Goal: Task Accomplishment & Management: Use online tool/utility

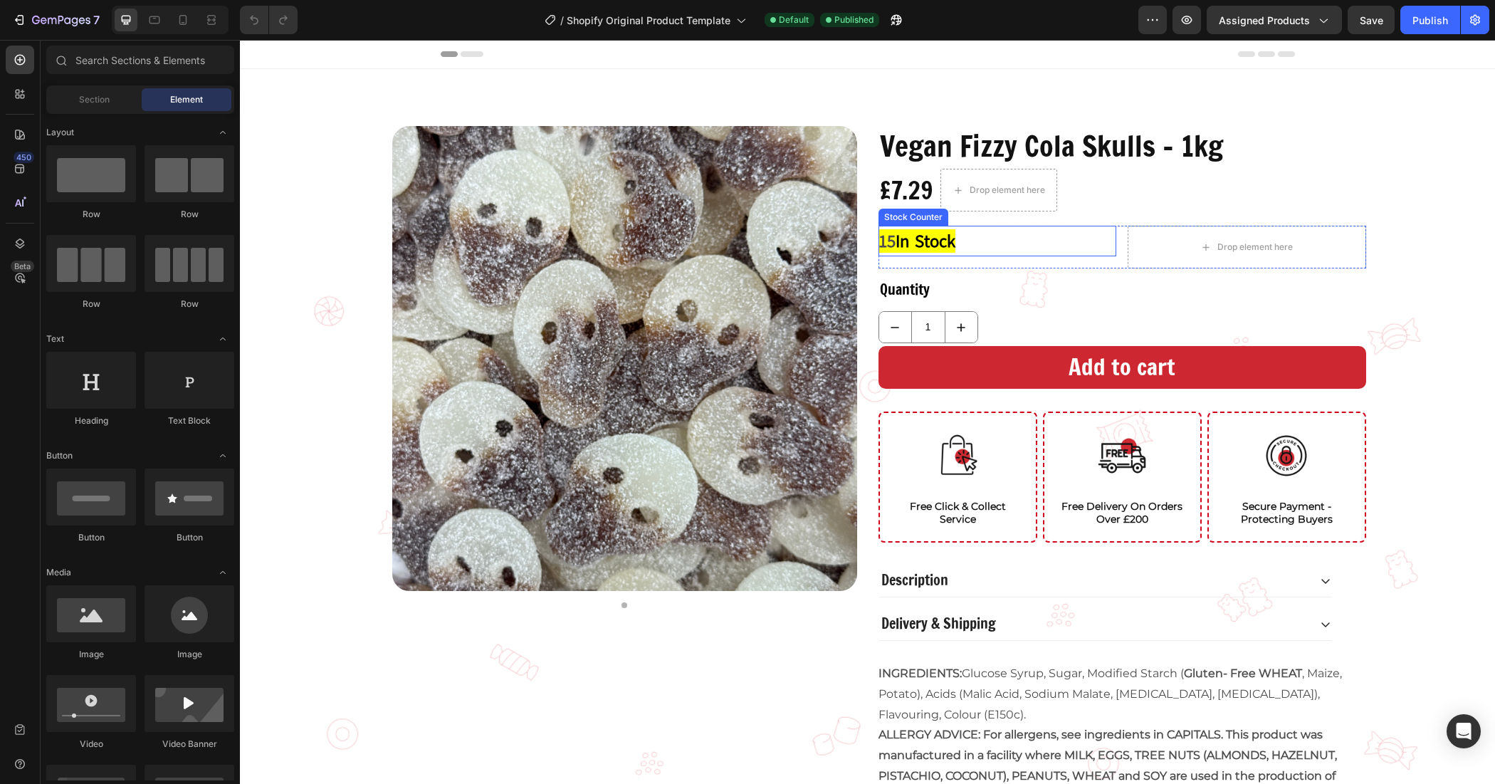
click at [963, 244] on div "15 In Stock" at bounding box center [998, 241] width 239 height 31
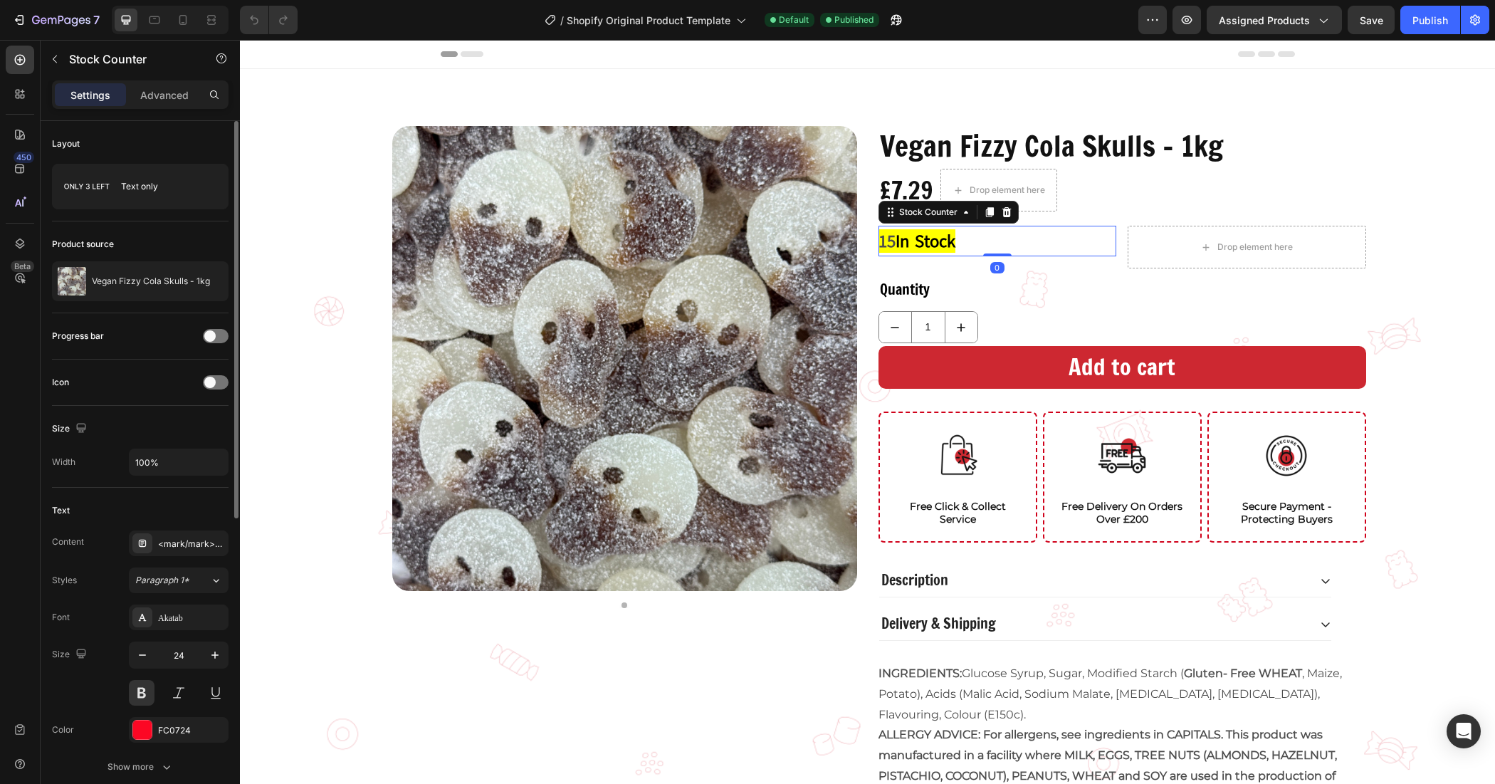
scroll to position [267, 0]
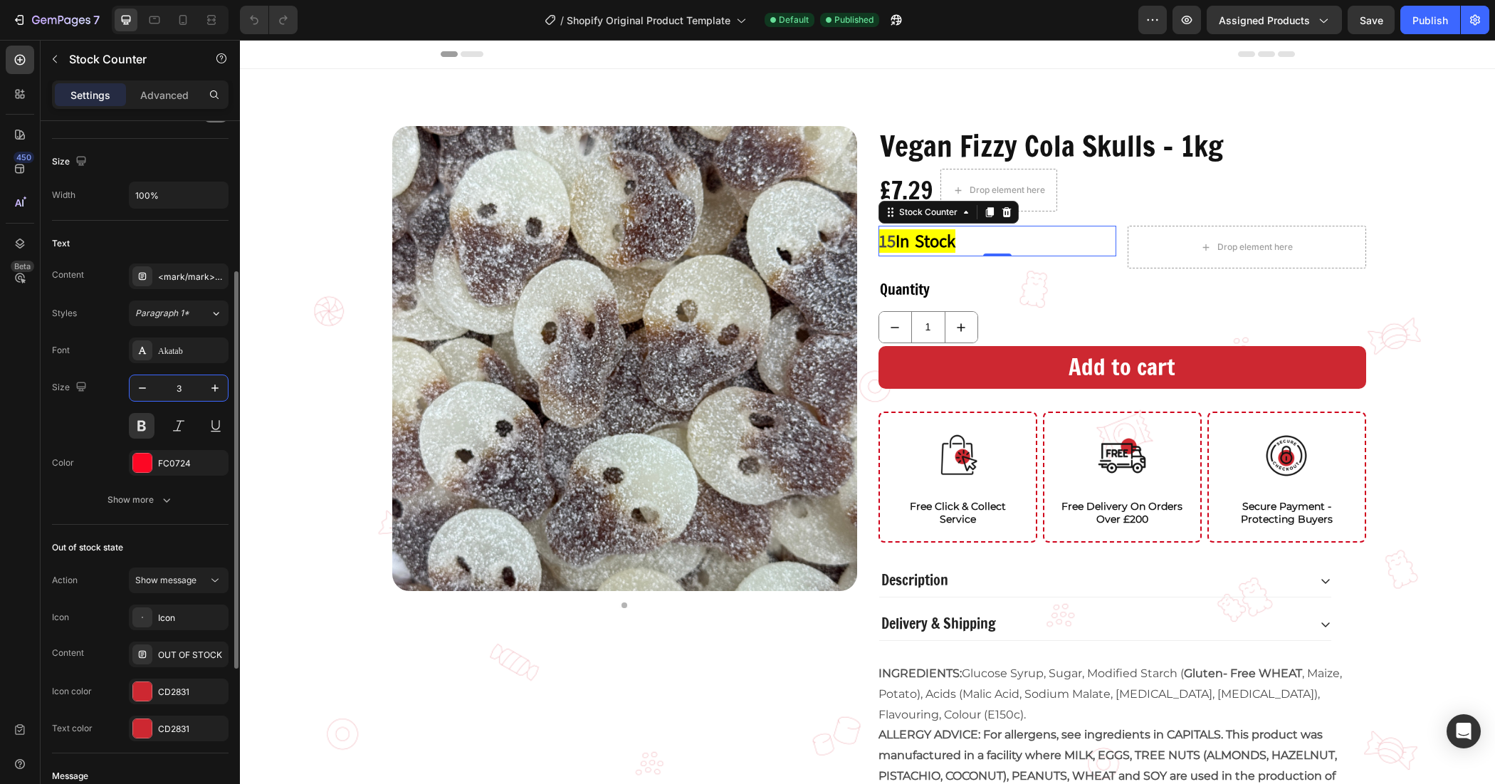
type input "32"
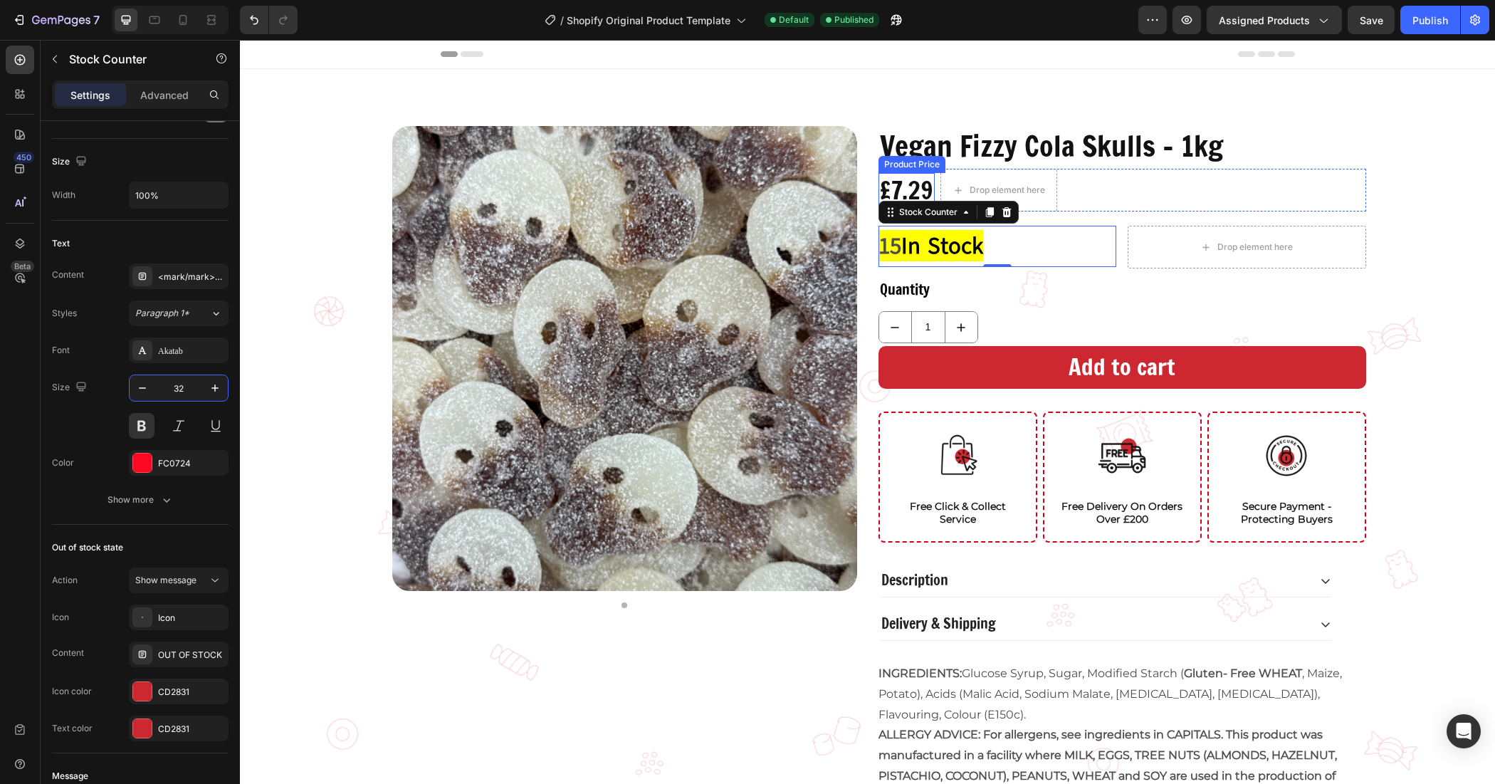
click at [880, 180] on div "£7.29" at bounding box center [907, 190] width 56 height 34
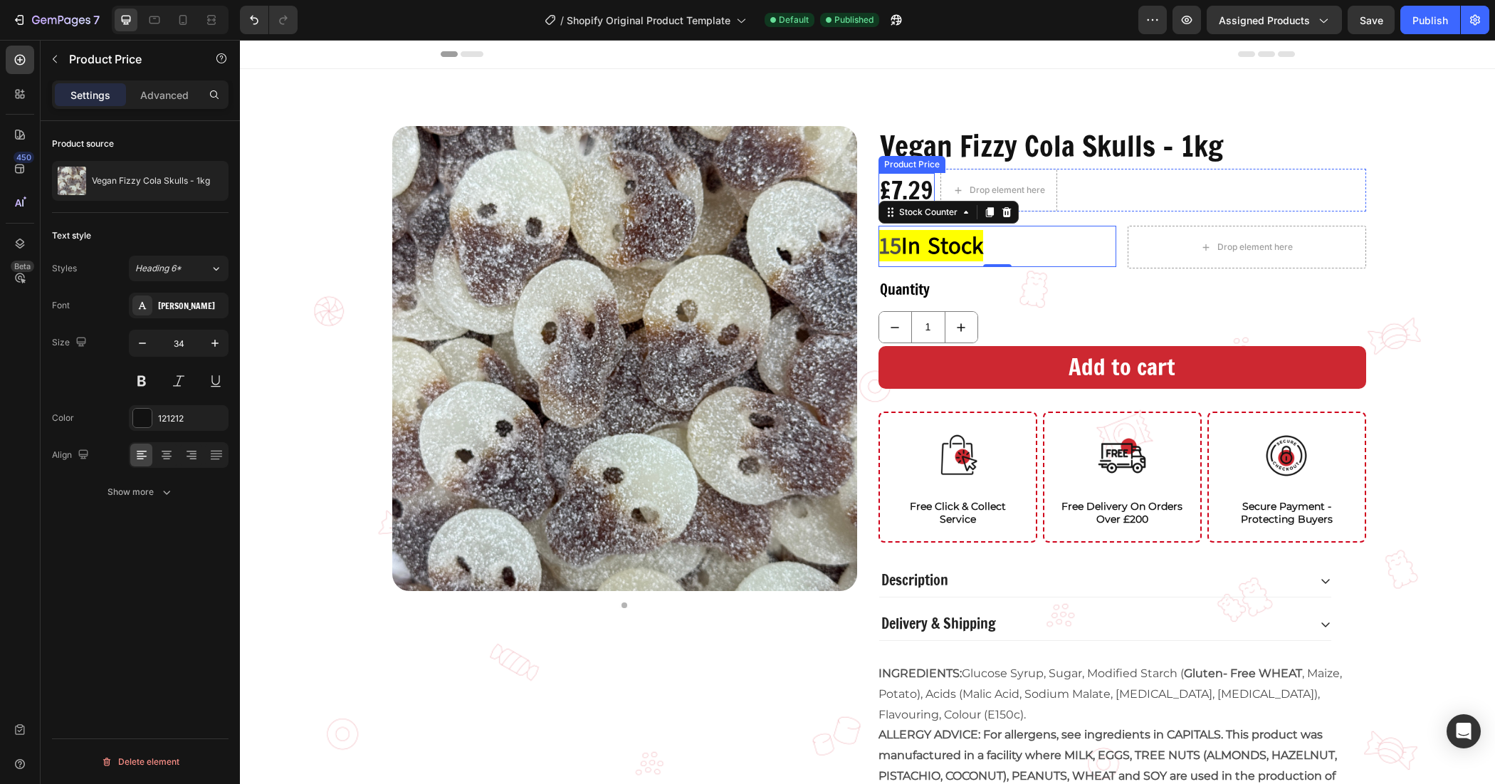
scroll to position [0, 0]
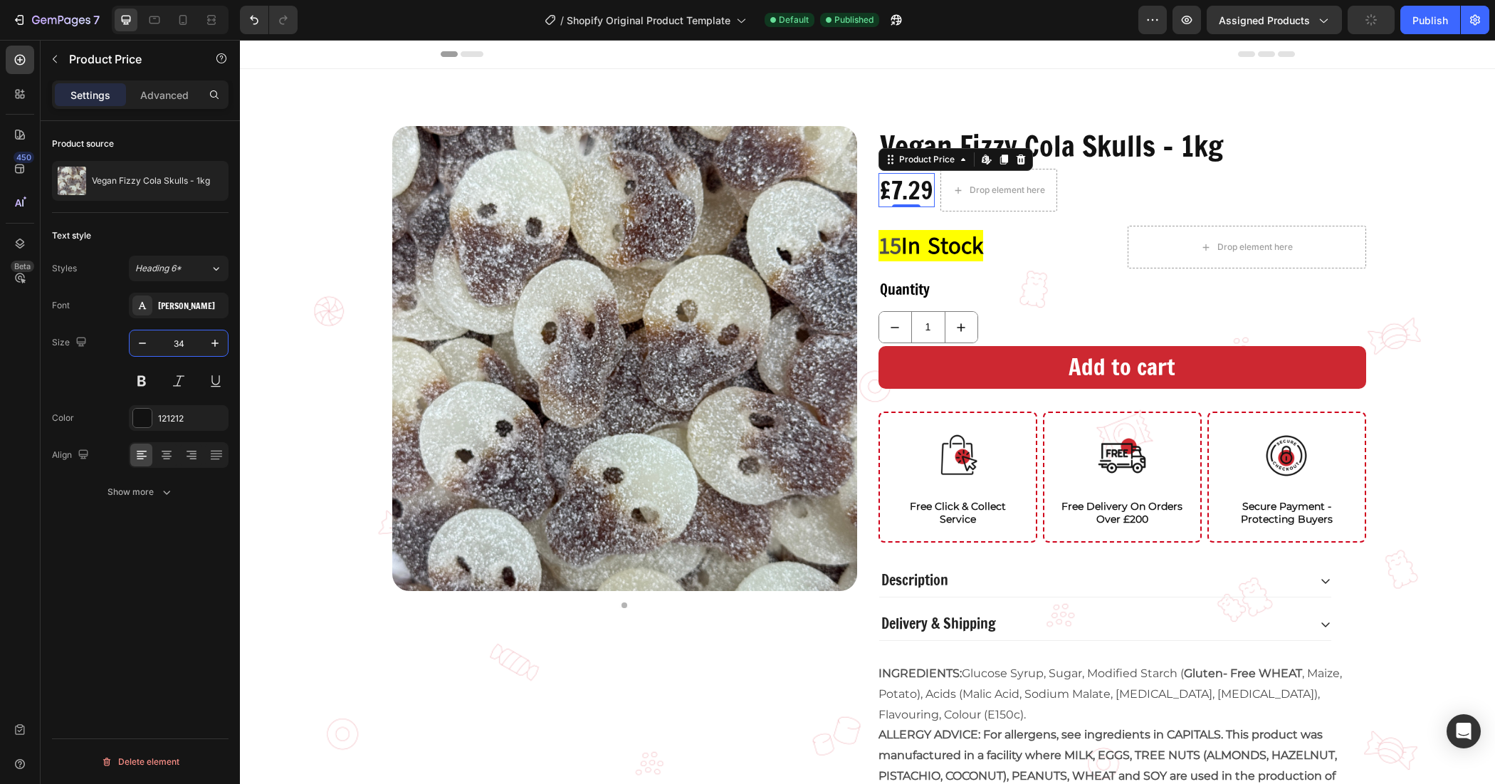
click at [179, 337] on input "34" at bounding box center [178, 343] width 47 height 26
type input "3"
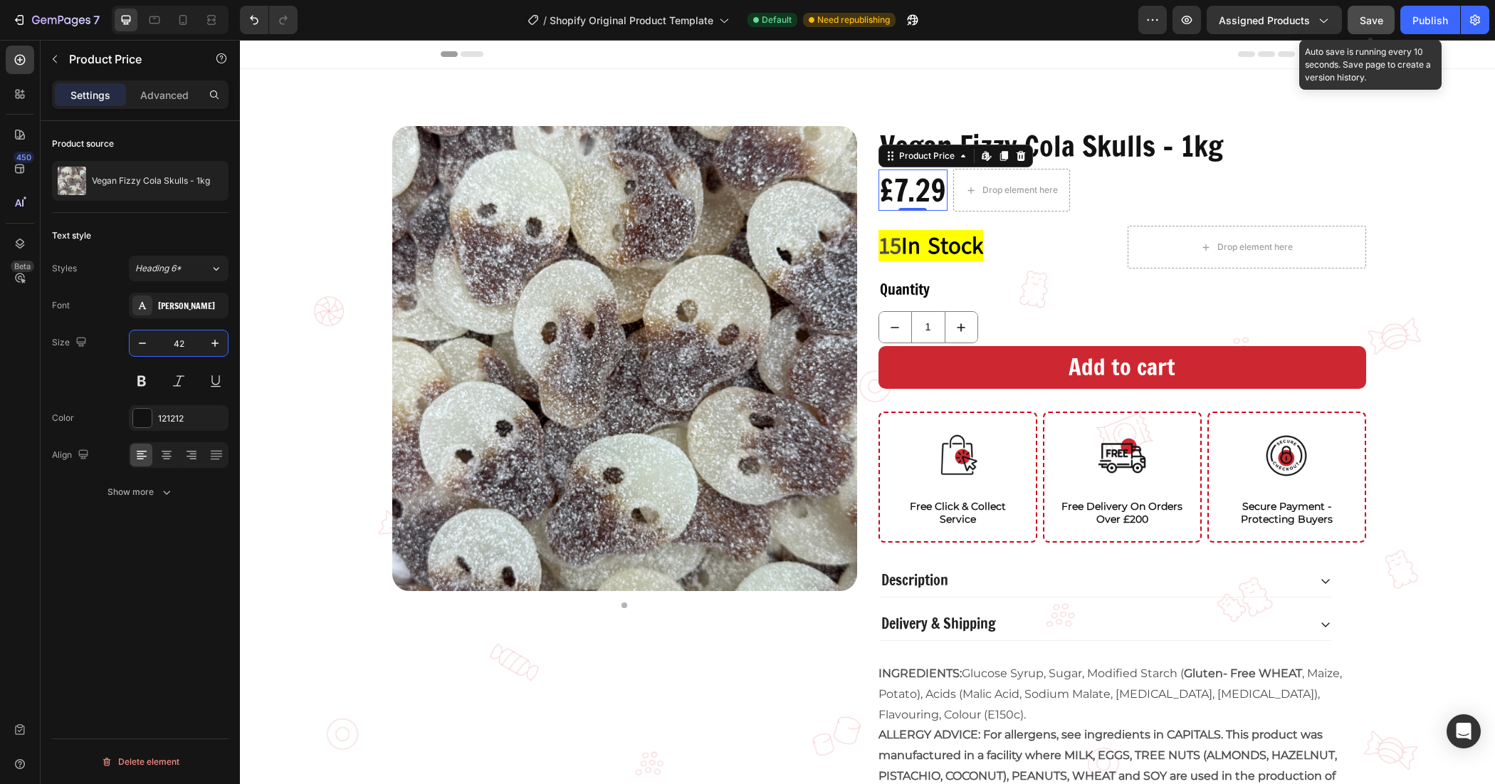
type input "42"
click at [1388, 18] on button "Save" at bounding box center [1371, 20] width 47 height 28
click at [1418, 20] on div "Publish" at bounding box center [1431, 20] width 36 height 15
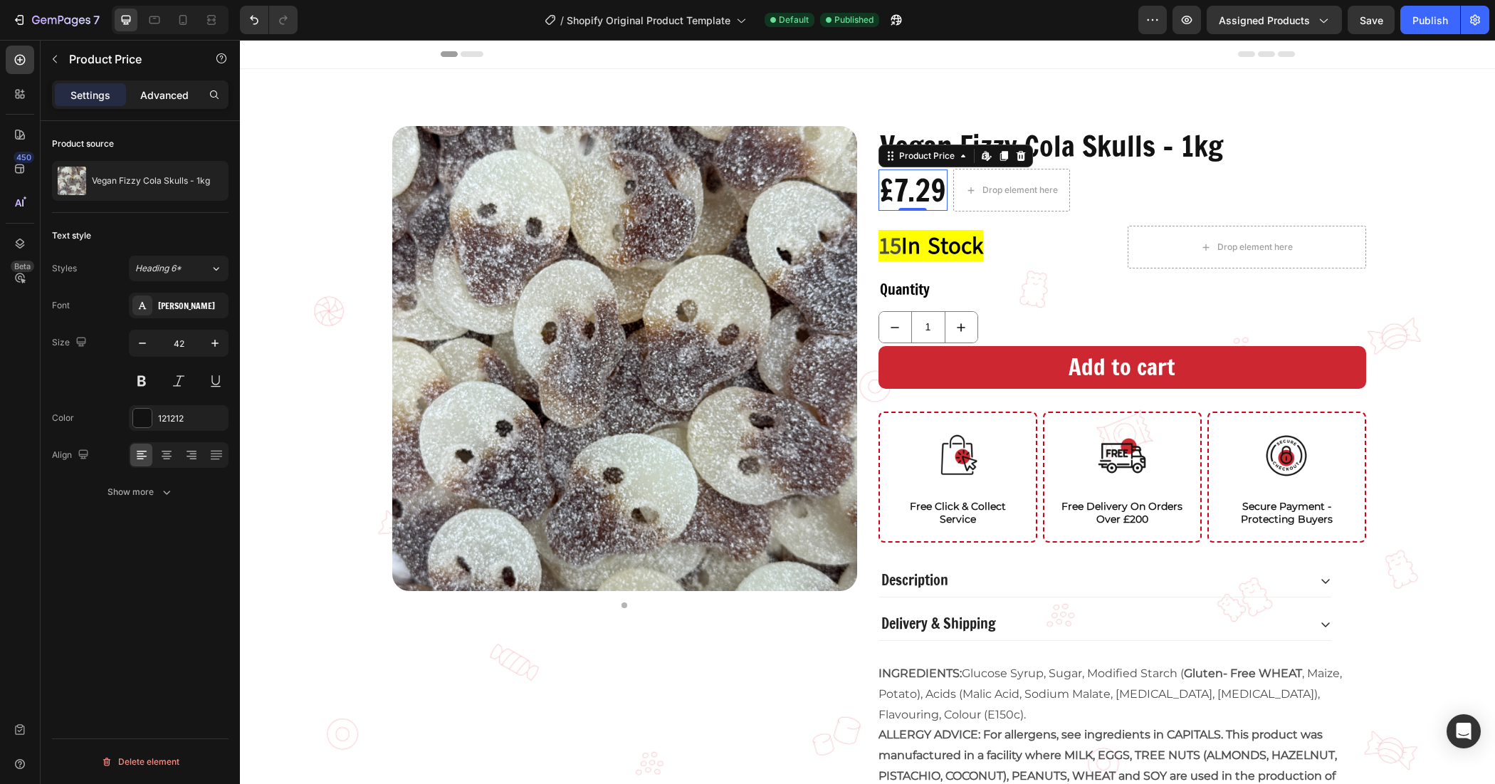
click at [189, 96] on div "Advanced" at bounding box center [164, 94] width 71 height 23
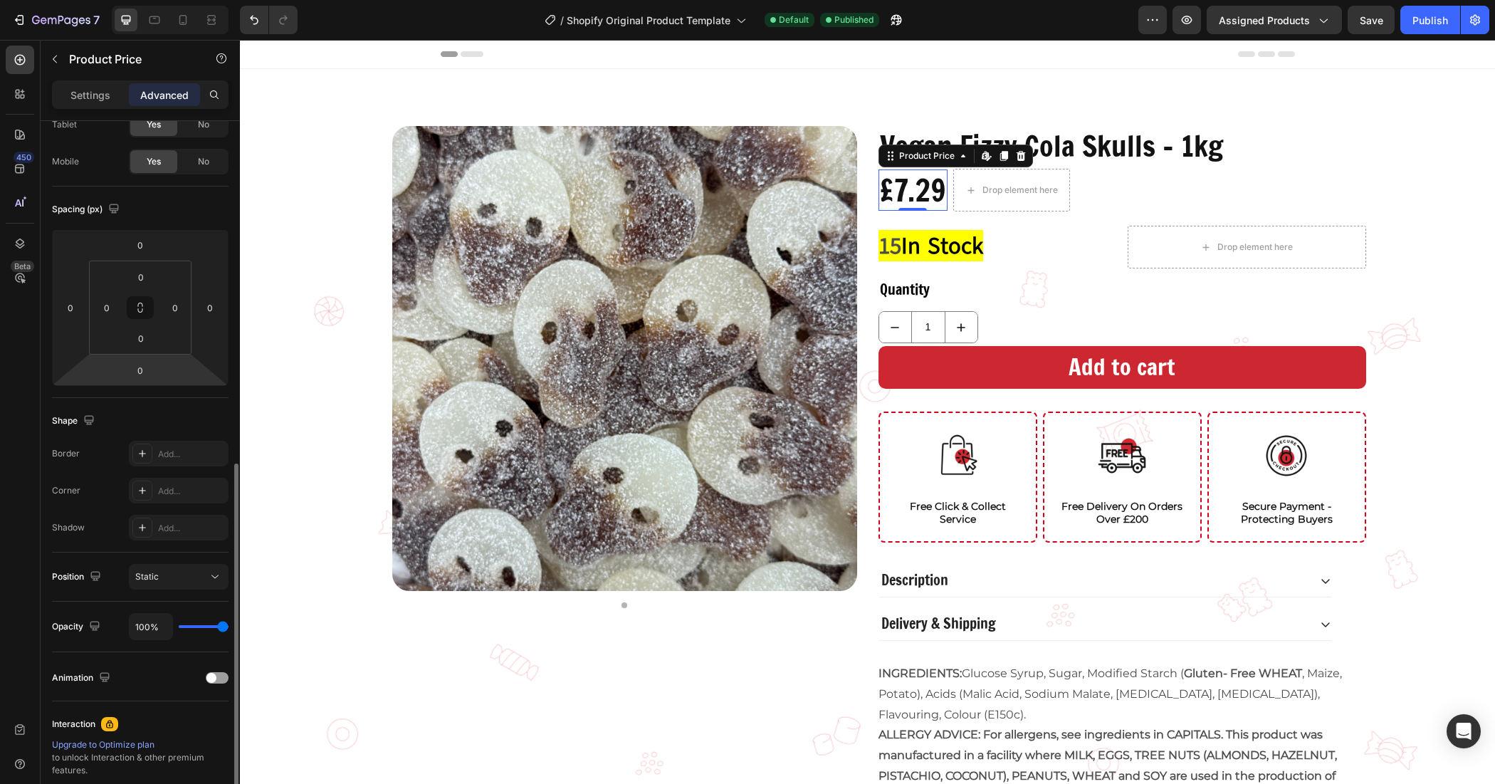
scroll to position [248, 0]
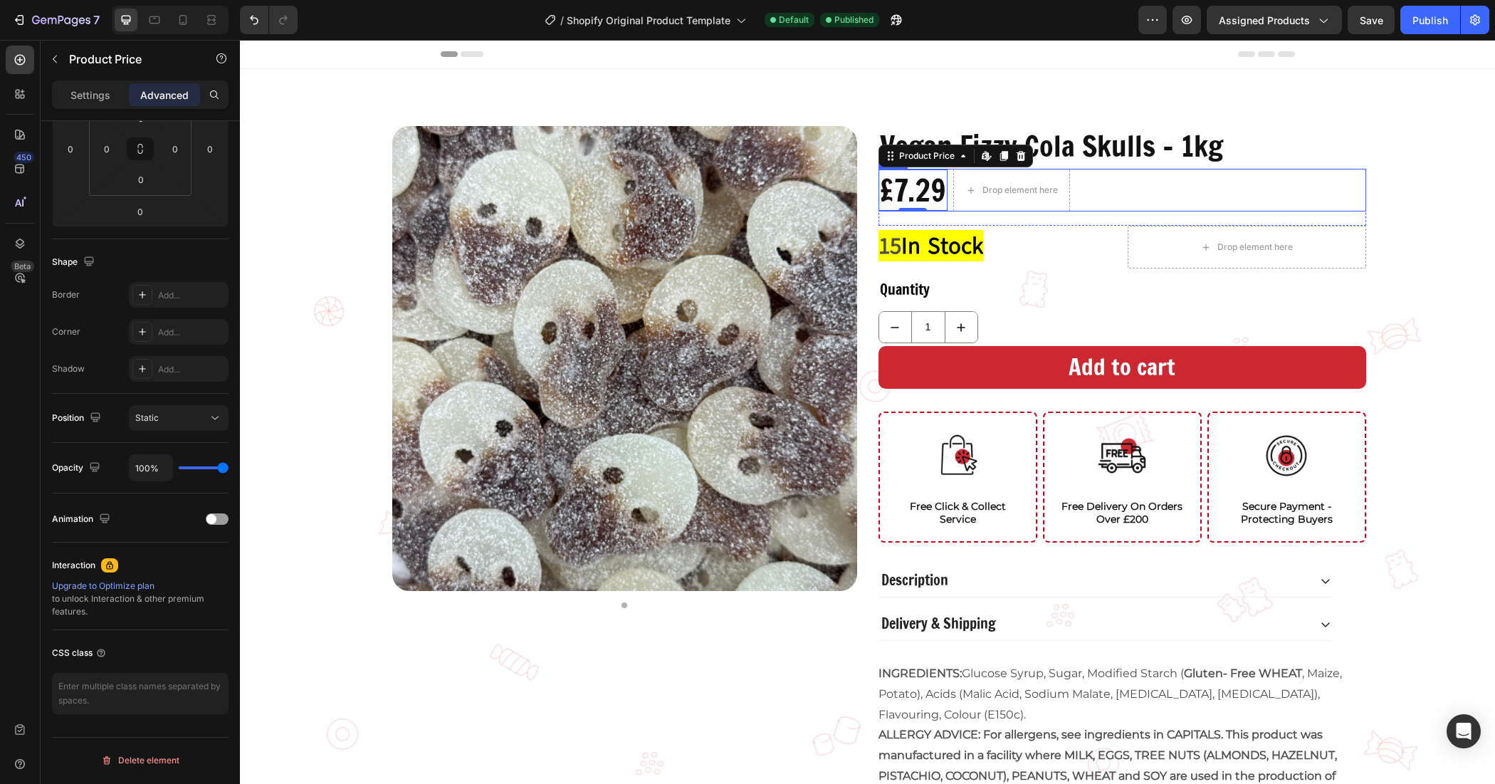
click at [1306, 172] on div "£7.29 Product Price Edit content in Shopify 0 Product Price Edit content in Sho…" at bounding box center [1123, 190] width 488 height 43
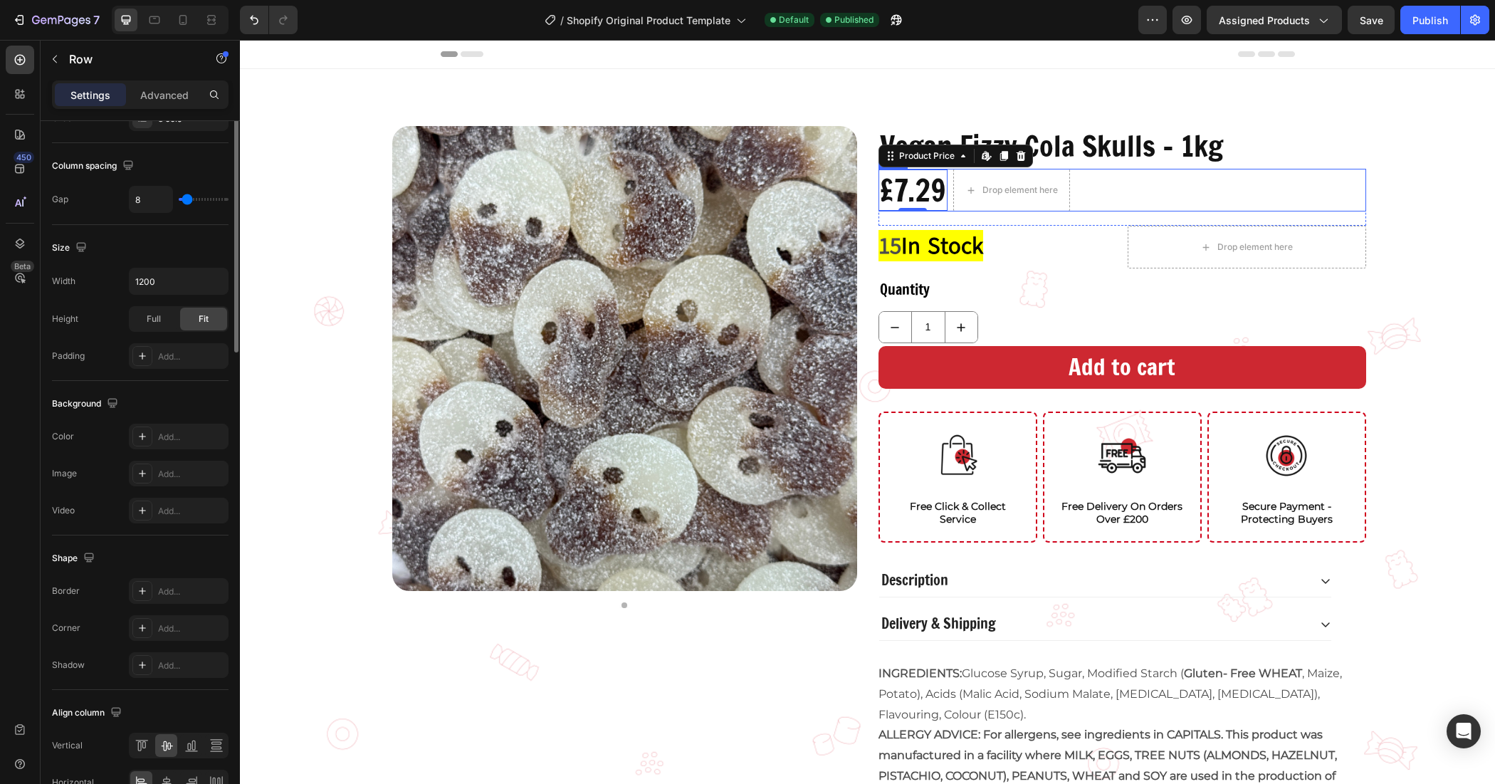
scroll to position [0, 0]
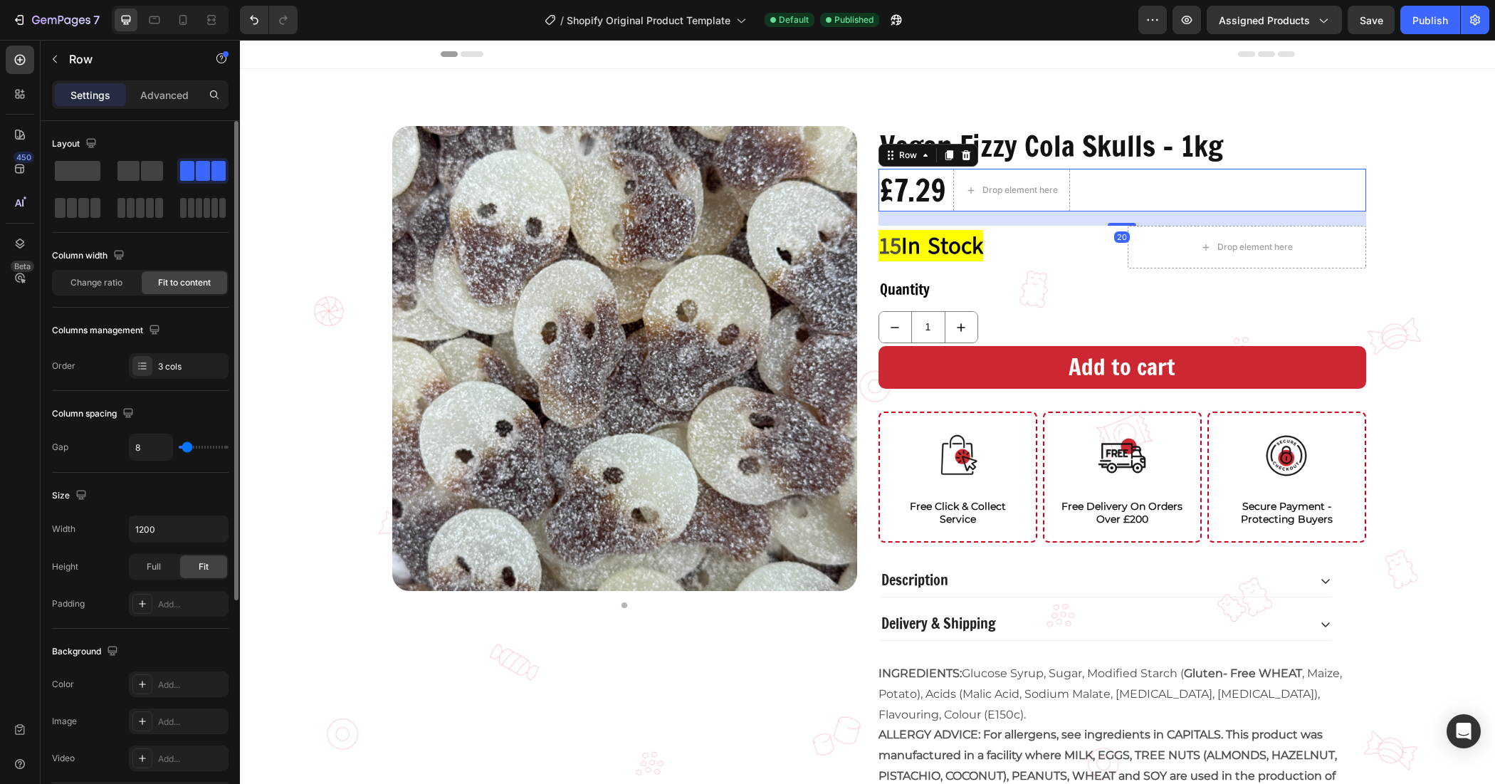
click at [1375, 158] on div "Vegan Fizzy Cola Skulls - 1kg Product Title £7.29 Product Price Product Price D…" at bounding box center [867, 536] width 1255 height 820
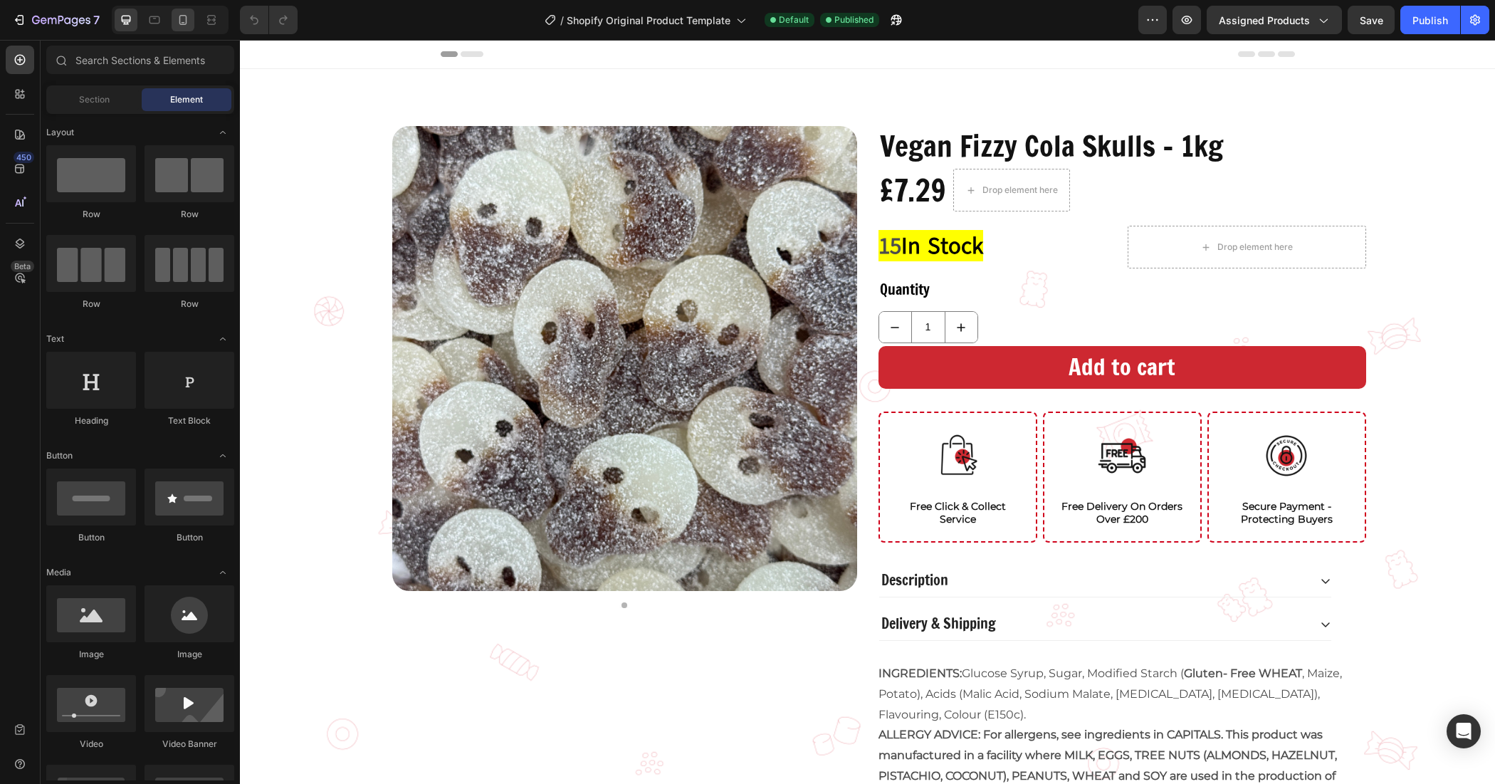
click at [182, 19] on icon at bounding box center [183, 20] width 14 height 14
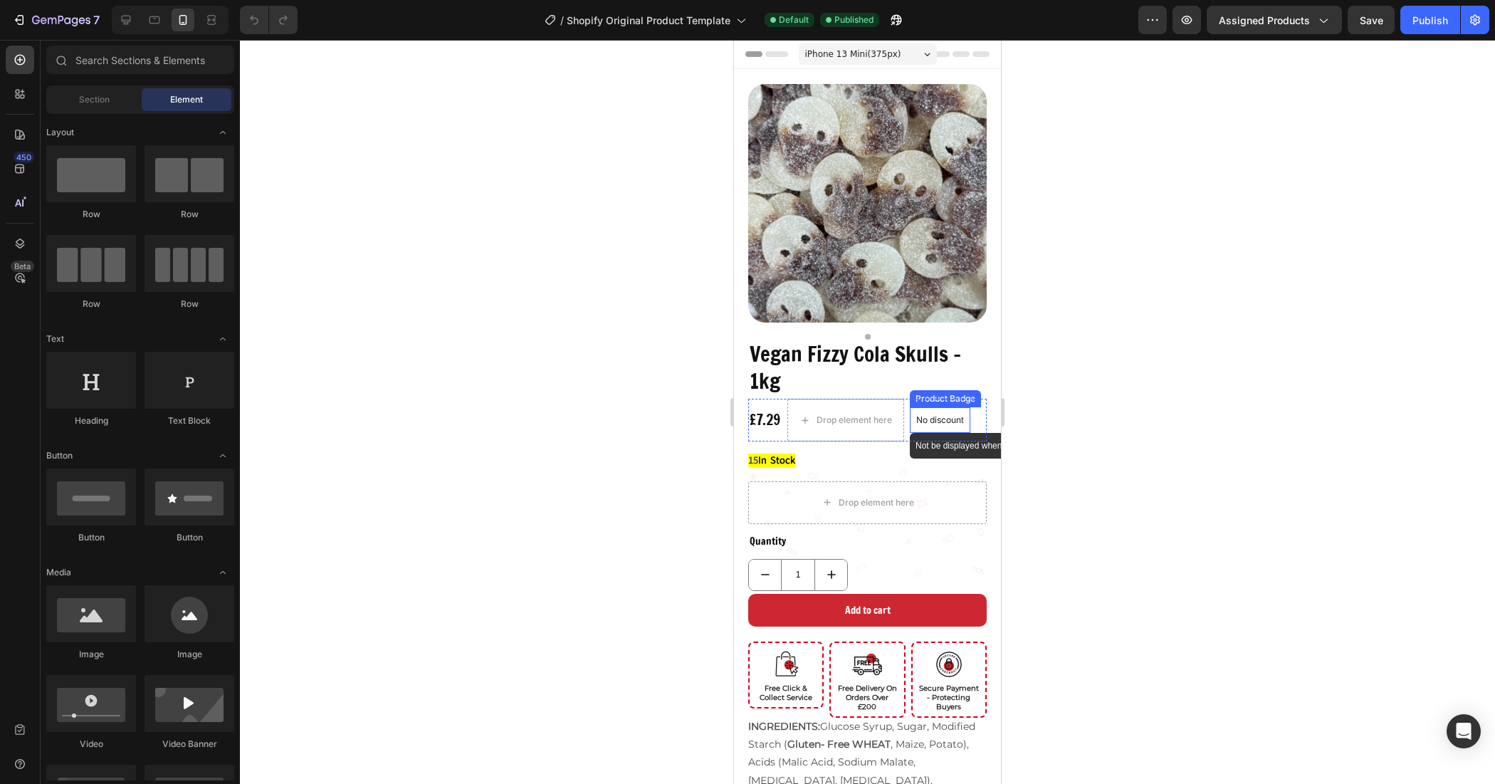
click at [930, 414] on div "No discount" at bounding box center [940, 420] width 59 height 24
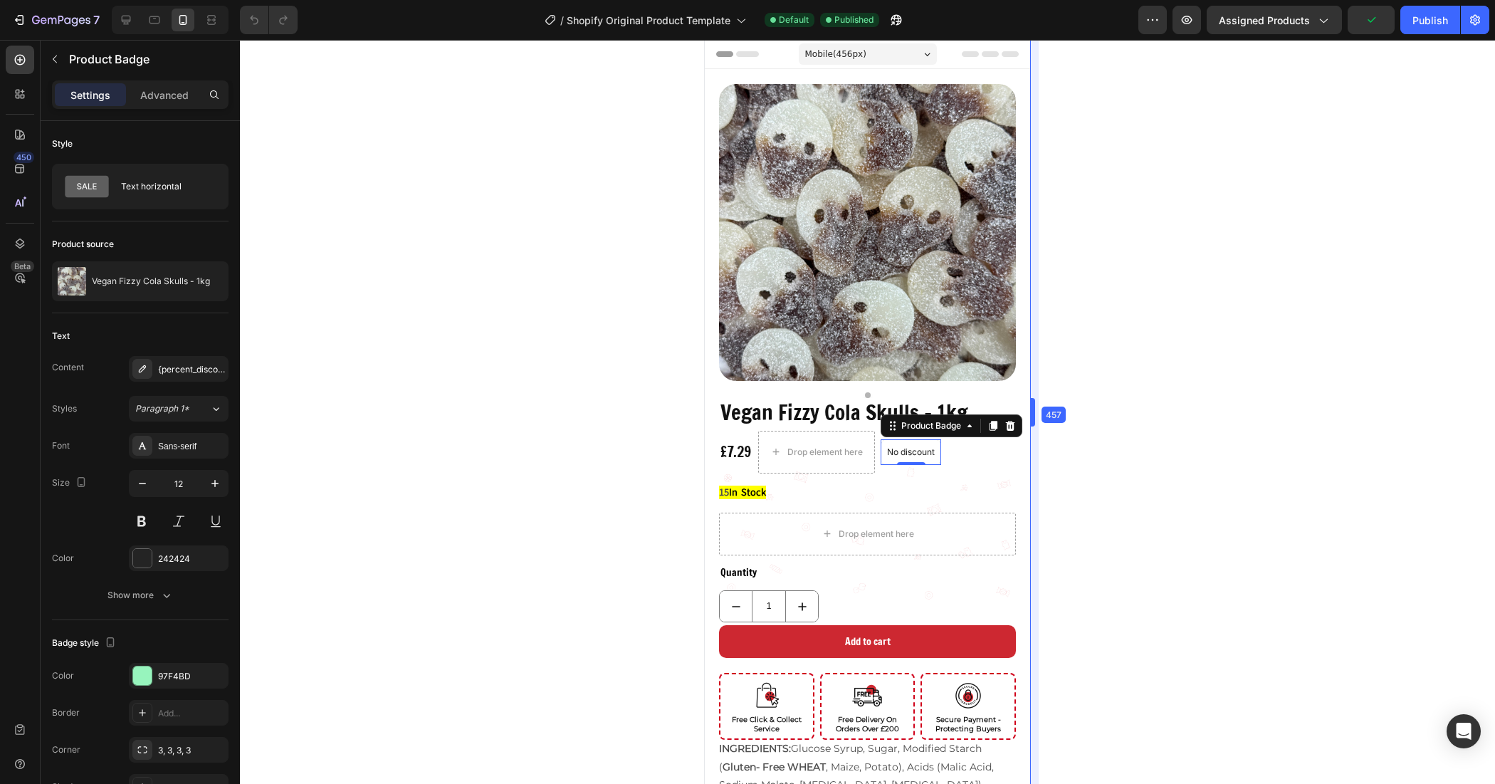
drag, startPoint x: 1004, startPoint y: 414, endPoint x: 1067, endPoint y: 414, distance: 62.7
click at [1006, 420] on icon at bounding box center [1010, 425] width 11 height 11
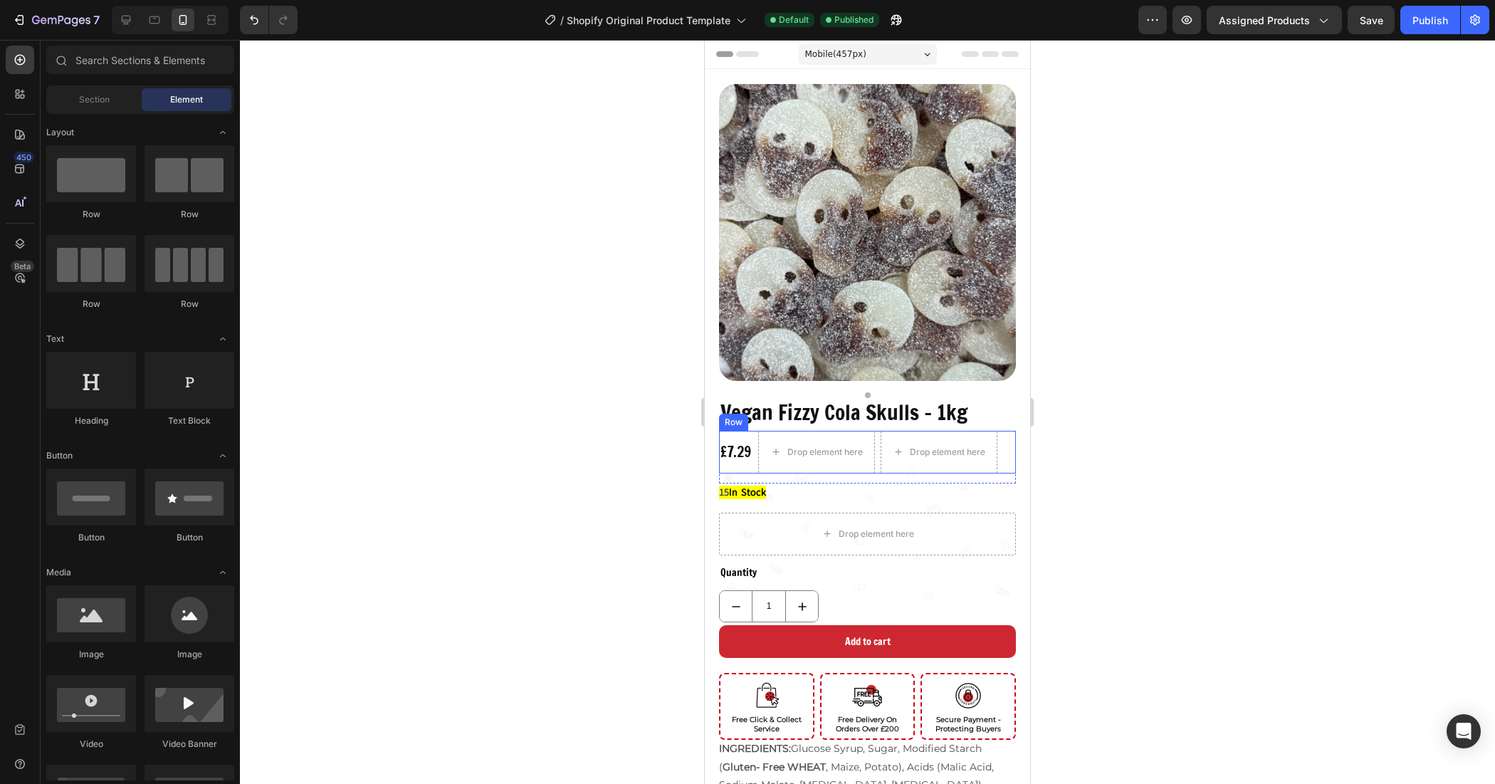
click at [876, 456] on div "£7.29 Product Price Product Price Drop element here Drop element here Row" at bounding box center [867, 452] width 297 height 43
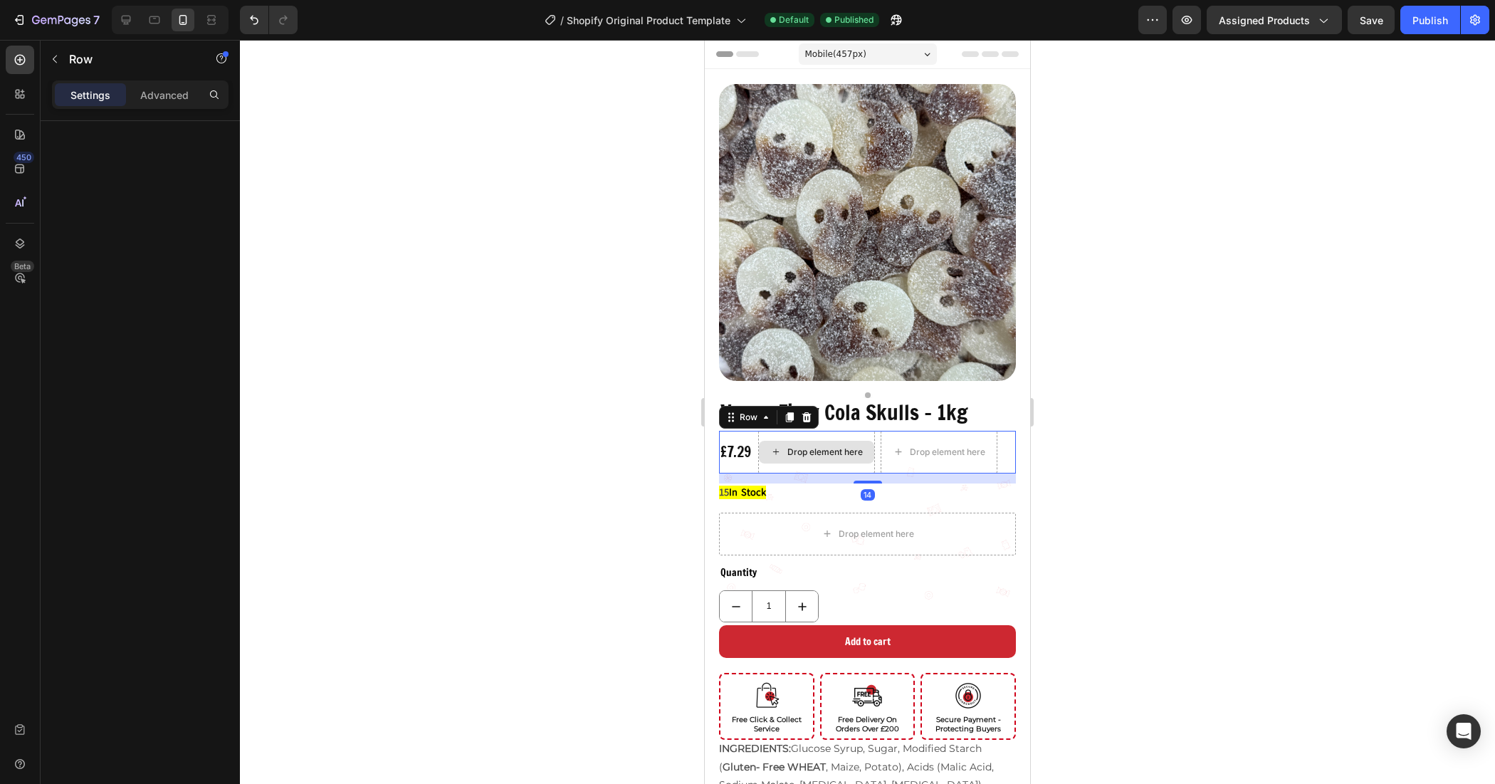
click at [874, 454] on div "Drop element here" at bounding box center [816, 452] width 117 height 43
click at [749, 446] on div "£7.29 Product Price Edit content in Shopify 0 Product Price Edit content in Sho…" at bounding box center [735, 451] width 33 height 21
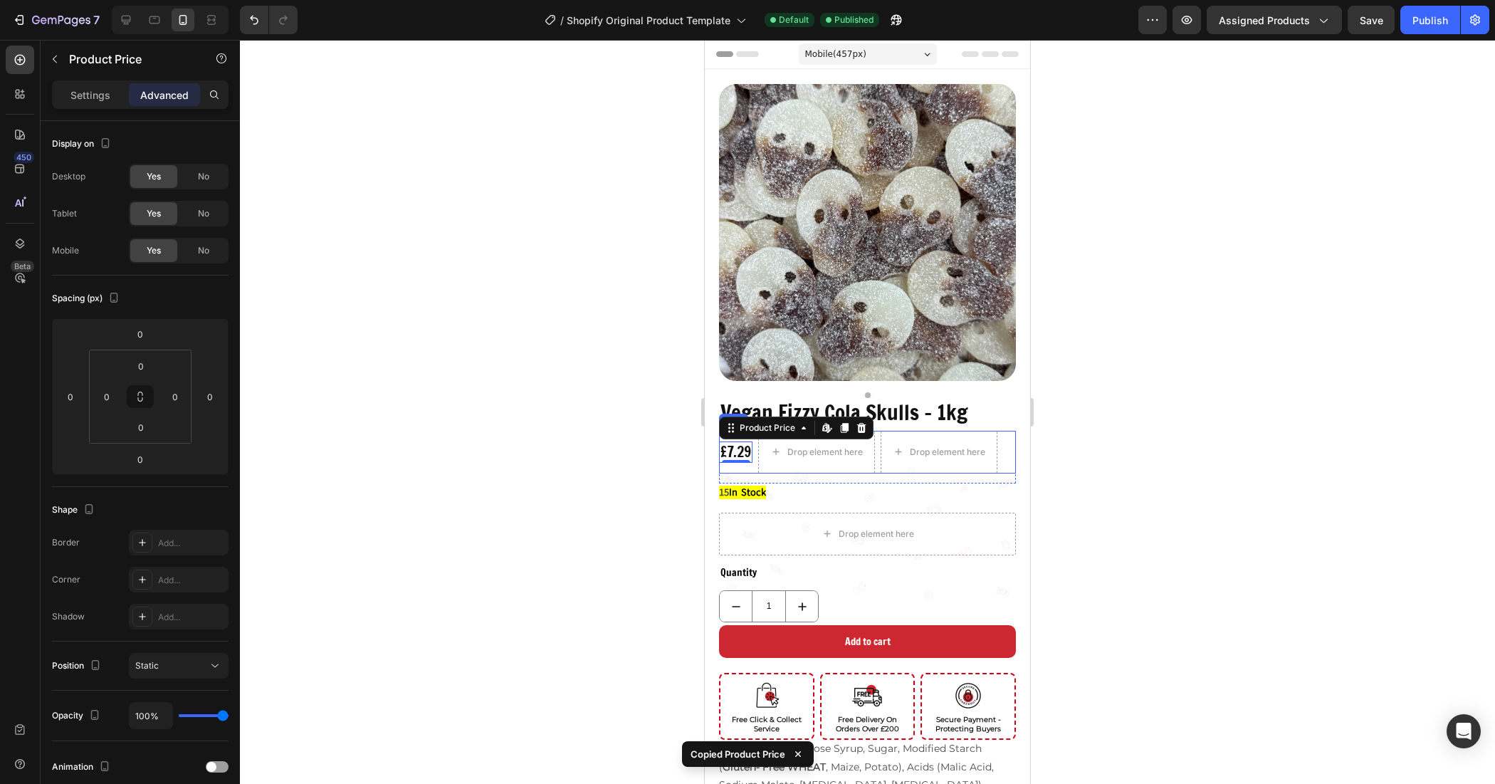
click at [753, 451] on div "£7.29 Product Price Edit content in Shopify 0 Product Price Edit content in Sho…" at bounding box center [867, 452] width 297 height 43
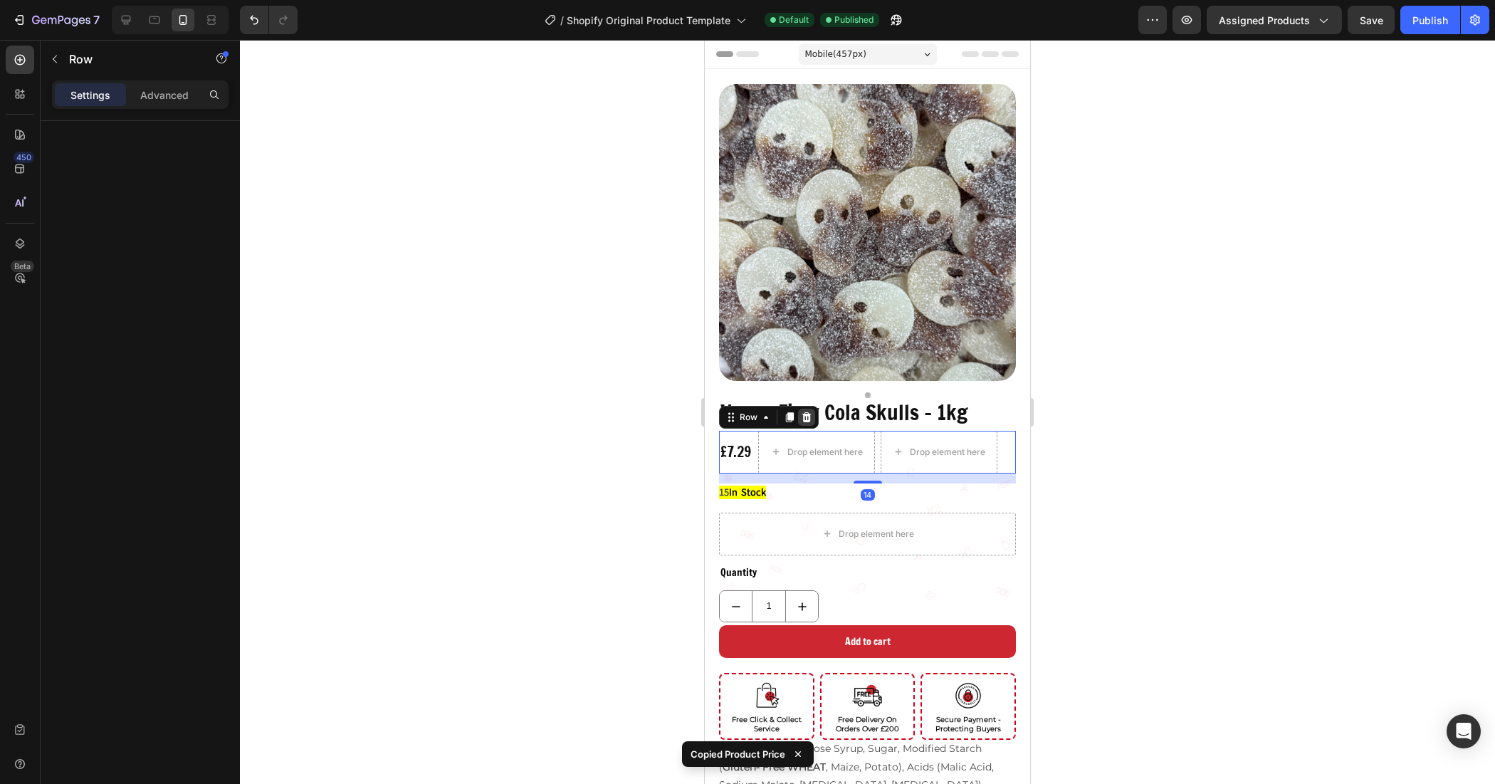
click at [806, 412] on icon at bounding box center [806, 417] width 9 height 10
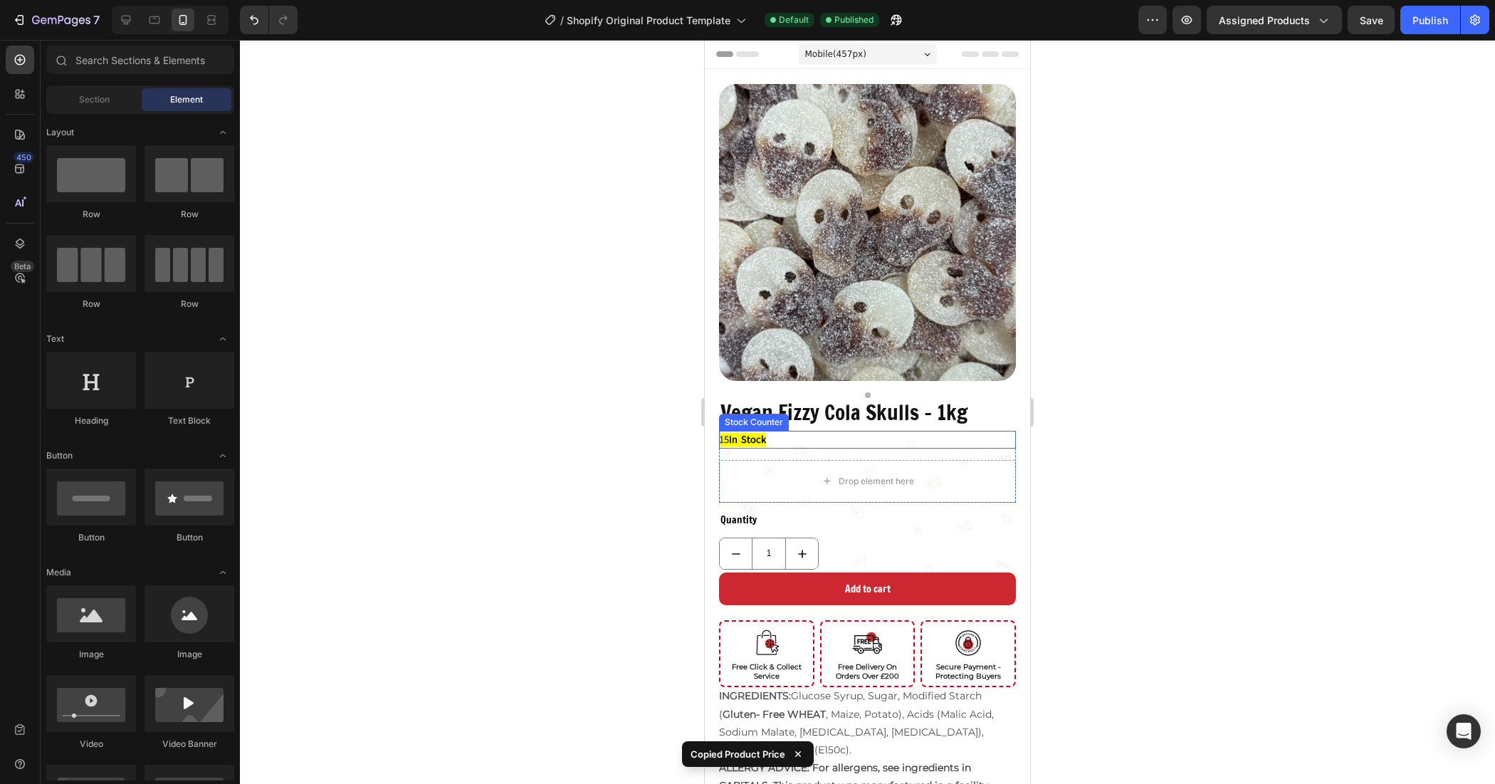
click at [837, 431] on div "15 In Stock" at bounding box center [867, 440] width 297 height 18
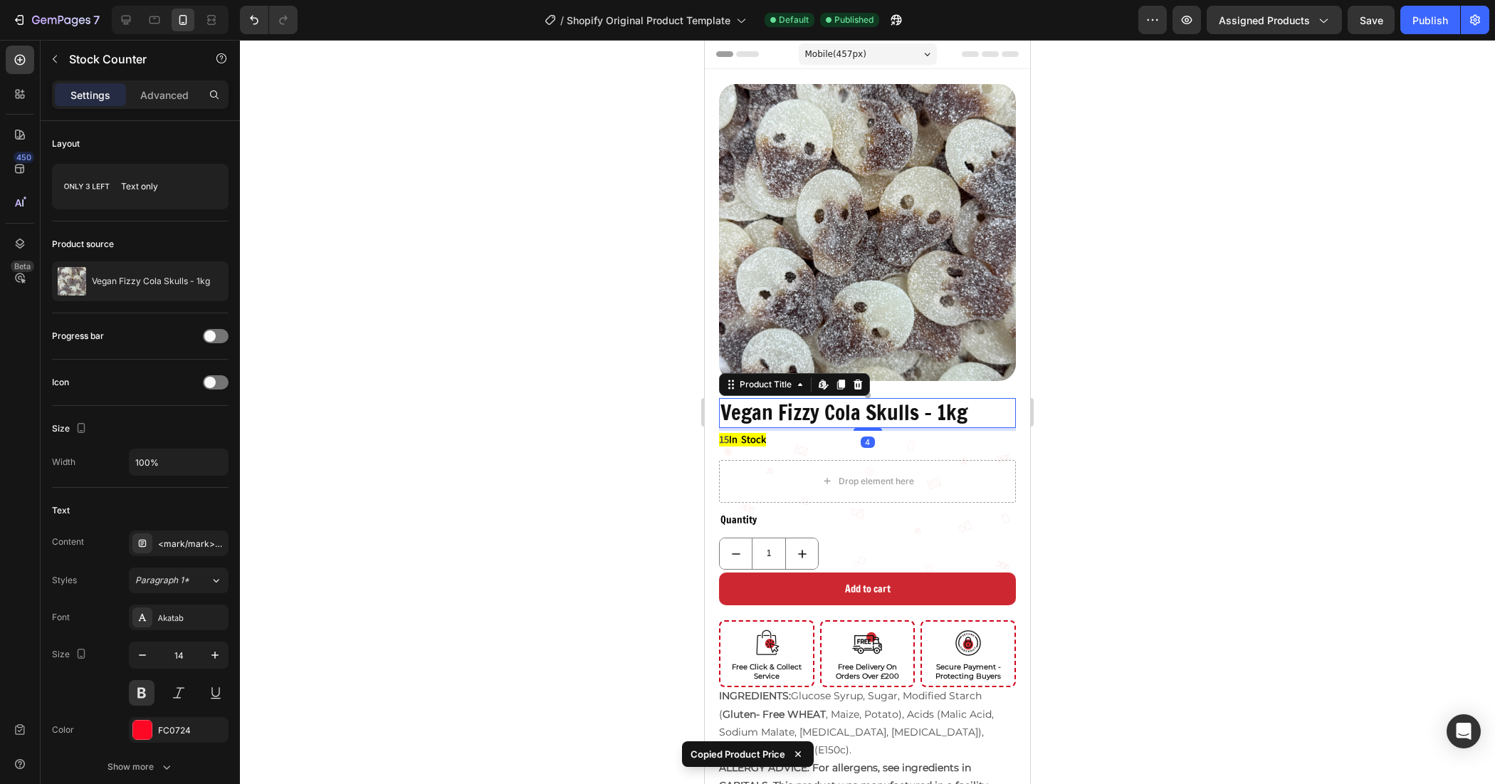
click at [887, 398] on h1 "Vegan Fizzy Cola Skulls - 1kg" at bounding box center [867, 413] width 297 height 30
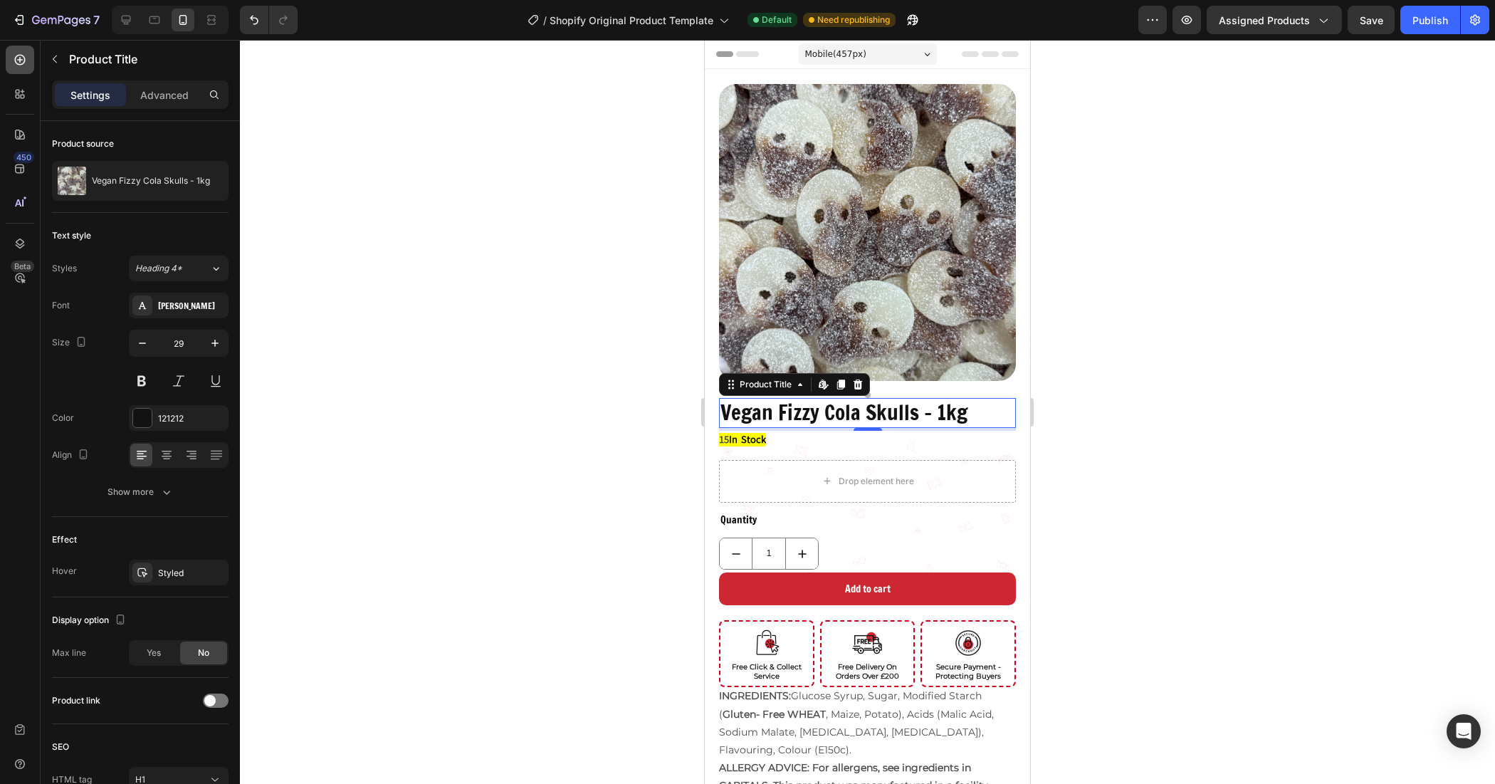
click at [23, 65] on icon at bounding box center [20, 60] width 14 height 14
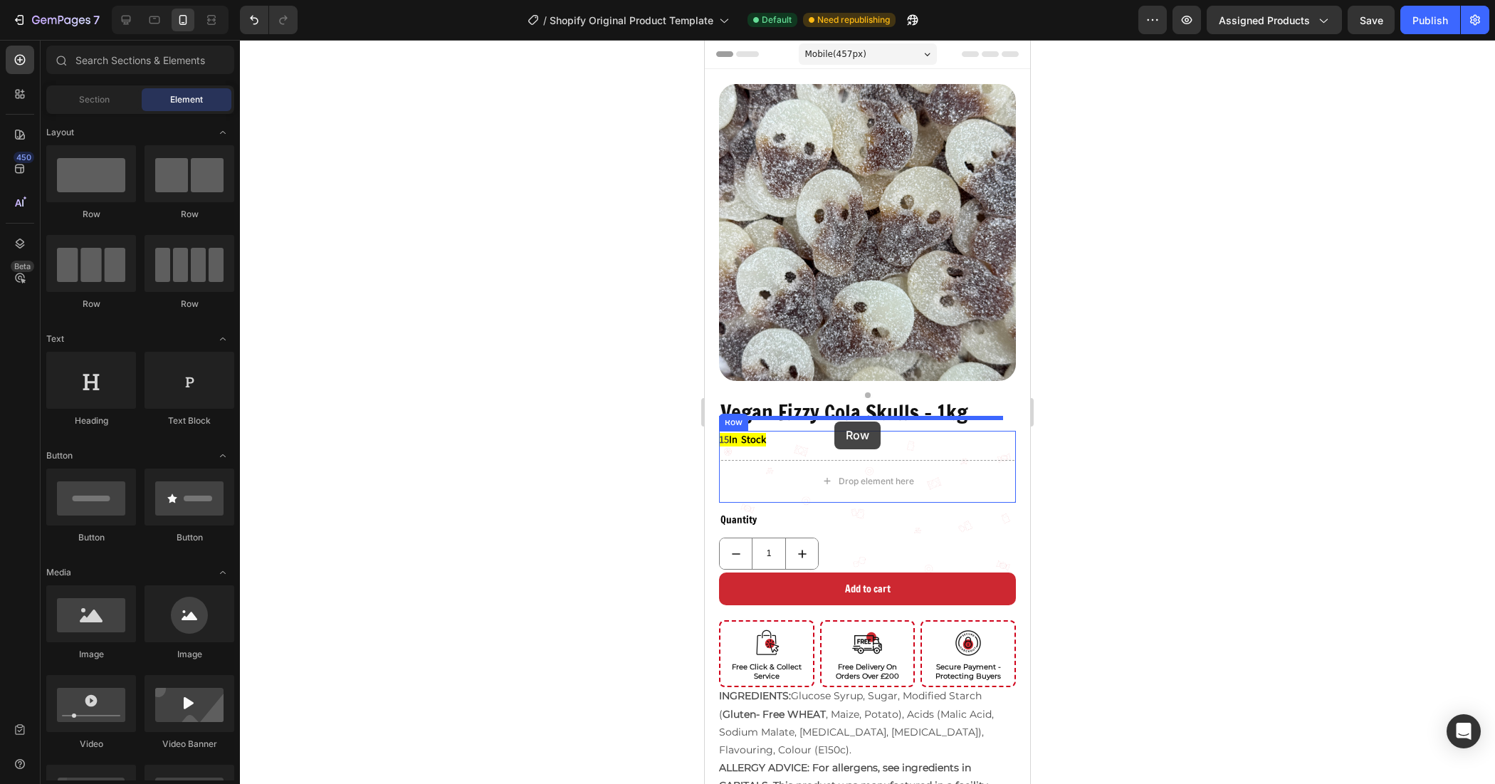
drag, startPoint x: 814, startPoint y: 216, endPoint x: 834, endPoint y: 421, distance: 206.1
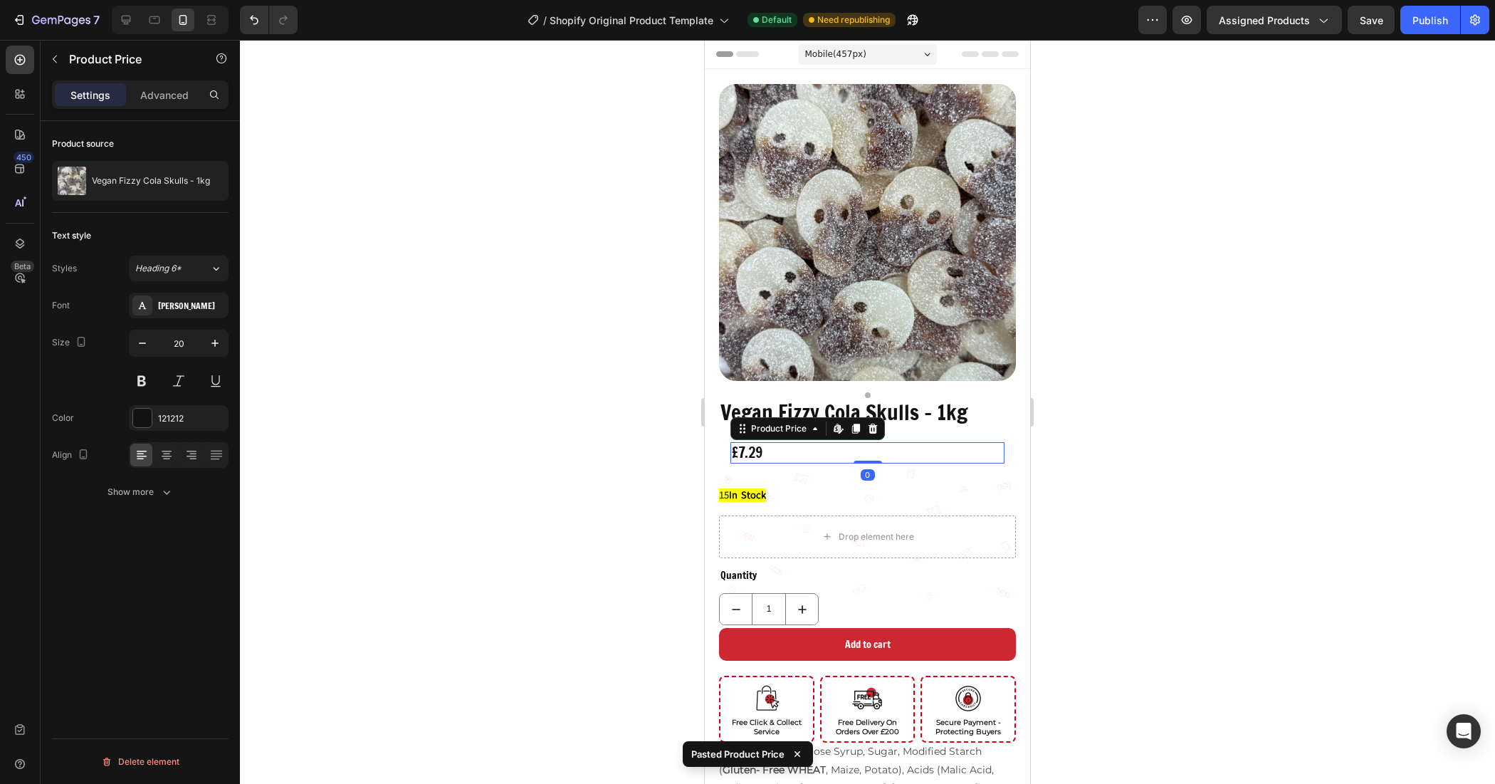
click at [798, 442] on div "£7.29" at bounding box center [867, 452] width 274 height 21
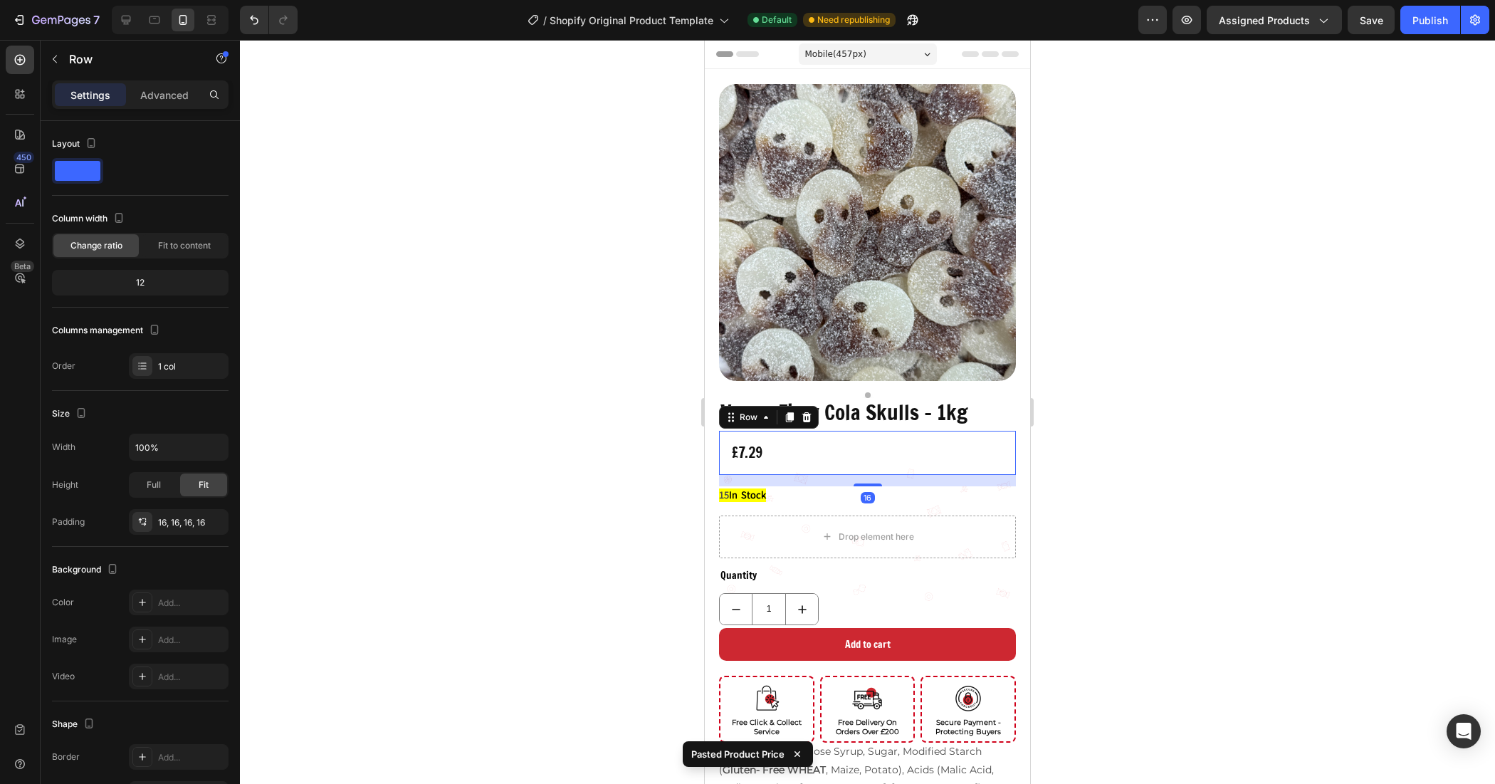
click at [801, 454] on div "£7.29 Product Price Product Price Row 16" at bounding box center [867, 453] width 297 height 44
click at [803, 486] on div "15 In Stock" at bounding box center [867, 495] width 297 height 18
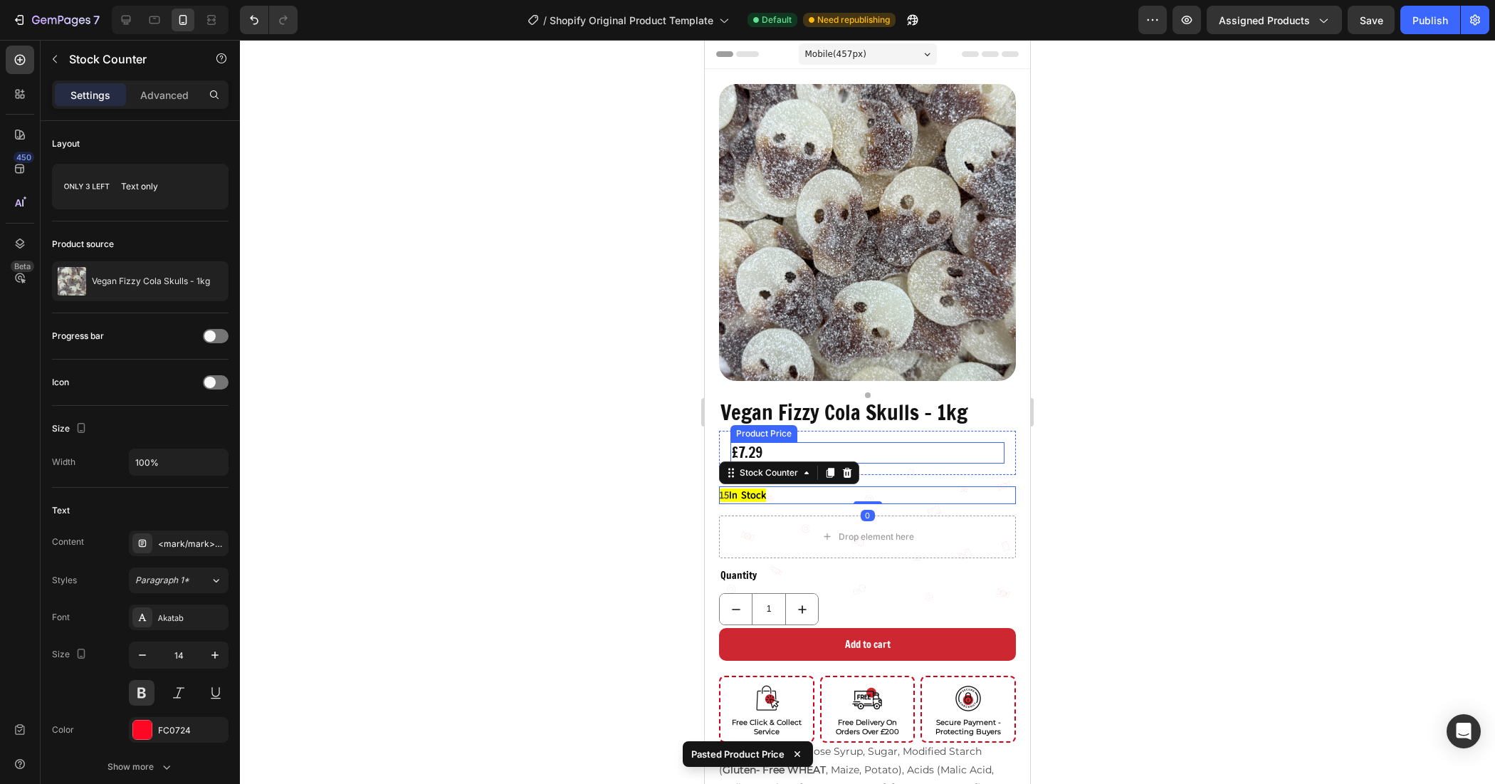
click at [792, 443] on div "£7.29" at bounding box center [867, 452] width 274 height 21
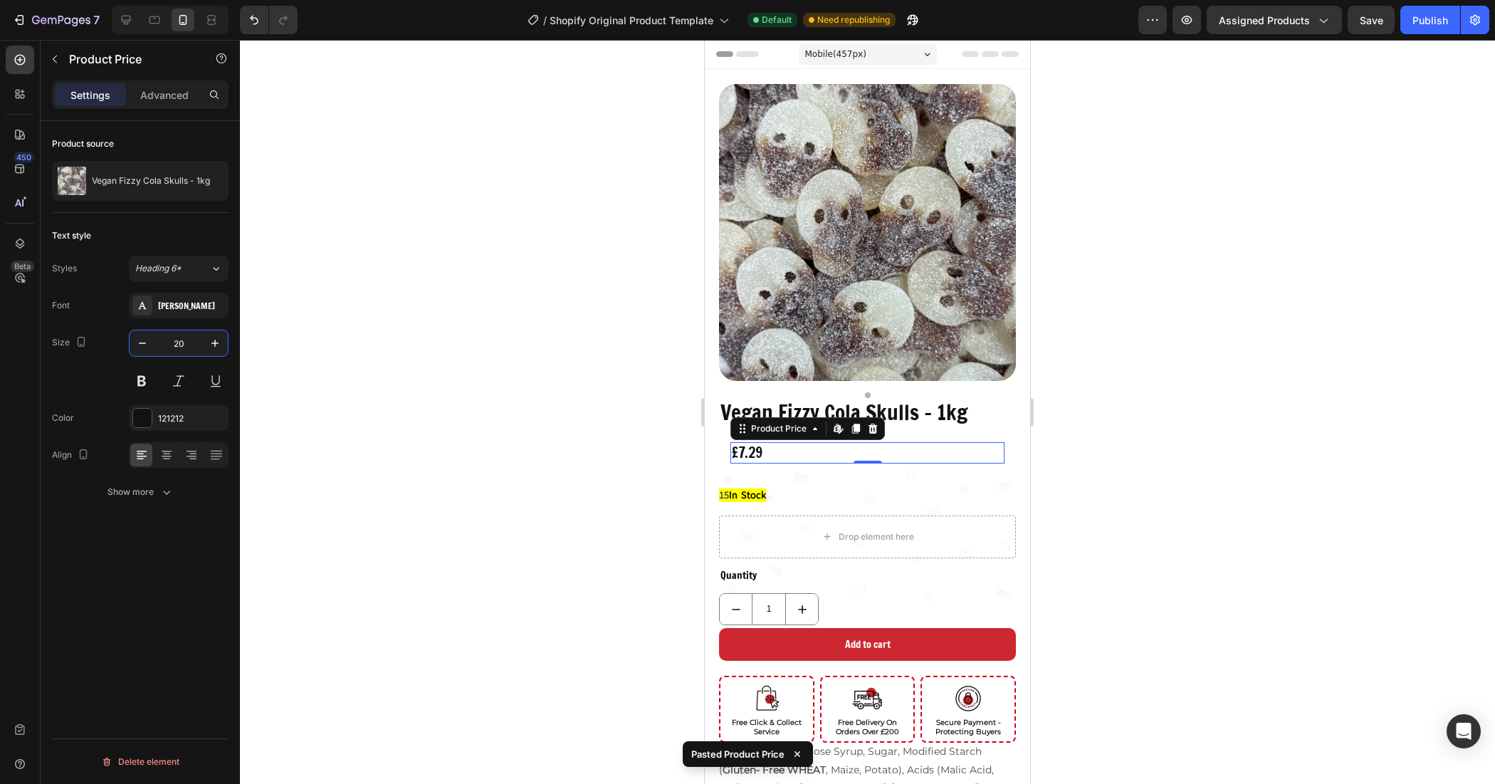
click at [193, 340] on input "20" at bounding box center [178, 343] width 47 height 26
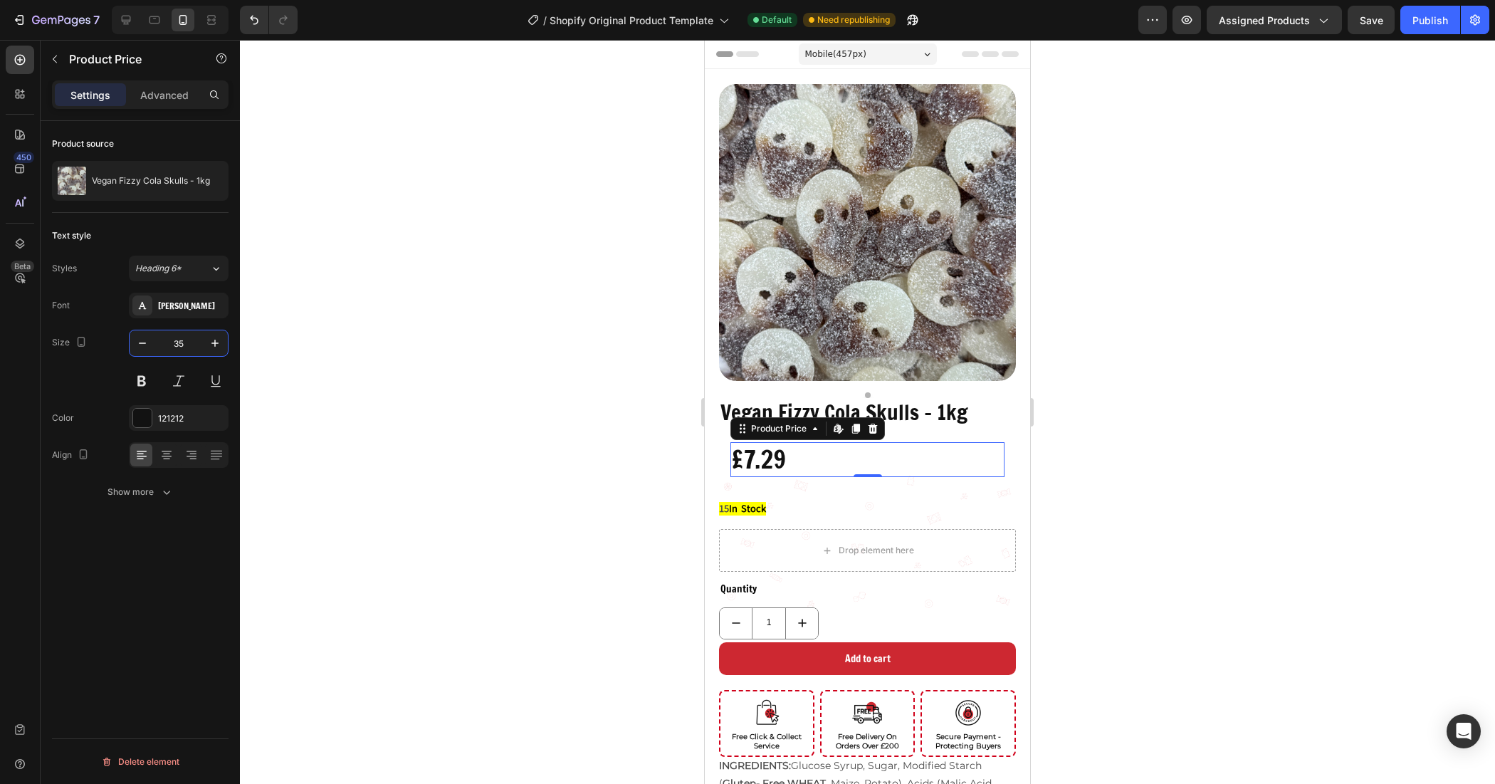
type input "35"
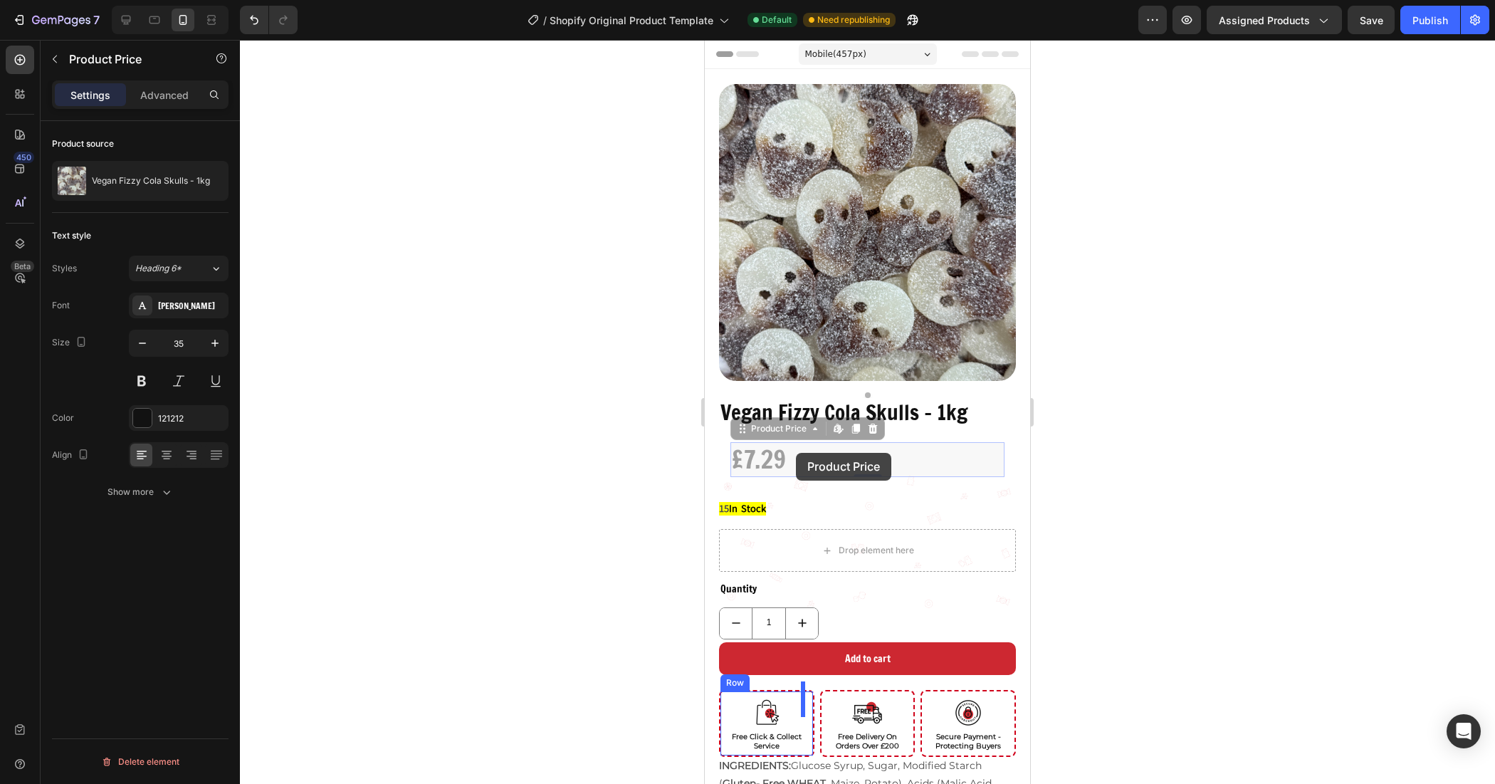
drag, startPoint x: 820, startPoint y: 453, endPoint x: 787, endPoint y: 453, distance: 32.8
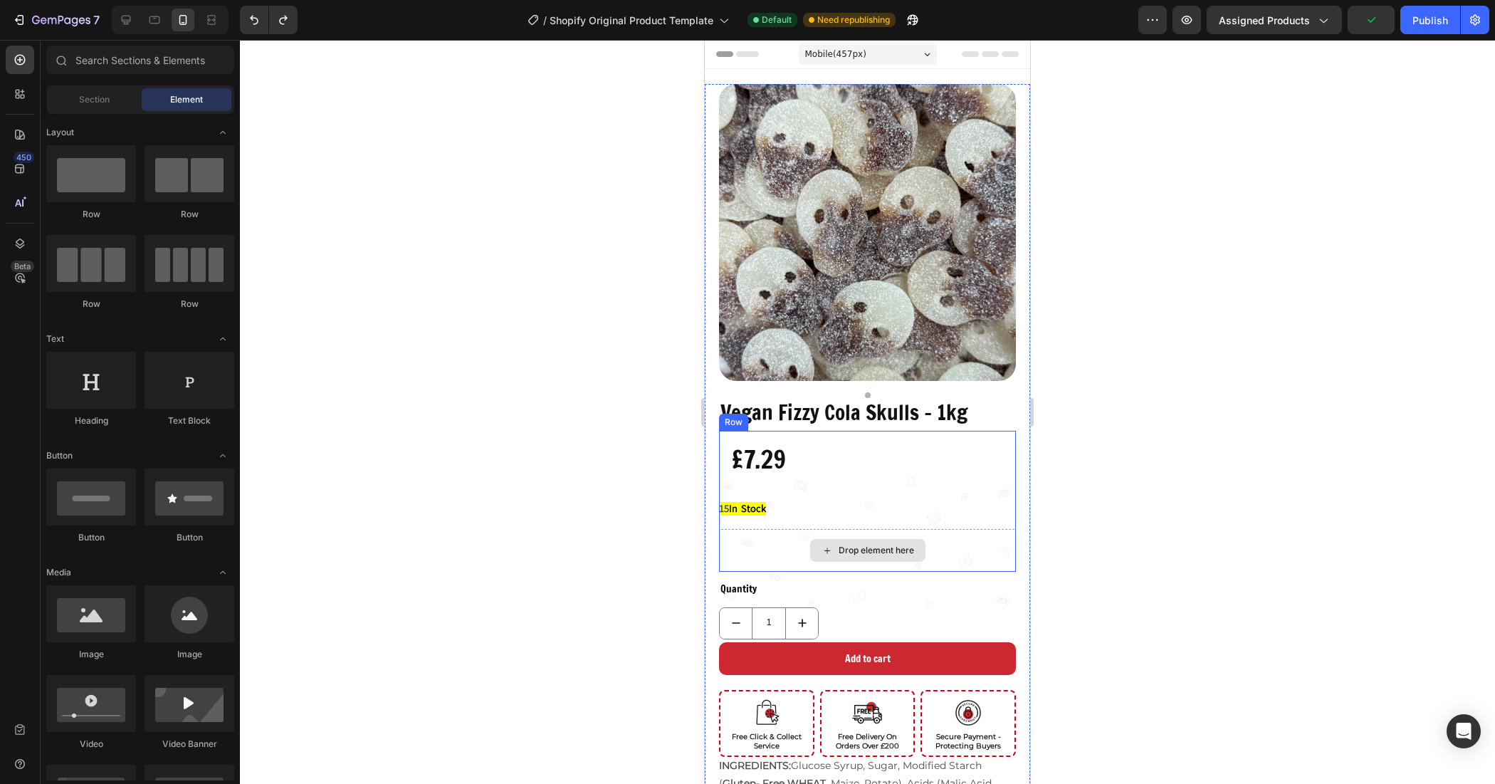
click at [813, 540] on div "Drop element here" at bounding box center [867, 550] width 115 height 23
click at [773, 541] on div "Drop element here" at bounding box center [867, 550] width 297 height 43
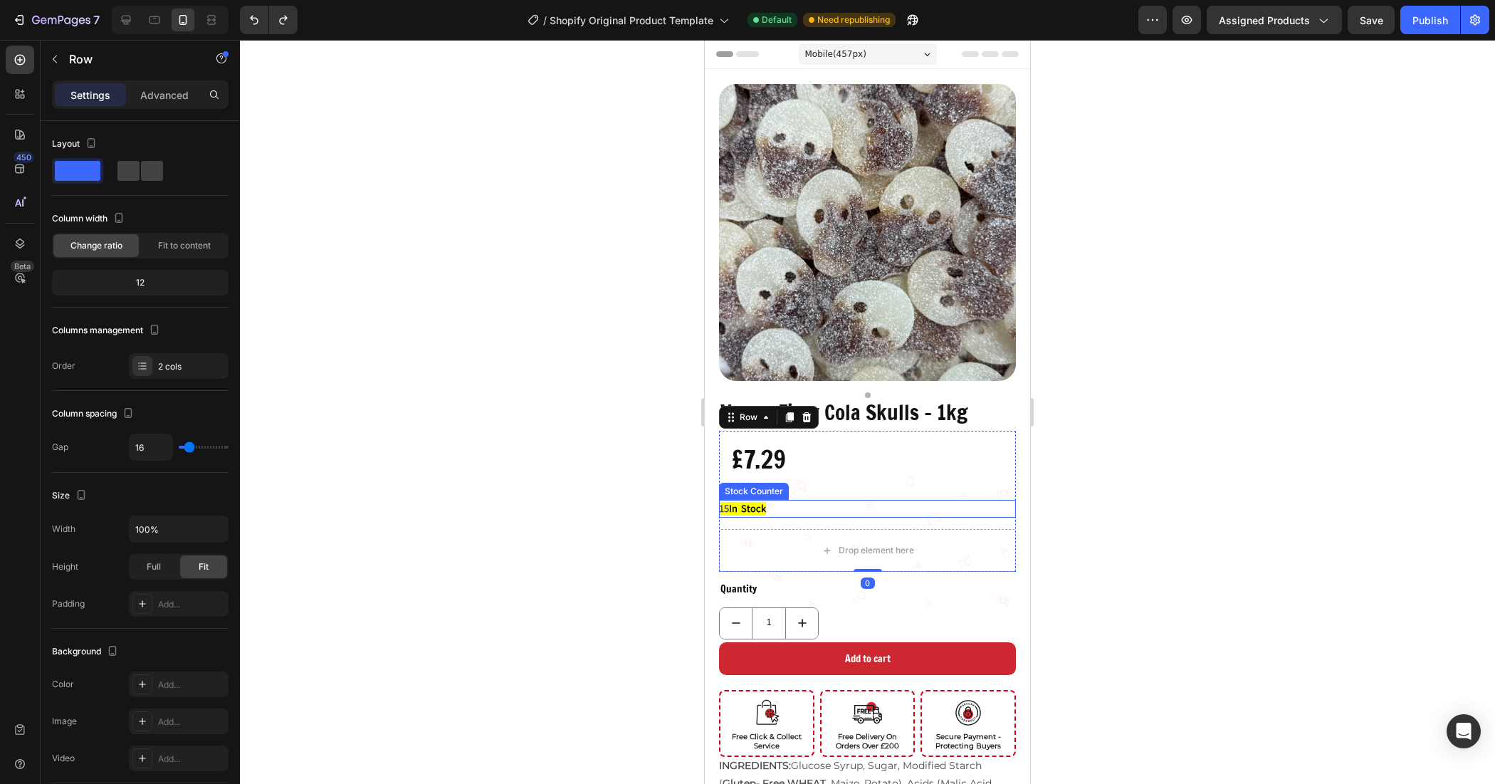
click at [758, 502] on mark "15 In Stock" at bounding box center [742, 509] width 47 height 14
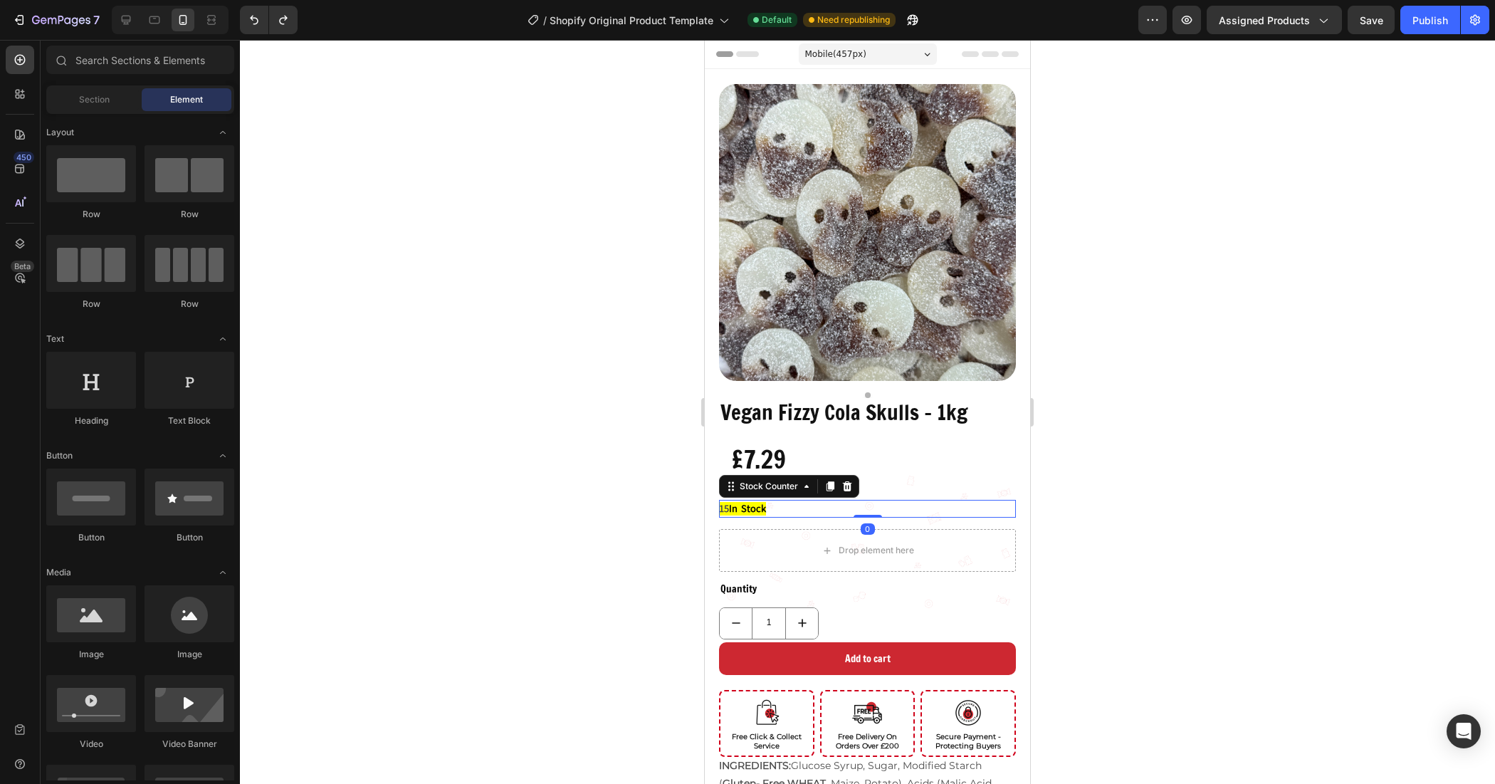
click at [810, 539] on div "Drop element here" at bounding box center [867, 550] width 115 height 23
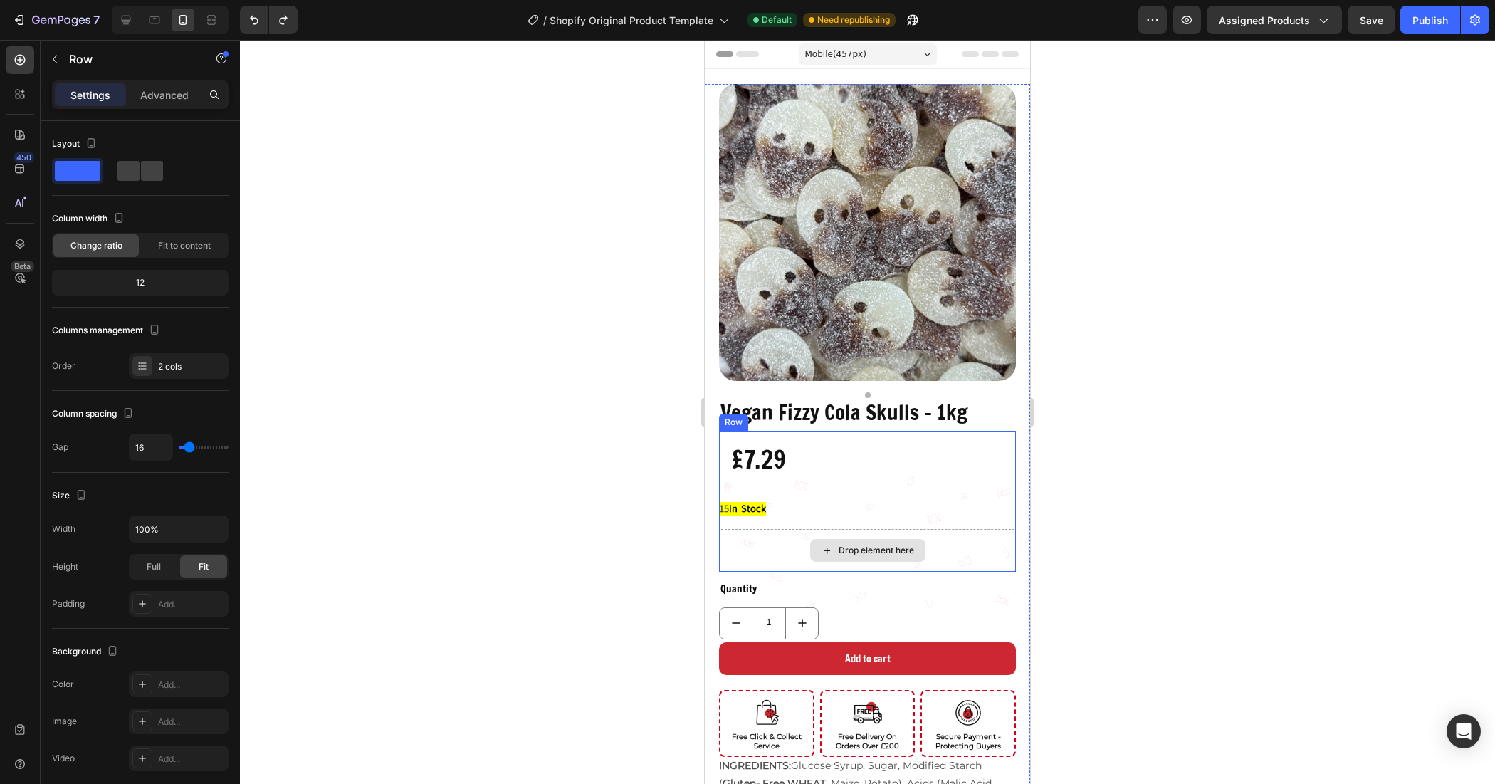
click at [771, 531] on div "Drop element here" at bounding box center [867, 550] width 297 height 43
drag, startPoint x: 858, startPoint y: 556, endPoint x: 848, endPoint y: 541, distance: 18.0
click at [849, 465] on div "£7.29 Product Price Product Price Row 15 In Stock Stock Counter Drop element he…" at bounding box center [867, 502] width 297 height 142
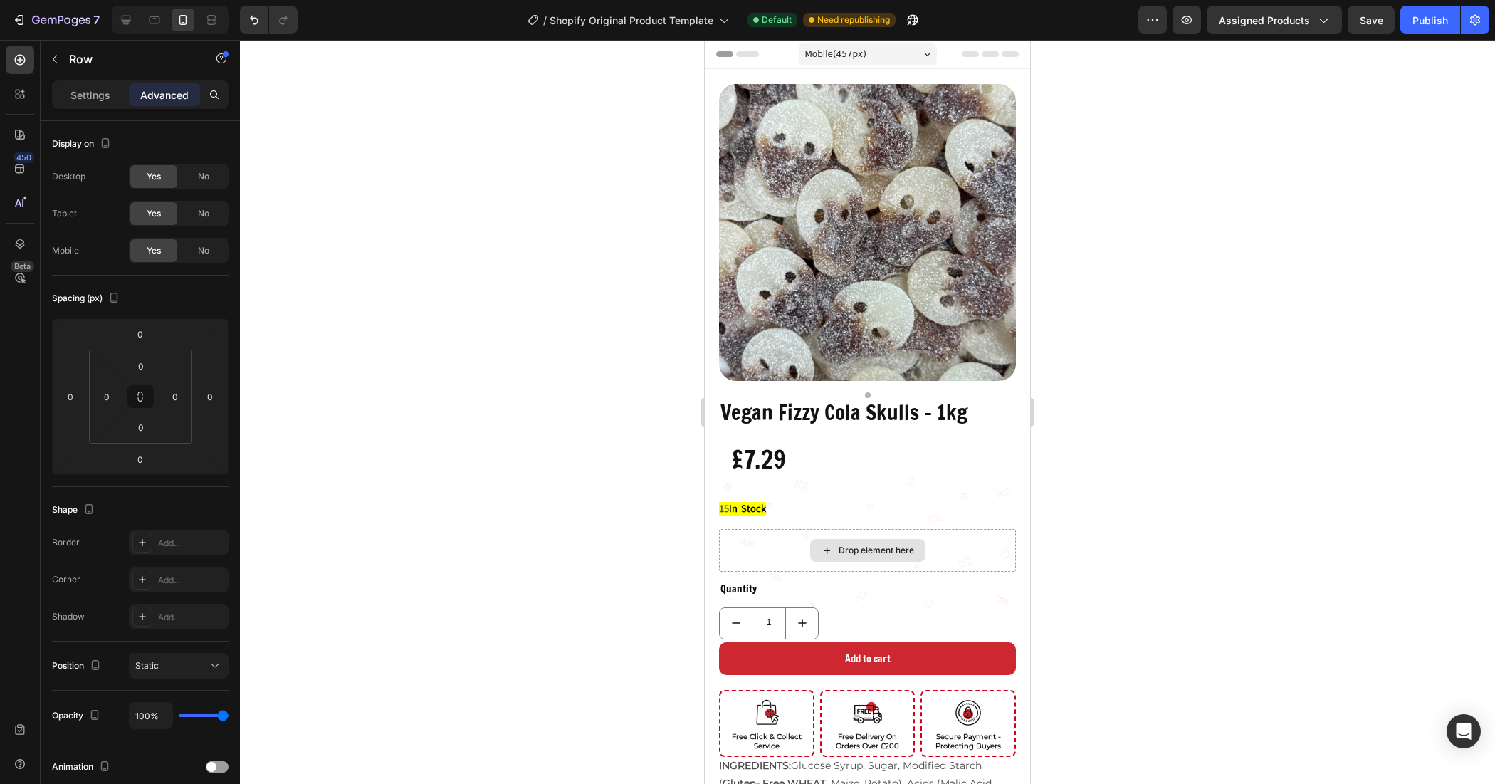
click at [810, 545] on div "Drop element here" at bounding box center [867, 550] width 115 height 23
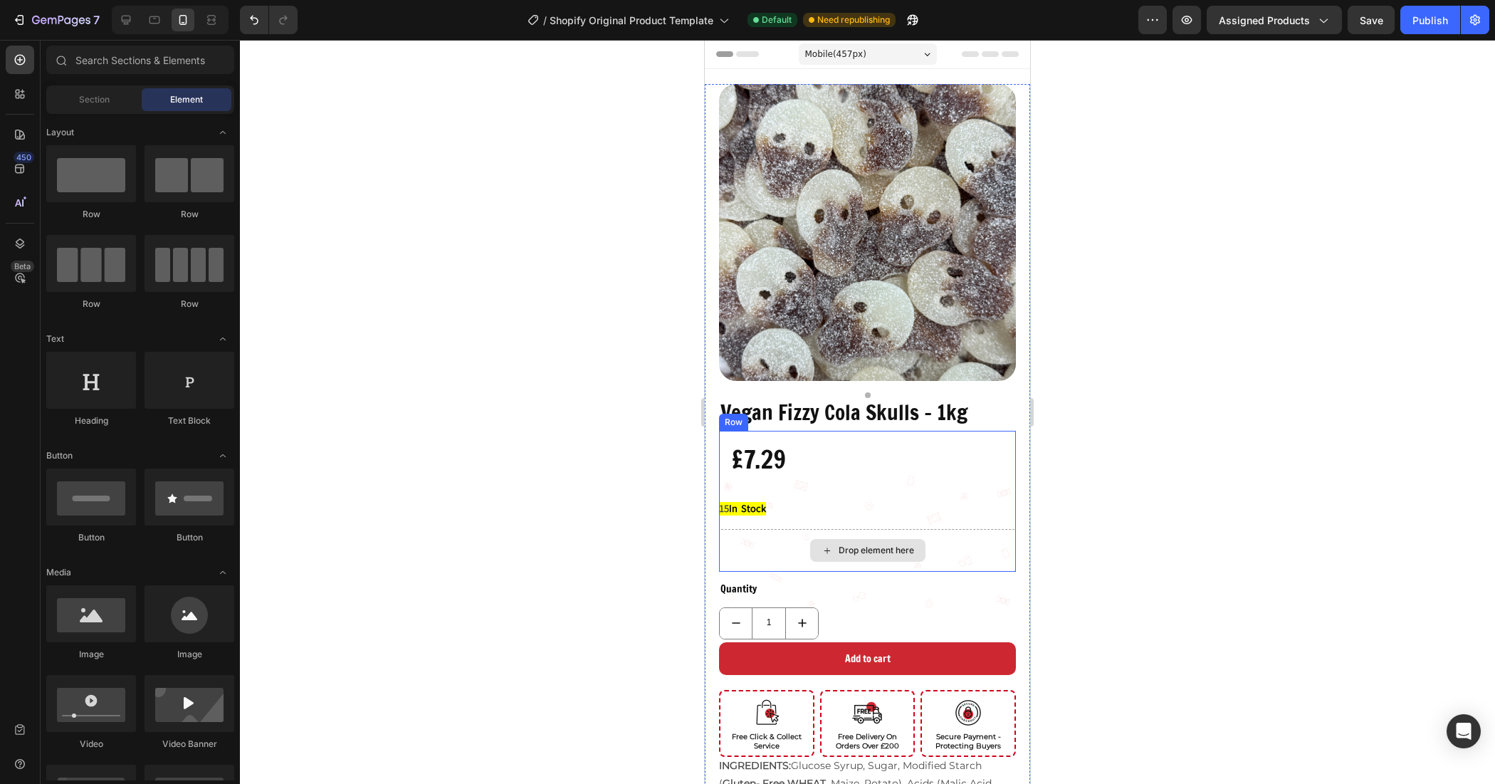
click at [785, 545] on div "Drop element here" at bounding box center [867, 550] width 297 height 43
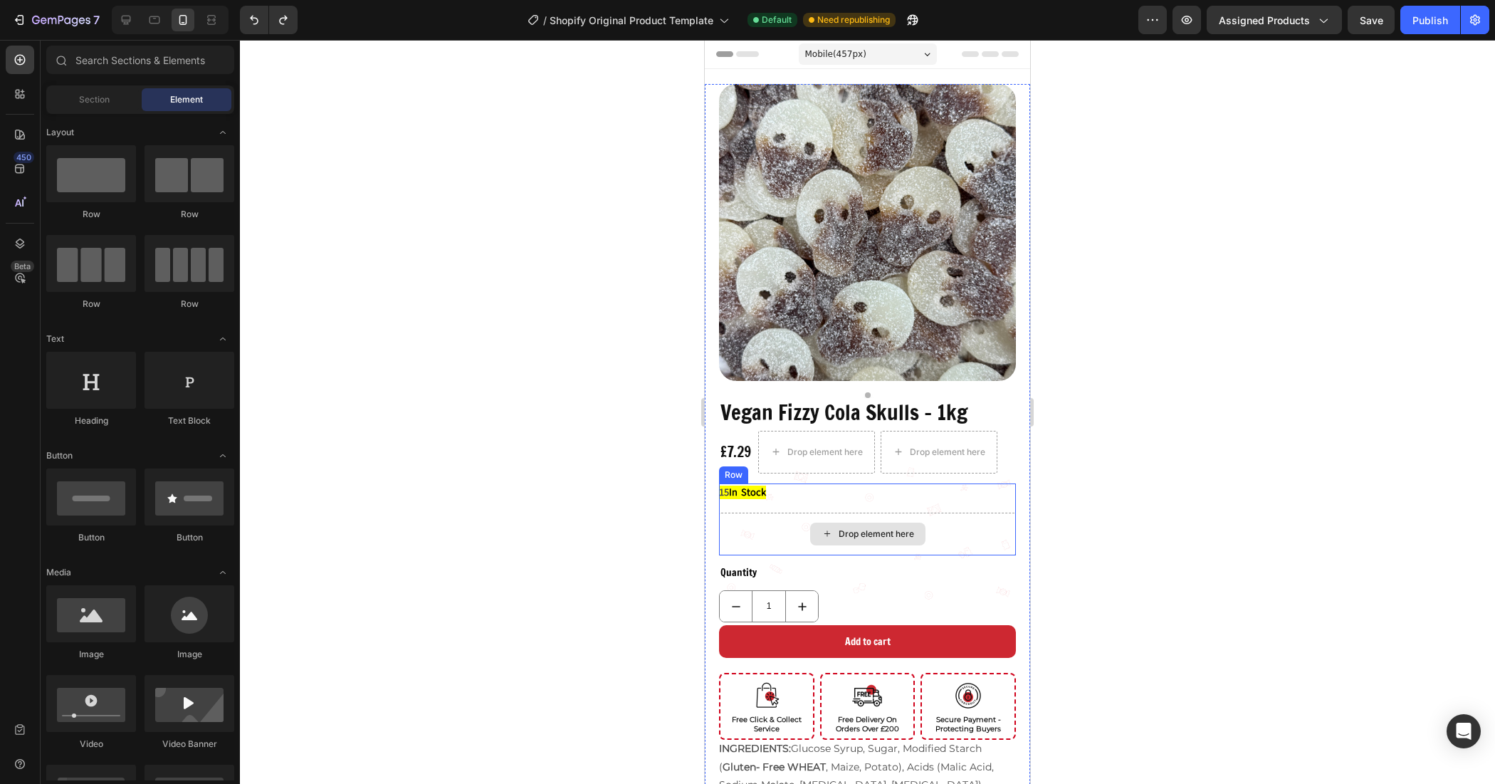
click at [814, 523] on div "Drop element here" at bounding box center [867, 534] width 115 height 23
click at [755, 513] on div "Drop element here" at bounding box center [867, 534] width 297 height 43
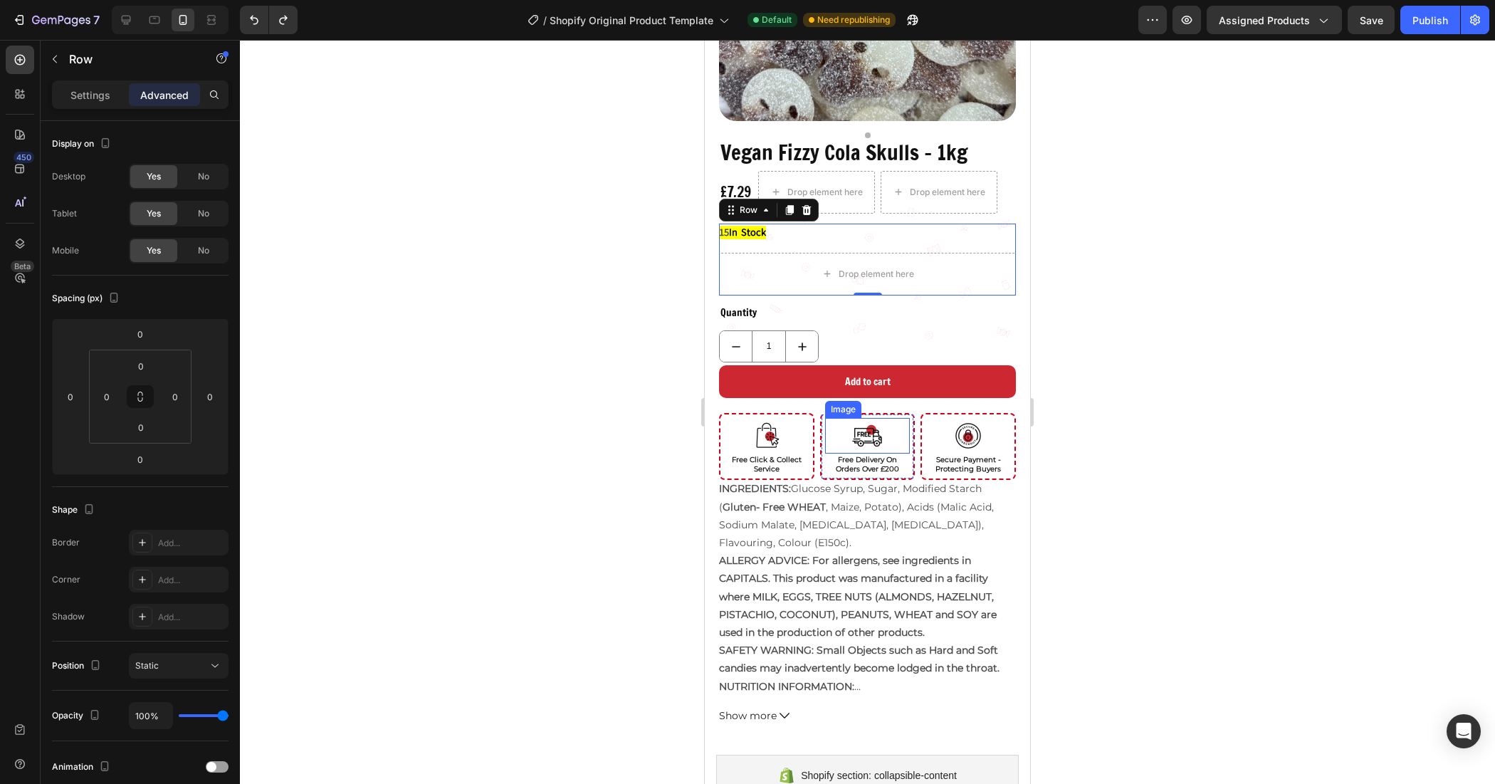
scroll to position [89, 0]
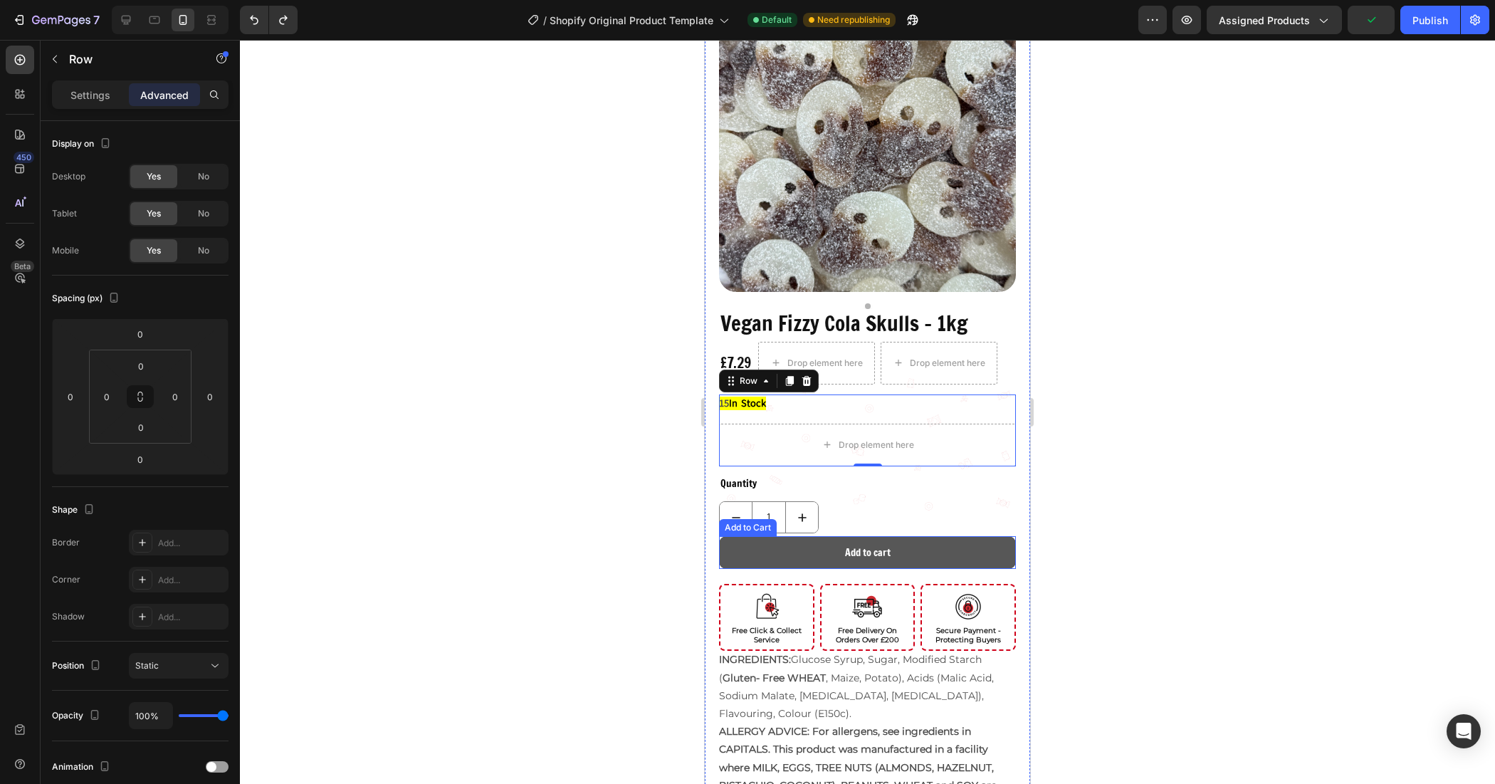
click at [899, 538] on button "Add to cart" at bounding box center [867, 552] width 297 height 33
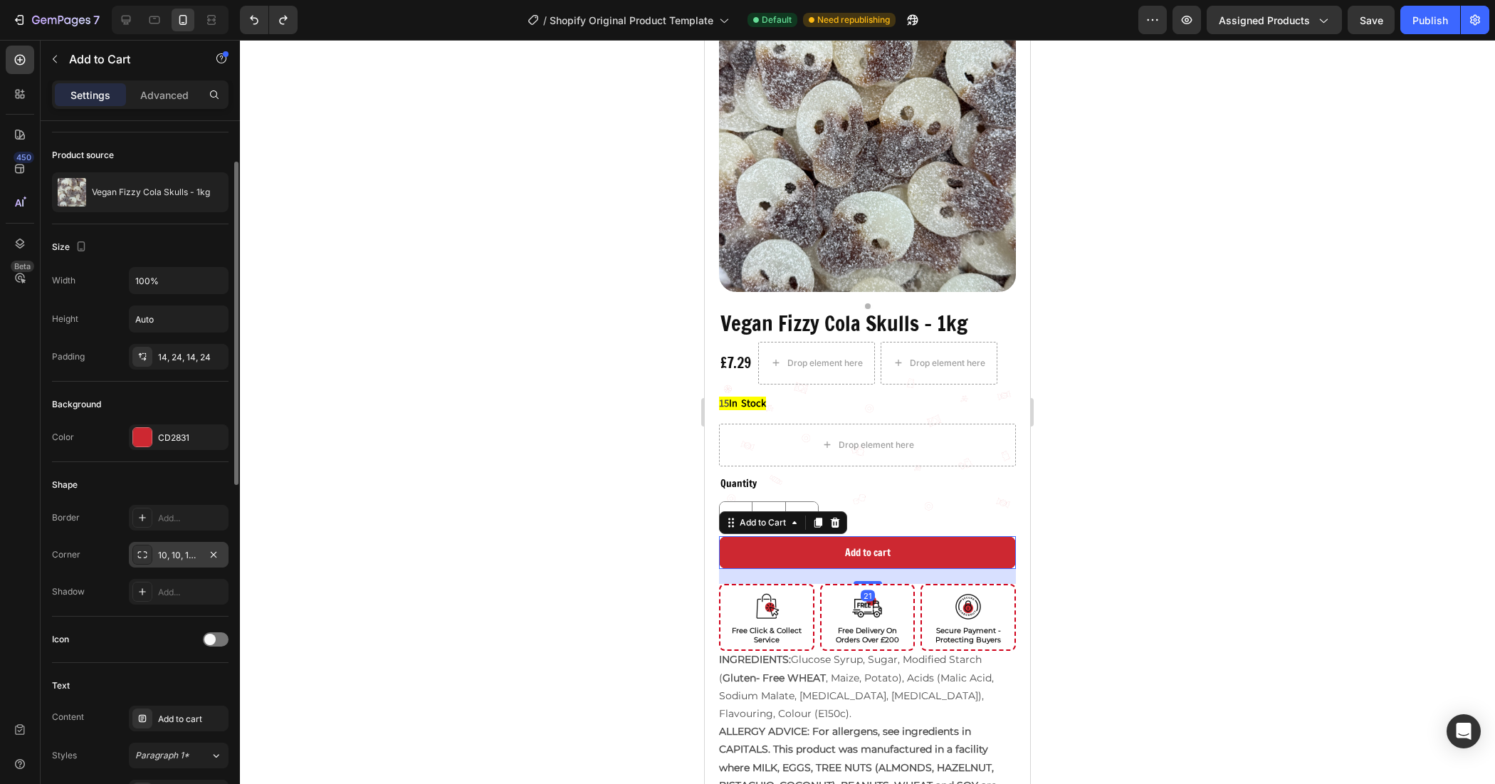
scroll to position [267, 0]
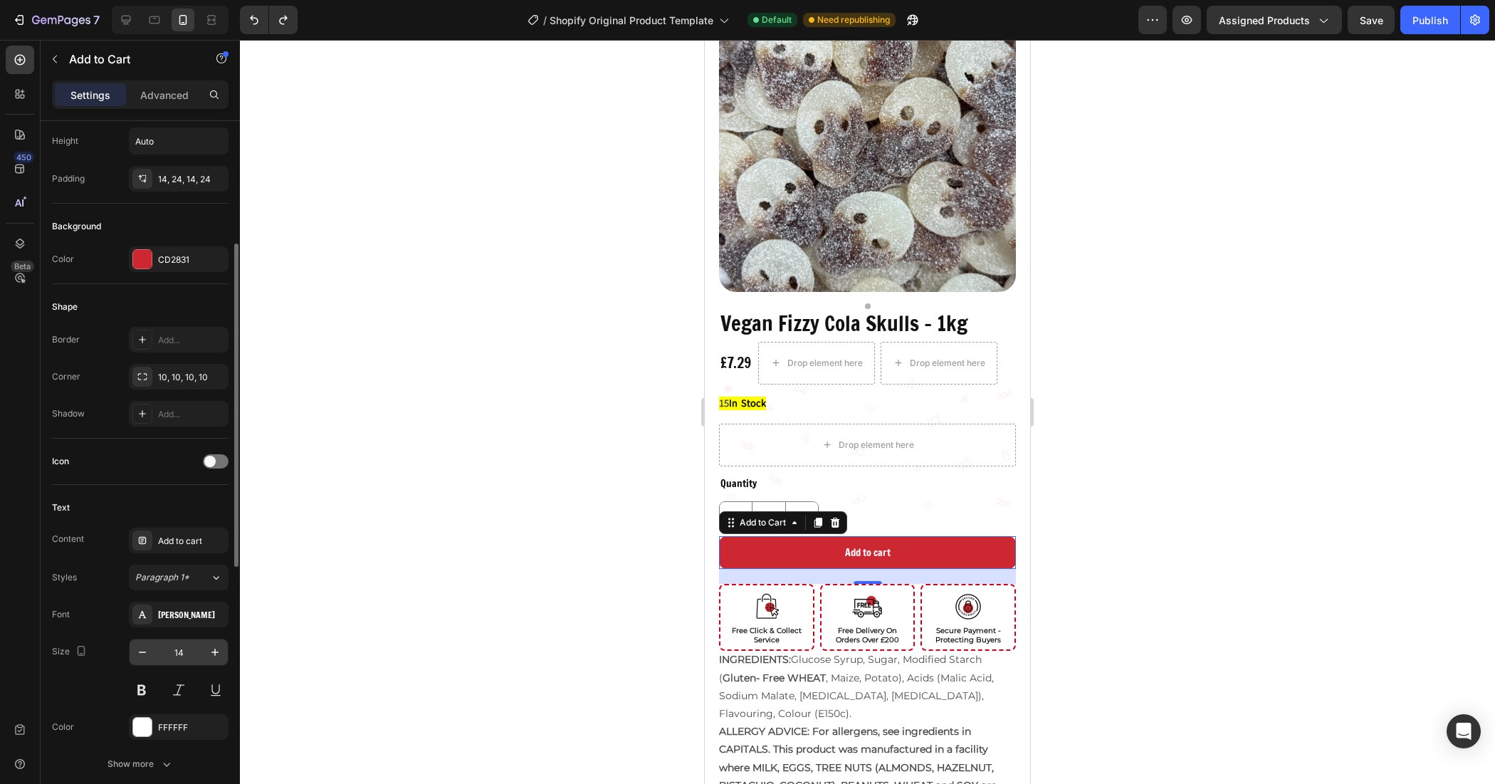
click at [190, 649] on input "14" at bounding box center [178, 652] width 47 height 26
type input "32"
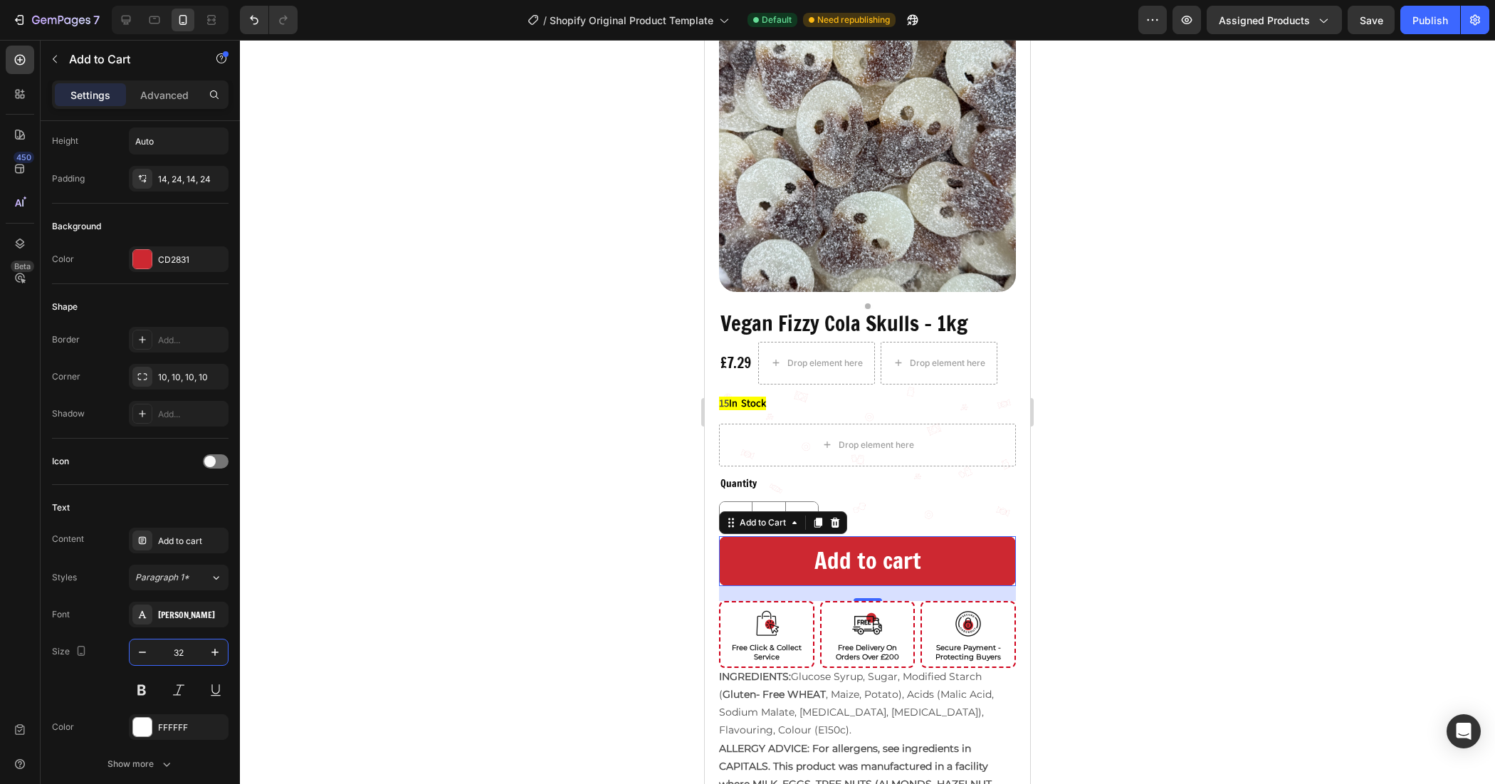
click at [513, 545] on div at bounding box center [867, 412] width 1255 height 744
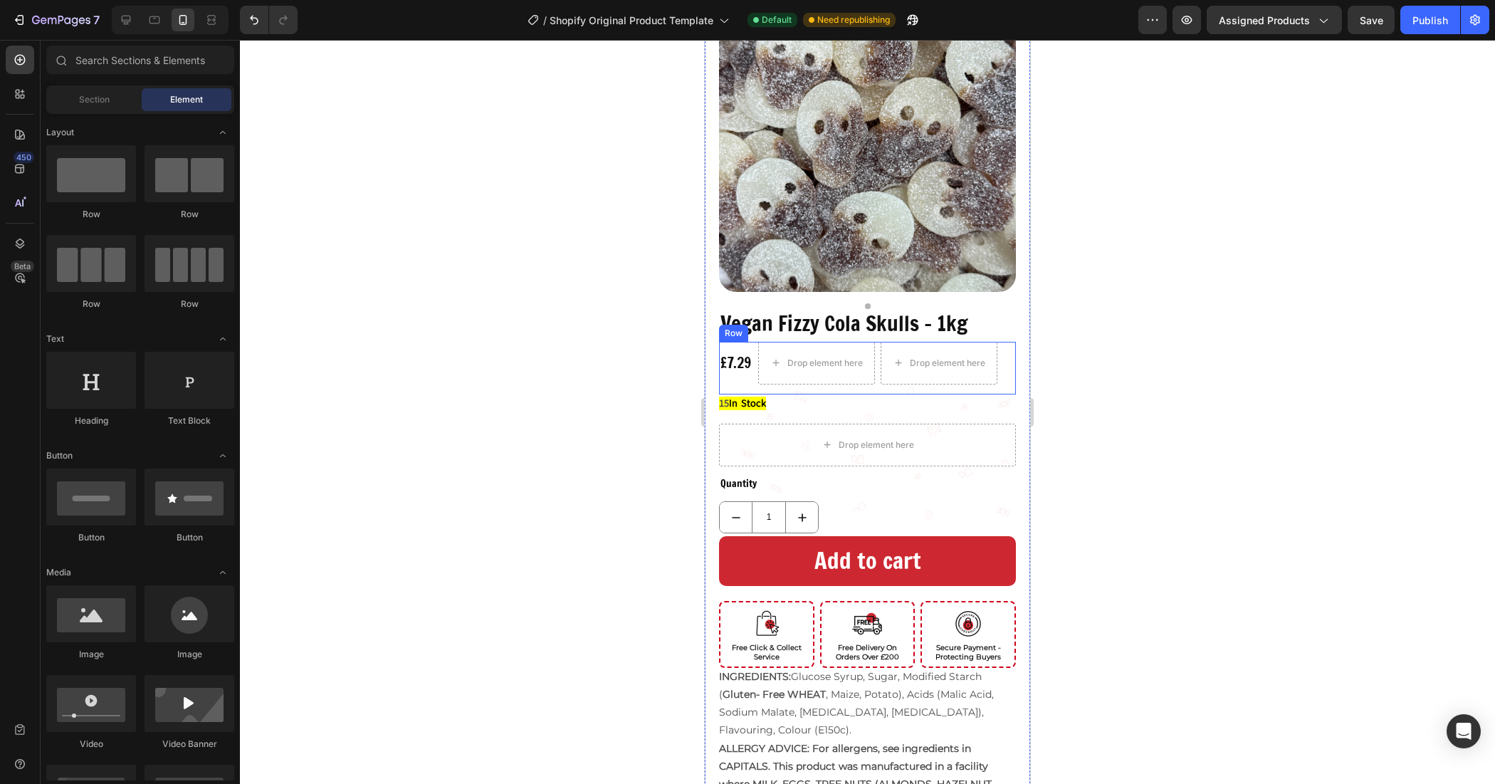
click at [792, 396] on div "15 In Stock" at bounding box center [867, 403] width 297 height 18
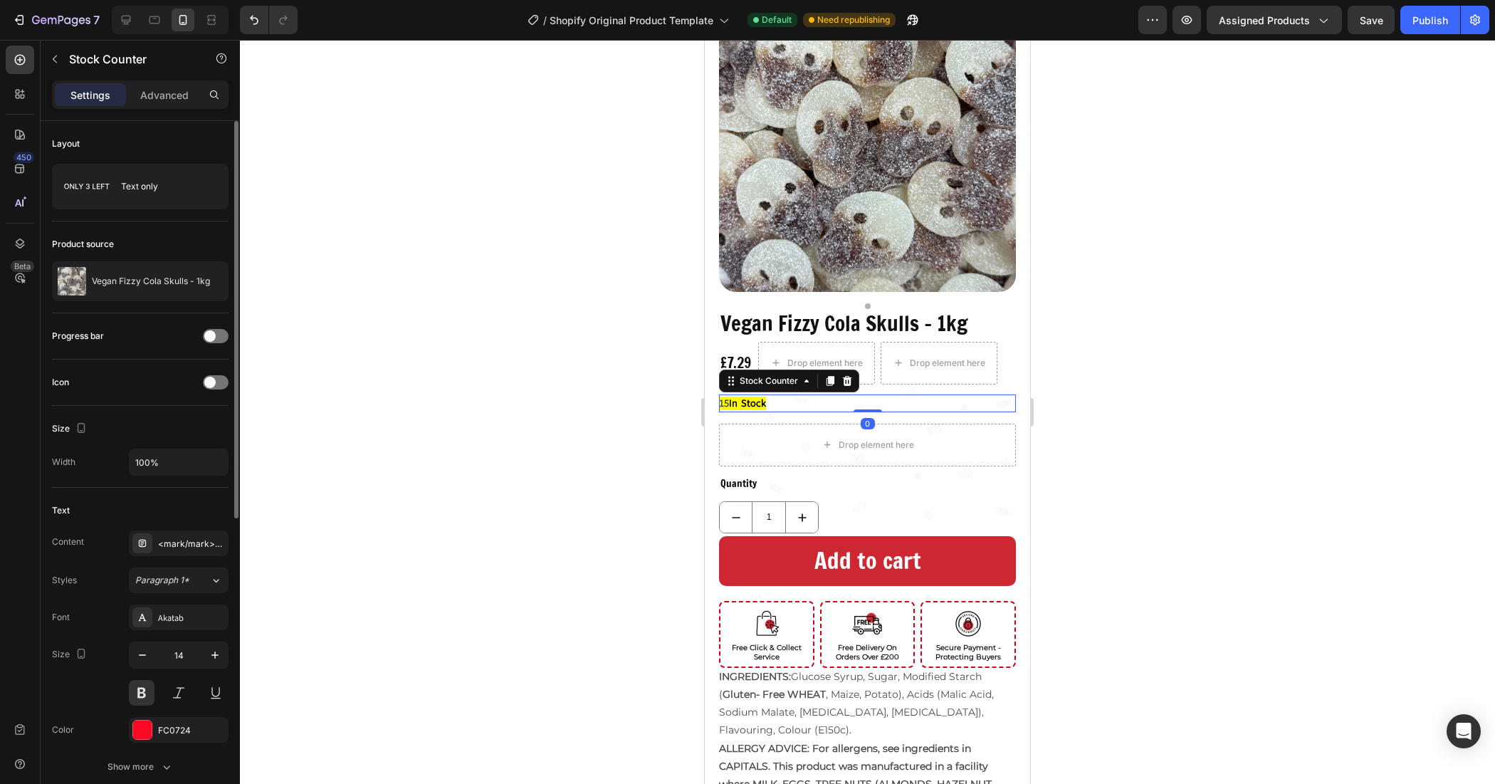
scroll to position [178, 0]
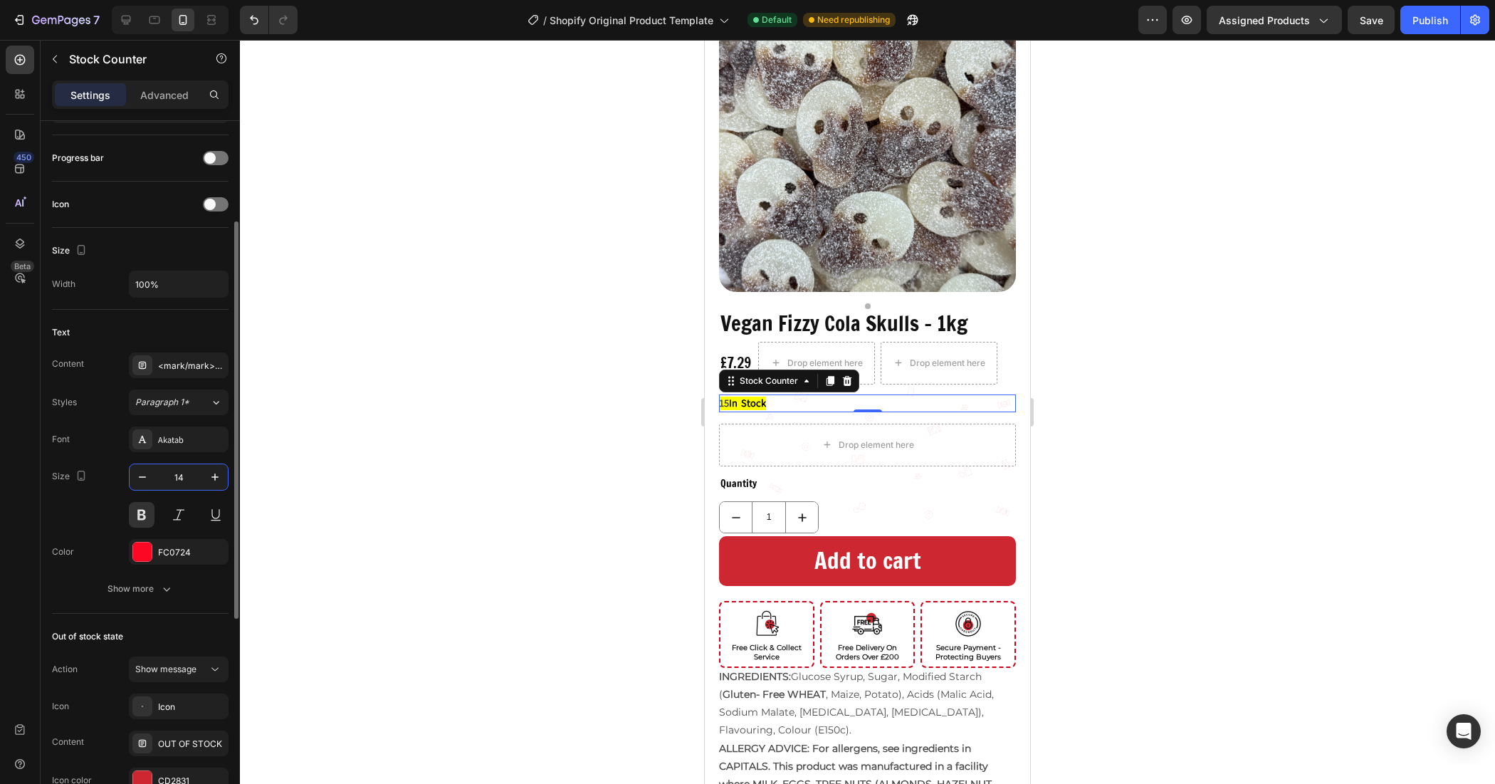
click at [182, 472] on input "14" at bounding box center [178, 477] width 47 height 26
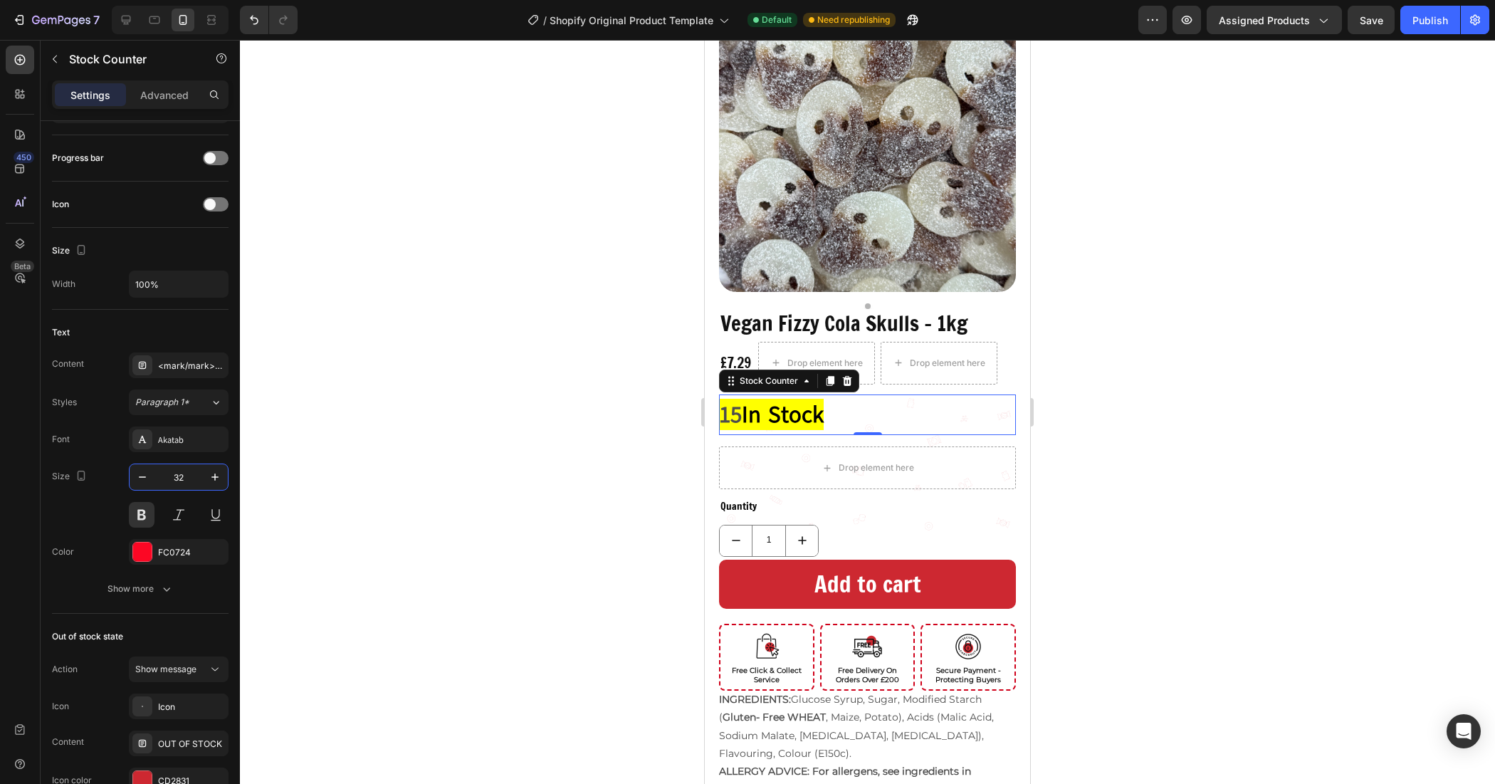
type input "3"
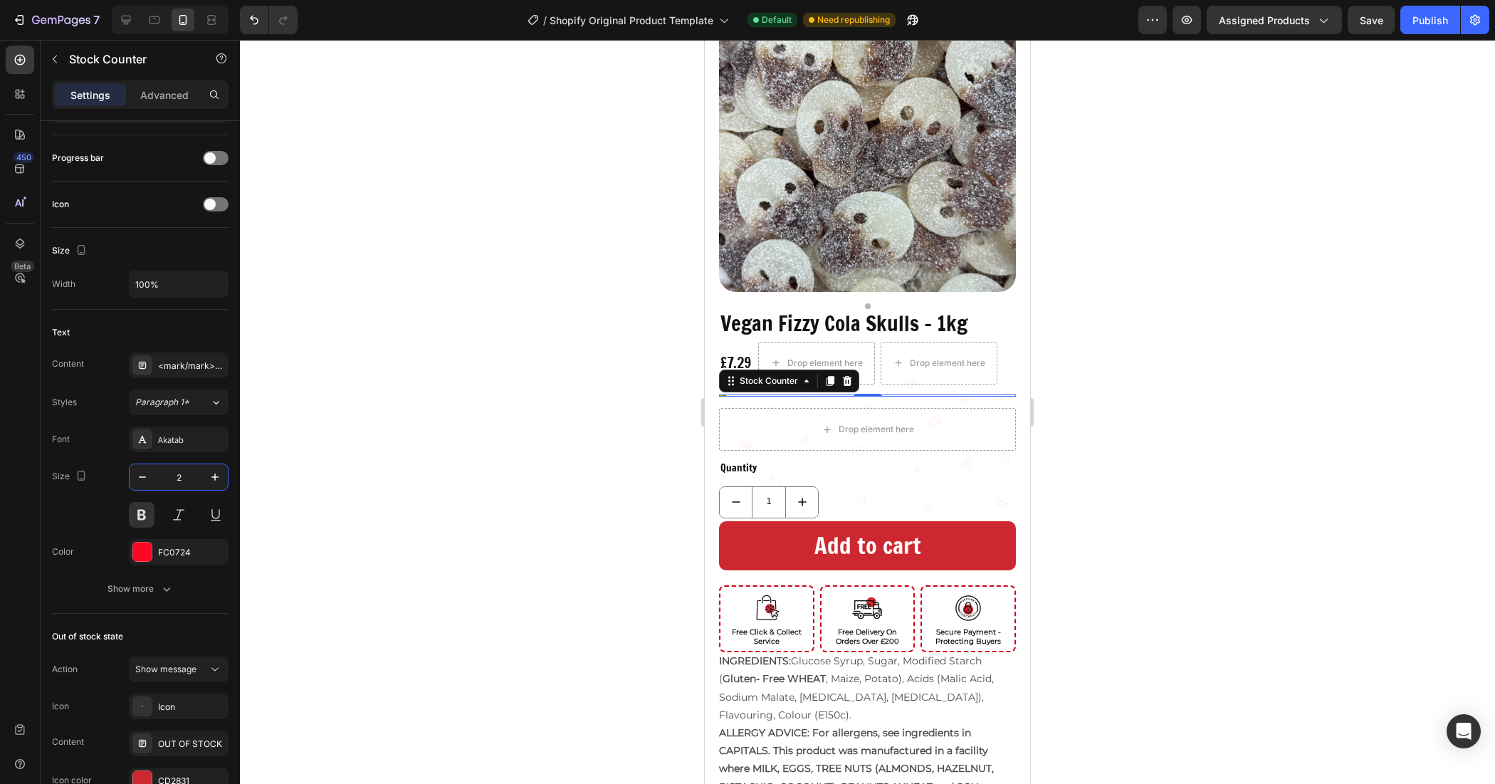
type input "28"
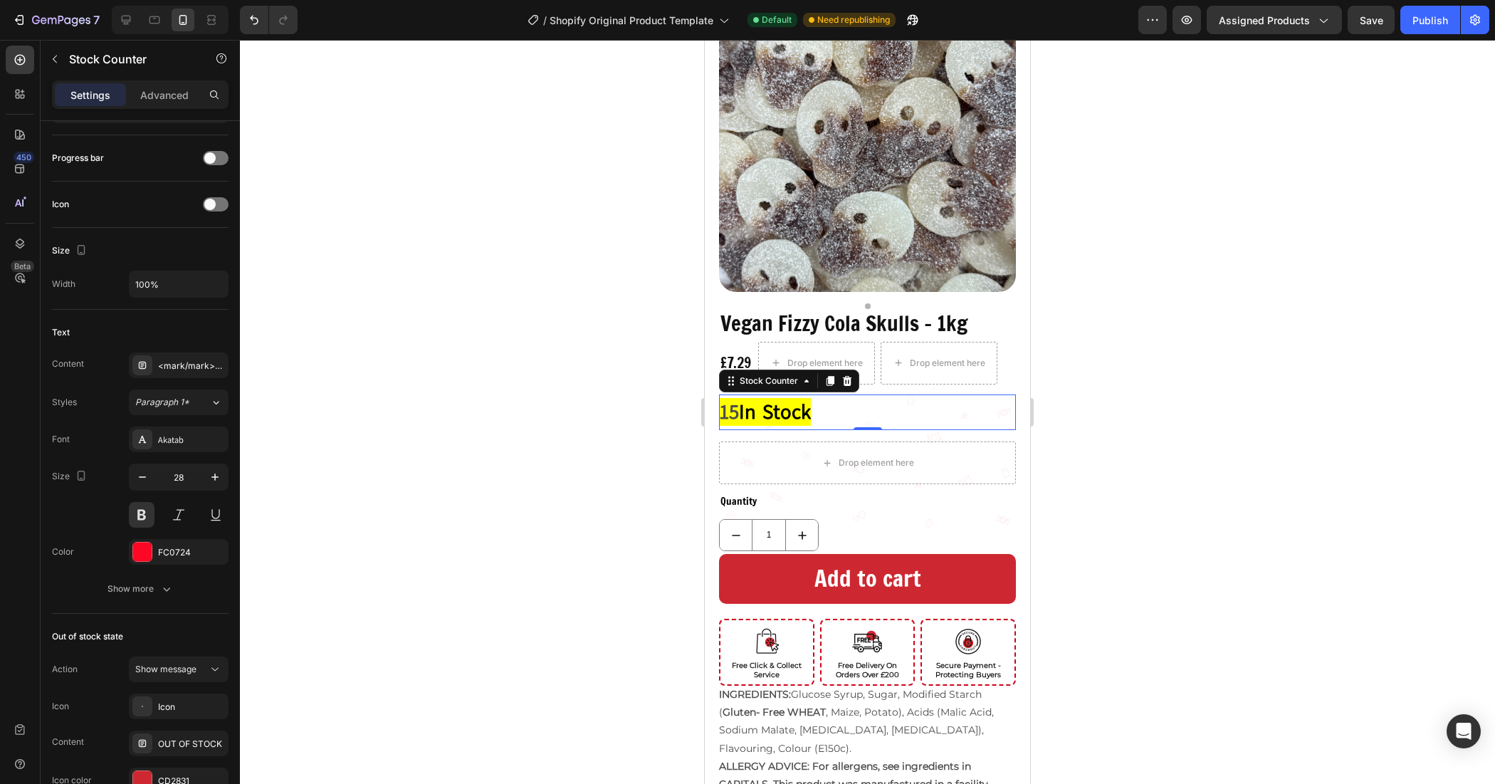
click at [538, 362] on div at bounding box center [867, 412] width 1255 height 744
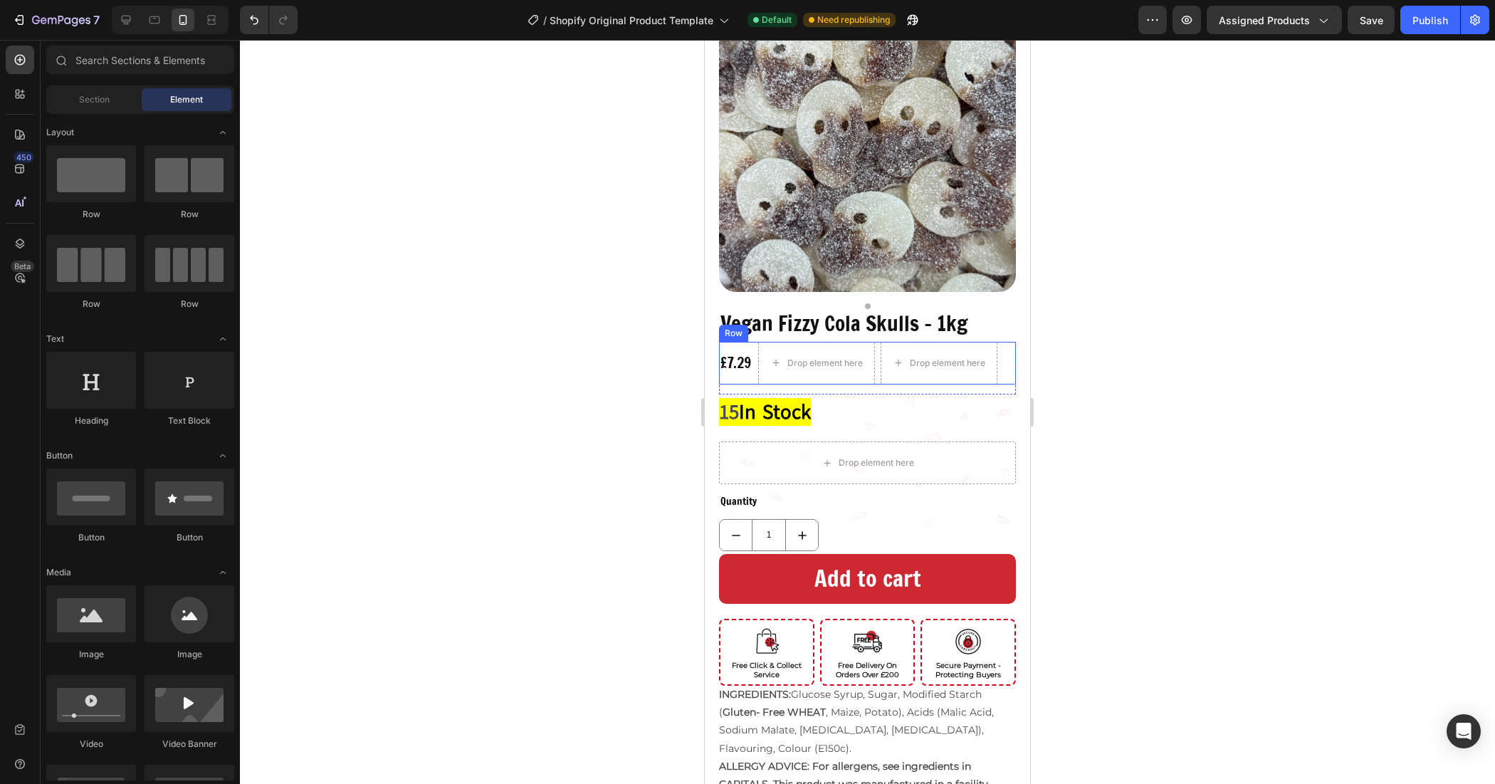
click at [735, 342] on div "£7.29 Product Price Product Price" at bounding box center [735, 363] width 33 height 43
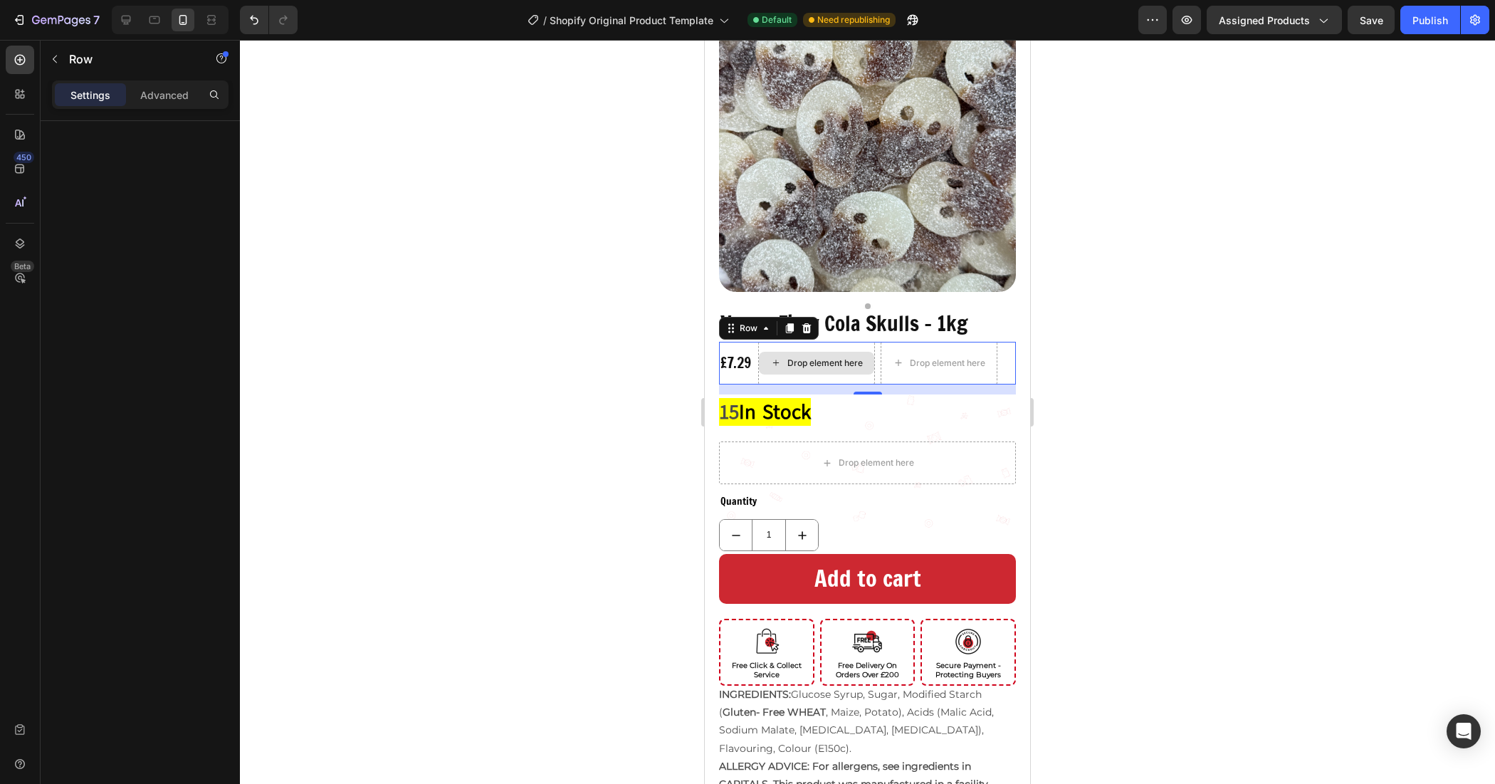
click at [849, 361] on div "Drop element here" at bounding box center [816, 363] width 117 height 43
click at [890, 367] on div "Drop element here" at bounding box center [939, 363] width 117 height 43
drag, startPoint x: 293, startPoint y: 349, endPoint x: 1239, endPoint y: 397, distance: 946.8
click at [1239, 397] on div at bounding box center [867, 412] width 1255 height 744
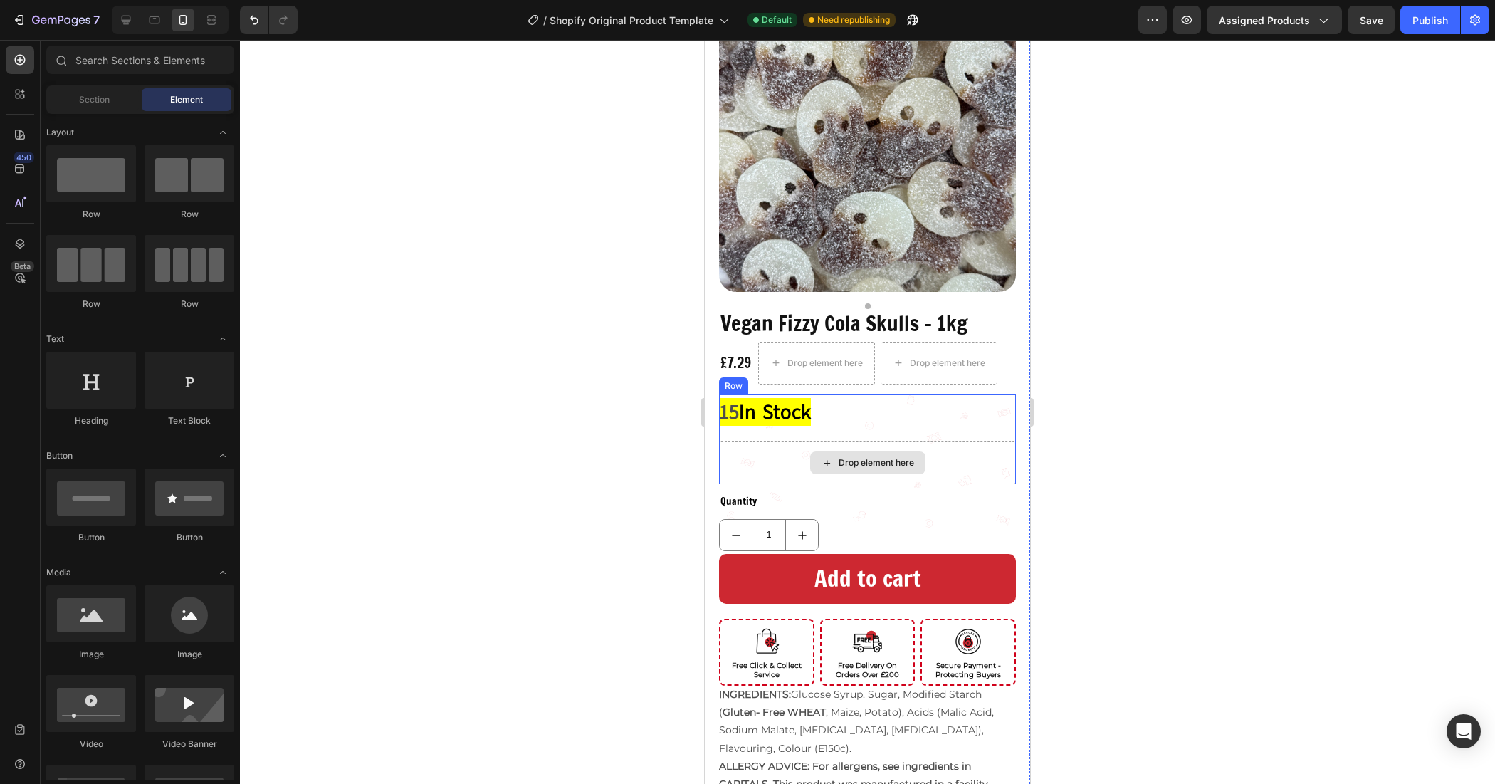
click at [792, 451] on div "Drop element here" at bounding box center [867, 462] width 297 height 43
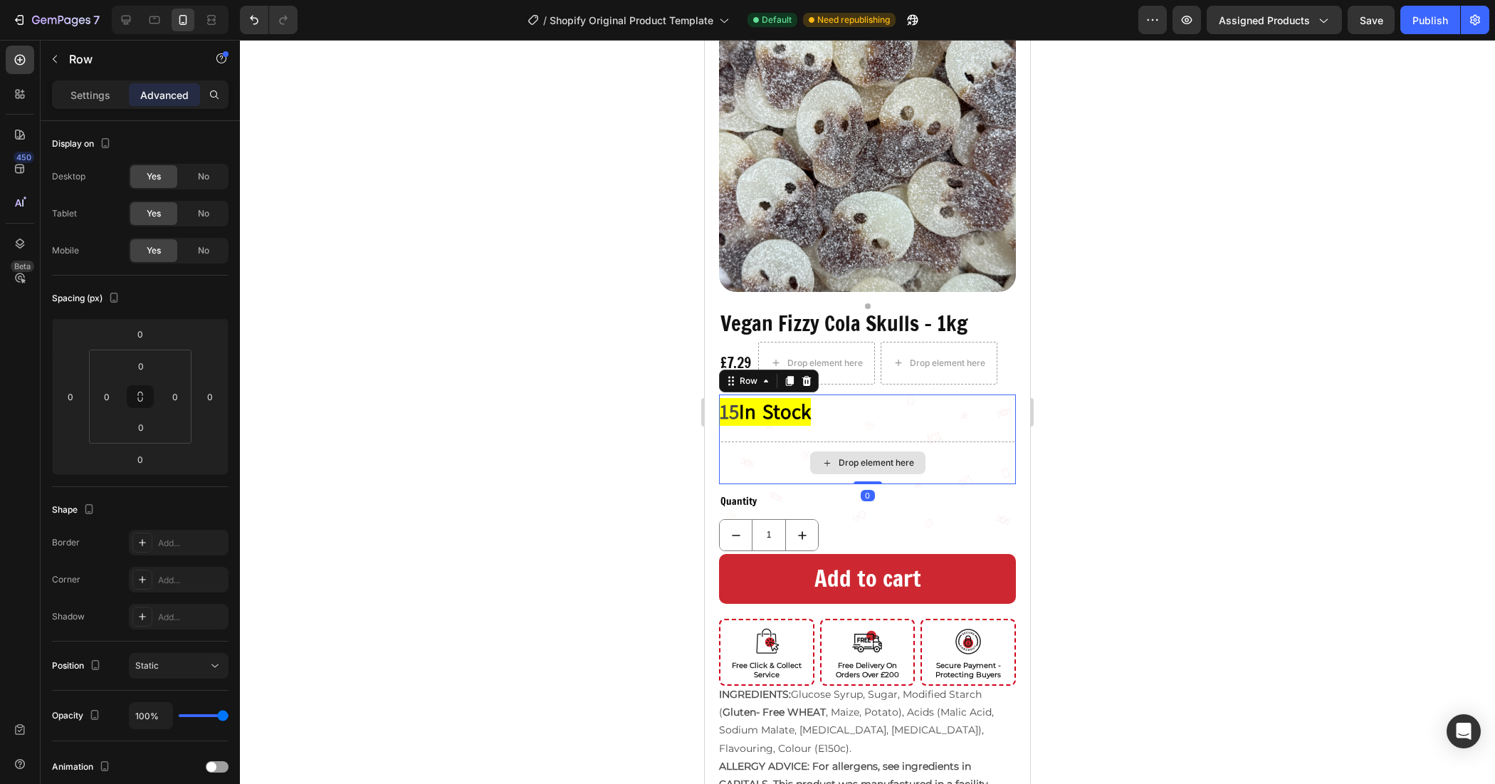
drag, startPoint x: 862, startPoint y: 470, endPoint x: 863, endPoint y: 435, distance: 34.9
click at [863, 435] on div "15 In Stock Stock Counter Drop element here Row 0" at bounding box center [867, 439] width 297 height 90
click at [839, 402] on div "15 In Stock" at bounding box center [867, 412] width 297 height 36
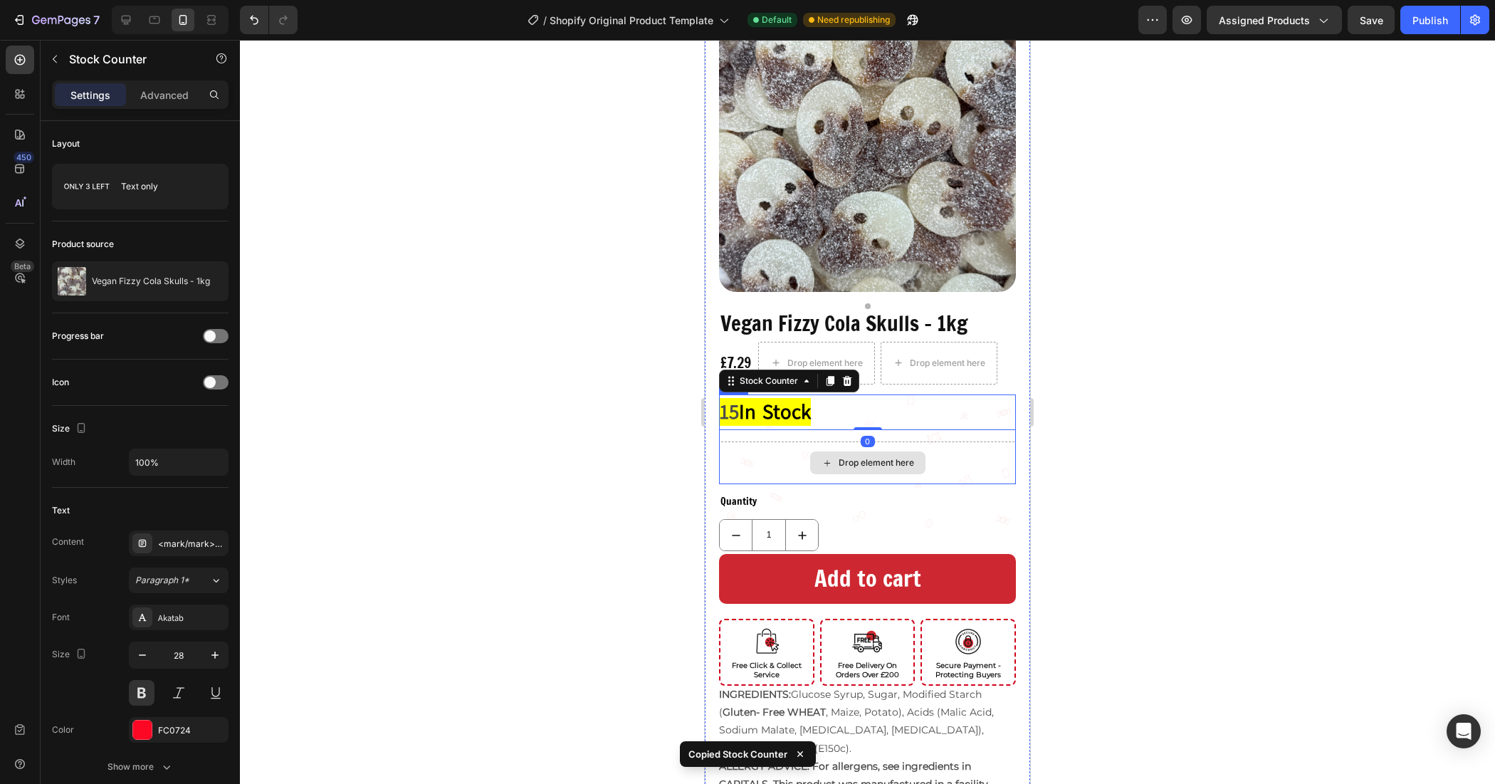
click at [787, 453] on div "Drop element here" at bounding box center [867, 462] width 297 height 43
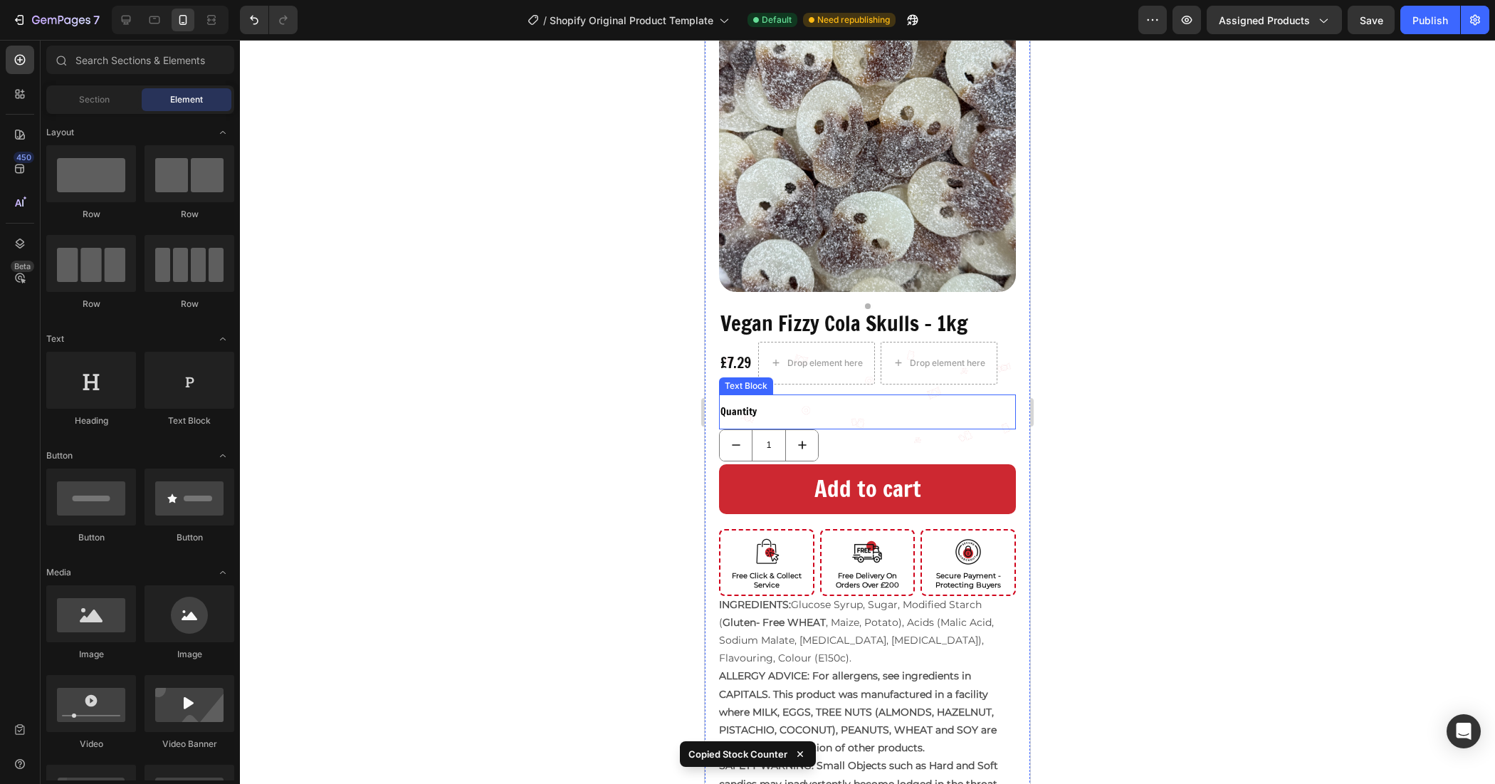
click at [753, 402] on div "Quantity" at bounding box center [867, 412] width 297 height 21
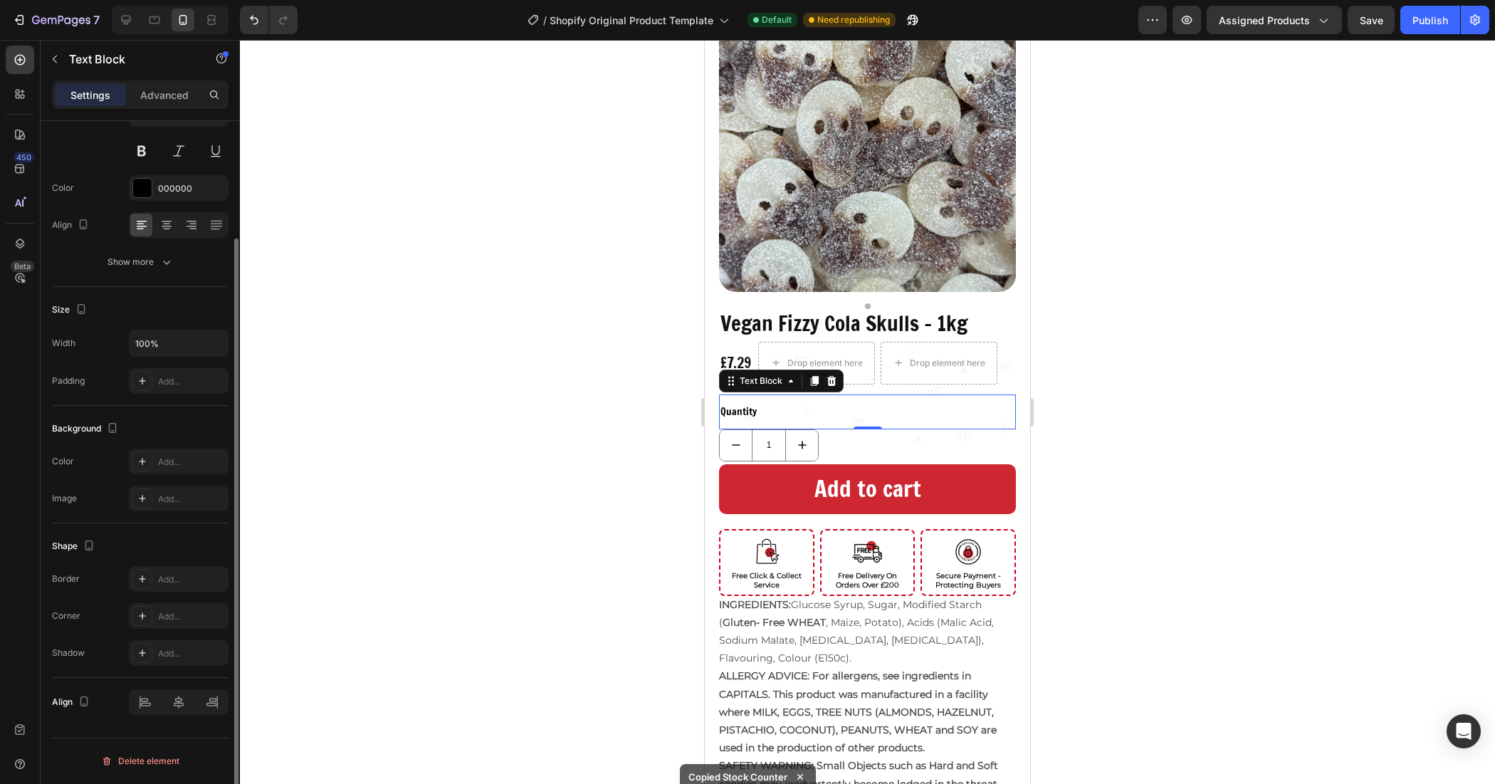
scroll to position [0, 0]
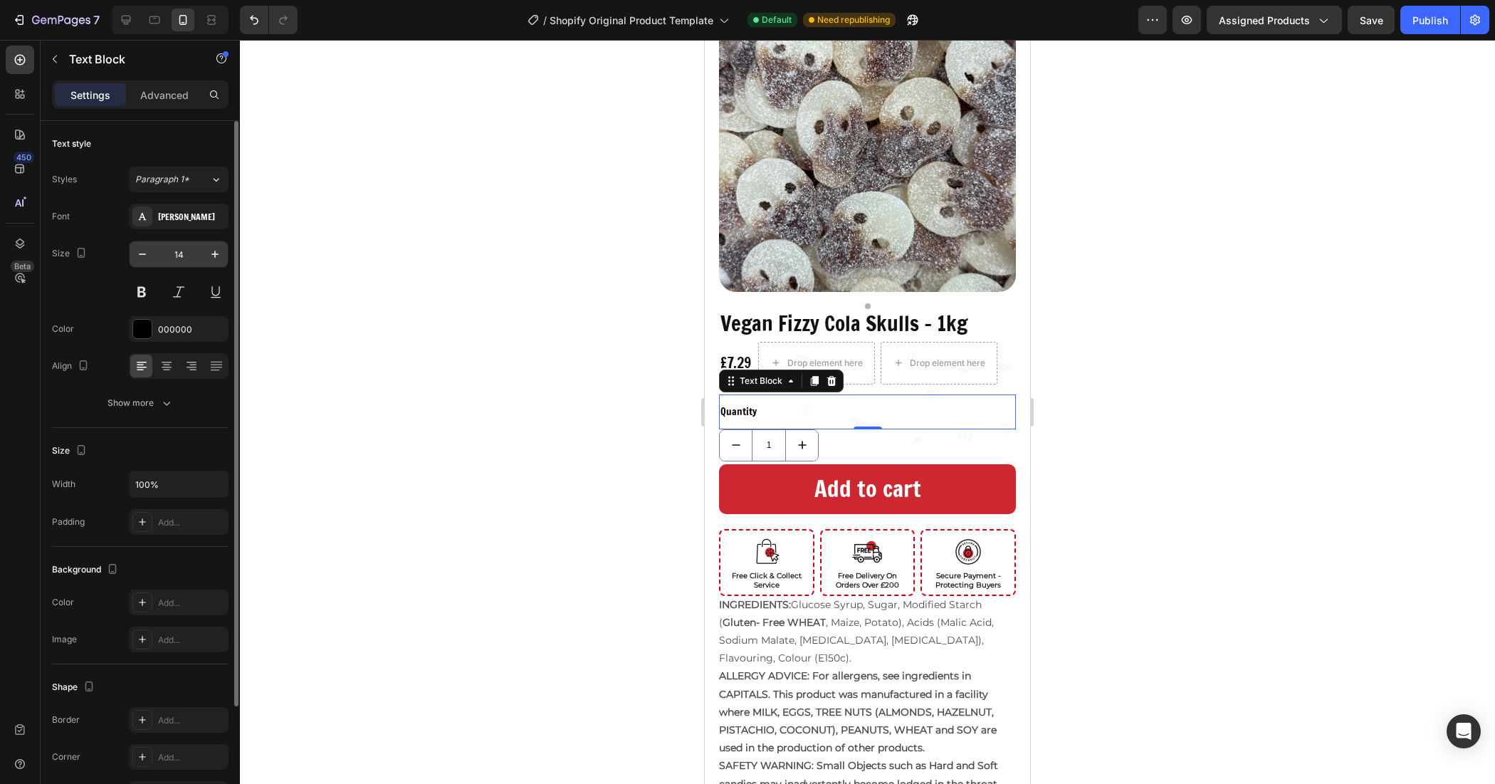
click at [192, 261] on input "14" at bounding box center [178, 254] width 47 height 26
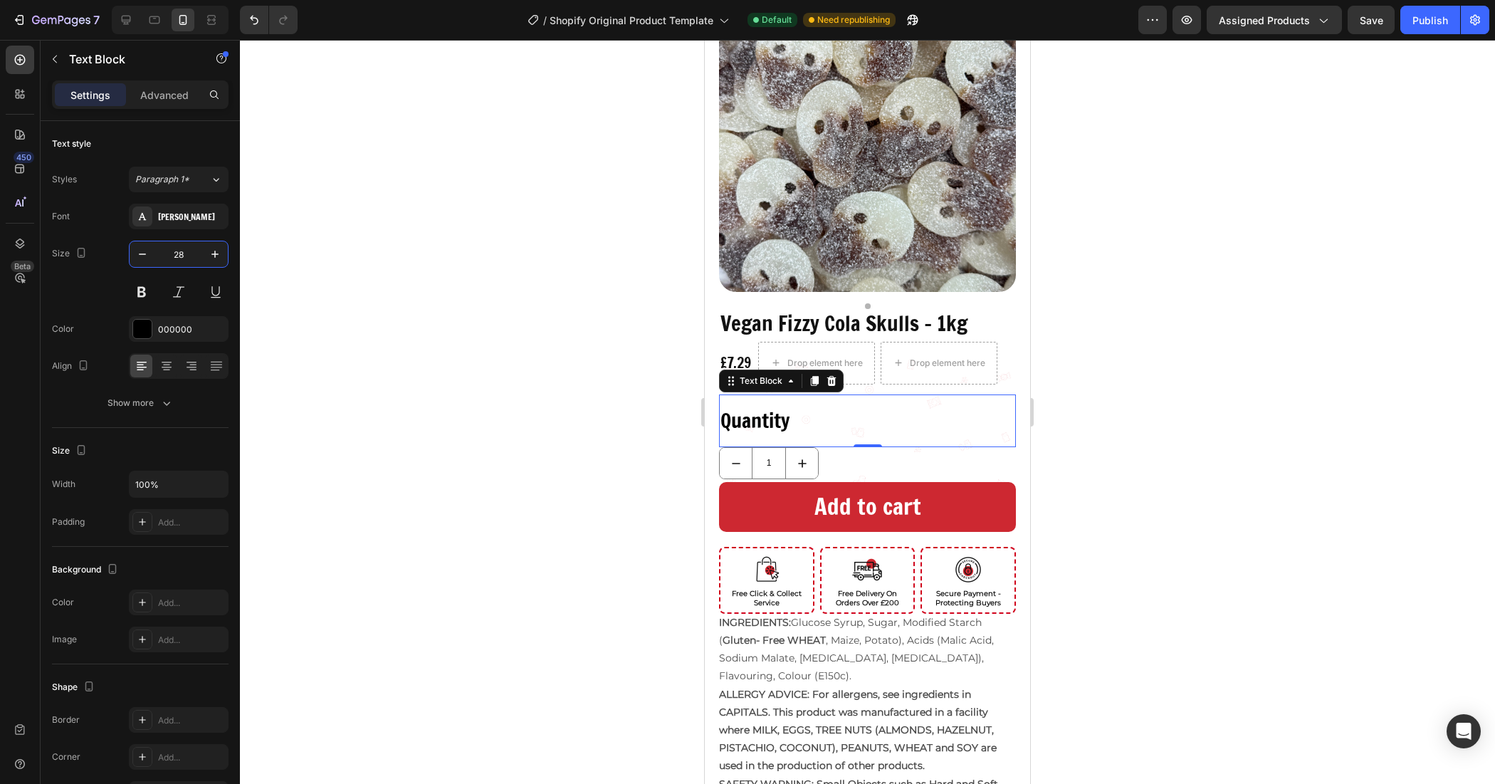
type input "28"
click at [476, 372] on div at bounding box center [867, 412] width 1255 height 744
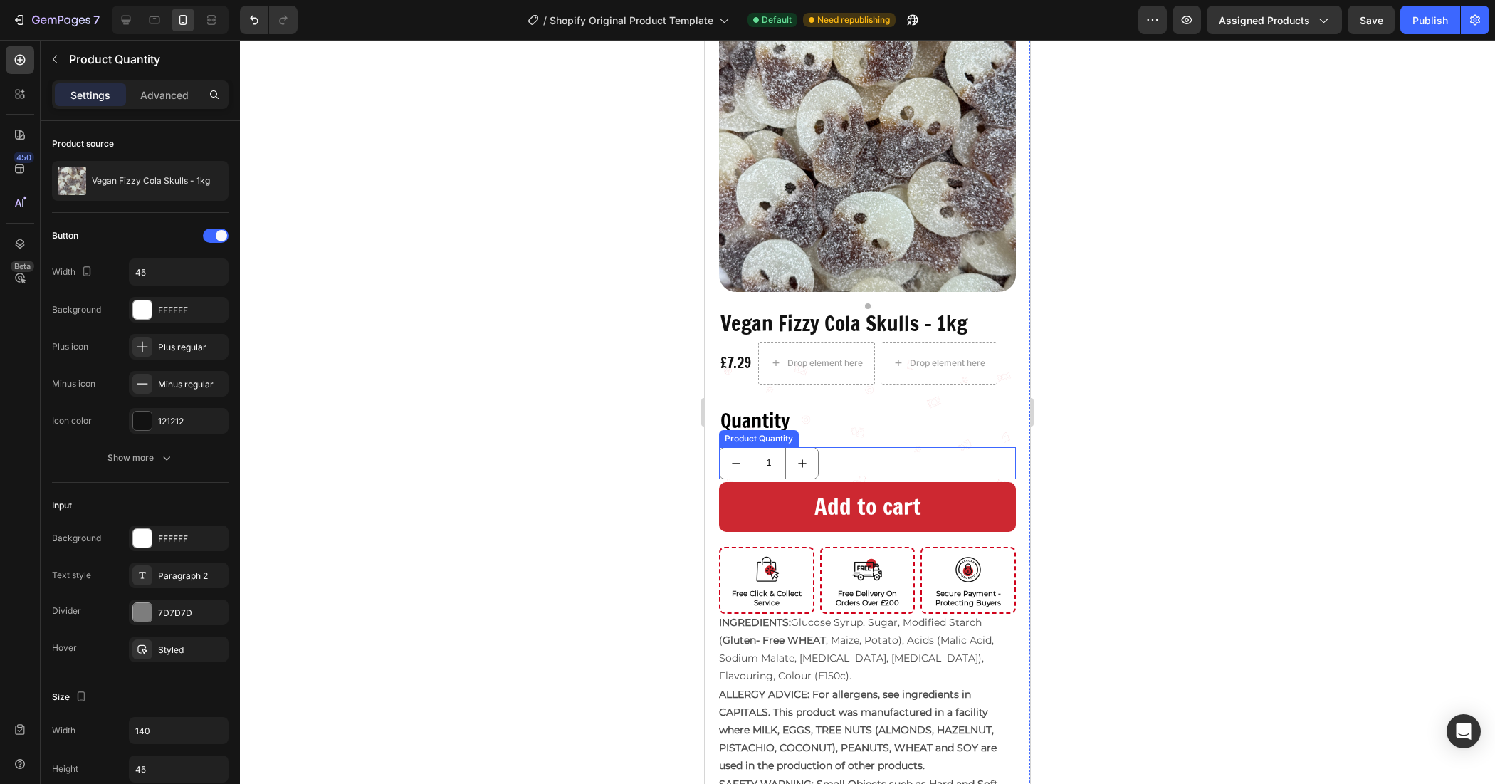
click at [826, 447] on div "1" at bounding box center [867, 463] width 297 height 32
drag, startPoint x: 824, startPoint y: 450, endPoint x: 988, endPoint y: 411, distance: 168.4
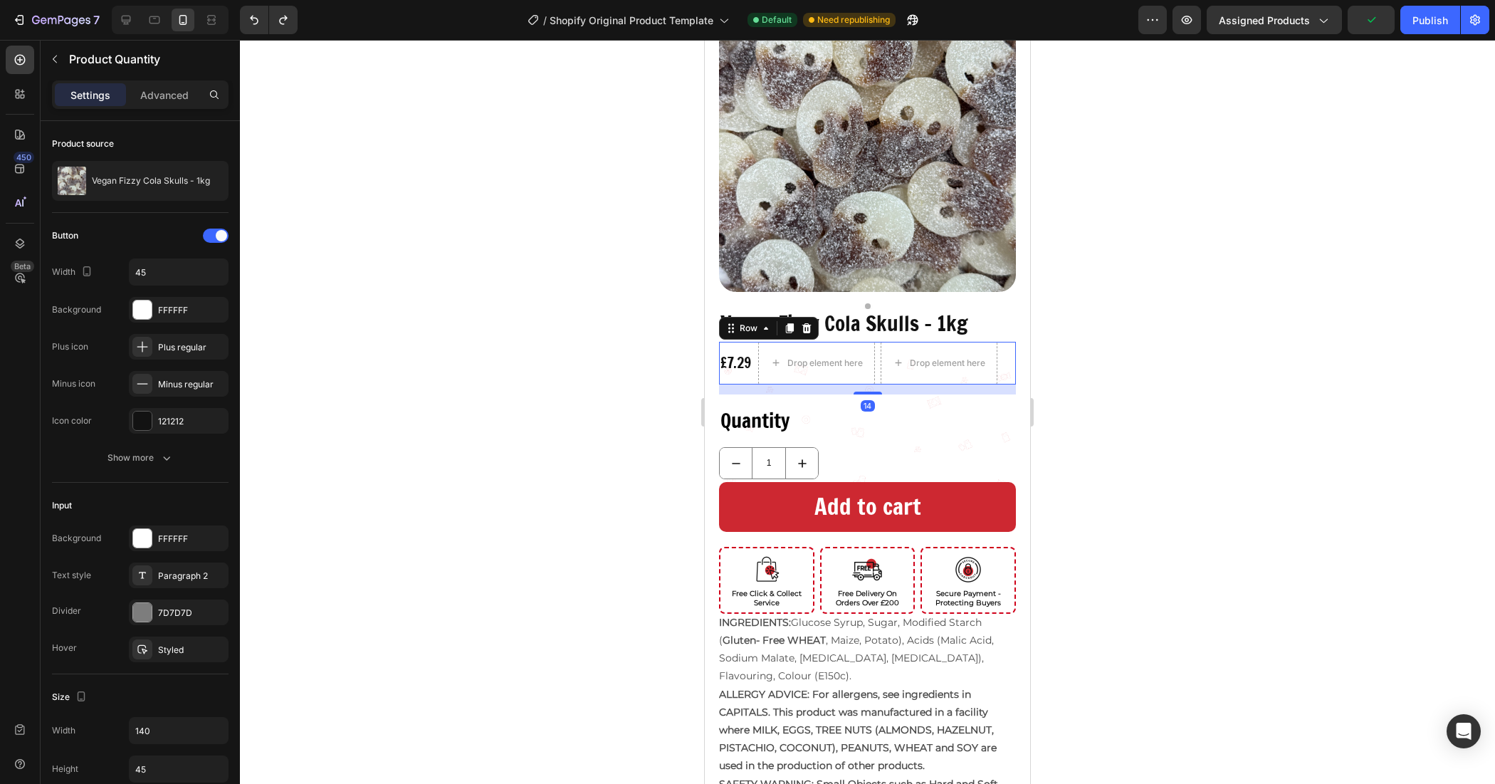
click at [773, 371] on div "£7.29 Product Price Product Price Drop element here Drop element here Row 14" at bounding box center [867, 363] width 297 height 43
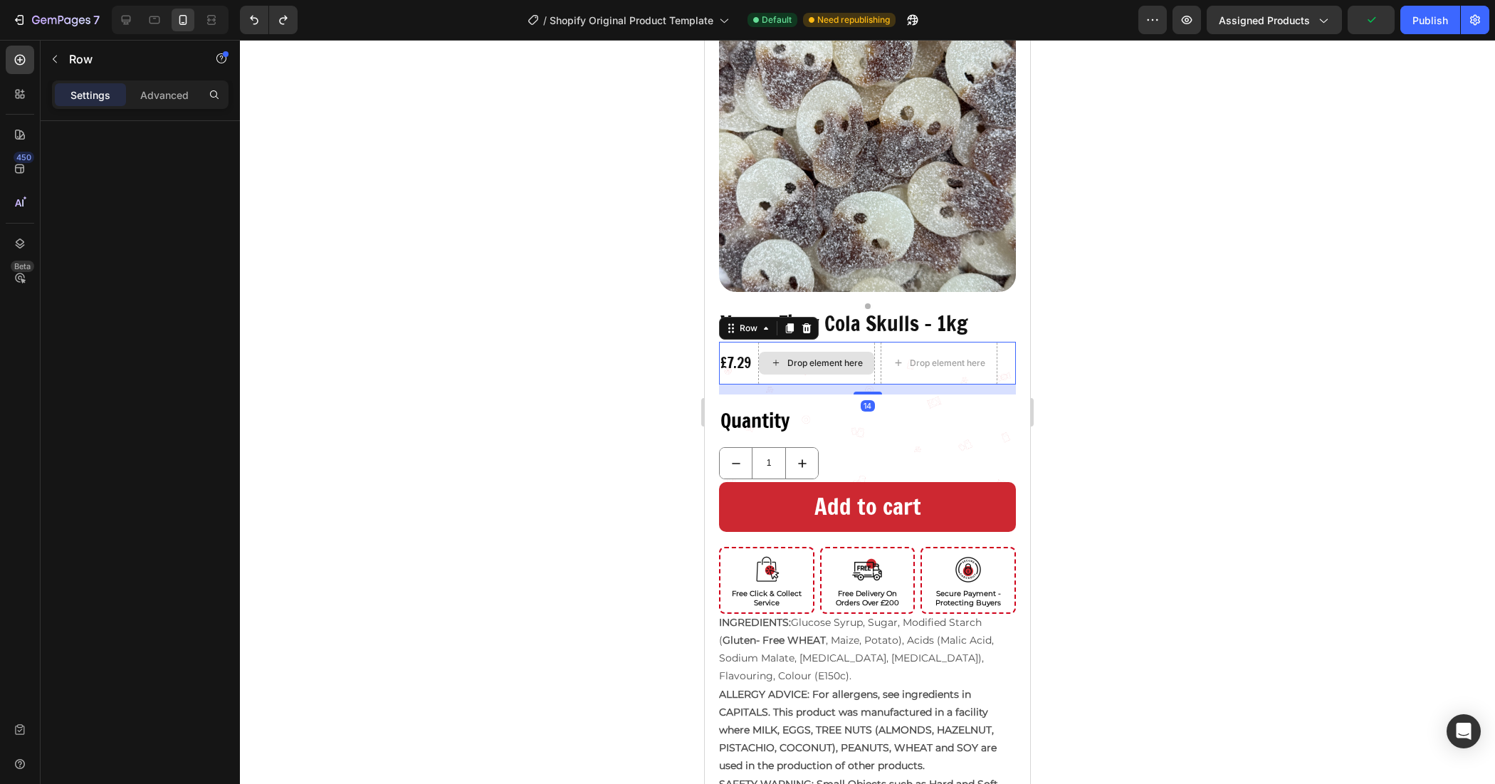
click at [841, 365] on div "Drop element here" at bounding box center [816, 363] width 117 height 43
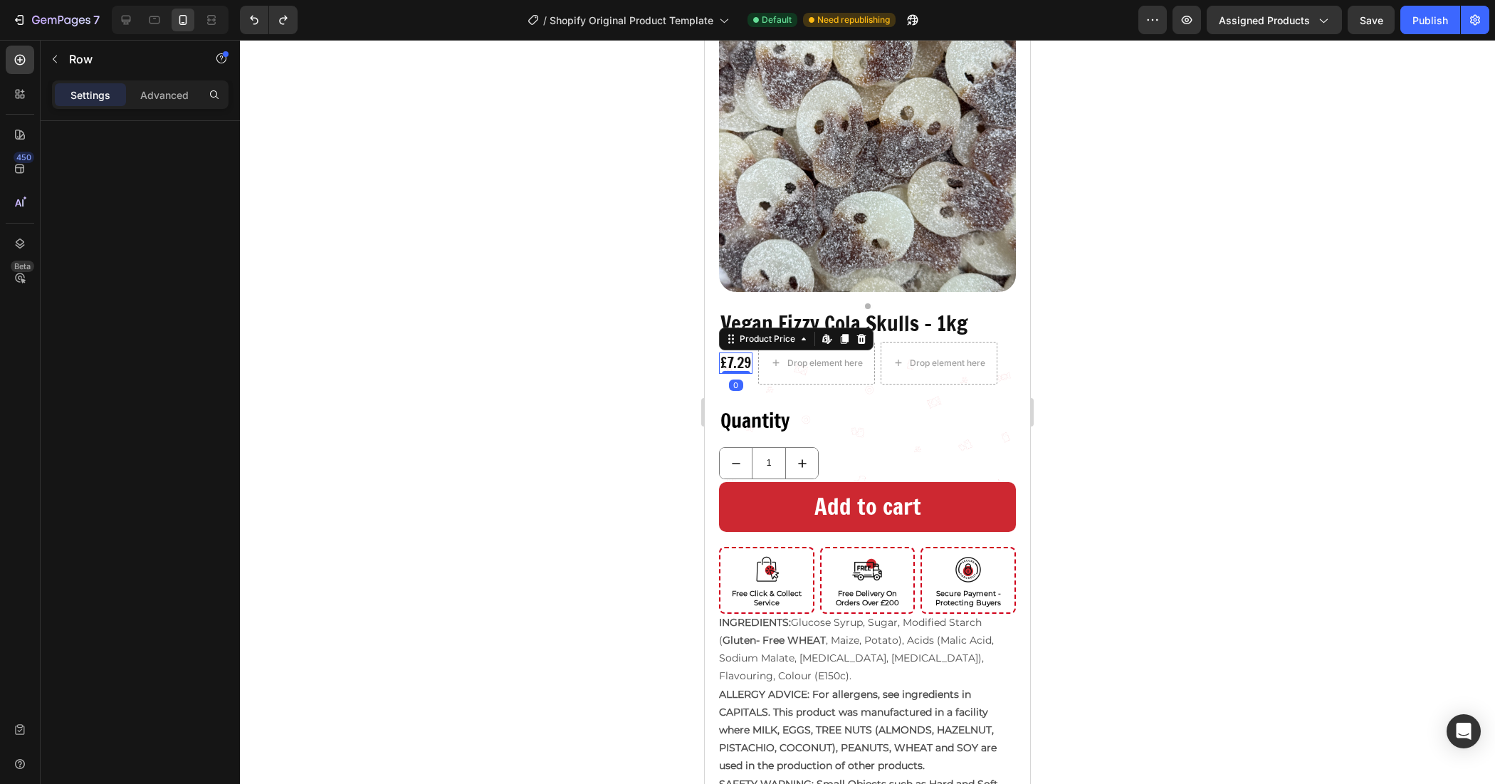
click at [739, 360] on div "£7.29 Product Price Edit content in Shopify 0 Product Price Edit content in Sho…" at bounding box center [735, 362] width 33 height 21
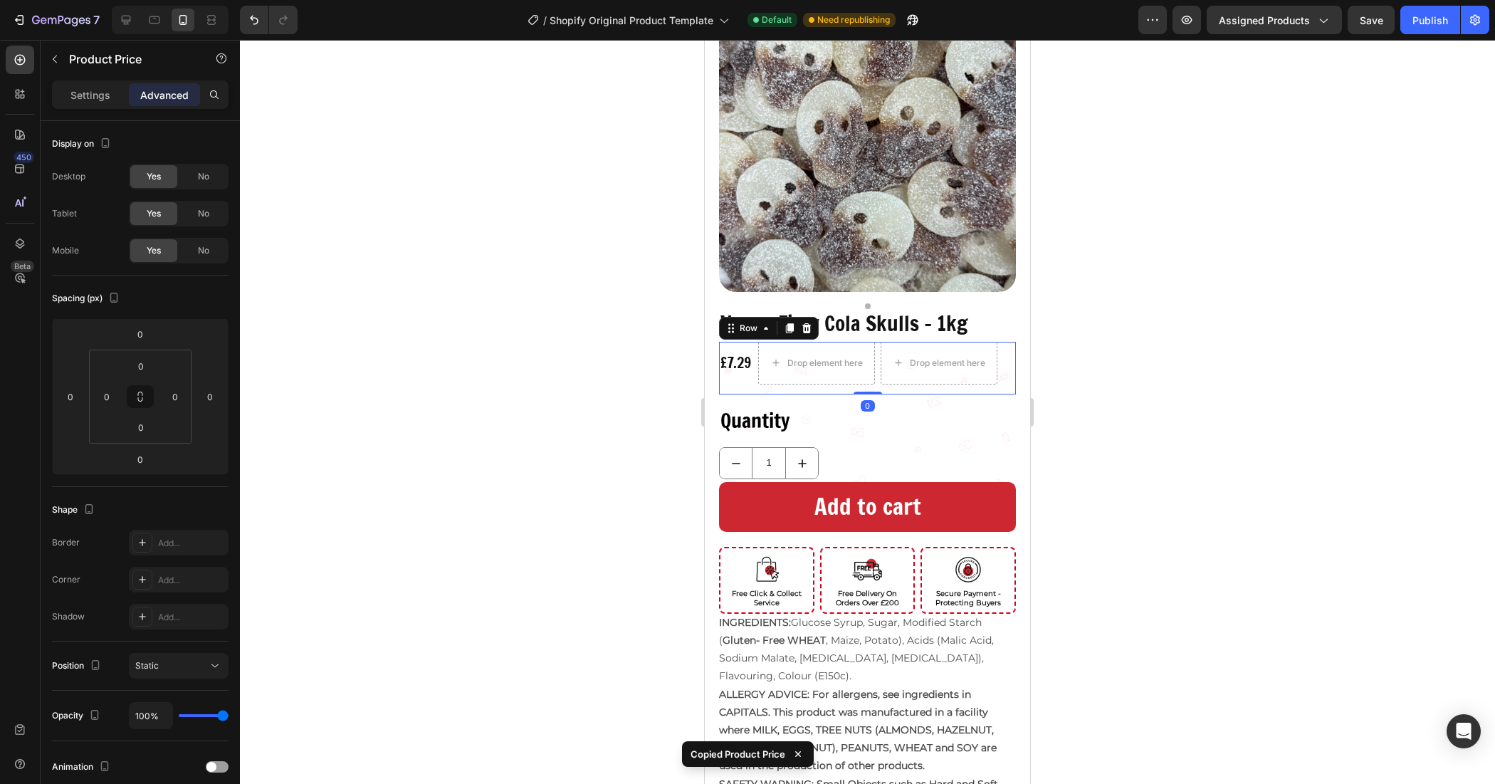
click at [828, 375] on div "£7.29 Product Price Product Price Drop element here Drop element here Row" at bounding box center [867, 368] width 297 height 53
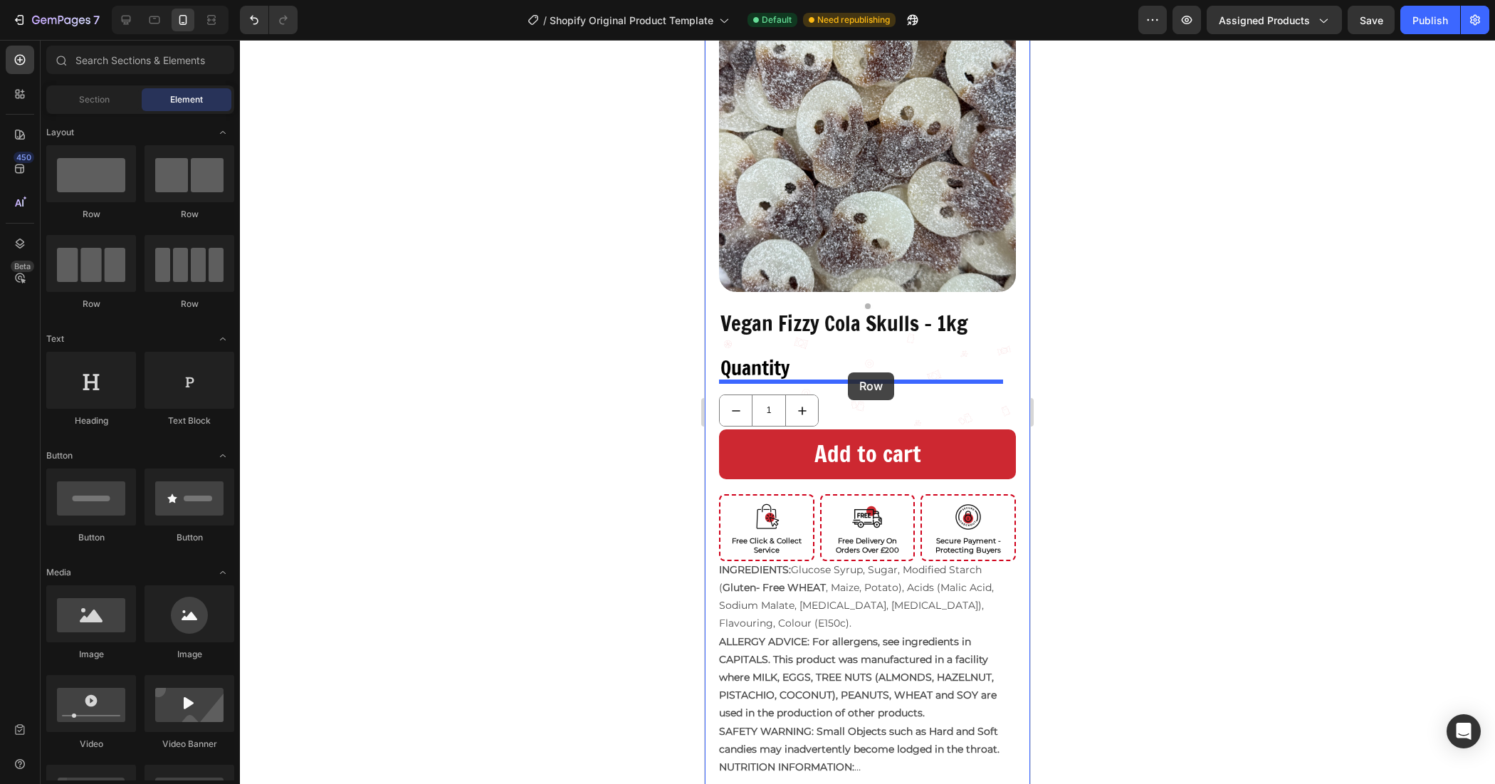
drag, startPoint x: 795, startPoint y: 219, endPoint x: 848, endPoint y: 372, distance: 161.9
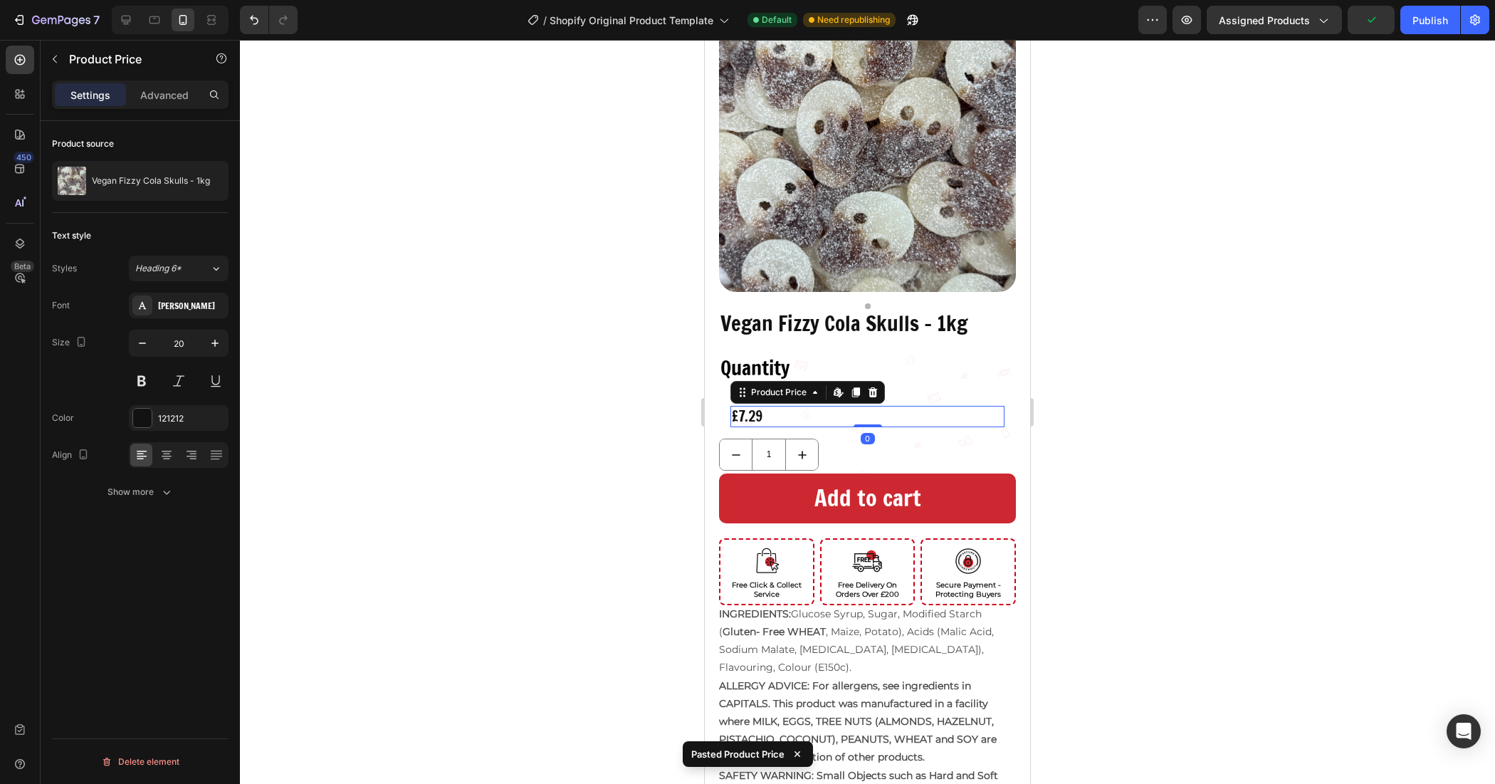
click at [785, 406] on div "£7.29" at bounding box center [867, 416] width 274 height 21
click at [185, 345] on input "20" at bounding box center [178, 343] width 47 height 26
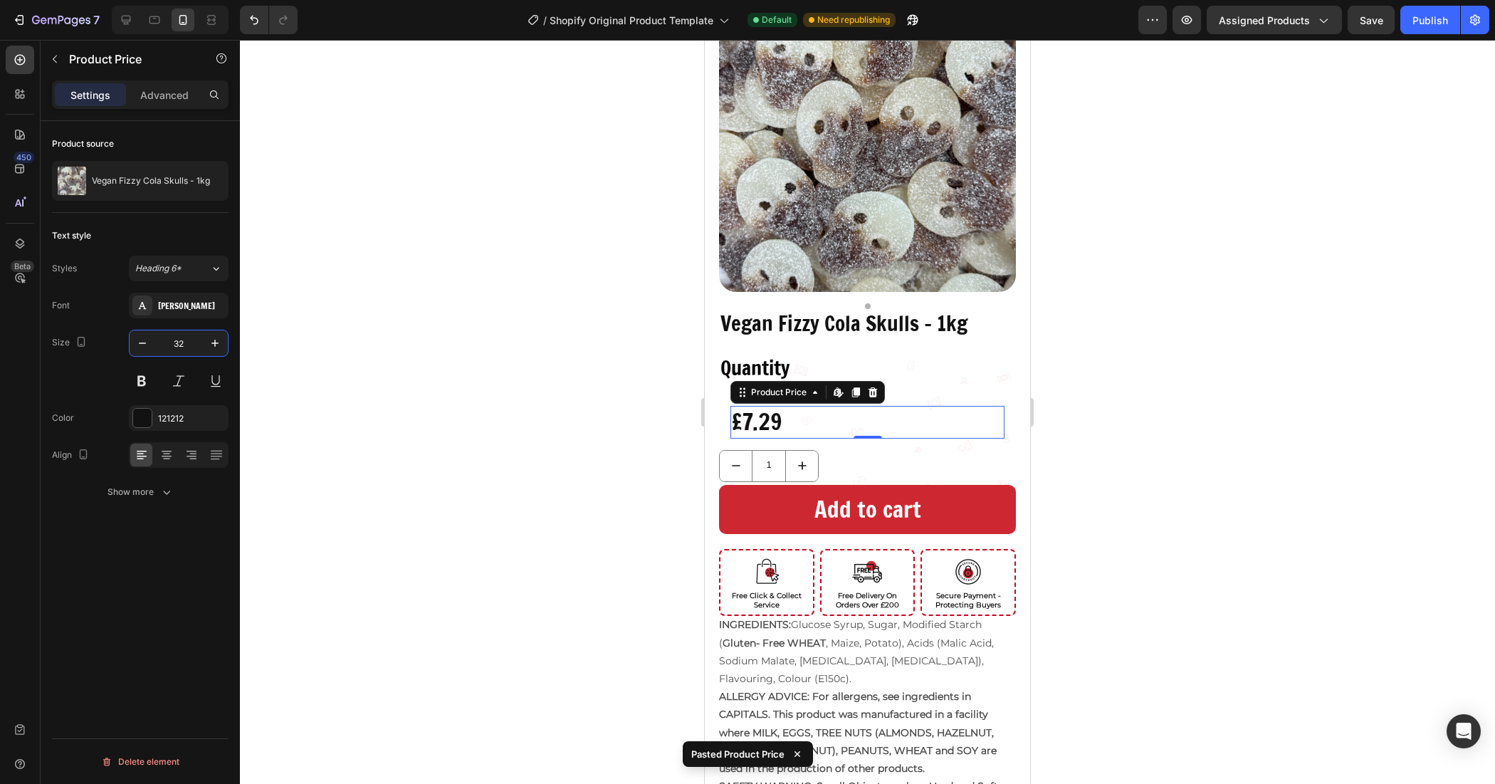
type input "32"
click at [550, 389] on div at bounding box center [867, 412] width 1255 height 744
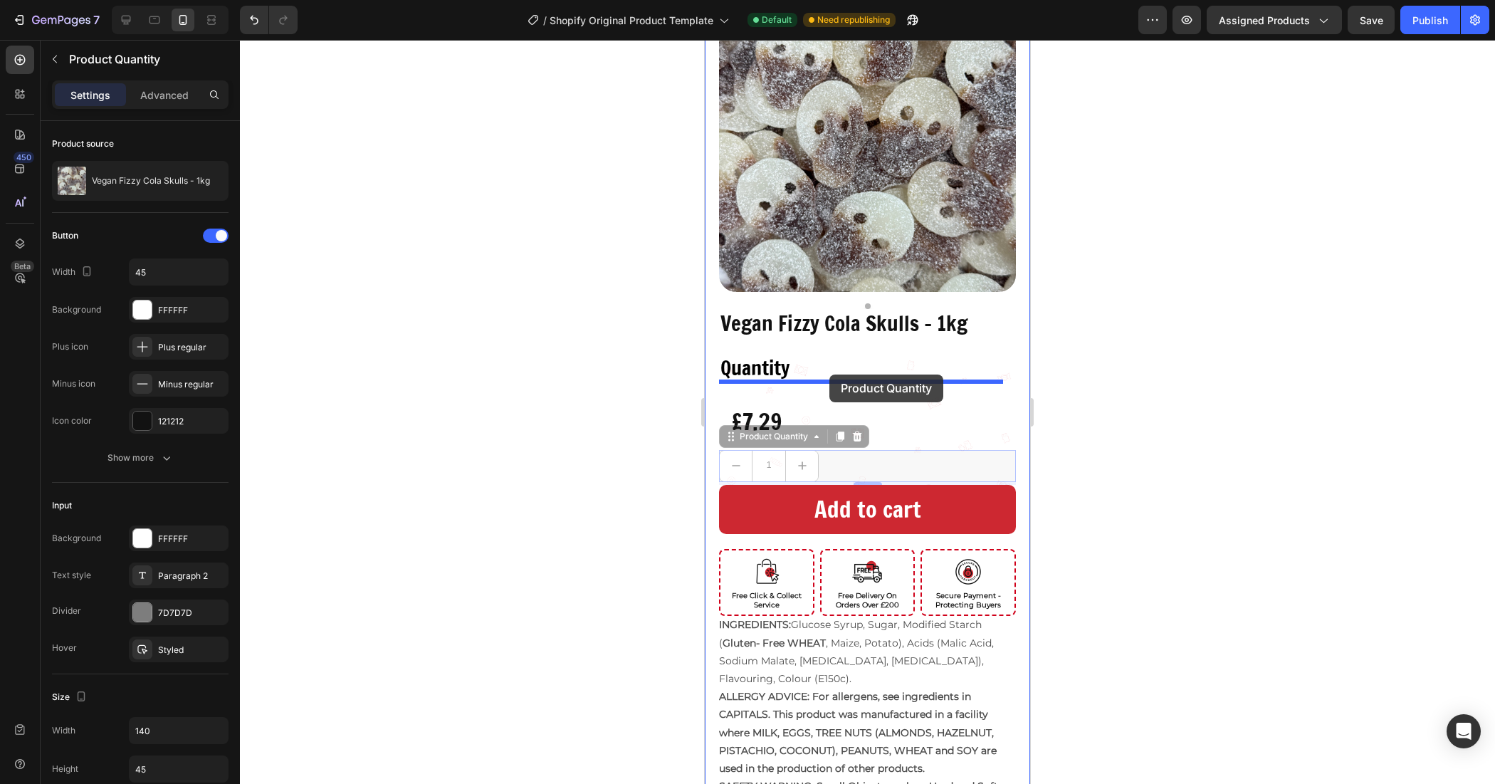
drag, startPoint x: 842, startPoint y: 445, endPoint x: 829, endPoint y: 375, distance: 71.5
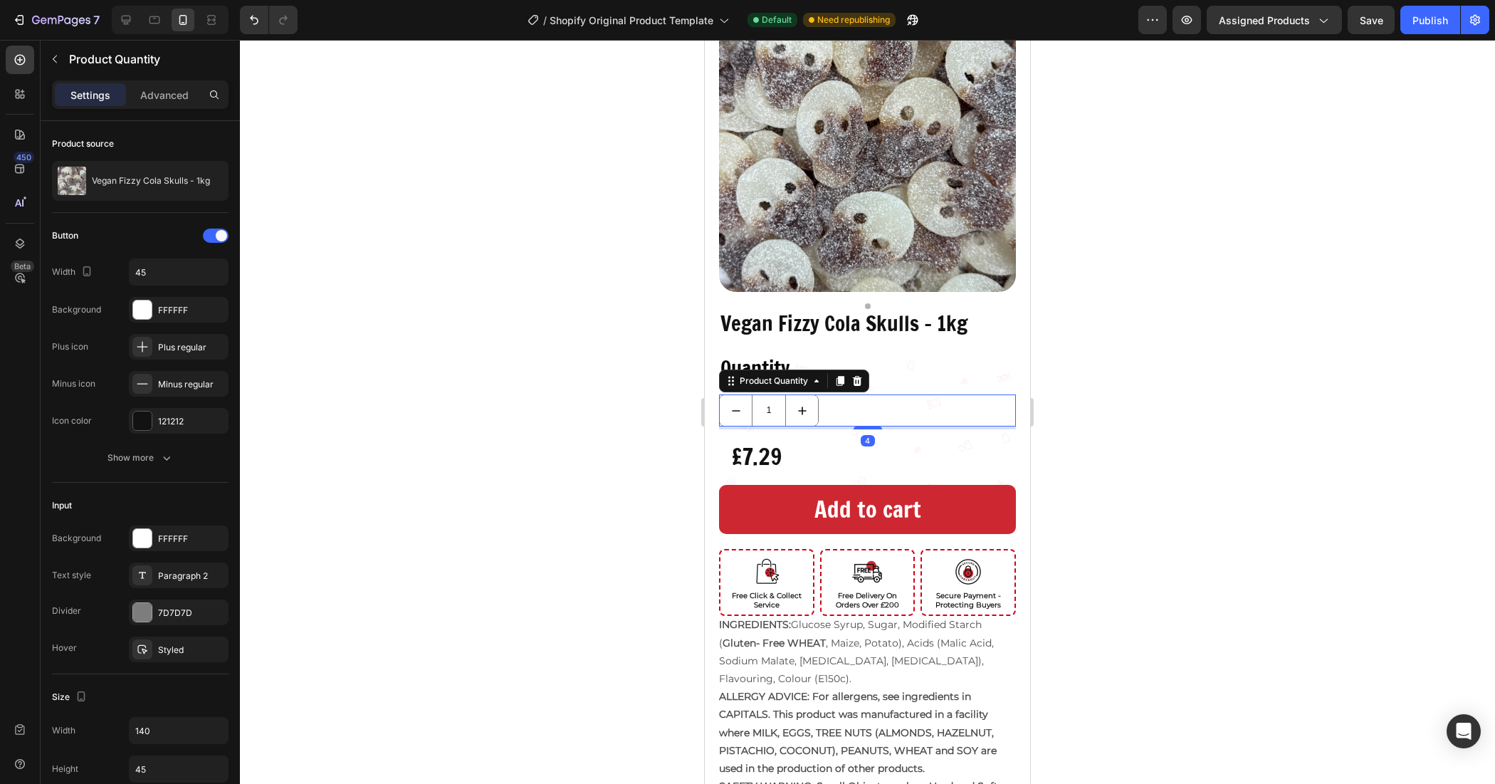
click at [1096, 399] on div at bounding box center [867, 412] width 1255 height 744
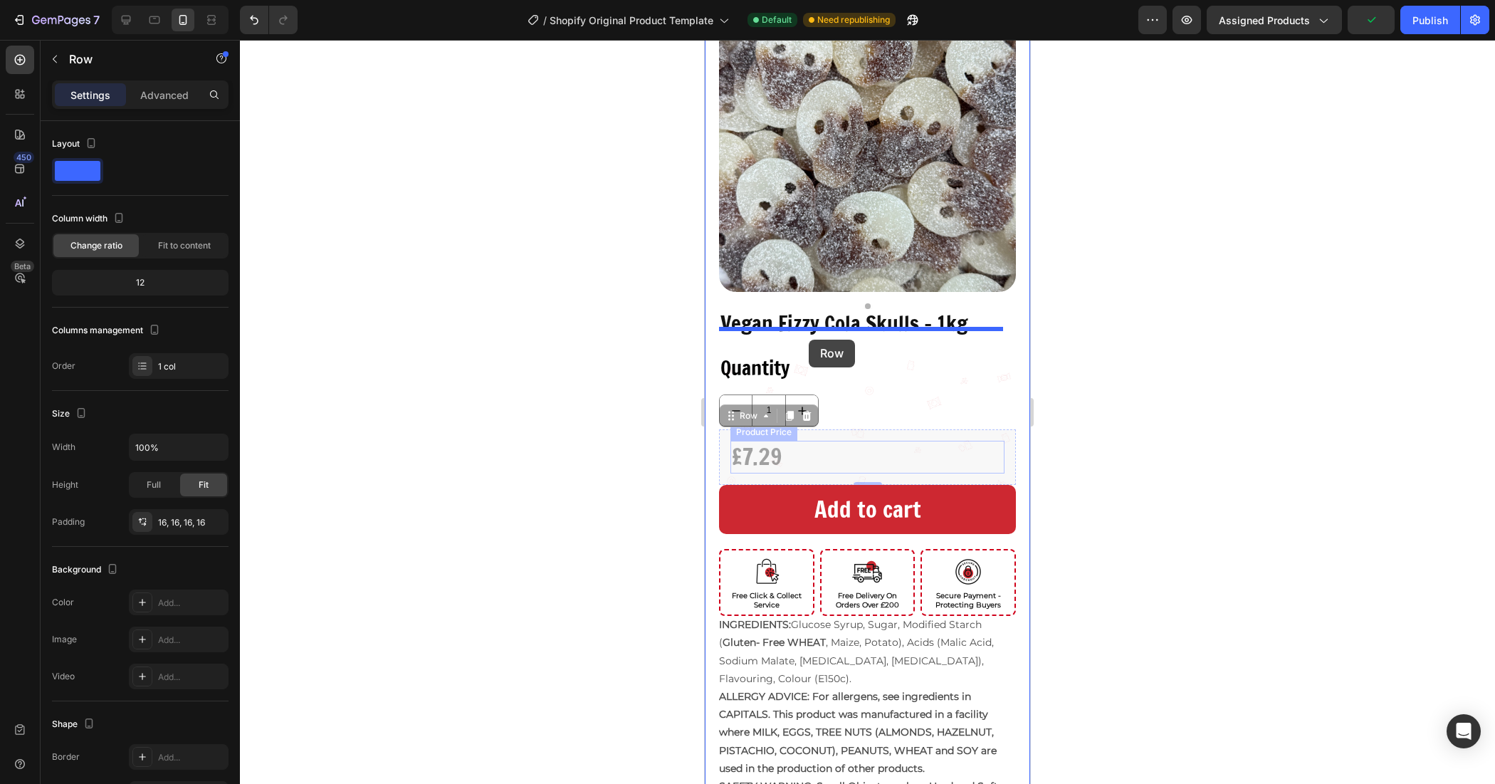
drag, startPoint x: 815, startPoint y: 464, endPoint x: 809, endPoint y: 340, distance: 124.1
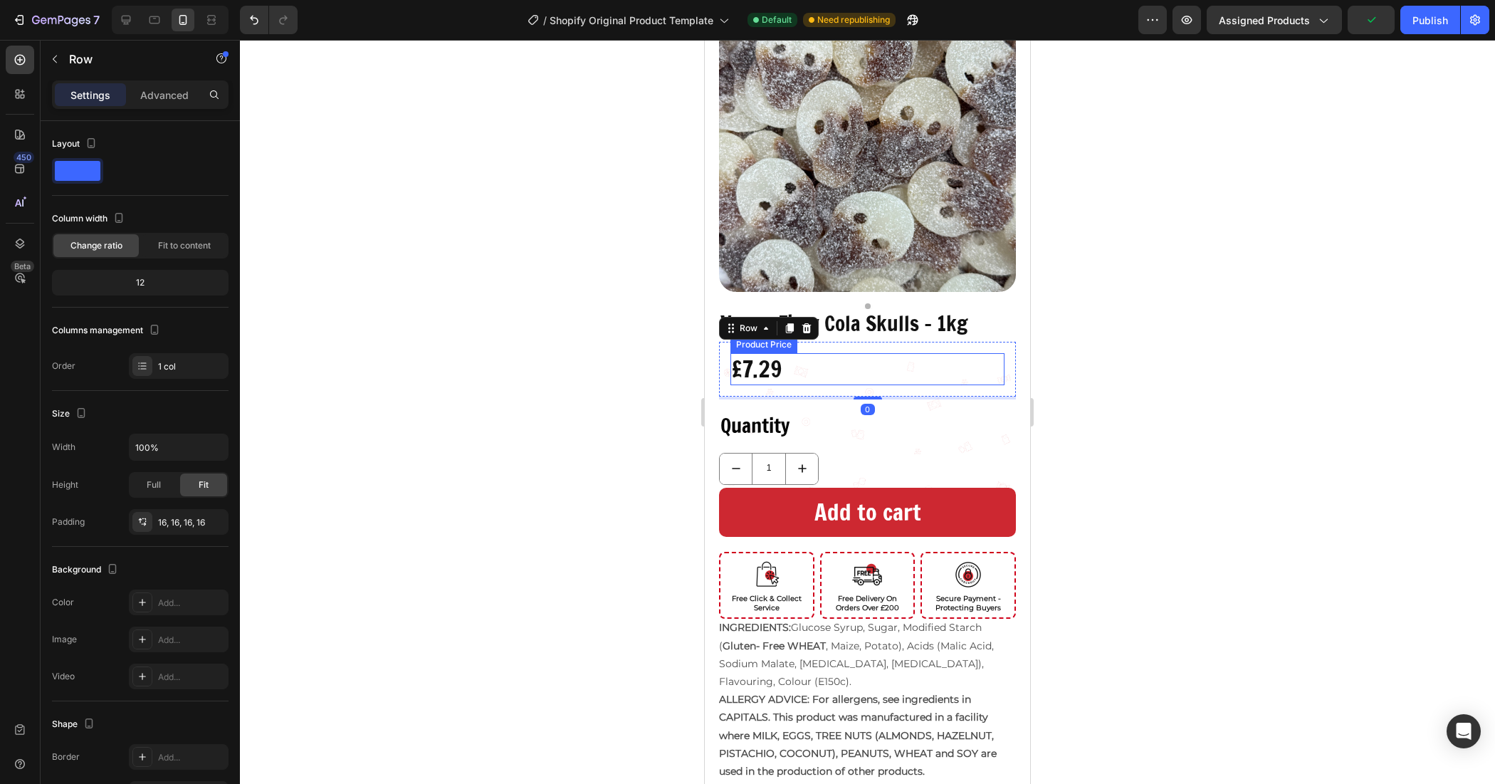
drag, startPoint x: 1178, startPoint y: 372, endPoint x: 251, endPoint y: 320, distance: 929.2
click at [1178, 372] on div at bounding box center [867, 412] width 1255 height 744
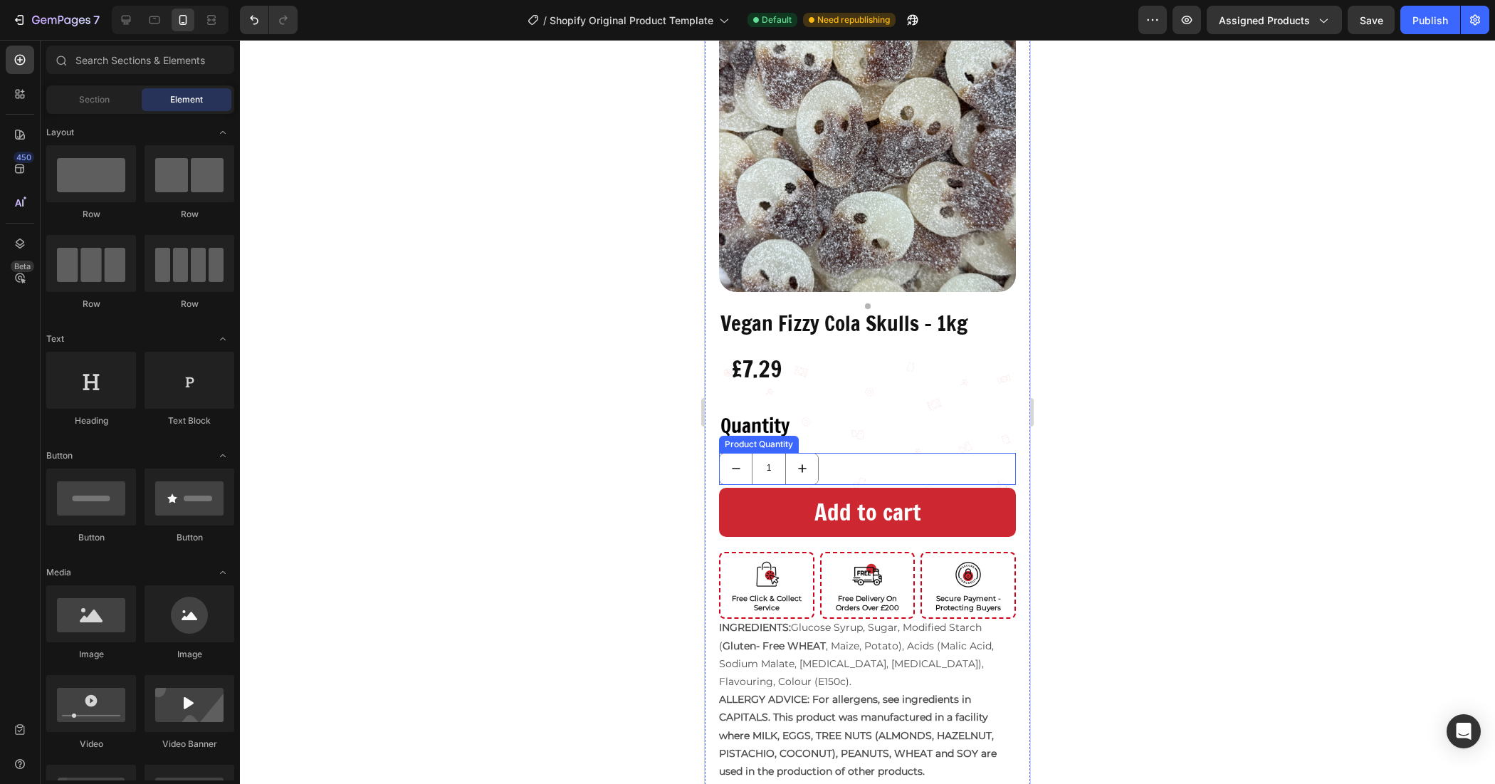
click at [867, 453] on div "1" at bounding box center [867, 469] width 297 height 32
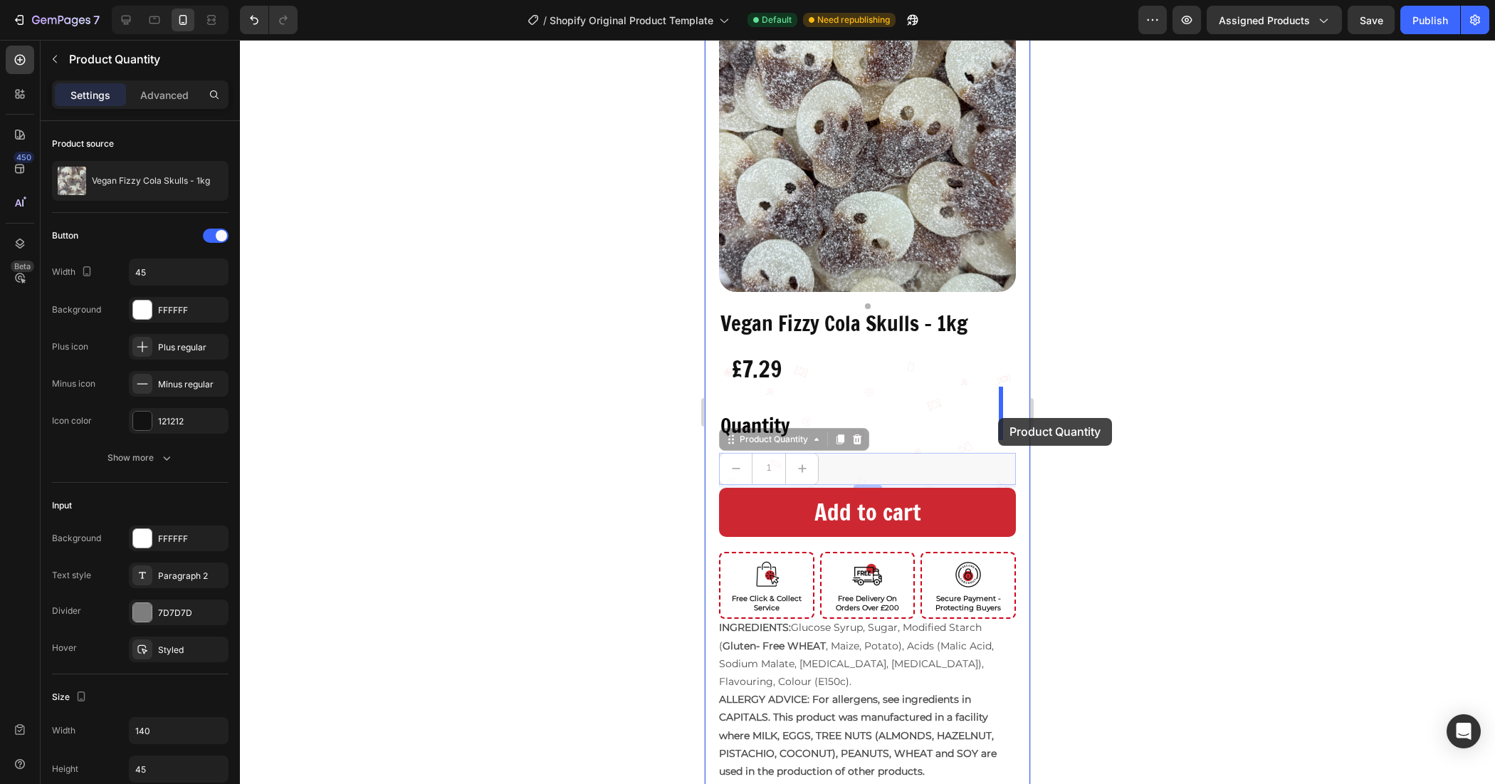
drag, startPoint x: 839, startPoint y: 449, endPoint x: 997, endPoint y: 419, distance: 161.0
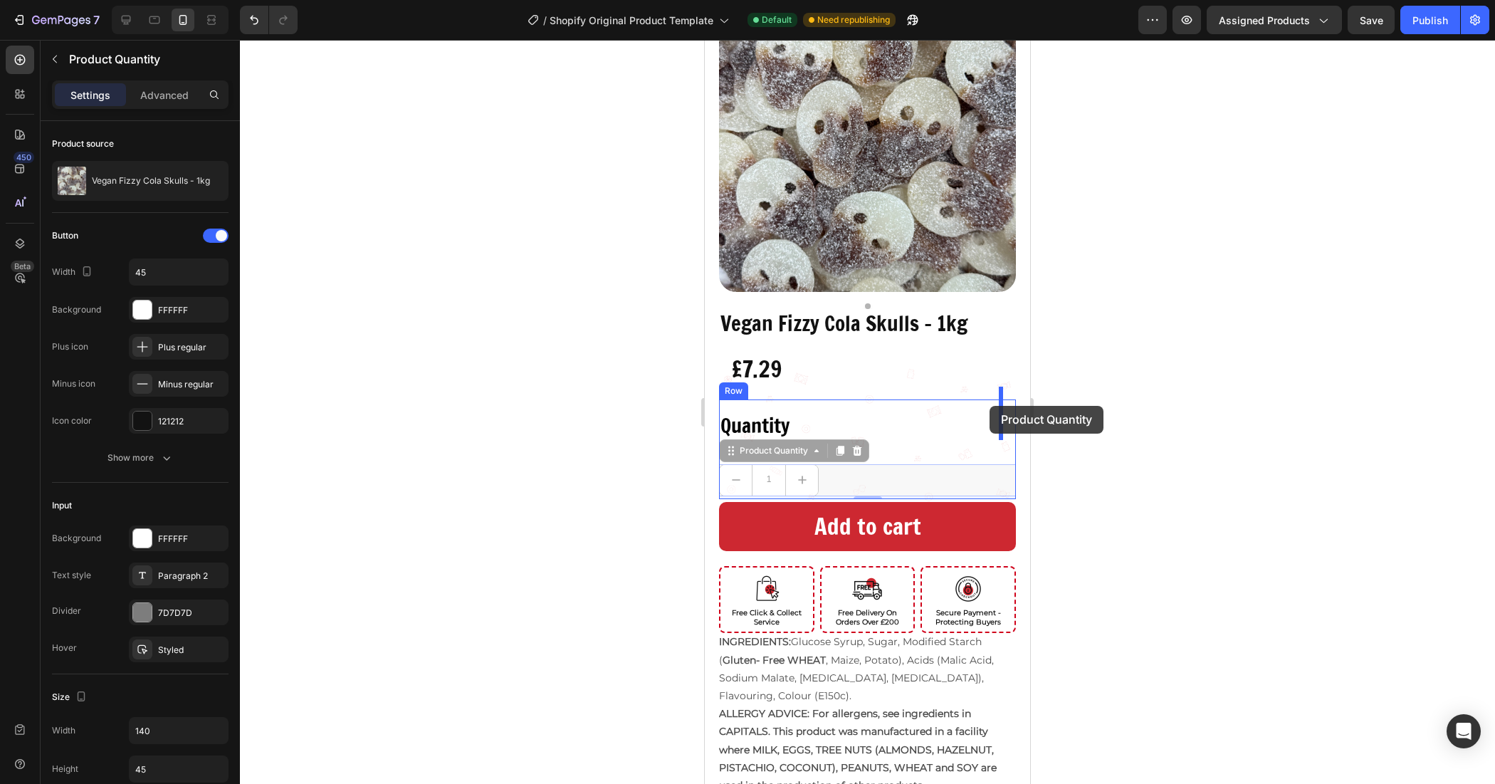
drag, startPoint x: 842, startPoint y: 467, endPoint x: 990, endPoint y: 406, distance: 160.3
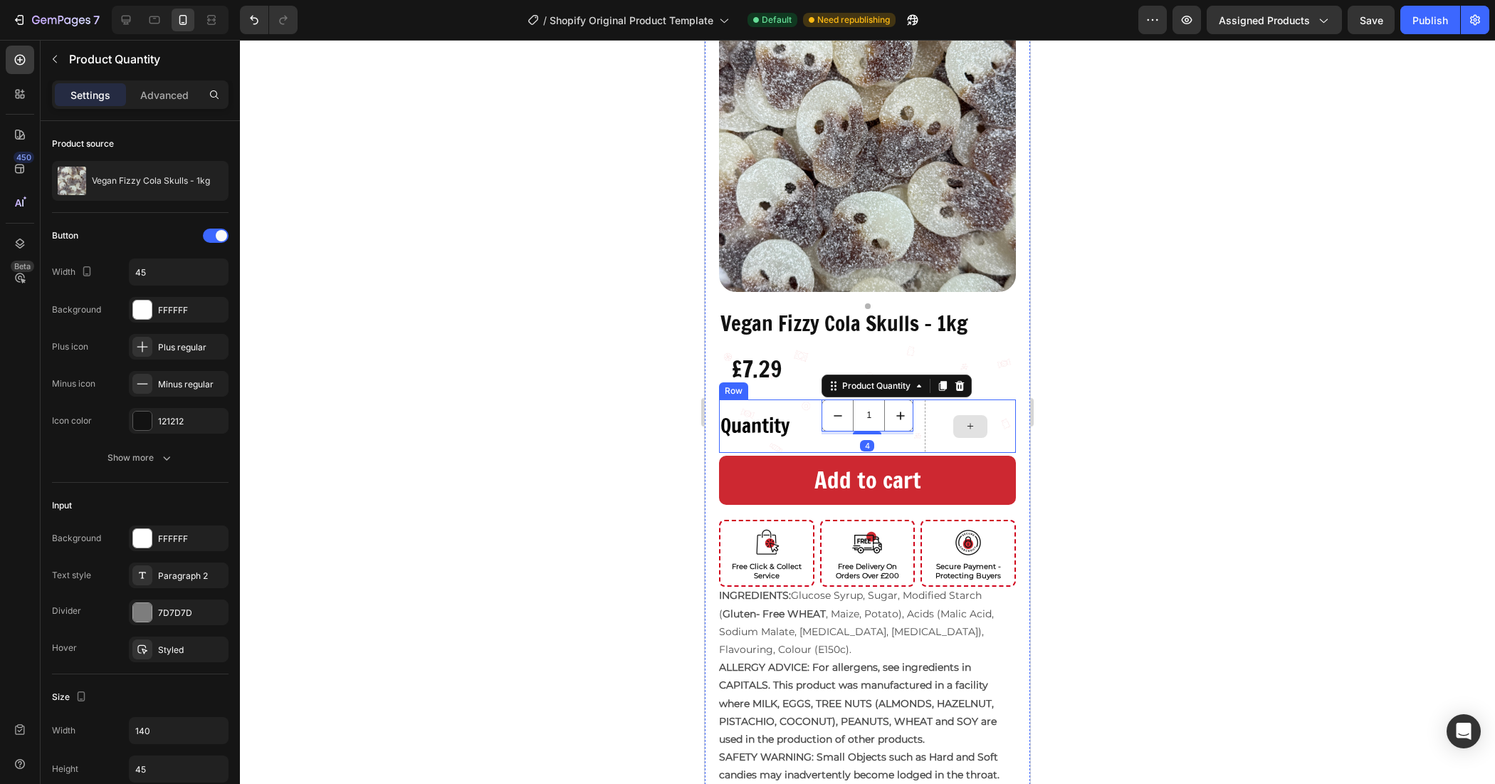
click at [1013, 420] on div "Vegan Fizzy Cola Skulls - 1kg Product Title £7.29 Product Price Product Price R…" at bounding box center [867, 414] width 325 height 839
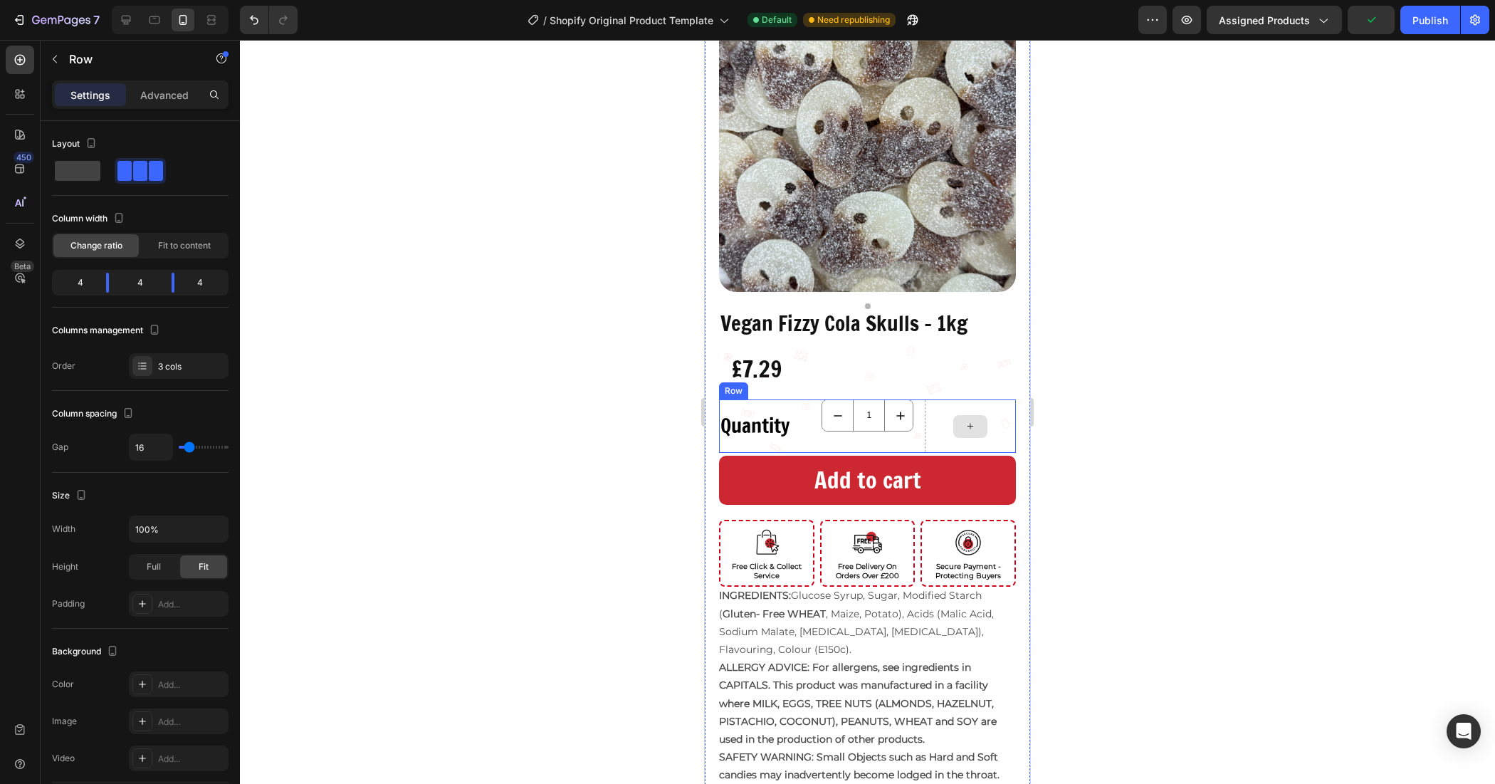
click at [994, 421] on div at bounding box center [970, 425] width 91 height 53
click at [831, 424] on div "1 Product Quantity" at bounding box center [867, 425] width 91 height 53
click at [158, 84] on div "Advanced" at bounding box center [164, 94] width 71 height 23
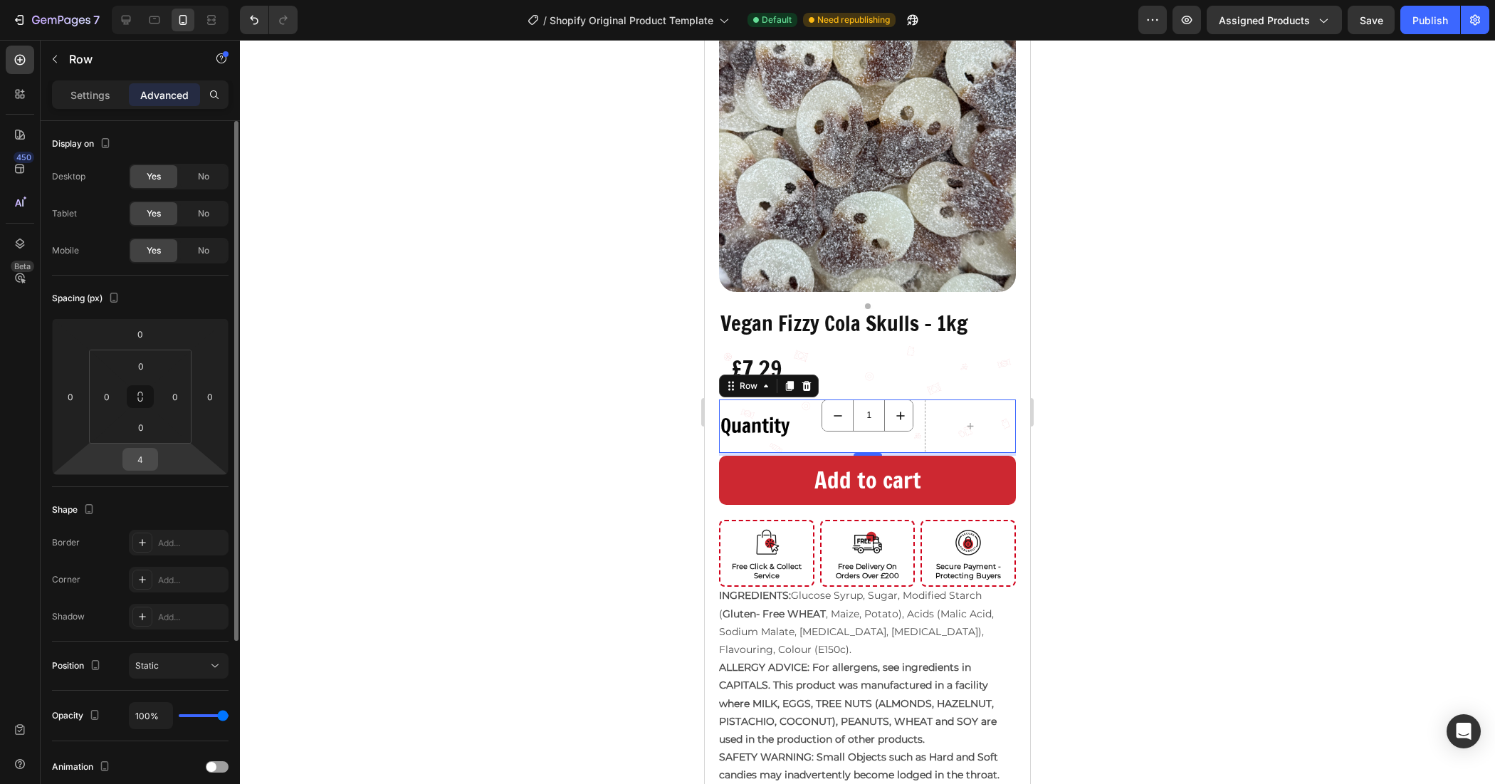
click at [142, 457] on input "4" at bounding box center [140, 459] width 28 height 21
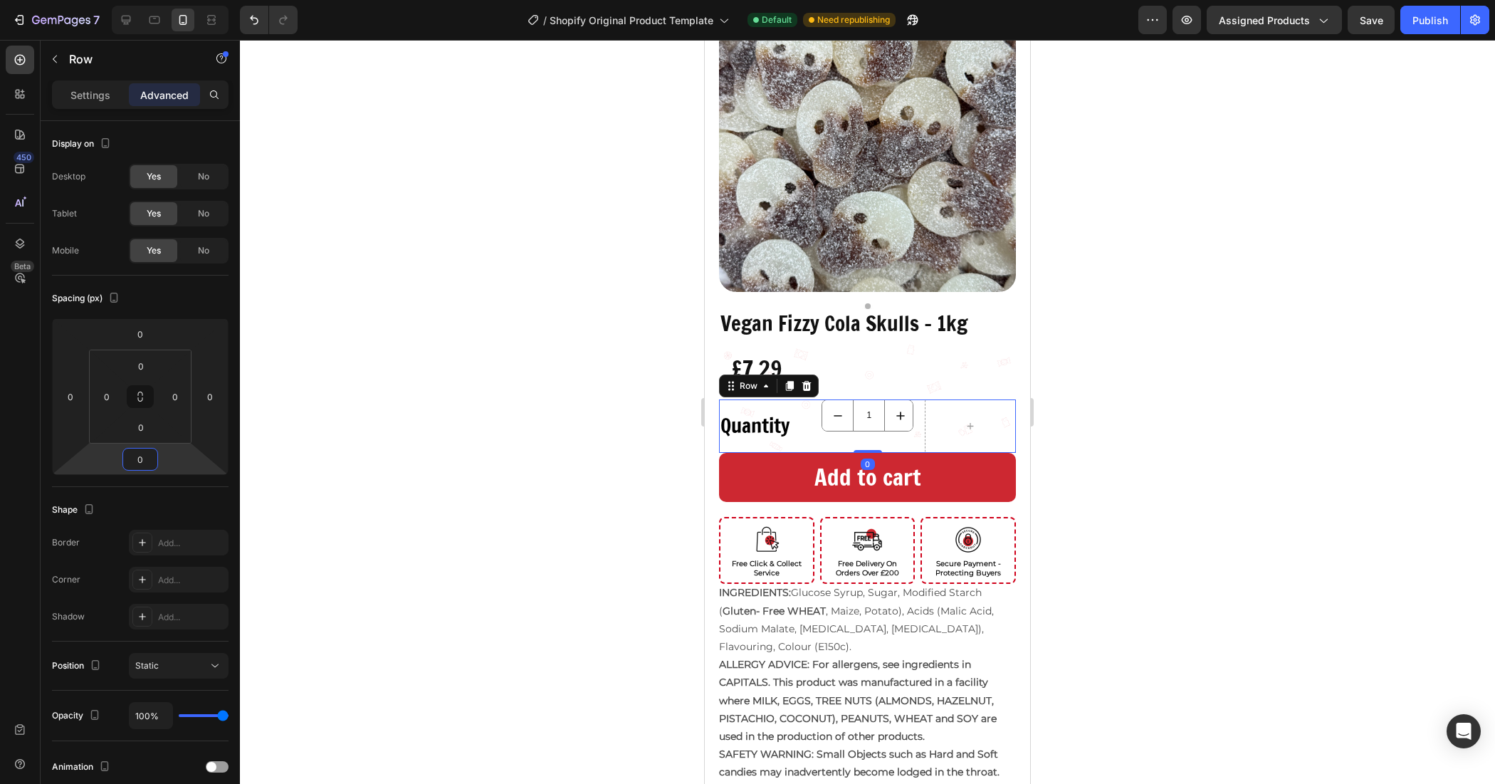
type input "0"
click at [151, 328] on input "0" at bounding box center [140, 333] width 28 height 21
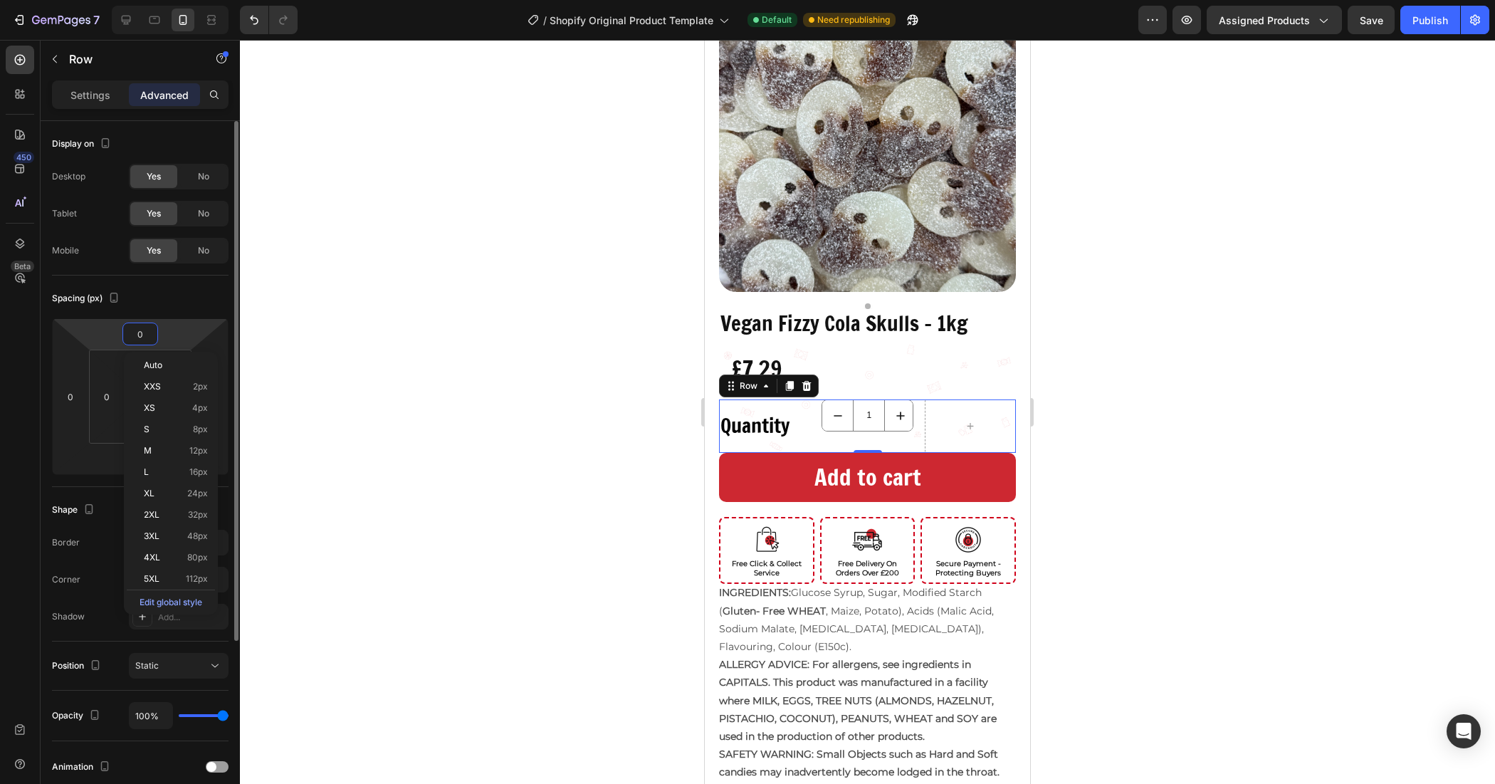
type input "8"
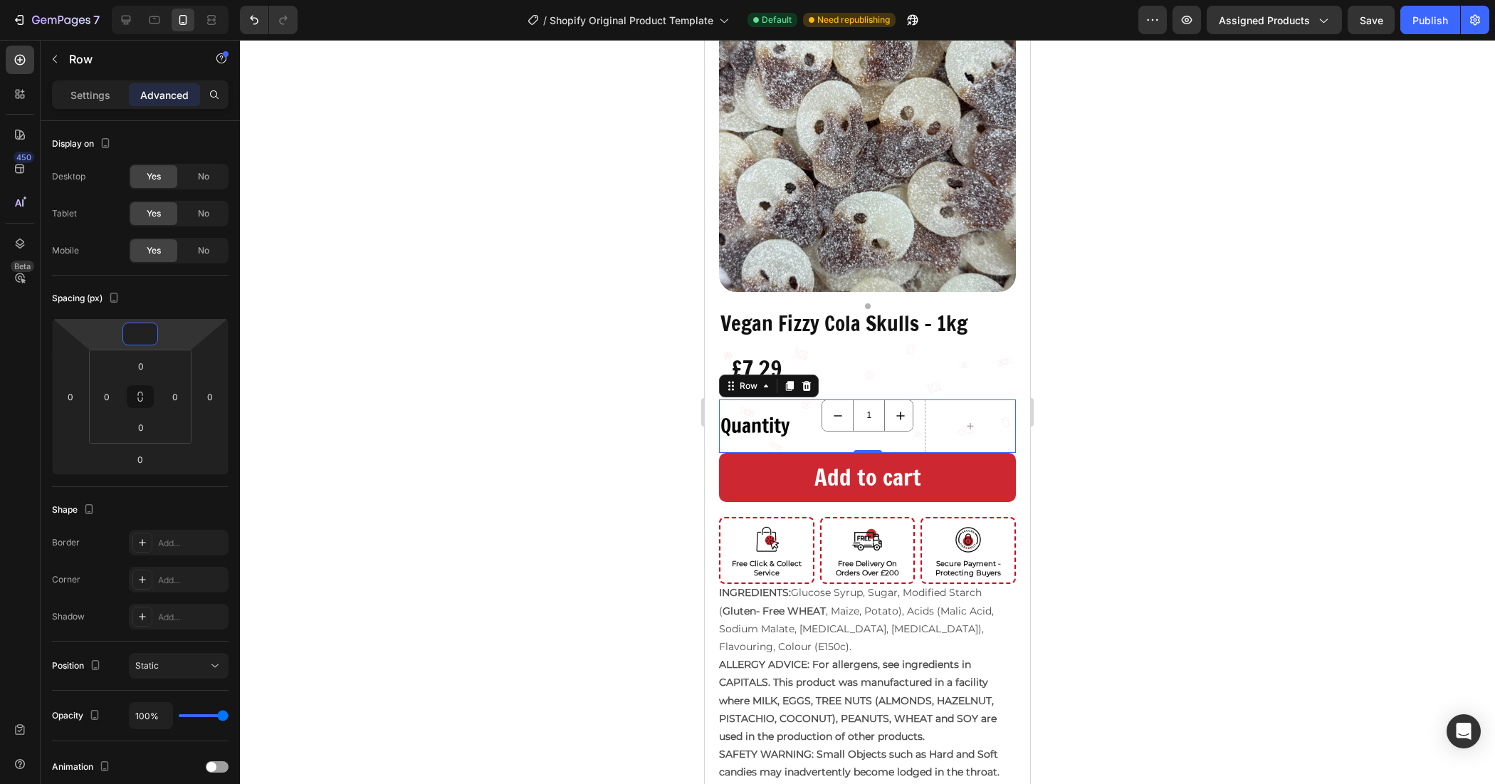
type input "0"
click at [604, 431] on div at bounding box center [867, 412] width 1255 height 744
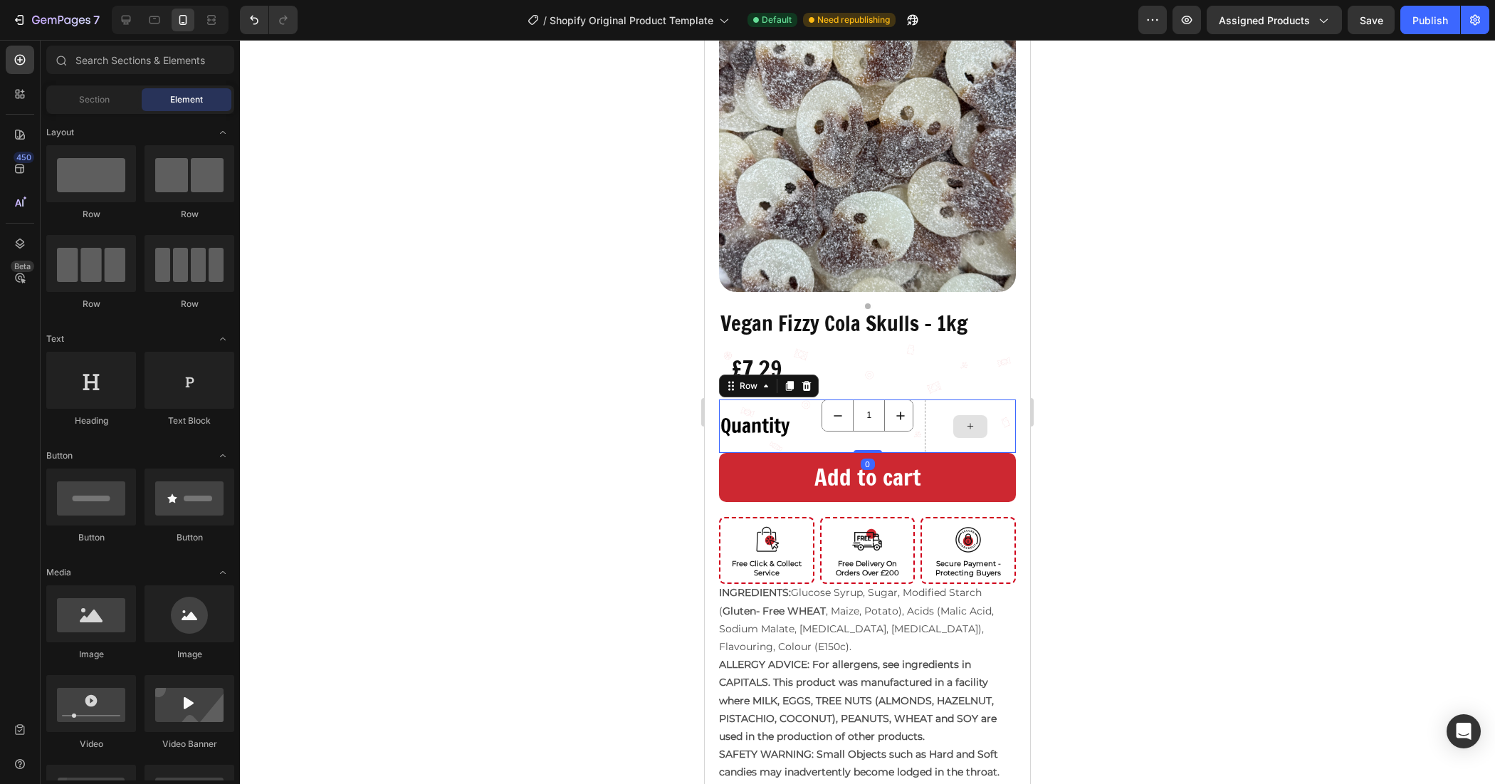
click at [941, 424] on div at bounding box center [970, 425] width 91 height 53
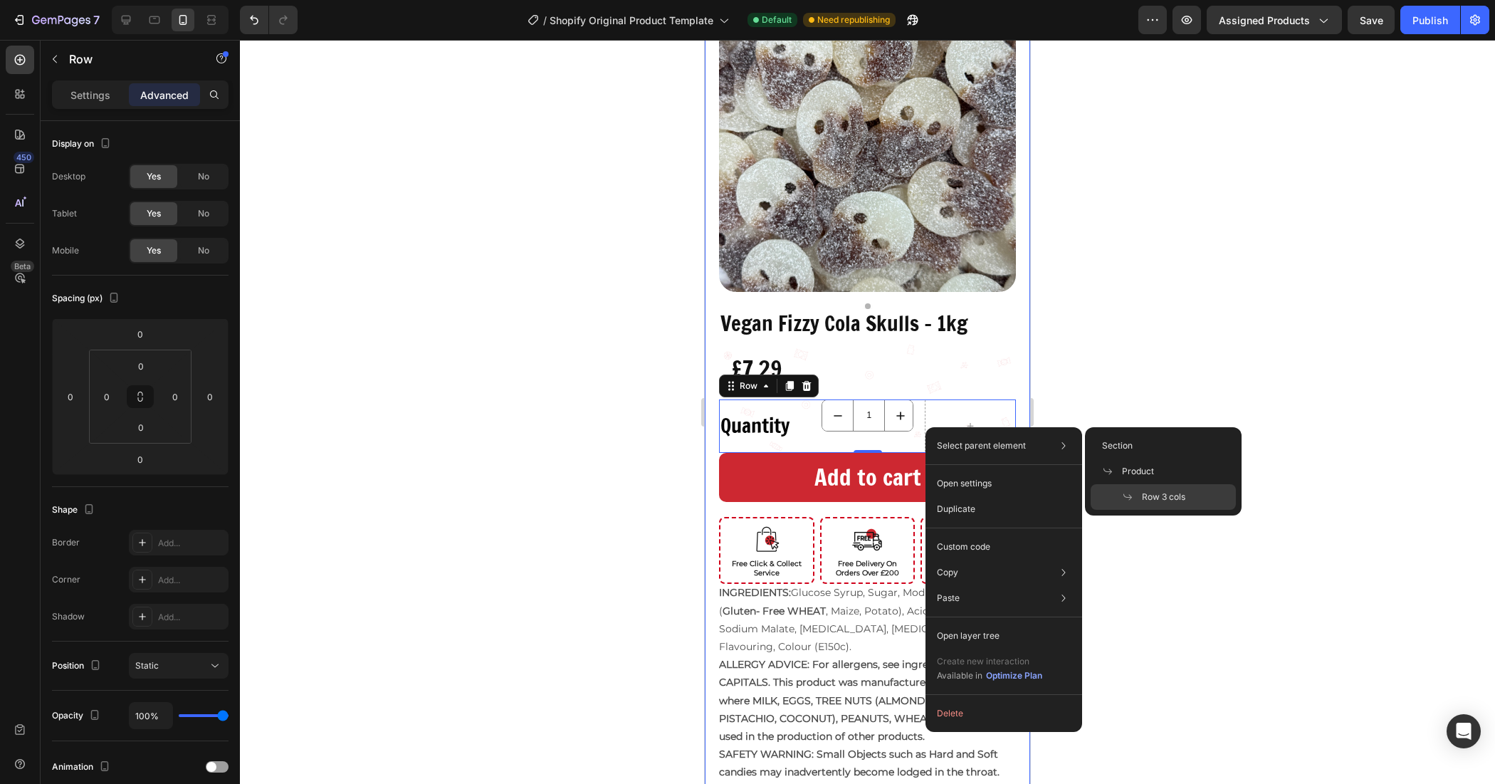
click at [1009, 377] on div "Vegan Fizzy Cola Skulls - 1kg Product Title £7.29 Product Price Product Price R…" at bounding box center [867, 413] width 325 height 837
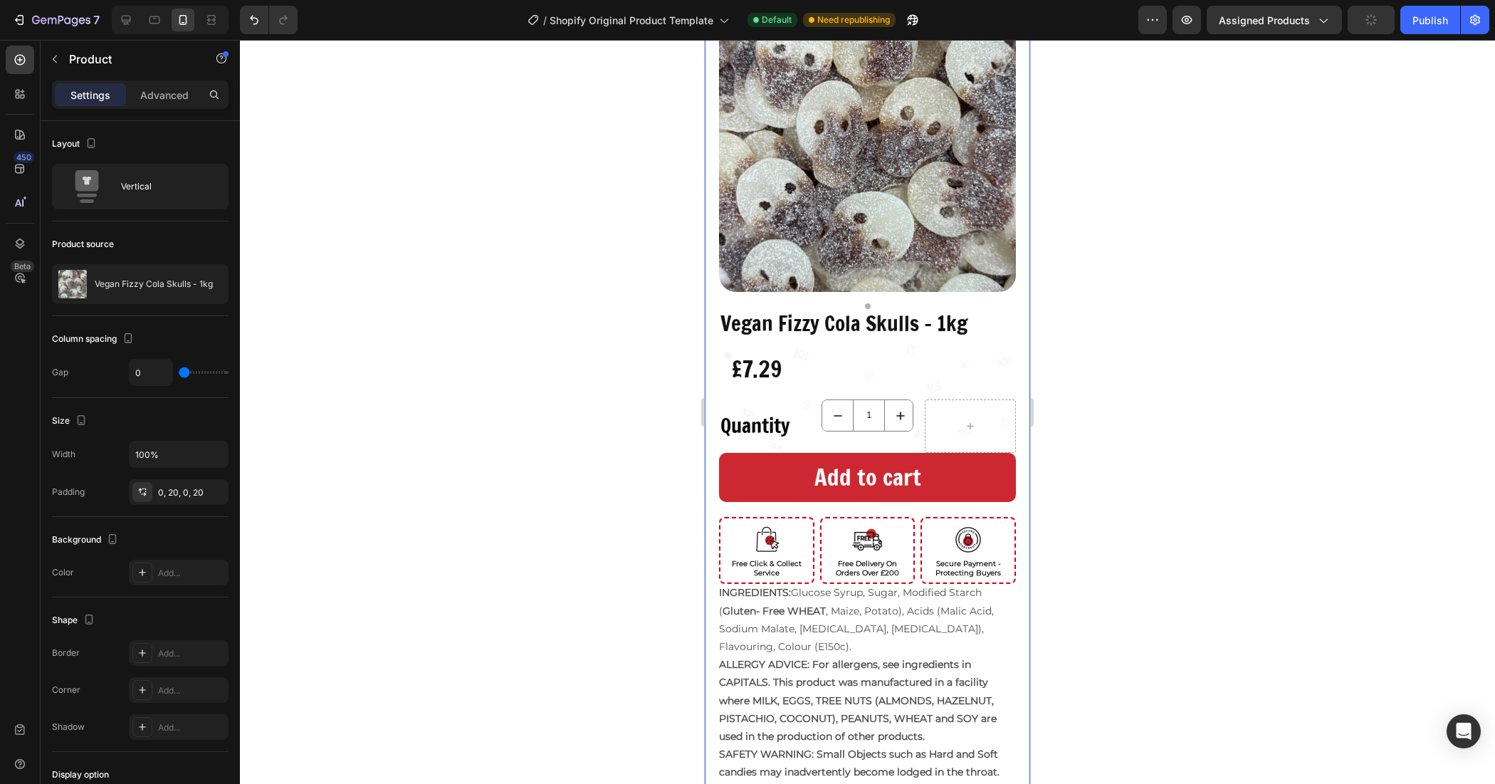
click at [990, 404] on div at bounding box center [970, 425] width 91 height 53
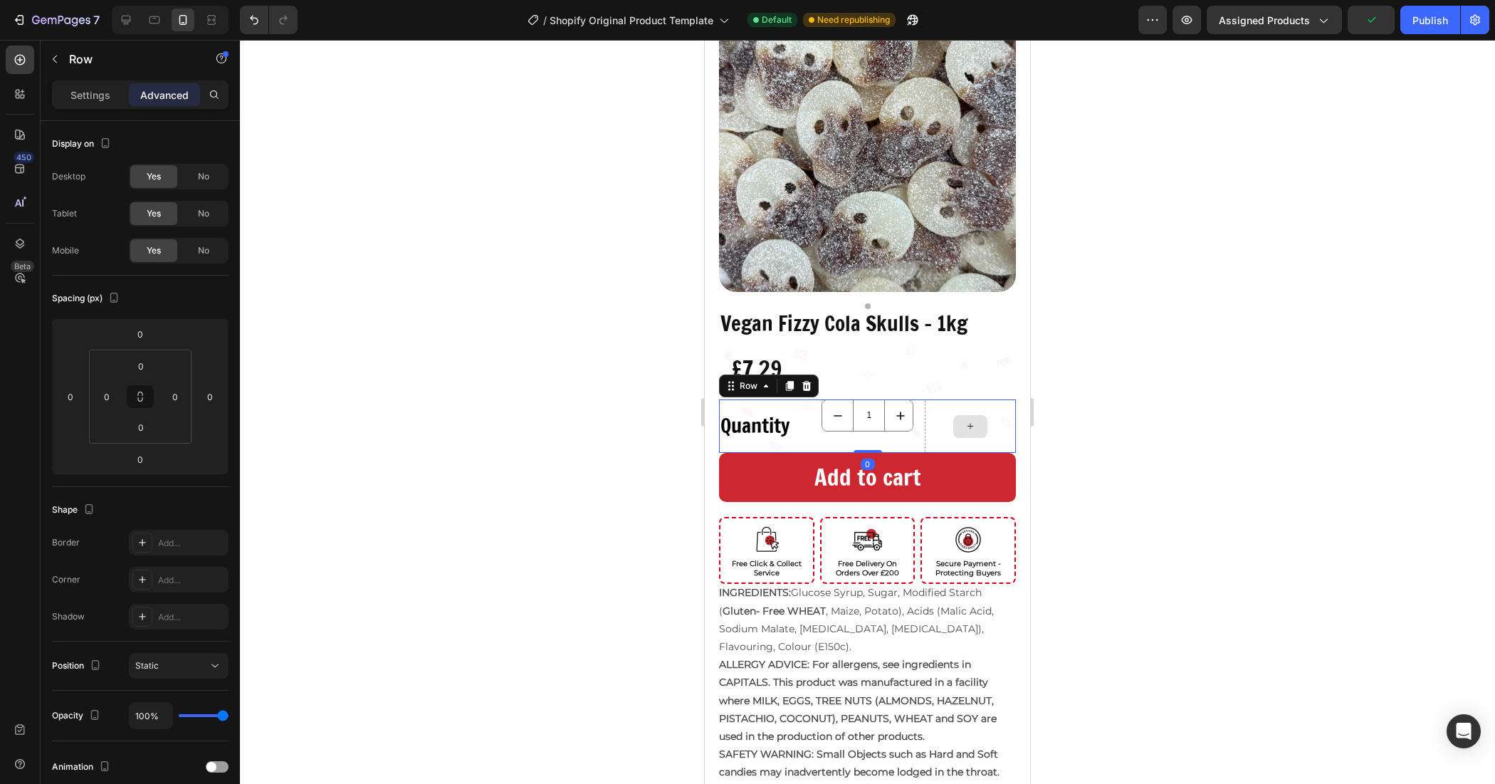
click at [990, 404] on div at bounding box center [970, 425] width 91 height 53
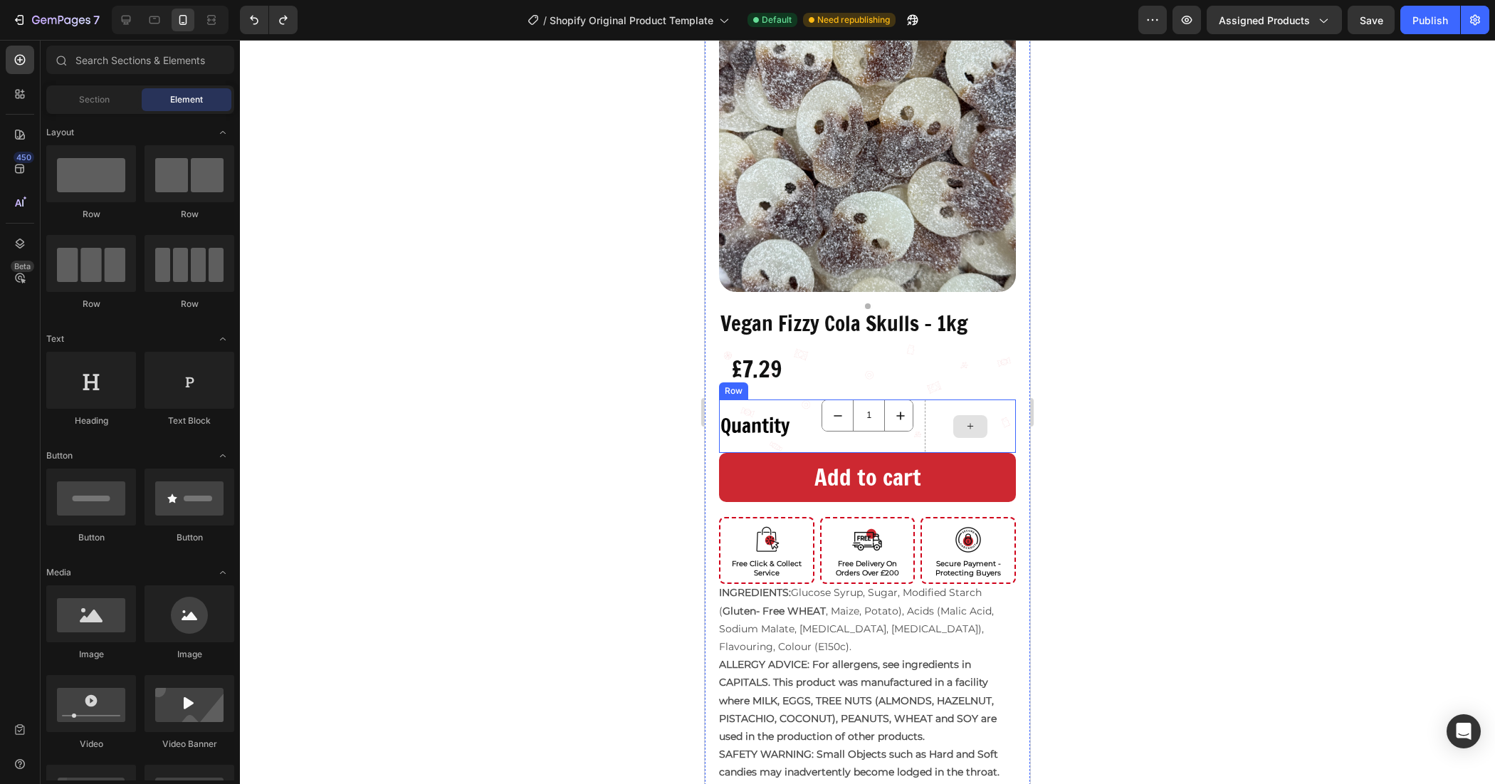
click at [933, 418] on div at bounding box center [970, 425] width 91 height 53
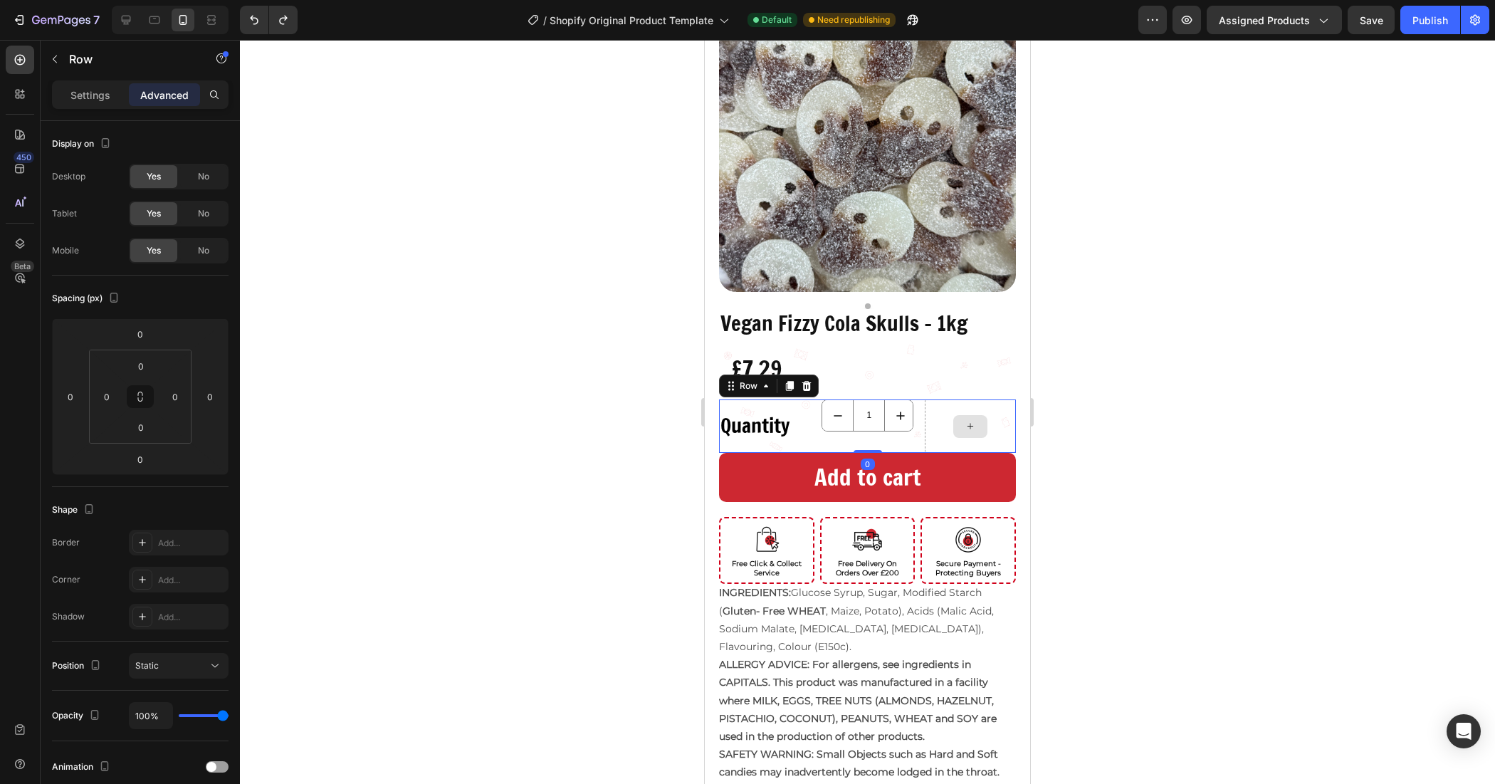
click at [899, 426] on div "1 Product Quantity" at bounding box center [867, 425] width 91 height 53
click at [925, 425] on div at bounding box center [970, 425] width 91 height 53
click at [965, 420] on icon at bounding box center [970, 426] width 11 height 12
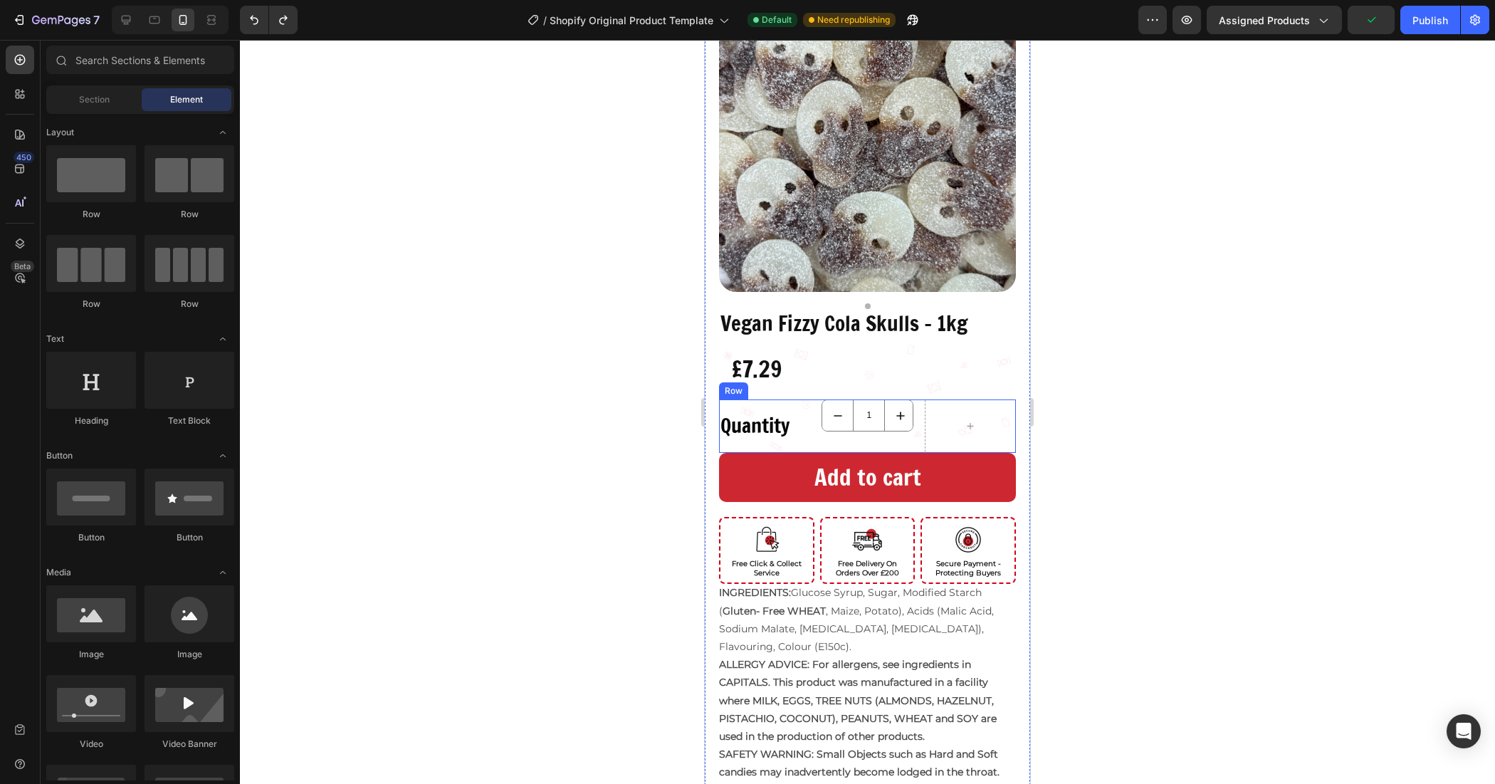
click at [844, 421] on div "1 Product Quantity" at bounding box center [867, 425] width 91 height 53
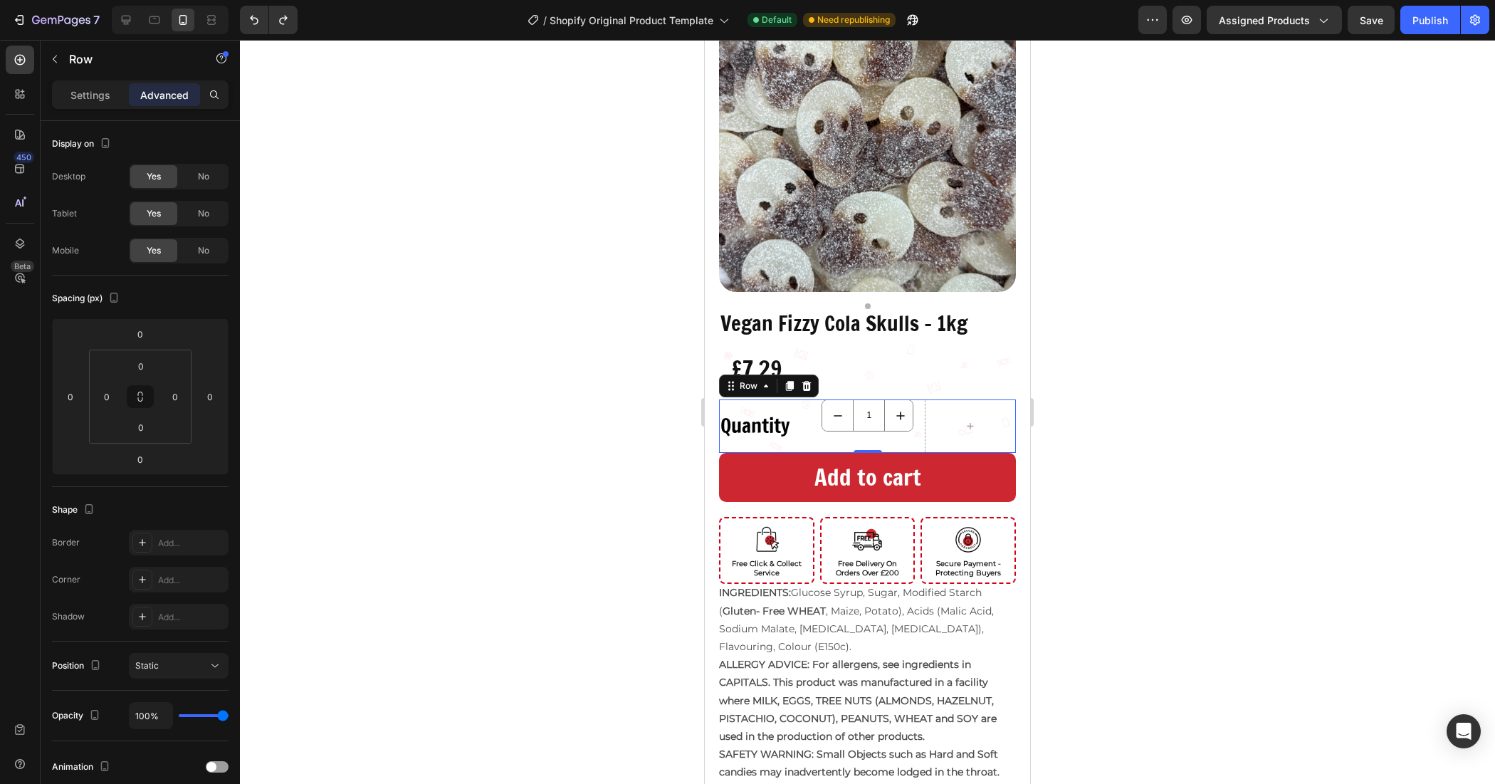
type input "4"
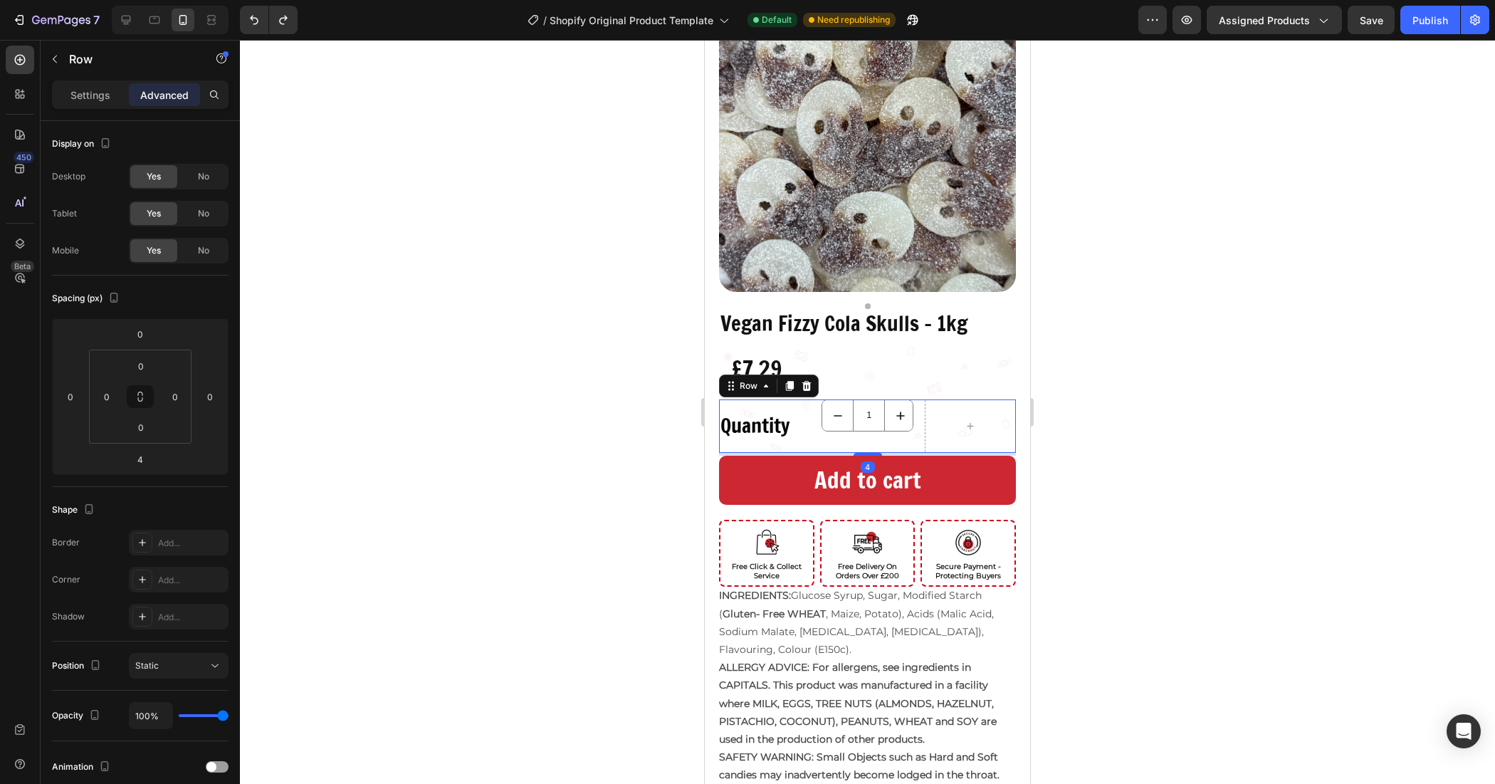
click at [1189, 421] on div at bounding box center [867, 412] width 1255 height 744
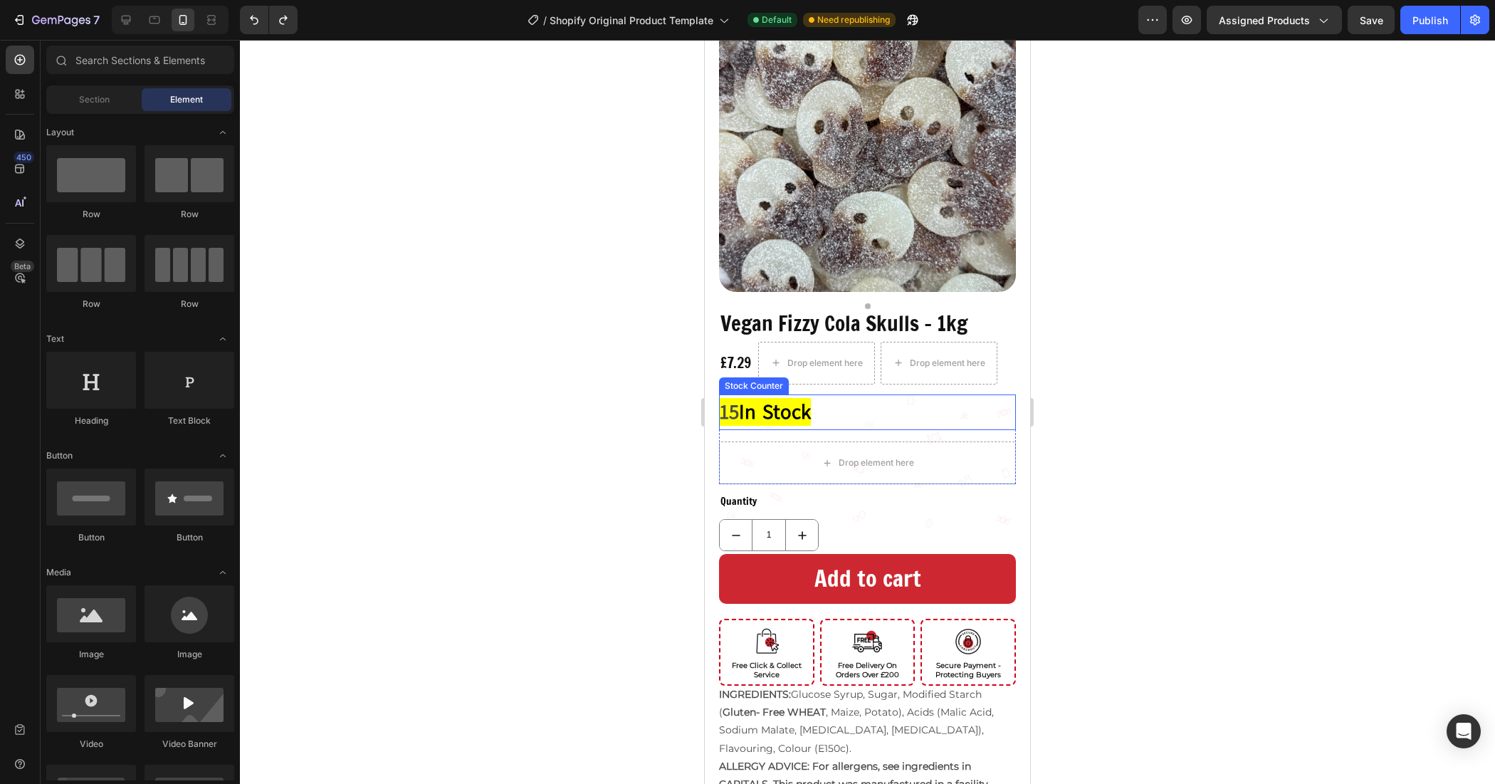
click at [842, 399] on div "15 In Stock" at bounding box center [867, 412] width 297 height 36
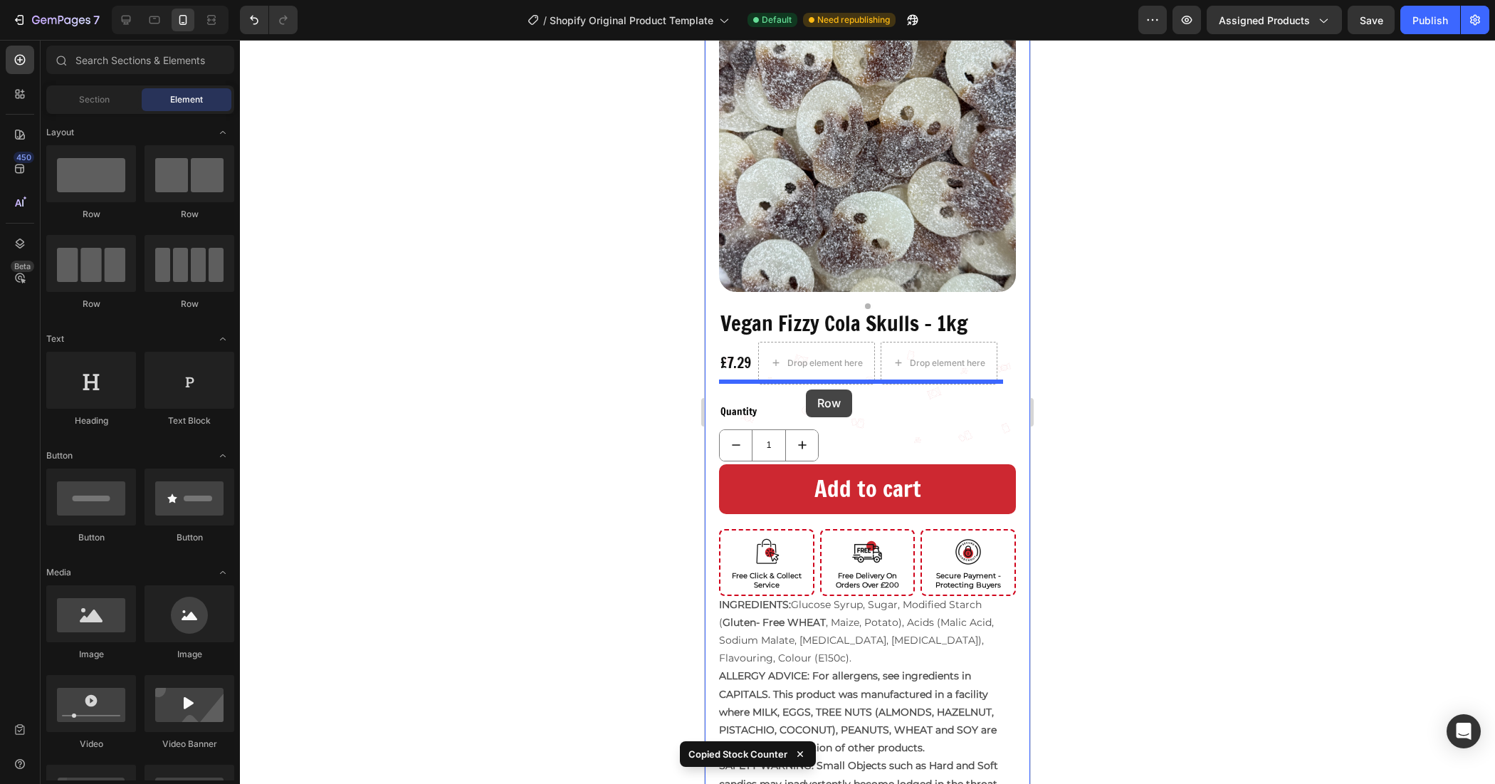
drag, startPoint x: 802, startPoint y: 209, endPoint x: 807, endPoint y: 389, distance: 180.2
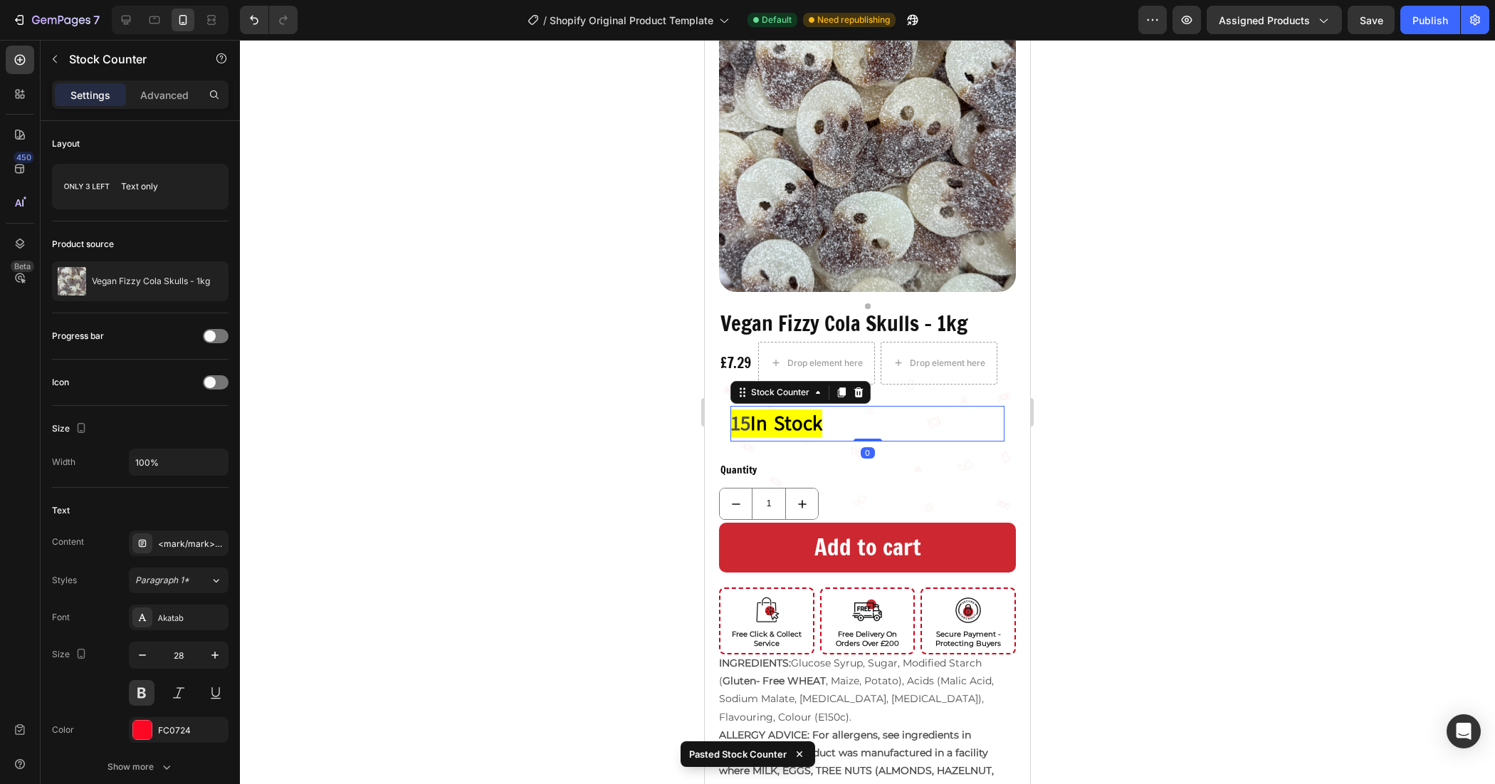
click at [1104, 402] on div at bounding box center [867, 412] width 1255 height 744
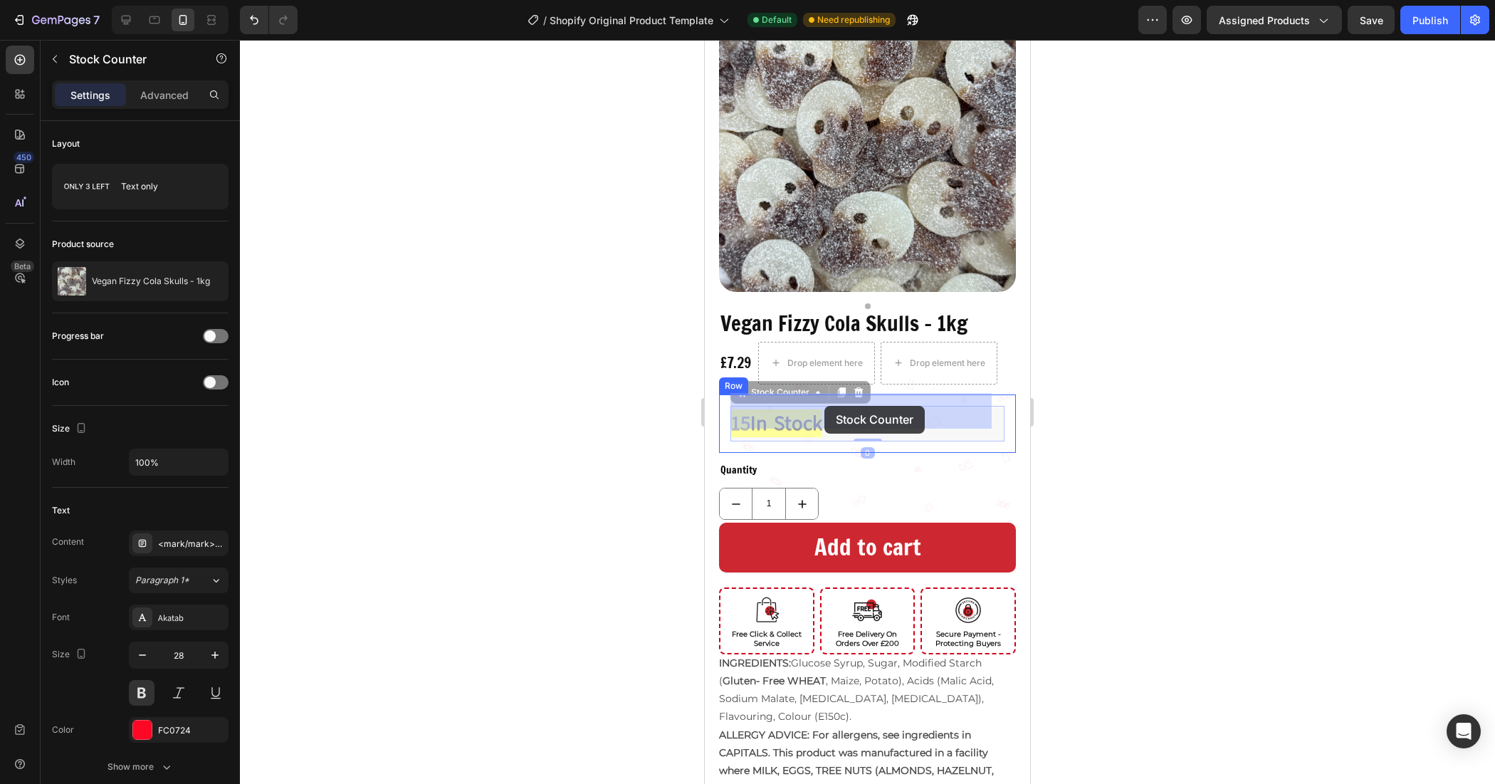
drag, startPoint x: 844, startPoint y: 413, endPoint x: 824, endPoint y: 406, distance: 20.5
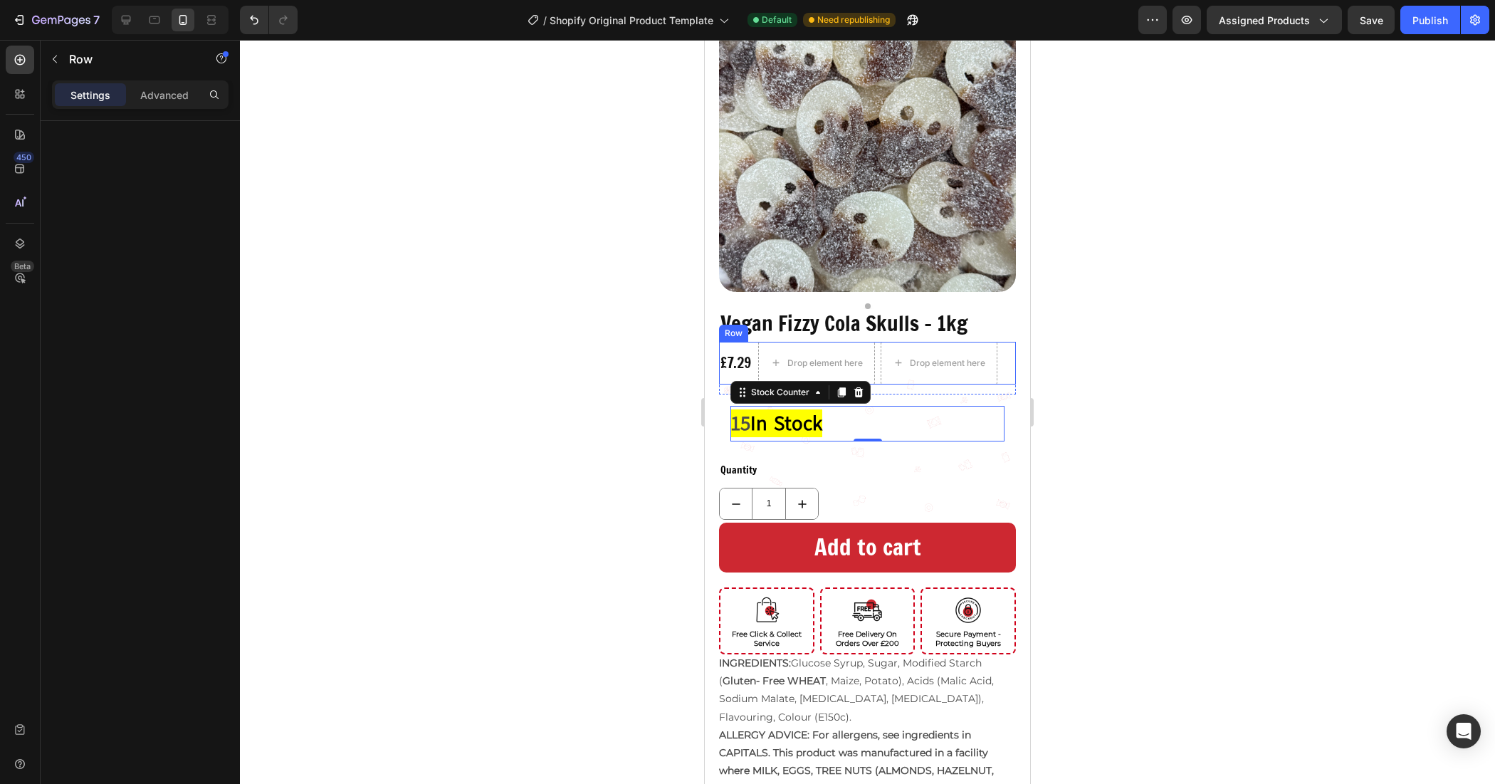
click at [755, 342] on div "£7.29 Product Price Product Price Drop element here Drop element here Row" at bounding box center [867, 363] width 297 height 43
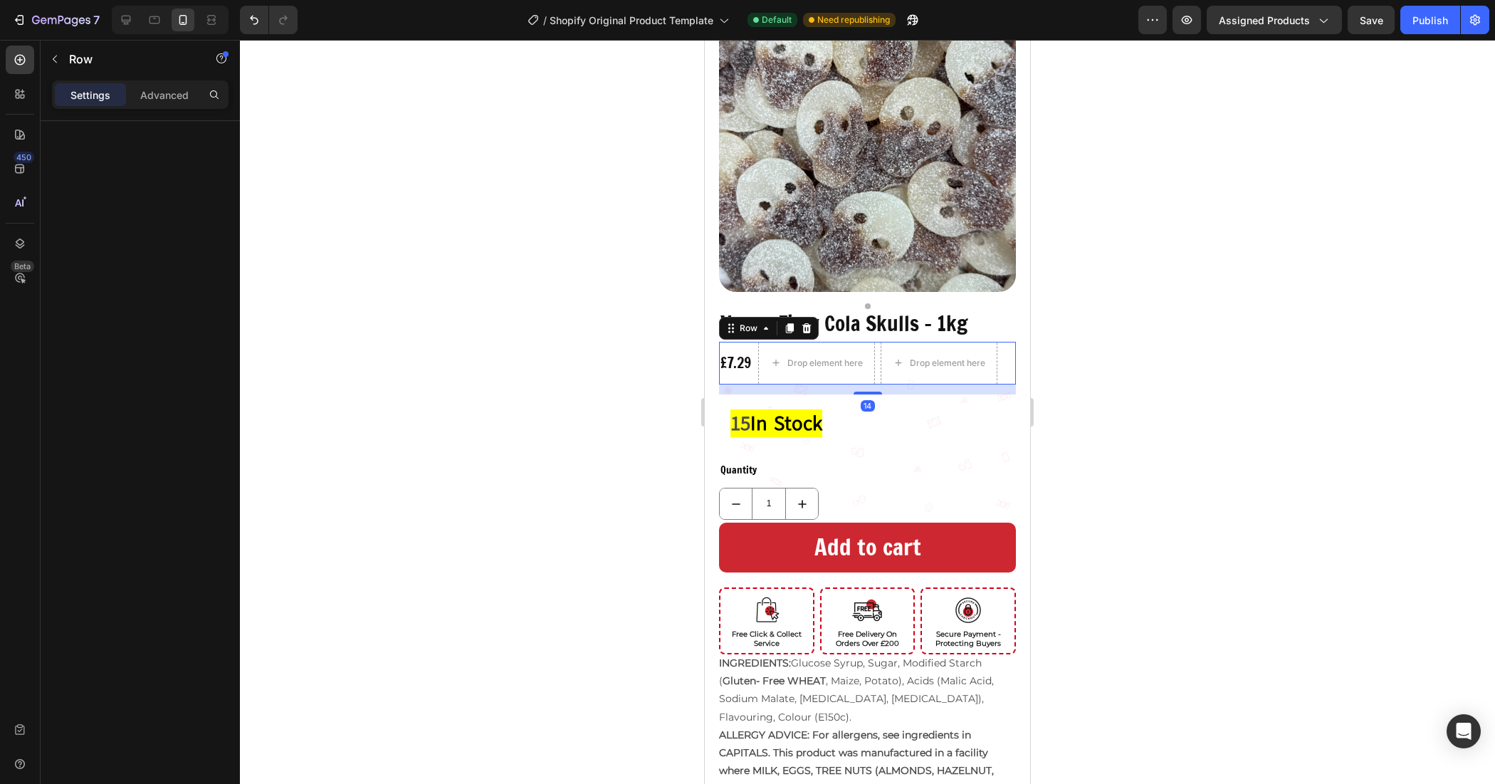
click at [659, 360] on div at bounding box center [867, 412] width 1255 height 744
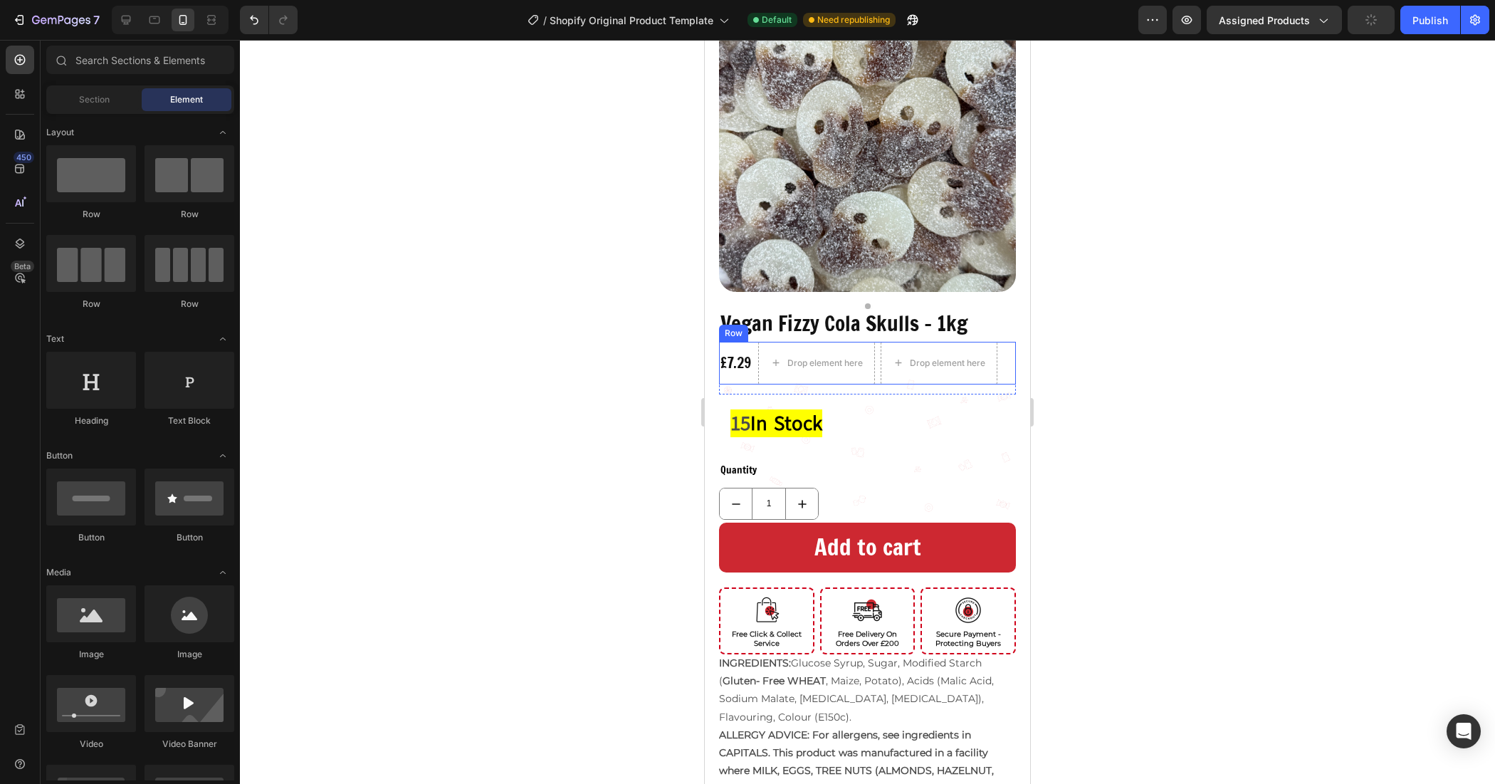
click at [739, 325] on div "Row" at bounding box center [733, 333] width 29 height 17
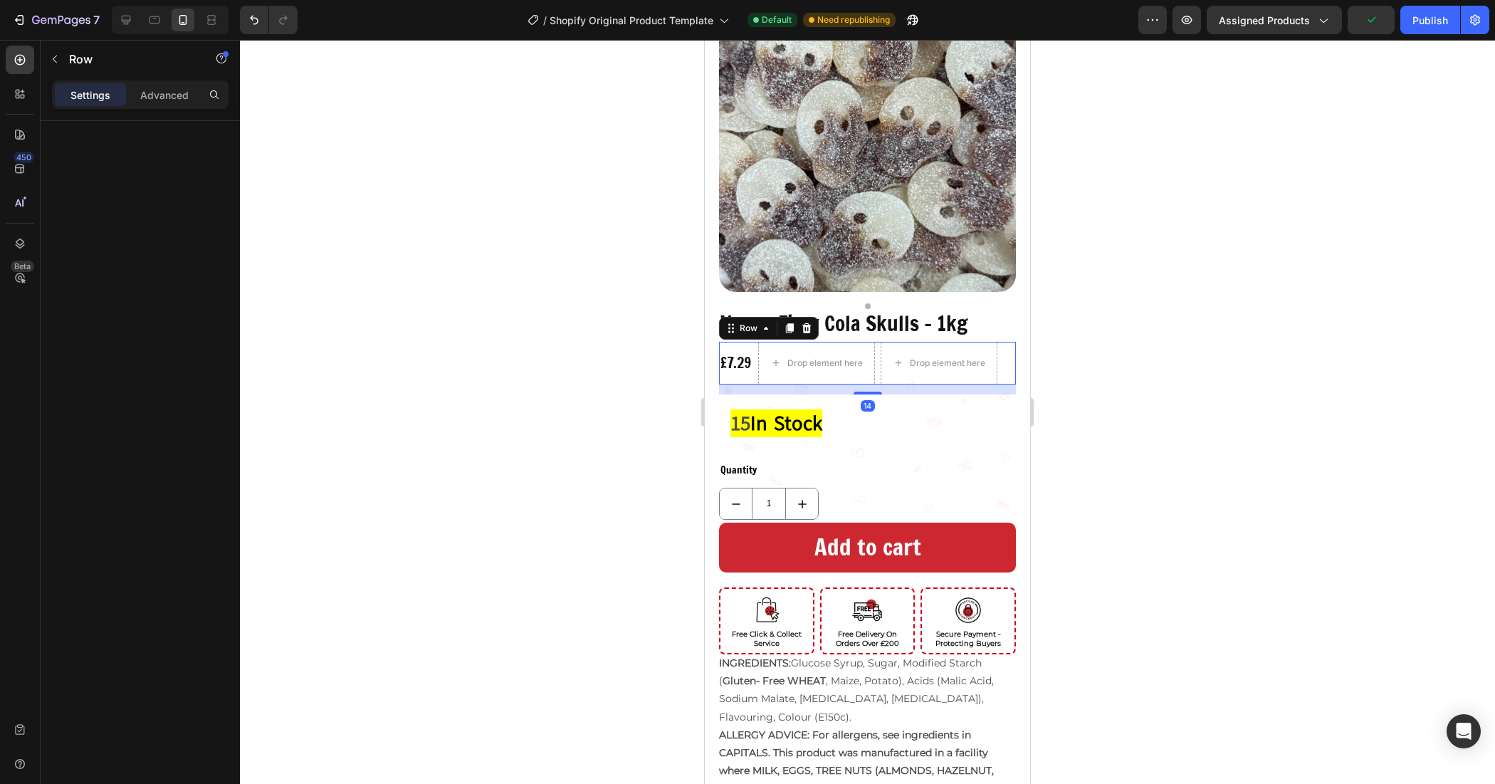
click at [755, 351] on div "£7.29 Product Price Product Price Drop element here Drop element here Row 14" at bounding box center [867, 363] width 297 height 43
click at [763, 323] on icon at bounding box center [765, 328] width 11 height 11
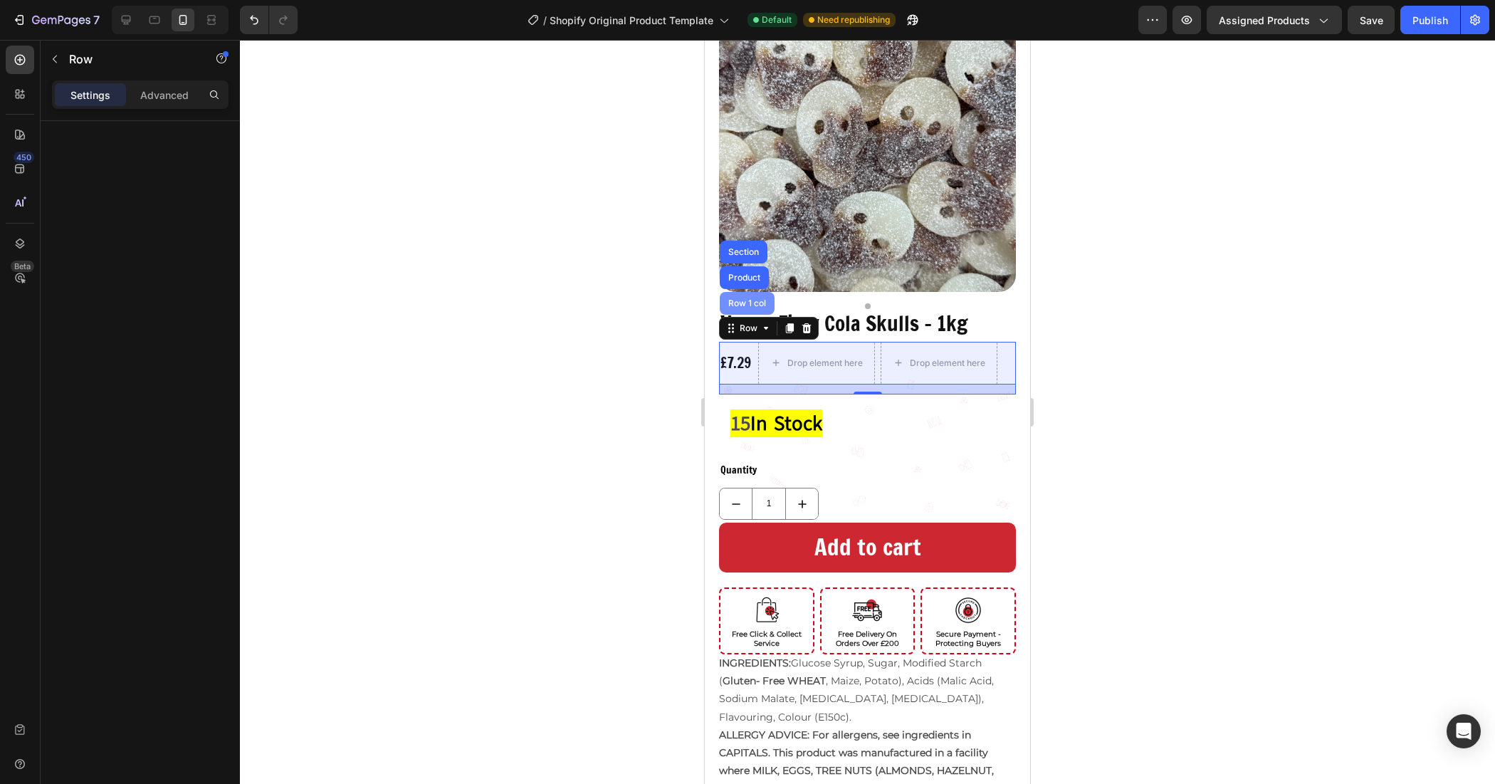
click at [756, 299] on div "Row 1 col" at bounding box center [747, 303] width 43 height 9
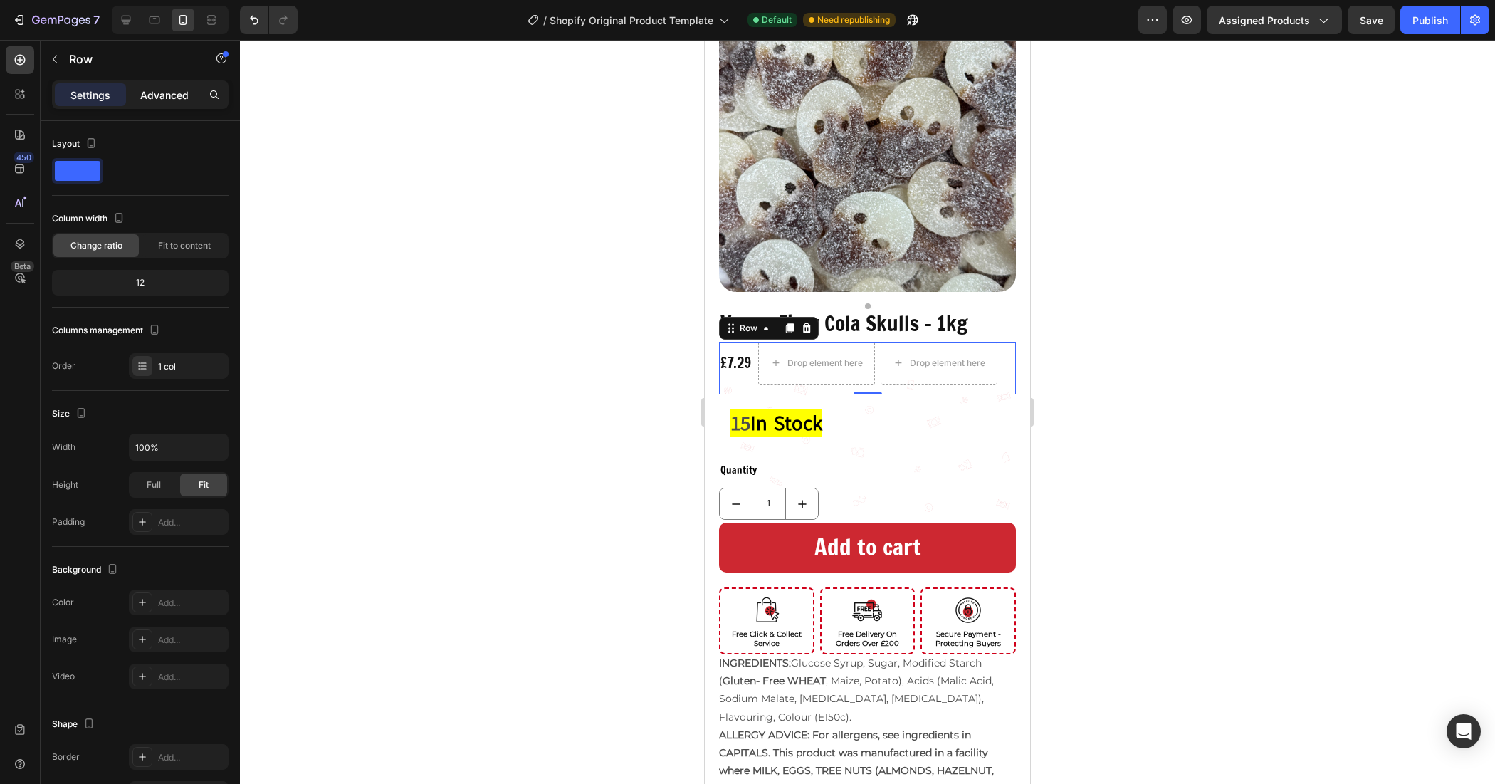
click at [160, 100] on p "Advanced" at bounding box center [164, 95] width 48 height 15
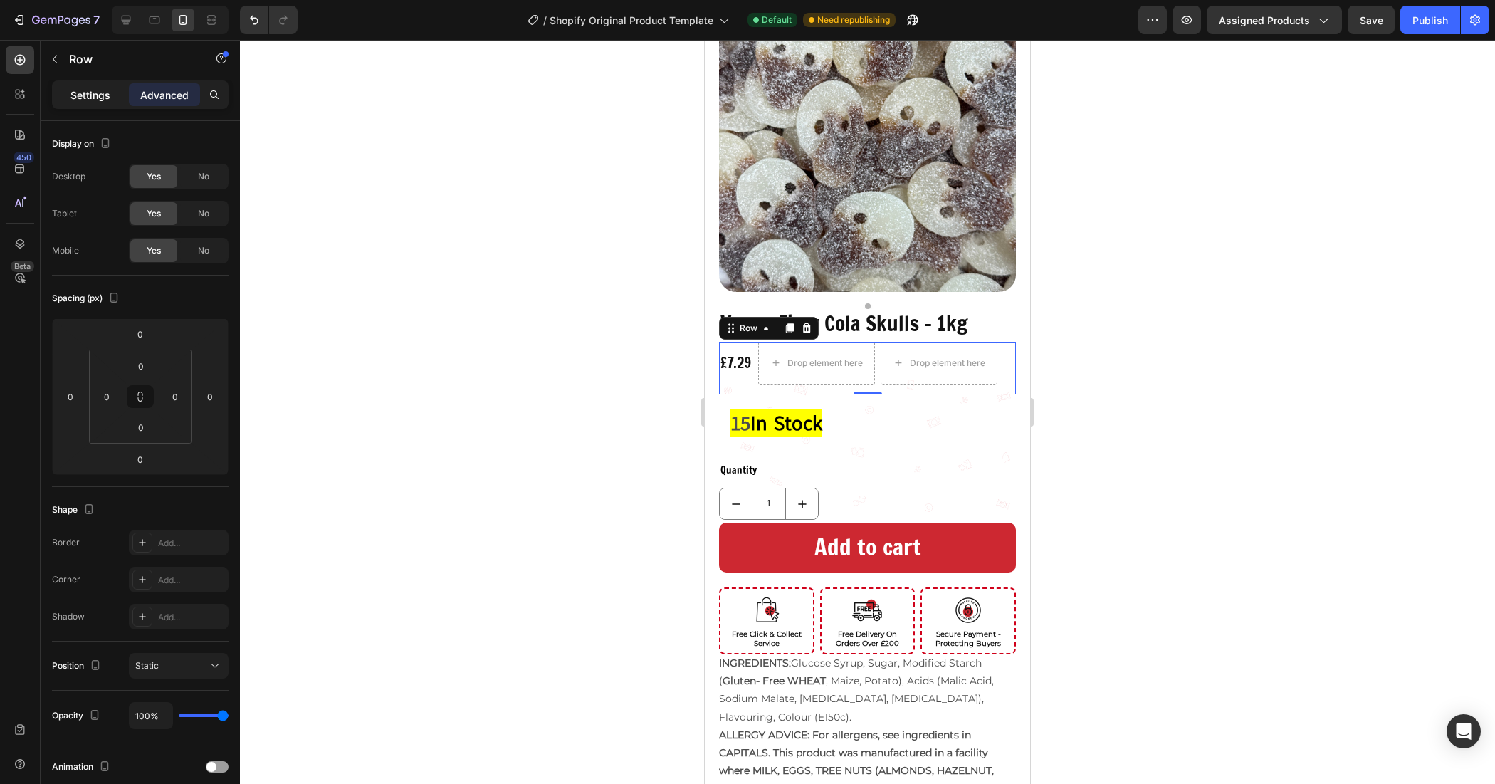
click at [90, 104] on div "Settings" at bounding box center [90, 94] width 71 height 23
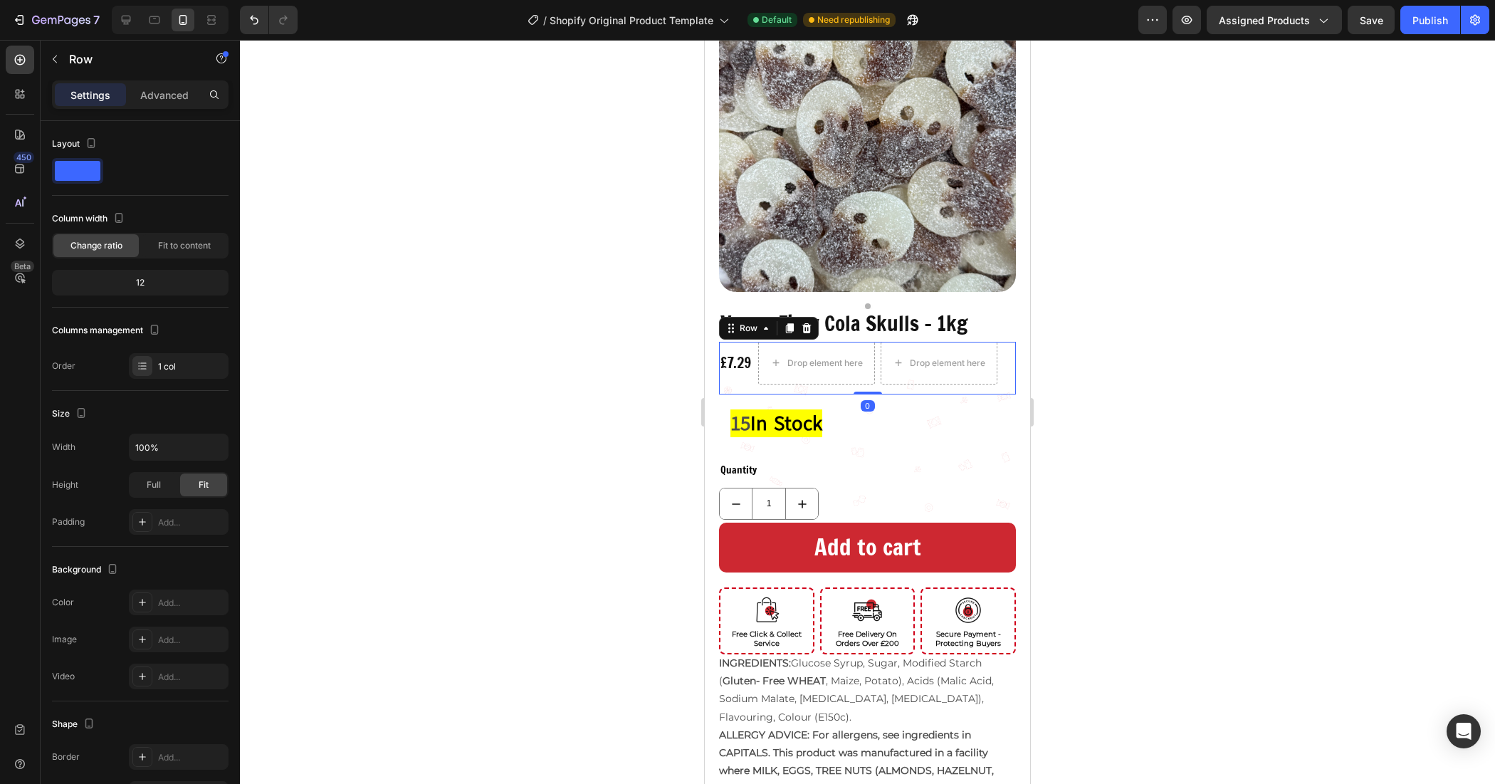
click at [80, 172] on span at bounding box center [78, 171] width 46 height 20
click at [728, 356] on div "£7.29" at bounding box center [735, 362] width 33 height 21
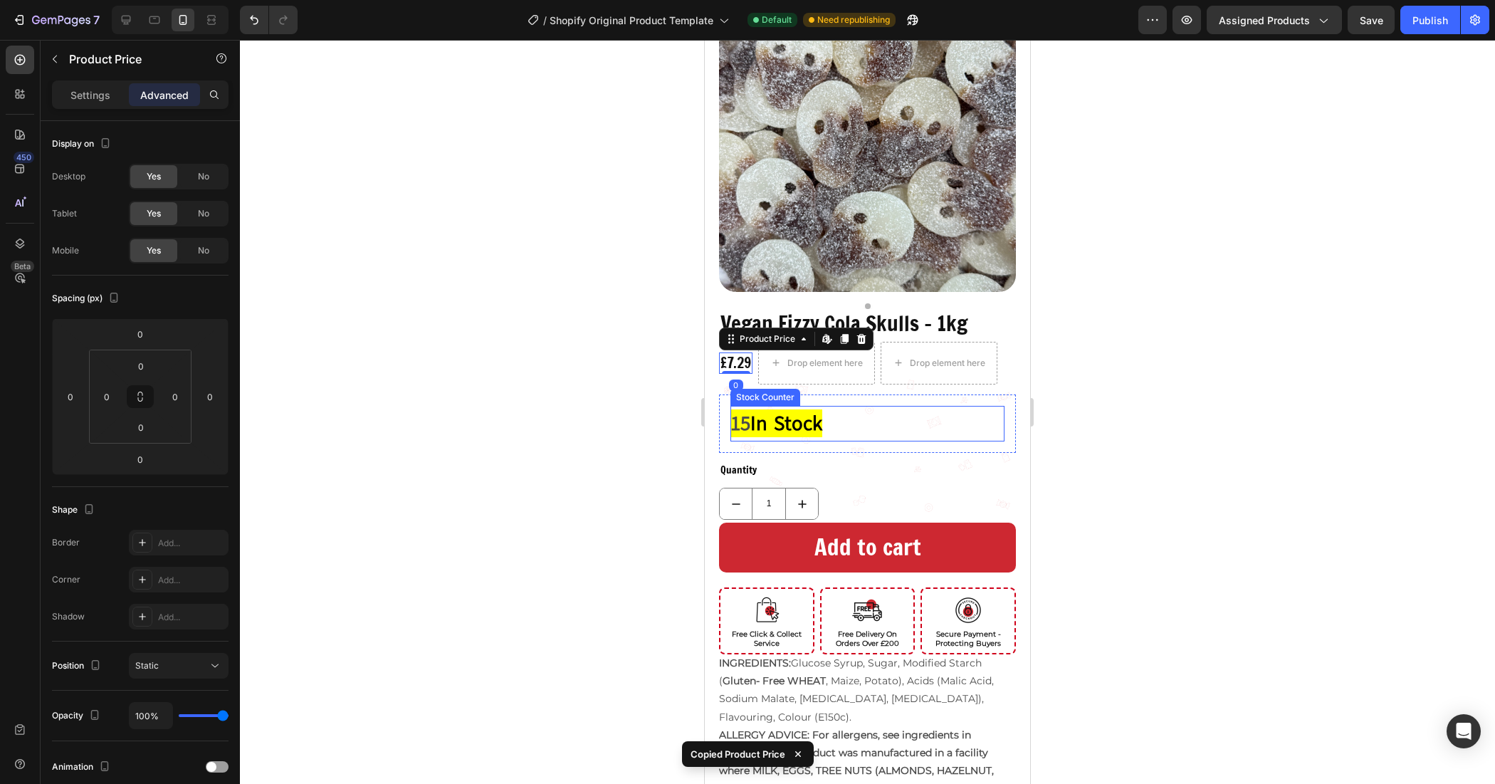
click at [988, 414] on div "15 In Stock" at bounding box center [867, 424] width 274 height 36
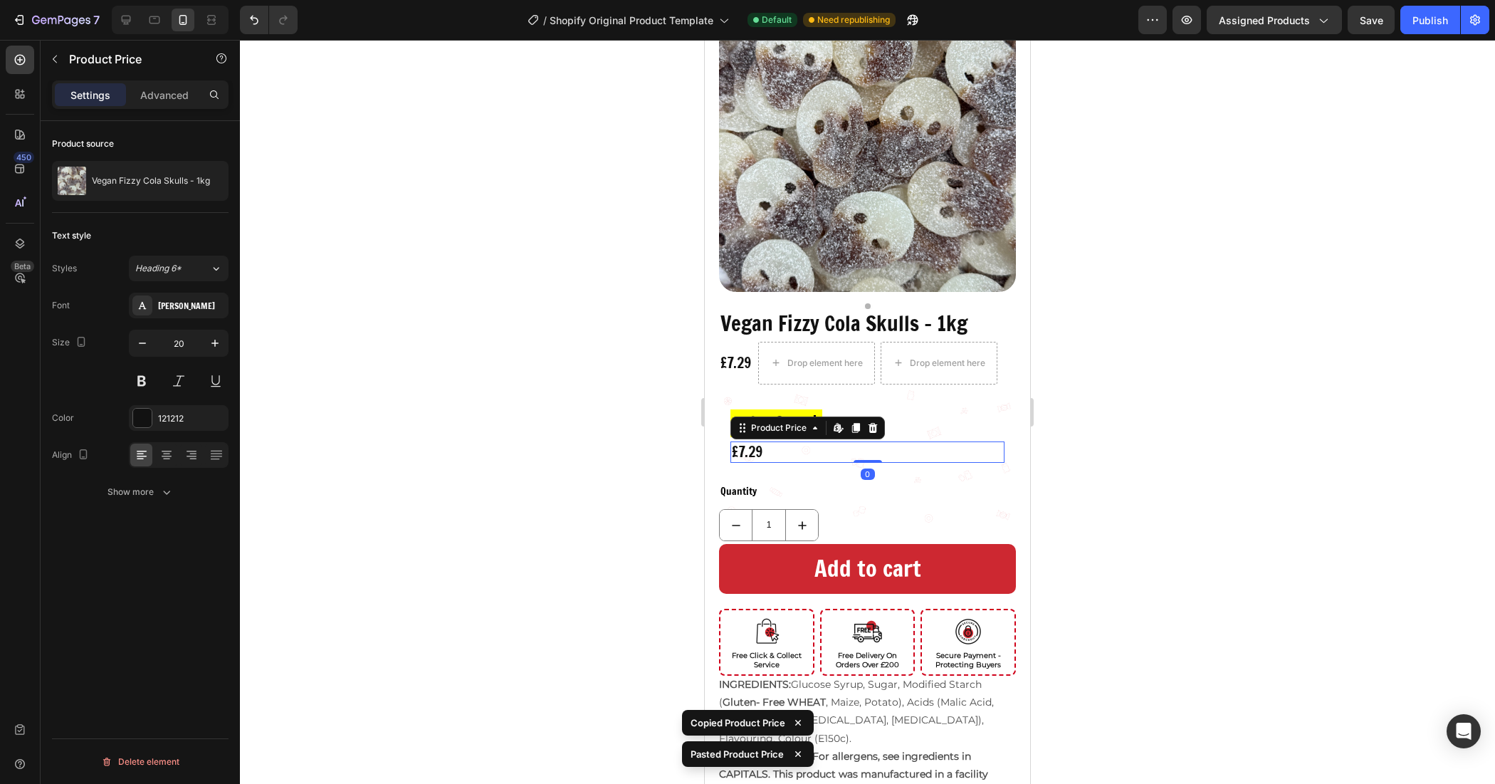
click at [1200, 387] on div at bounding box center [867, 412] width 1255 height 744
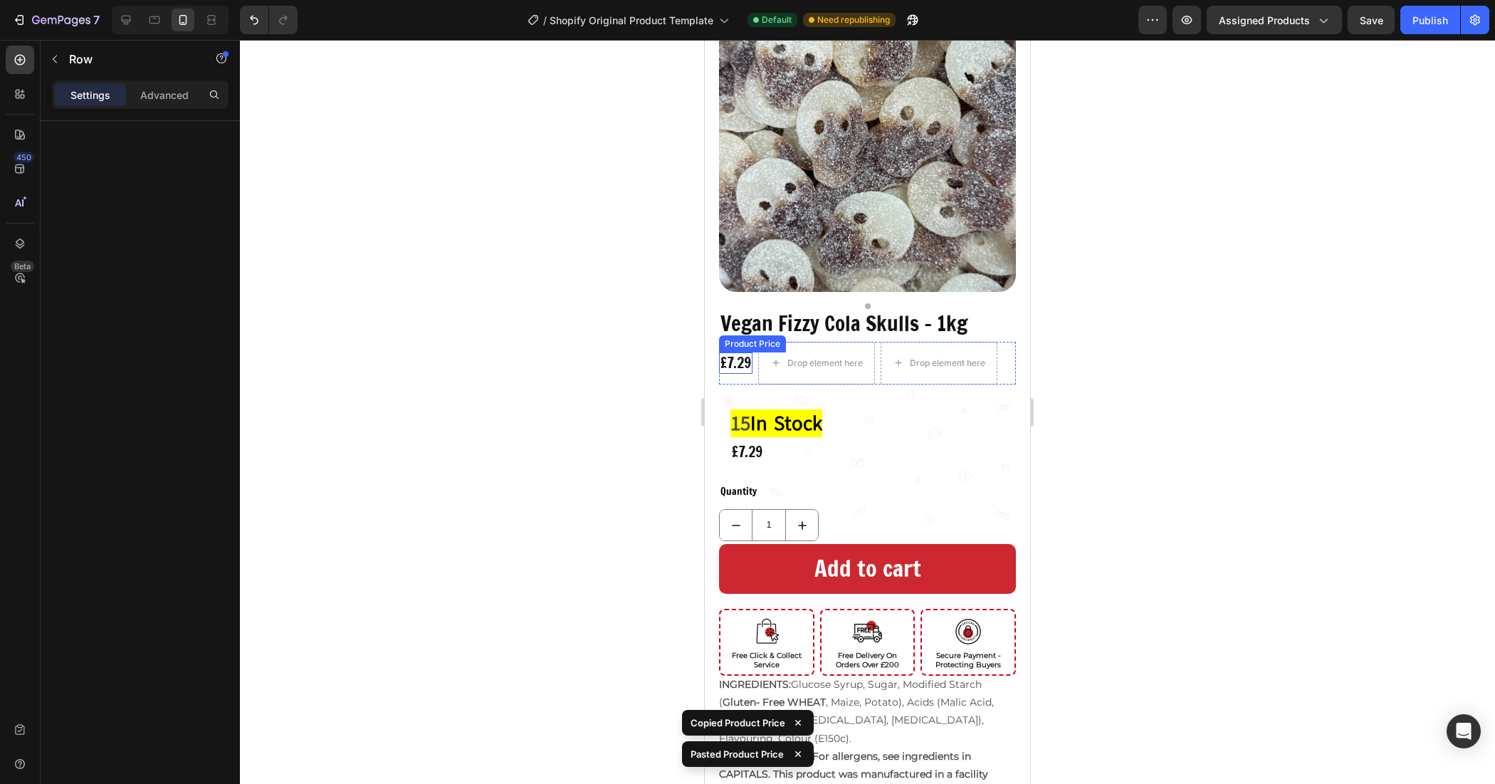
click at [735, 365] on div "£7.29 Product Price Product Price" at bounding box center [735, 363] width 33 height 43
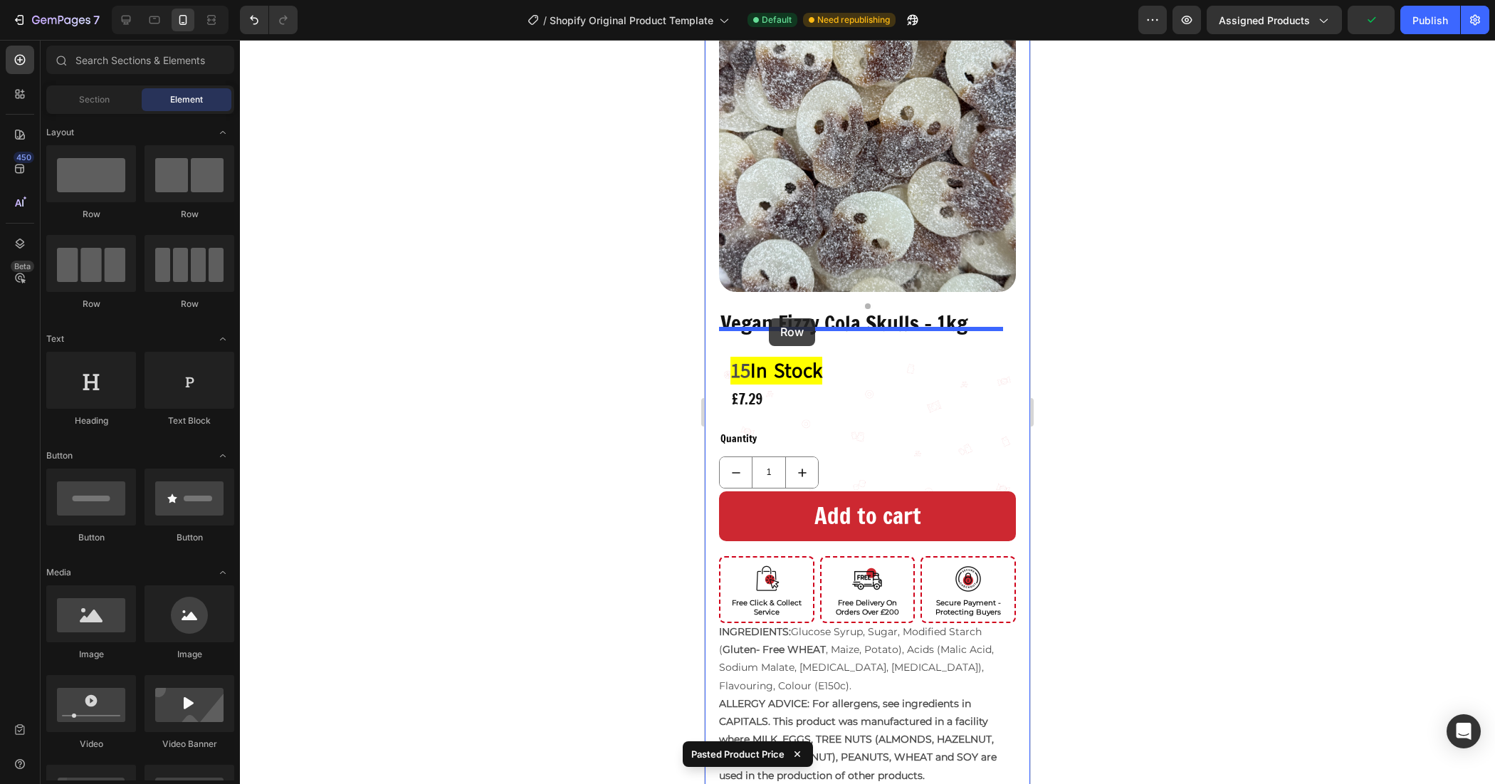
drag, startPoint x: 815, startPoint y: 216, endPoint x: 769, endPoint y: 318, distance: 111.8
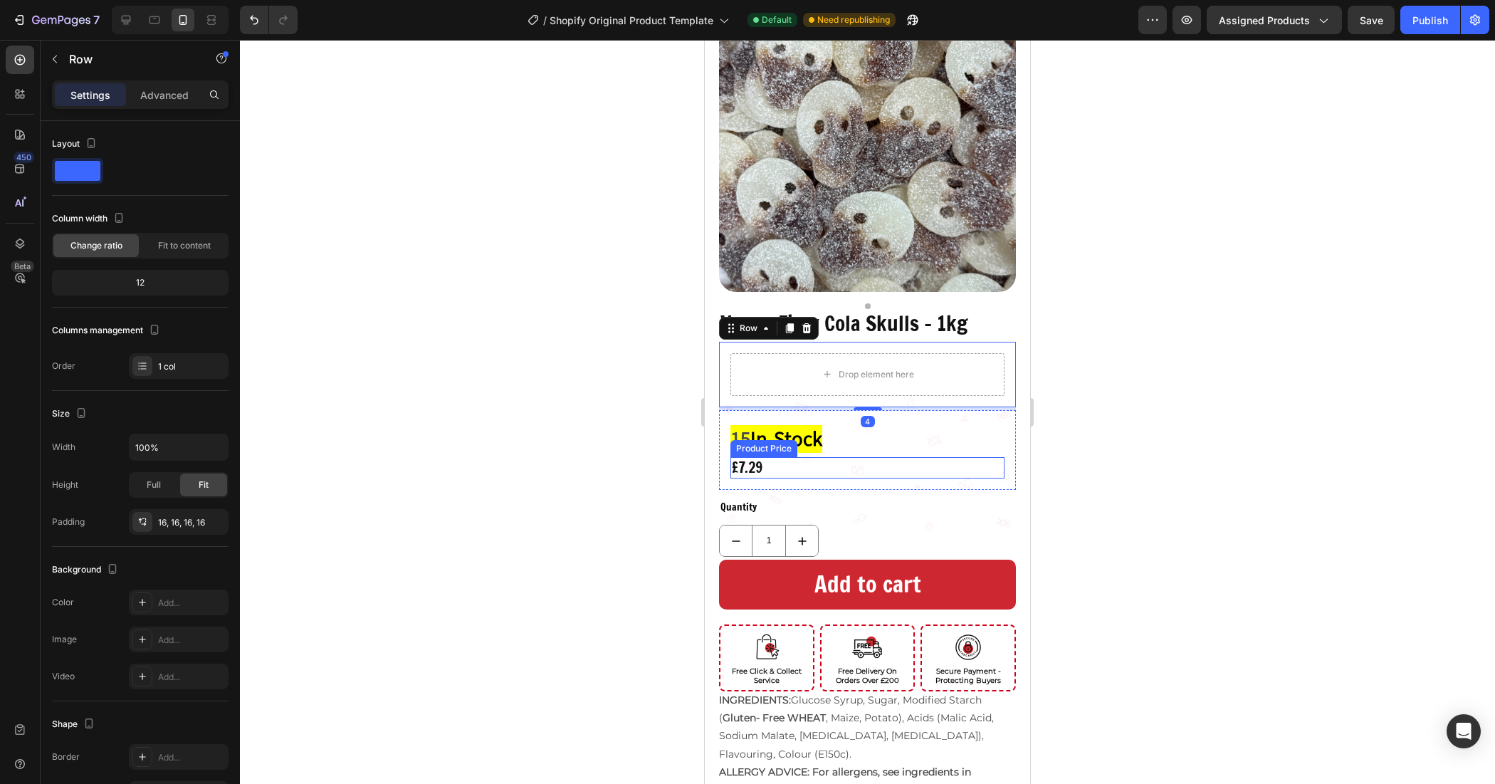
click at [766, 459] on div "£7.29" at bounding box center [867, 467] width 274 height 21
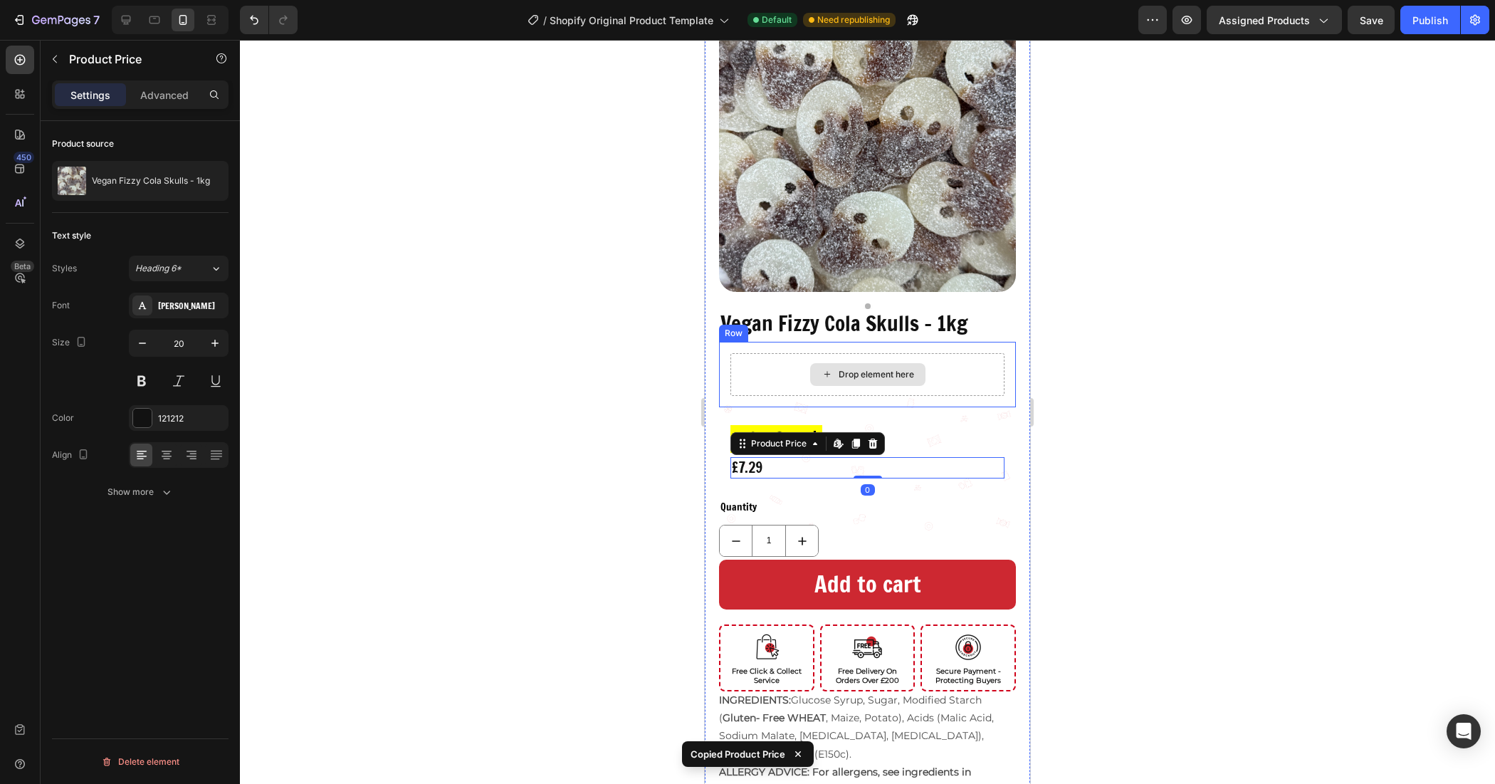
click at [819, 372] on div "Drop element here" at bounding box center [867, 374] width 115 height 23
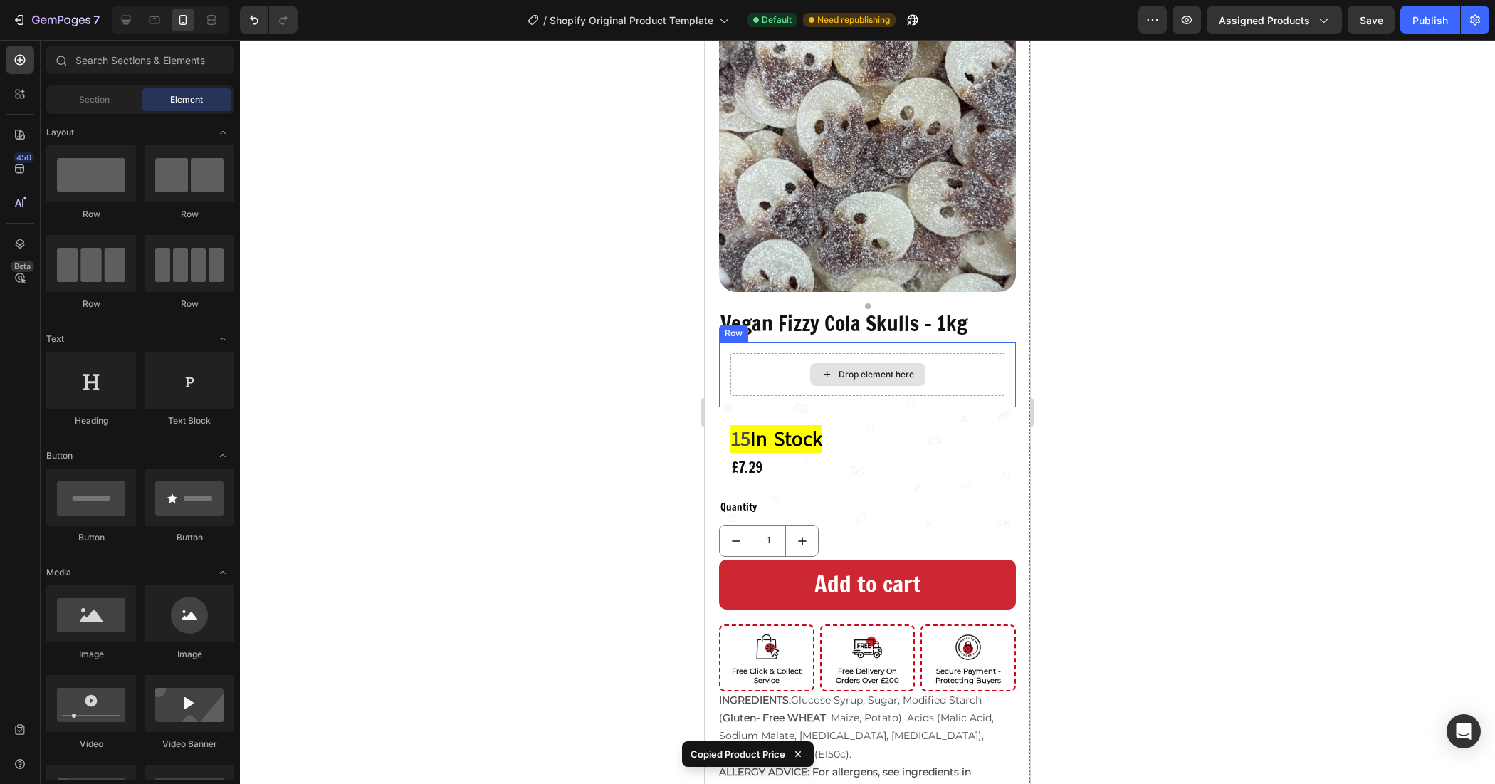
click at [792, 368] on div "Drop element here" at bounding box center [867, 374] width 274 height 43
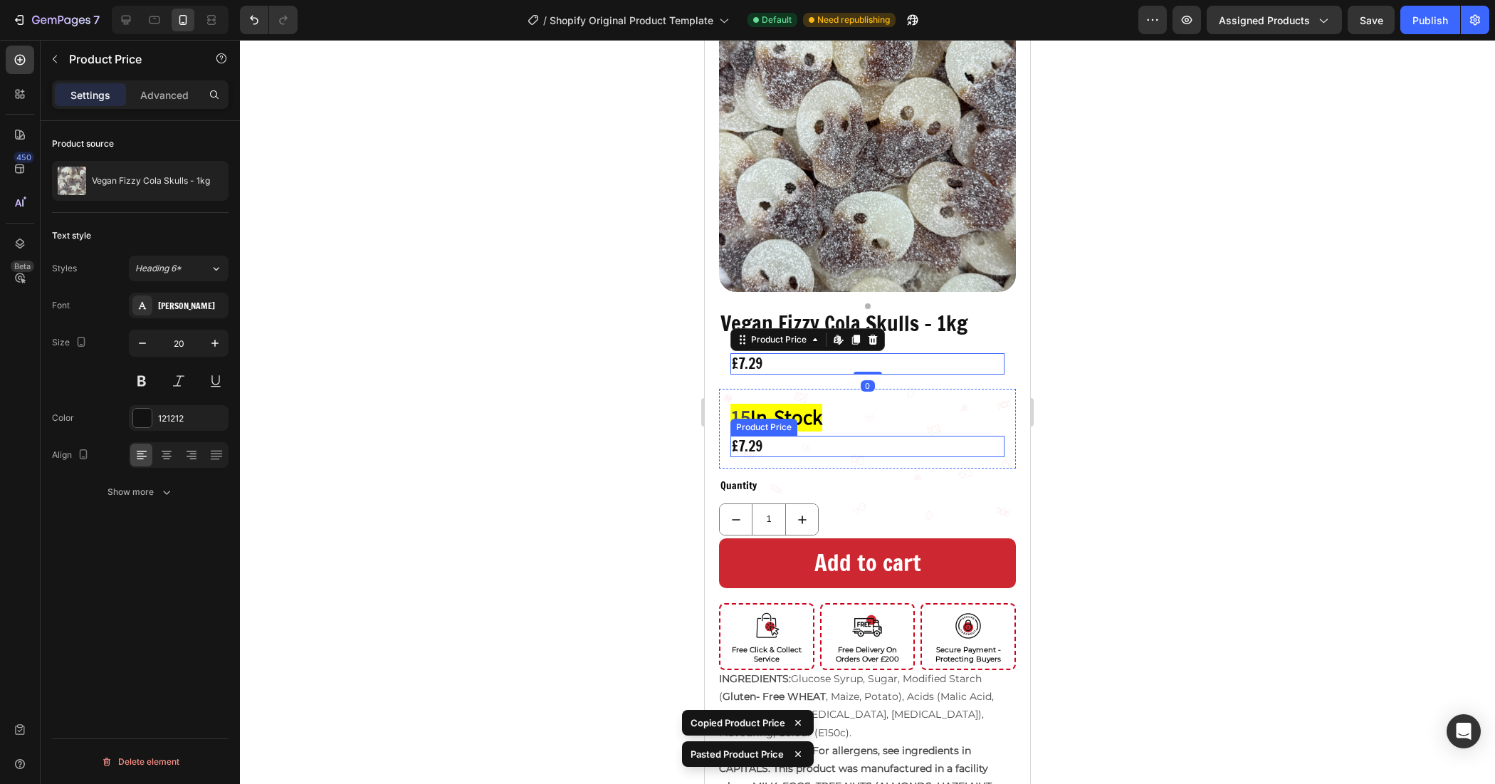
click at [790, 436] on div "£7.29" at bounding box center [867, 446] width 274 height 21
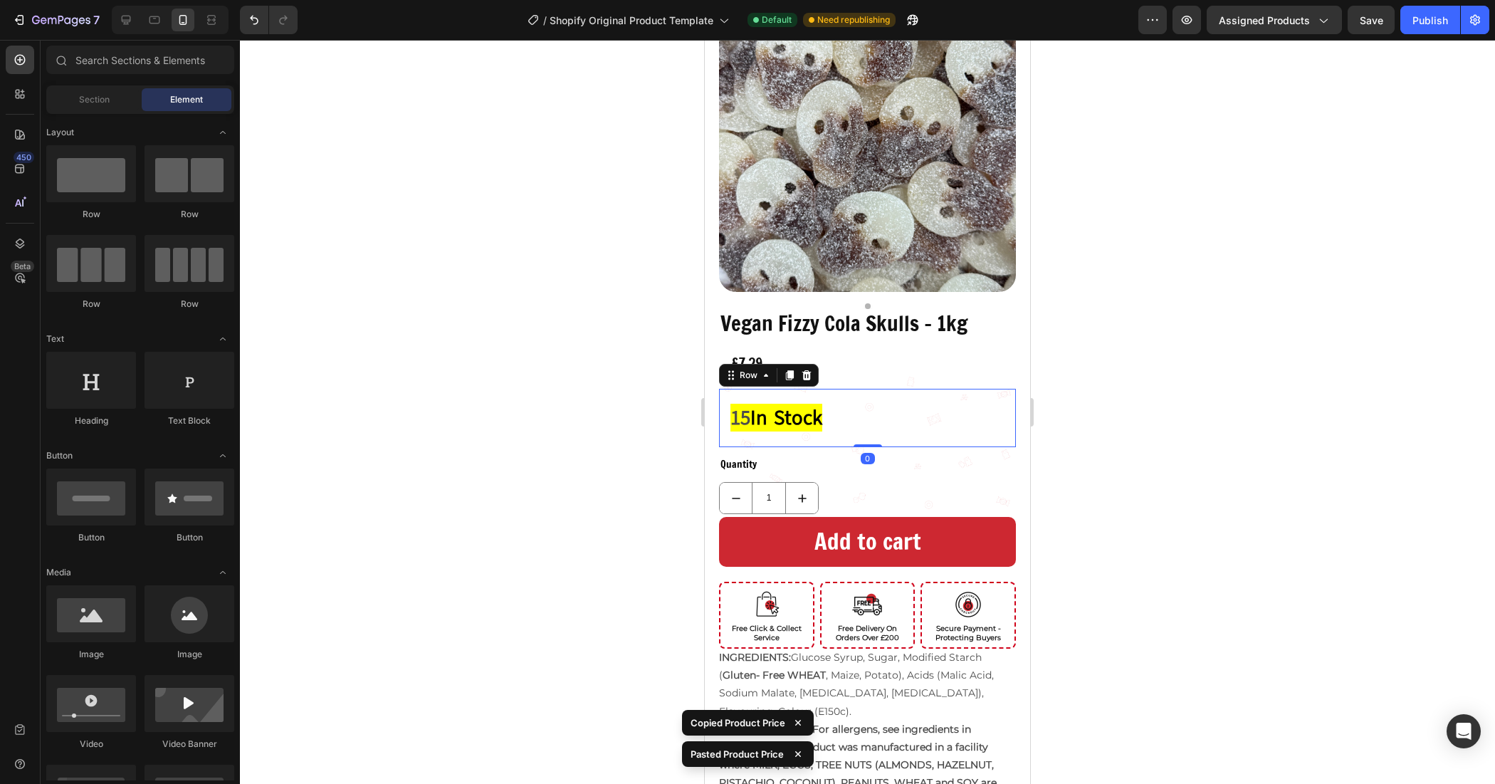
click at [834, 389] on div "15 In Stock Stock Counter Row 0" at bounding box center [867, 418] width 297 height 58
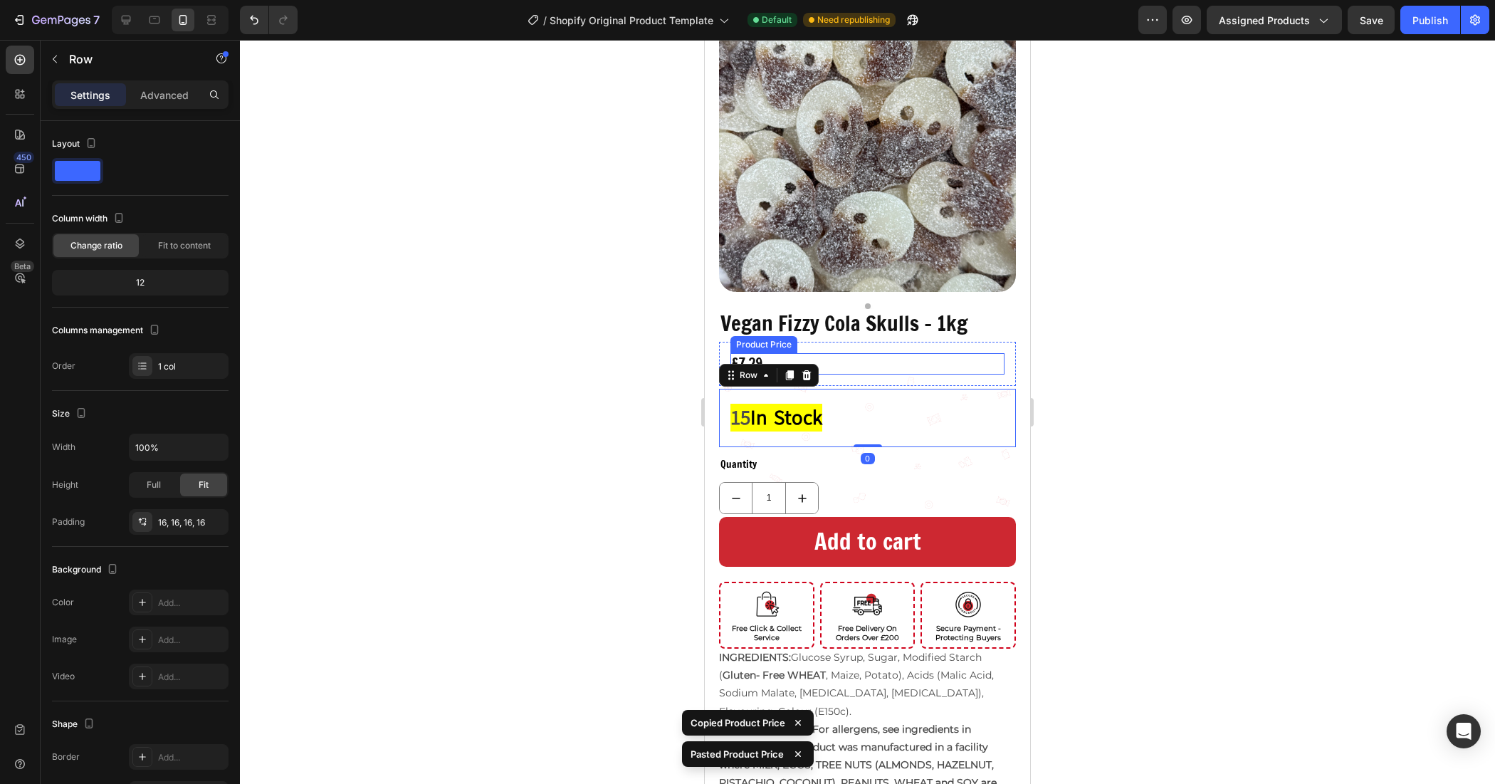
click at [842, 353] on div "£7.29" at bounding box center [867, 363] width 274 height 21
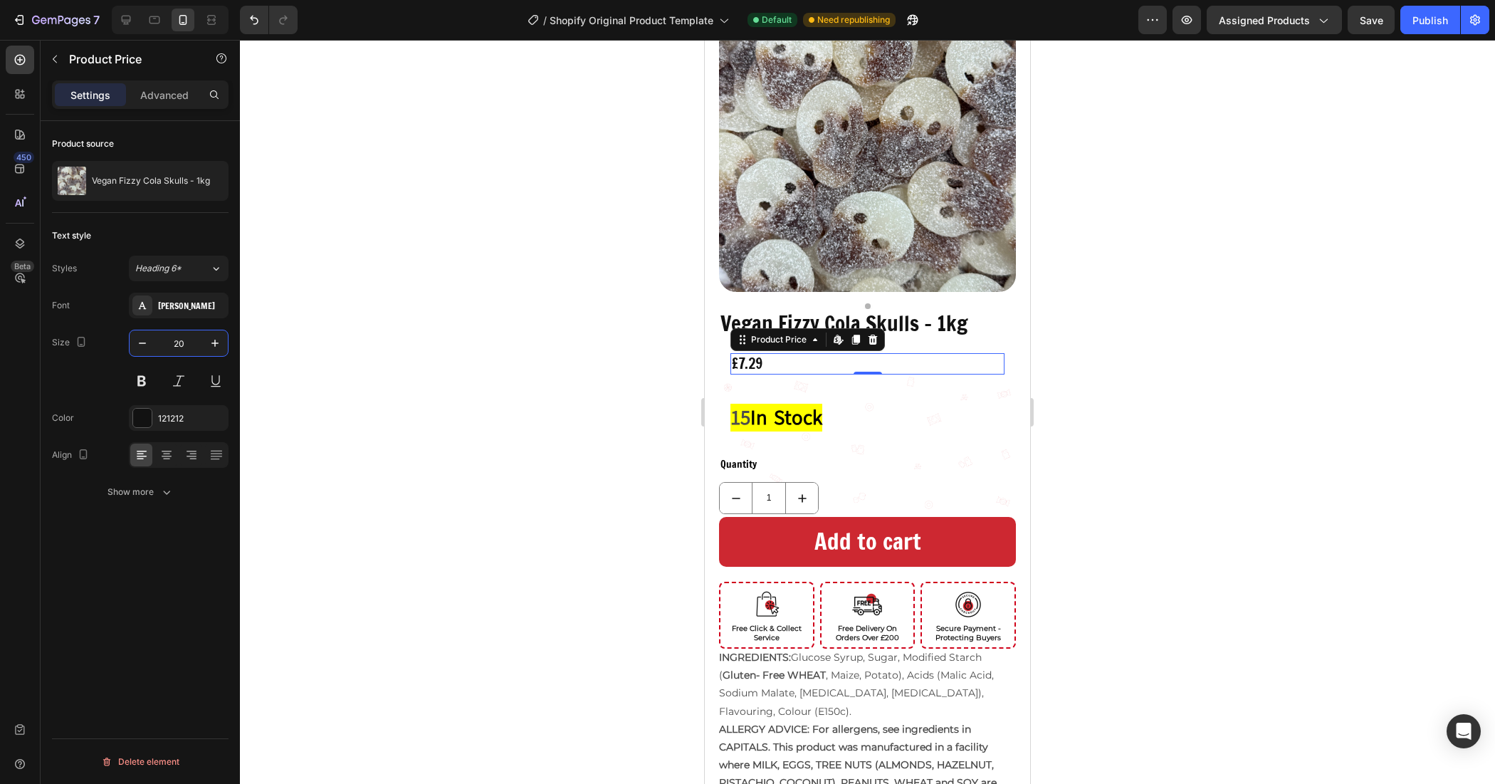
click at [193, 337] on input "20" at bounding box center [178, 343] width 47 height 26
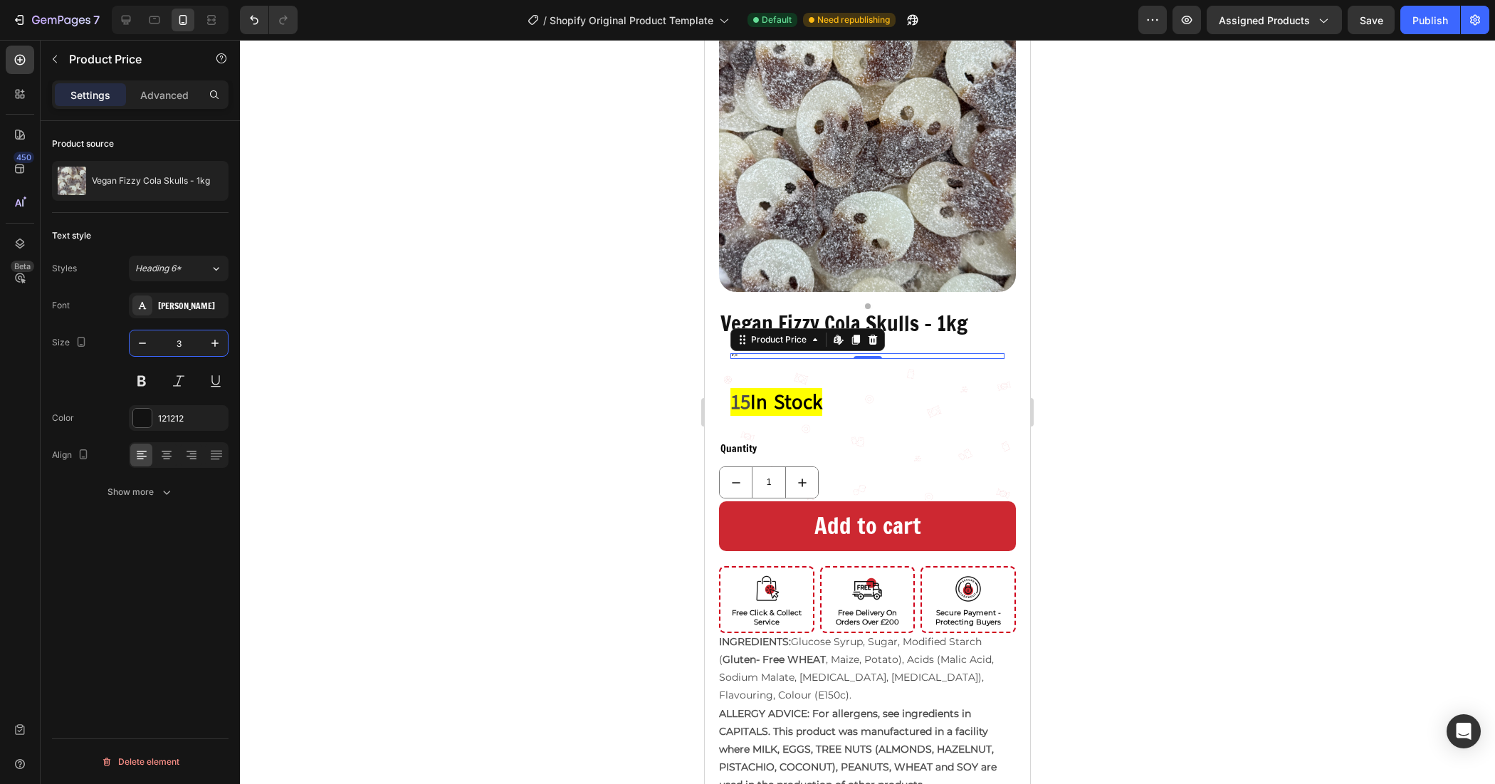
type input "32"
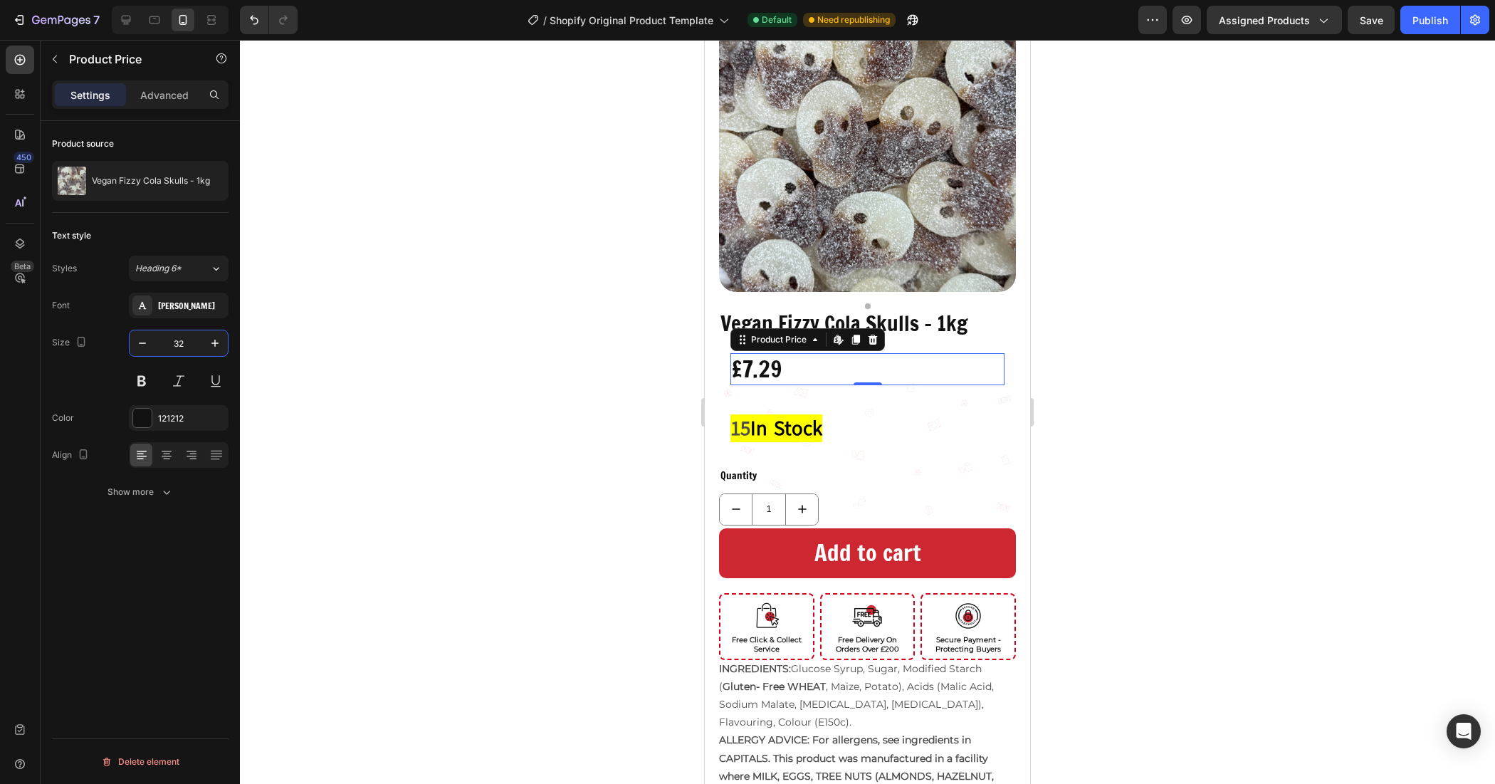
click at [518, 382] on div at bounding box center [867, 412] width 1255 height 744
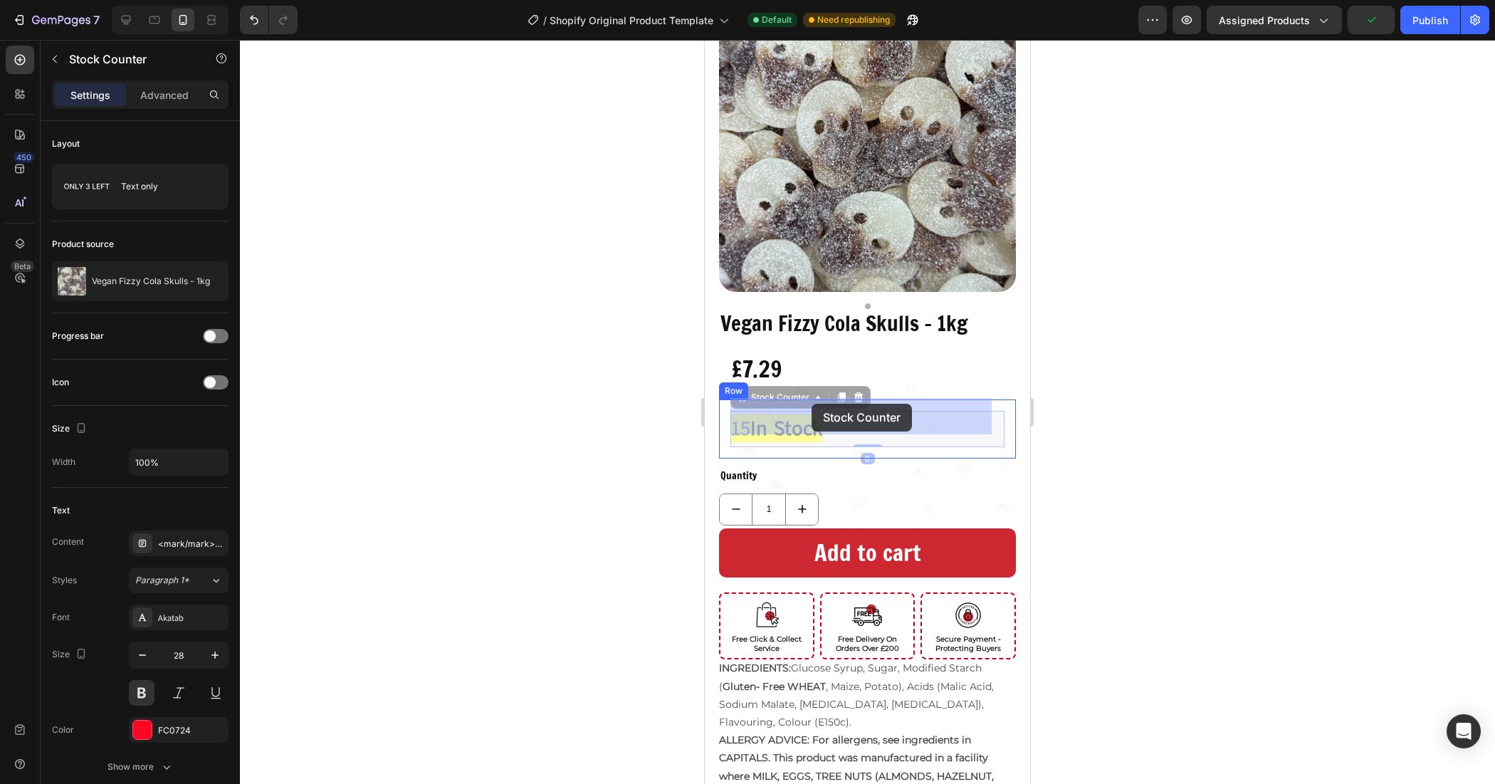
drag, startPoint x: 763, startPoint y: 404, endPoint x: 812, endPoint y: 404, distance: 49.1
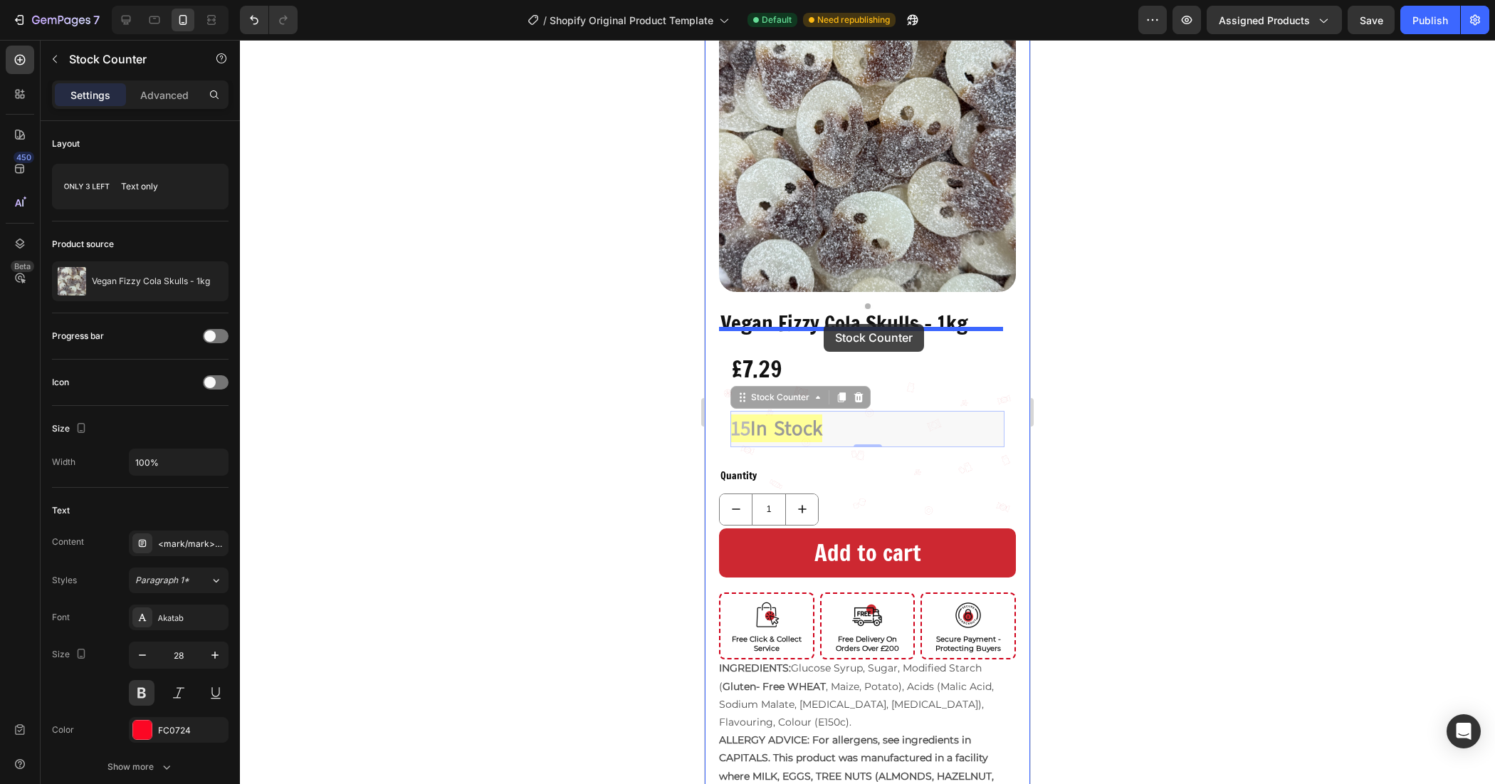
drag, startPoint x: 844, startPoint y: 428, endPoint x: 824, endPoint y: 324, distance: 106.0
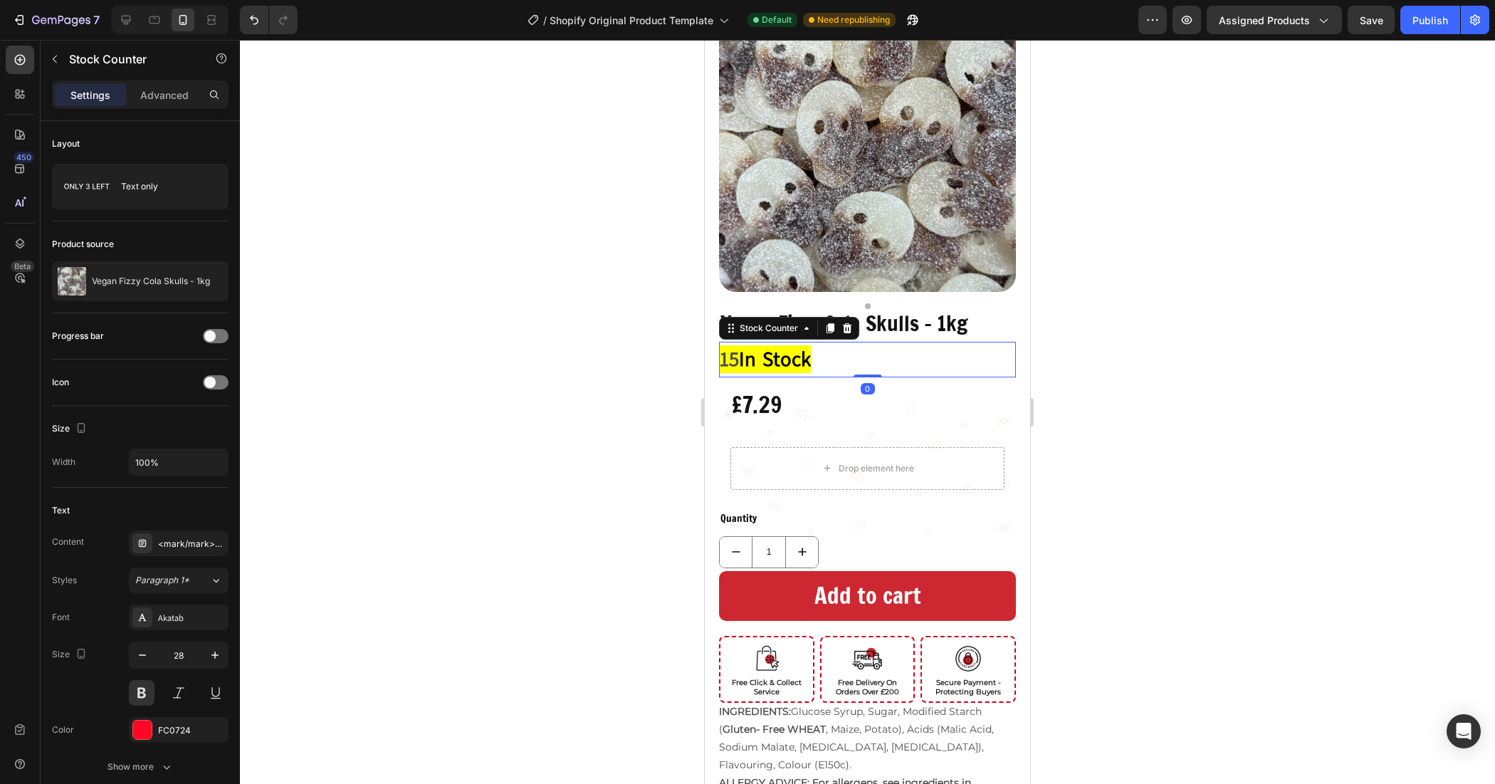
click at [1266, 357] on div at bounding box center [867, 412] width 1255 height 744
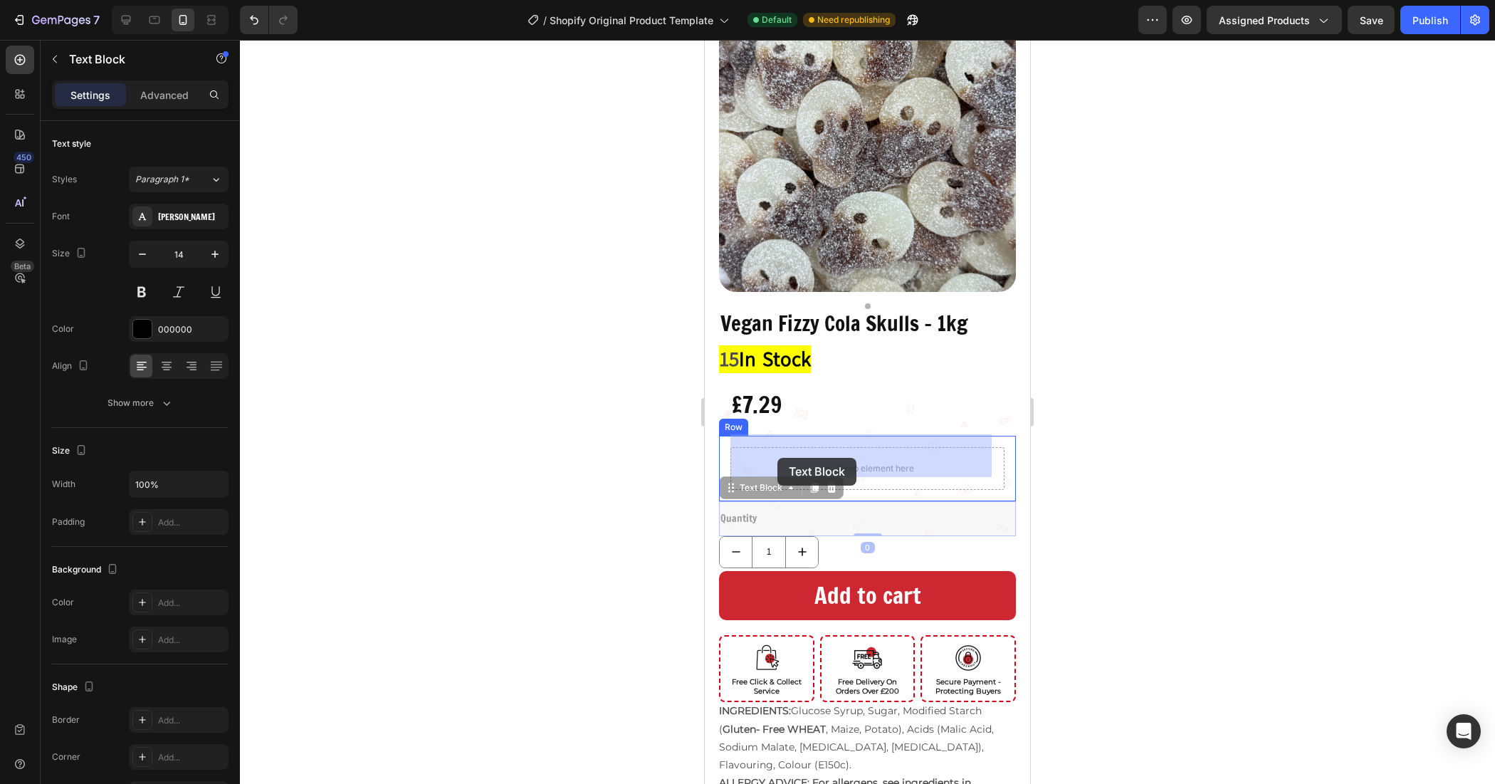
drag, startPoint x: 808, startPoint y: 502, endPoint x: 777, endPoint y: 458, distance: 53.7
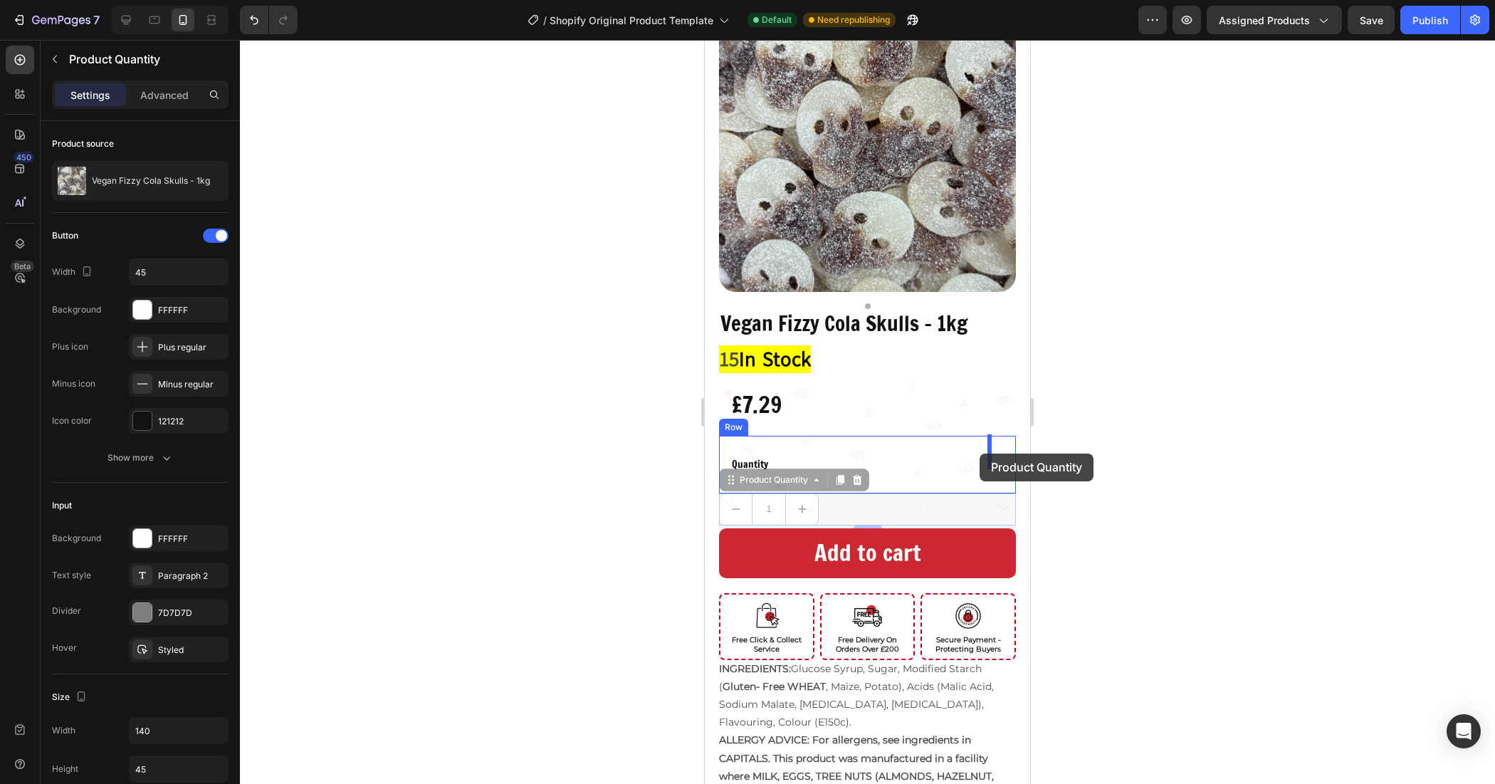
drag, startPoint x: 832, startPoint y: 493, endPoint x: 980, endPoint y: 454, distance: 153.2
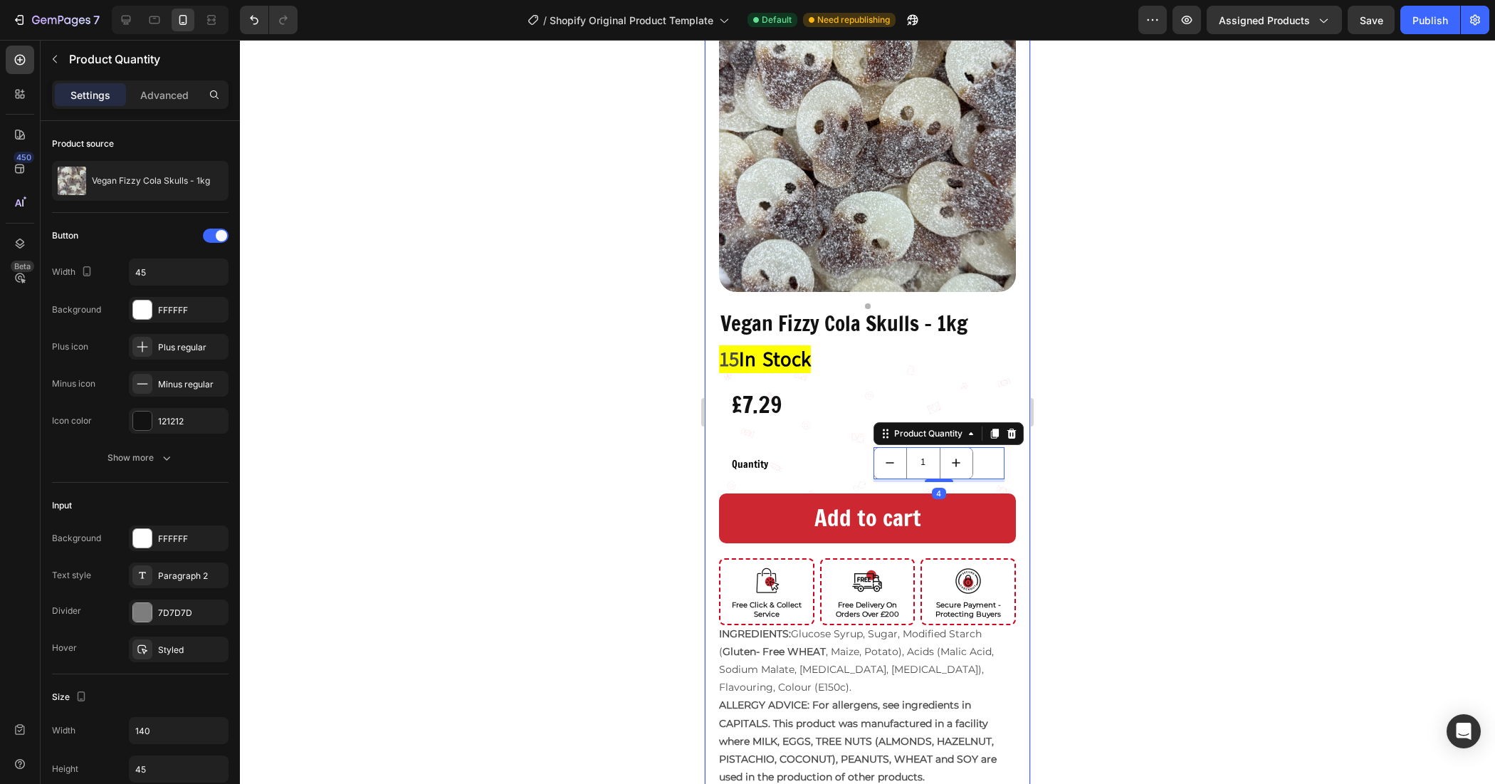
click at [1094, 439] on div at bounding box center [867, 412] width 1255 height 744
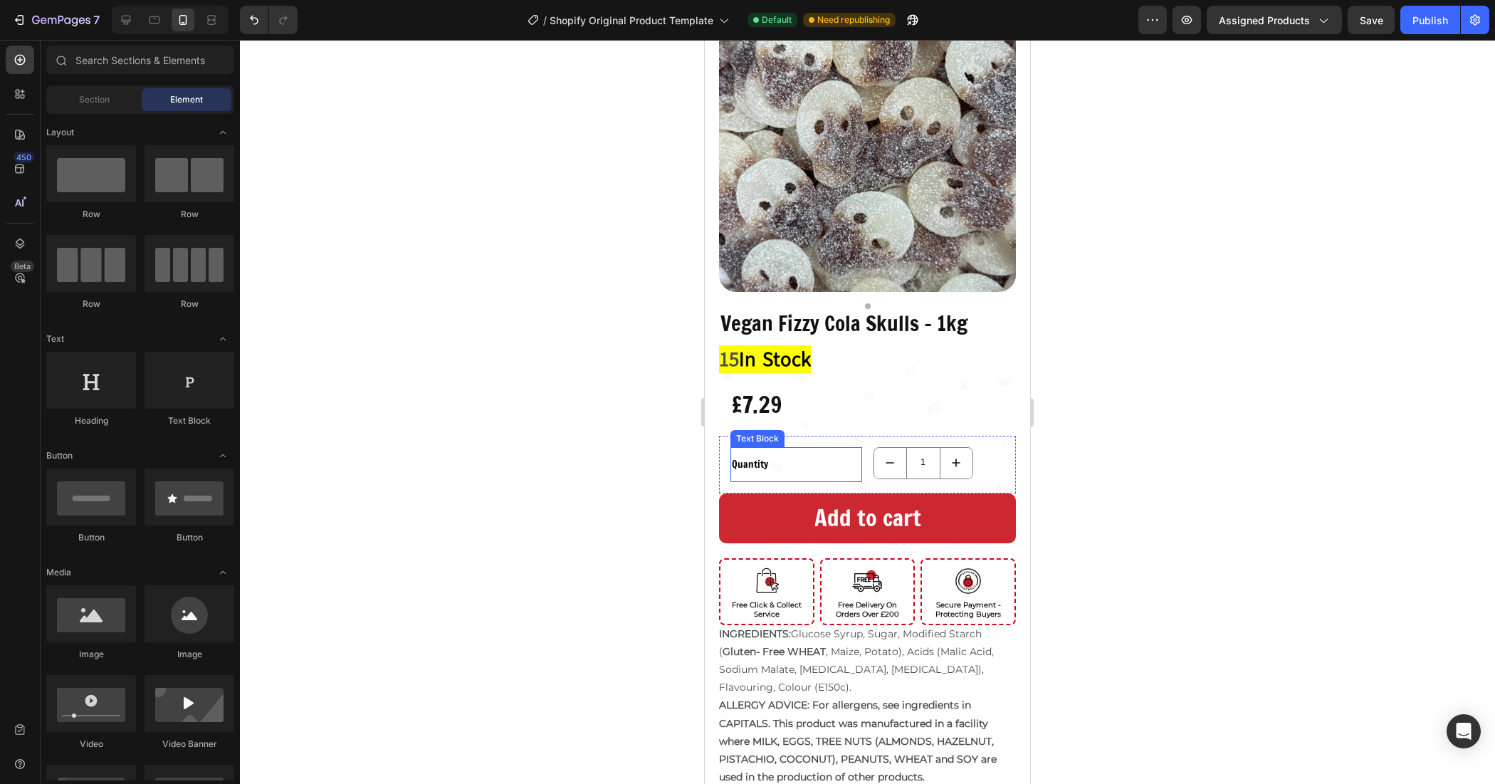
click at [763, 454] on div "Quantity" at bounding box center [796, 464] width 132 height 21
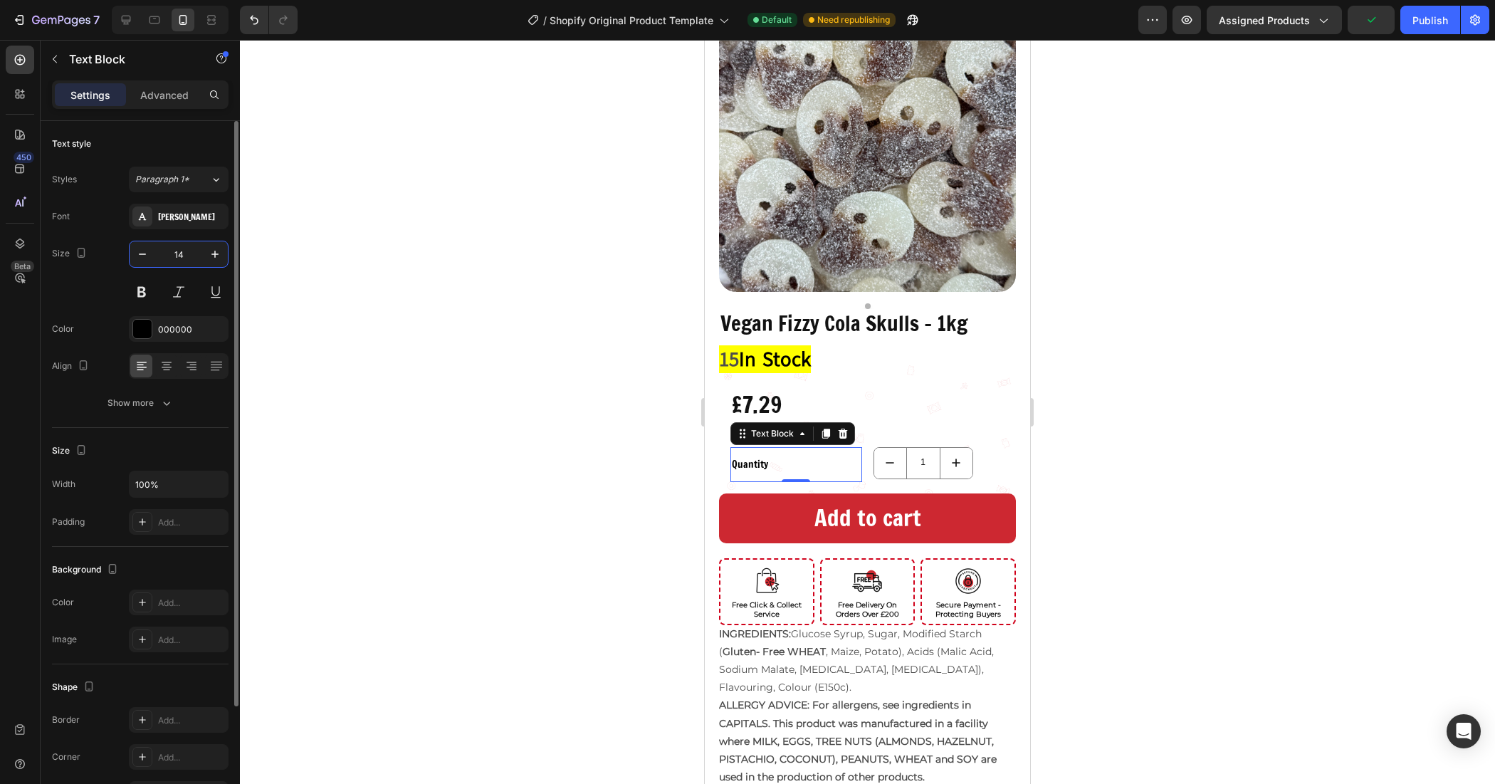
click at [185, 255] on input "14" at bounding box center [178, 254] width 47 height 26
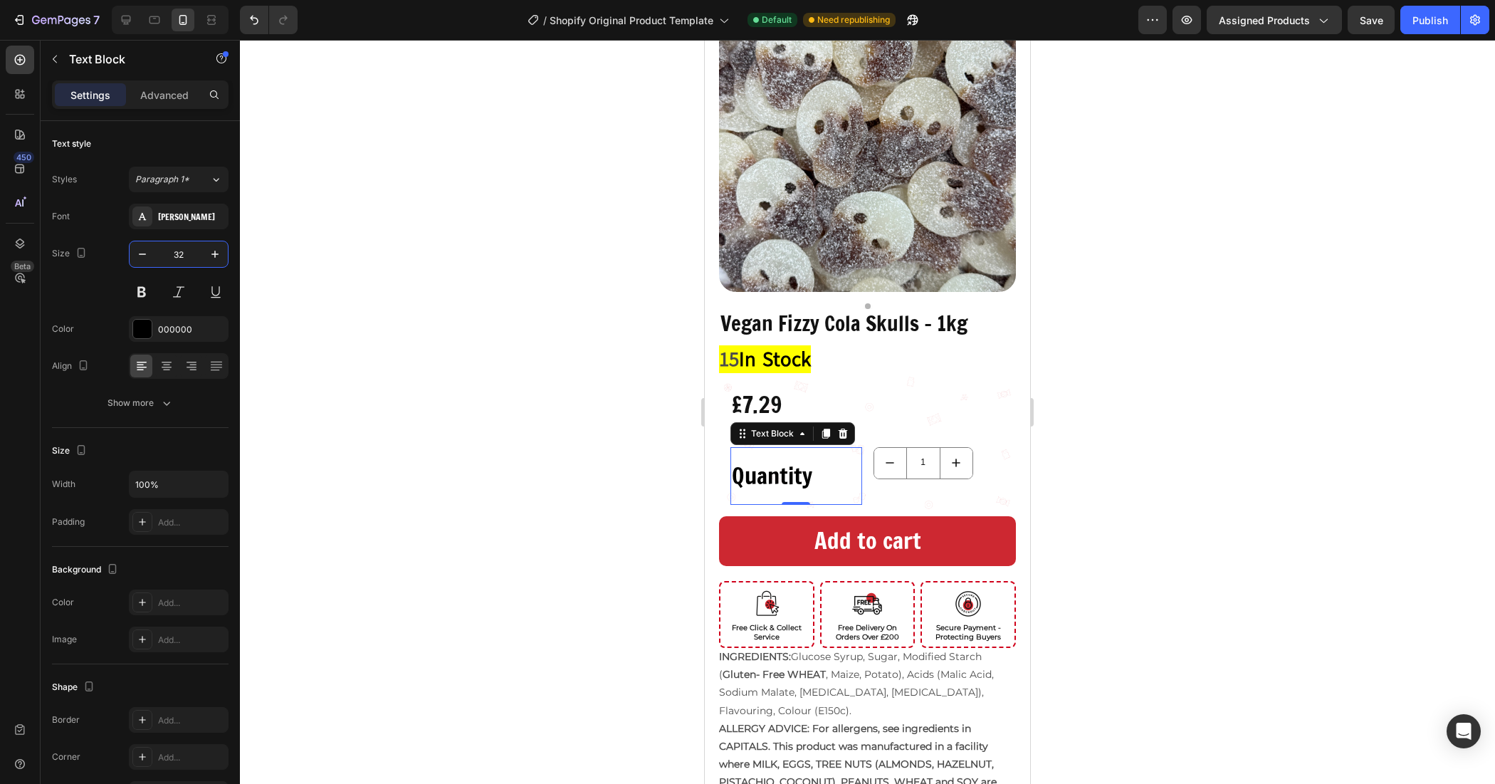
type input "32"
click at [473, 321] on div at bounding box center [867, 412] width 1255 height 744
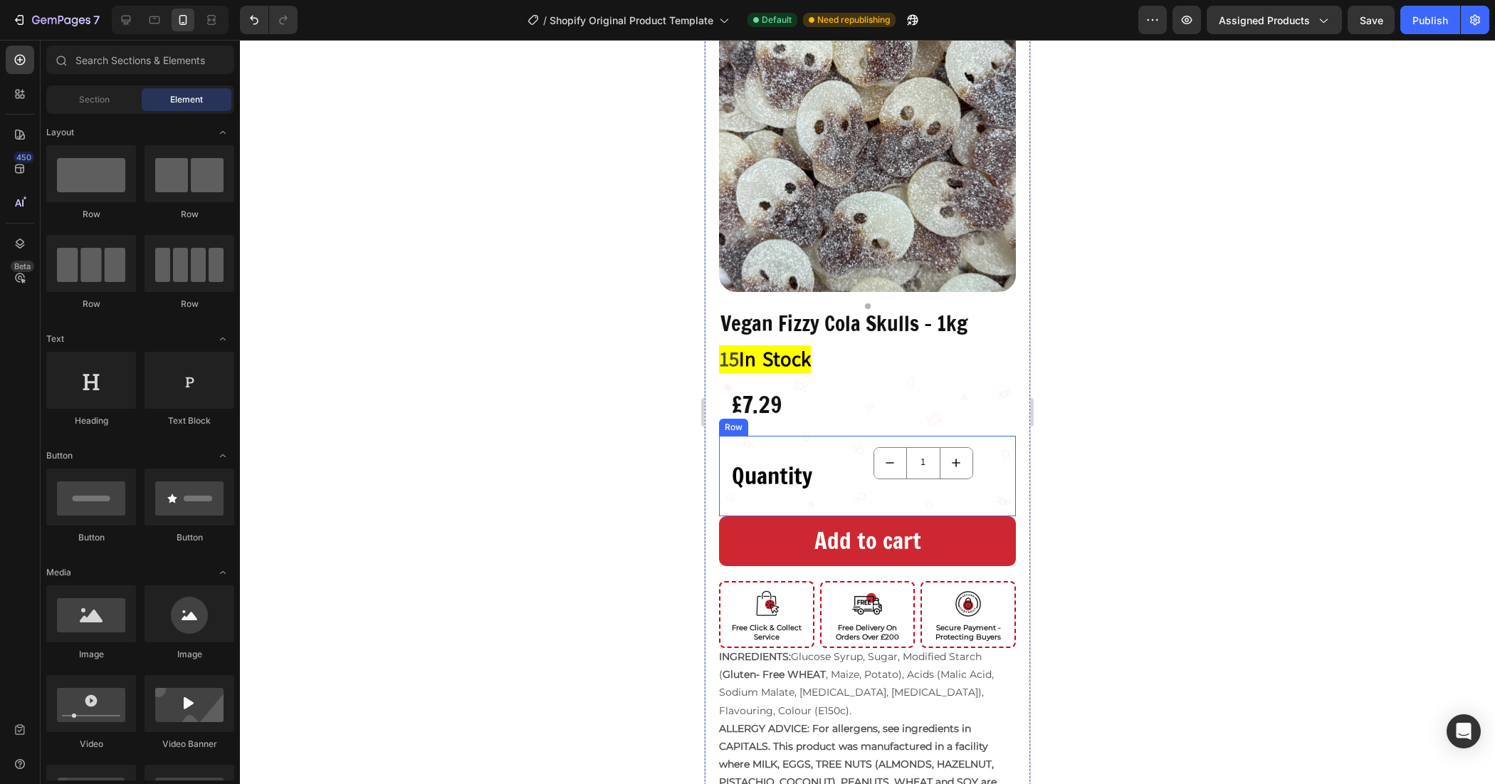
click at [955, 471] on div "1 Product Quantity" at bounding box center [940, 476] width 132 height 58
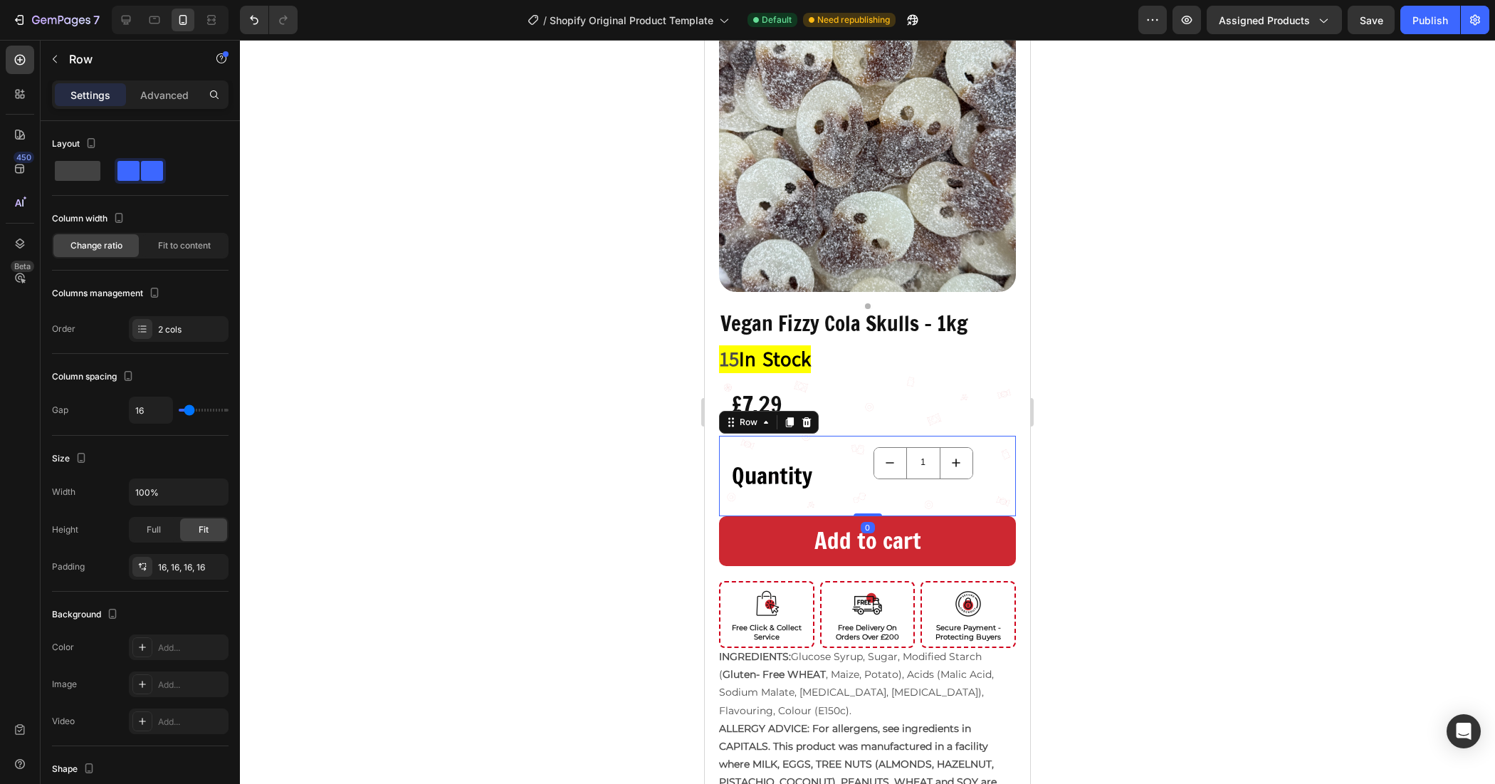
click at [1079, 385] on div at bounding box center [867, 412] width 1255 height 744
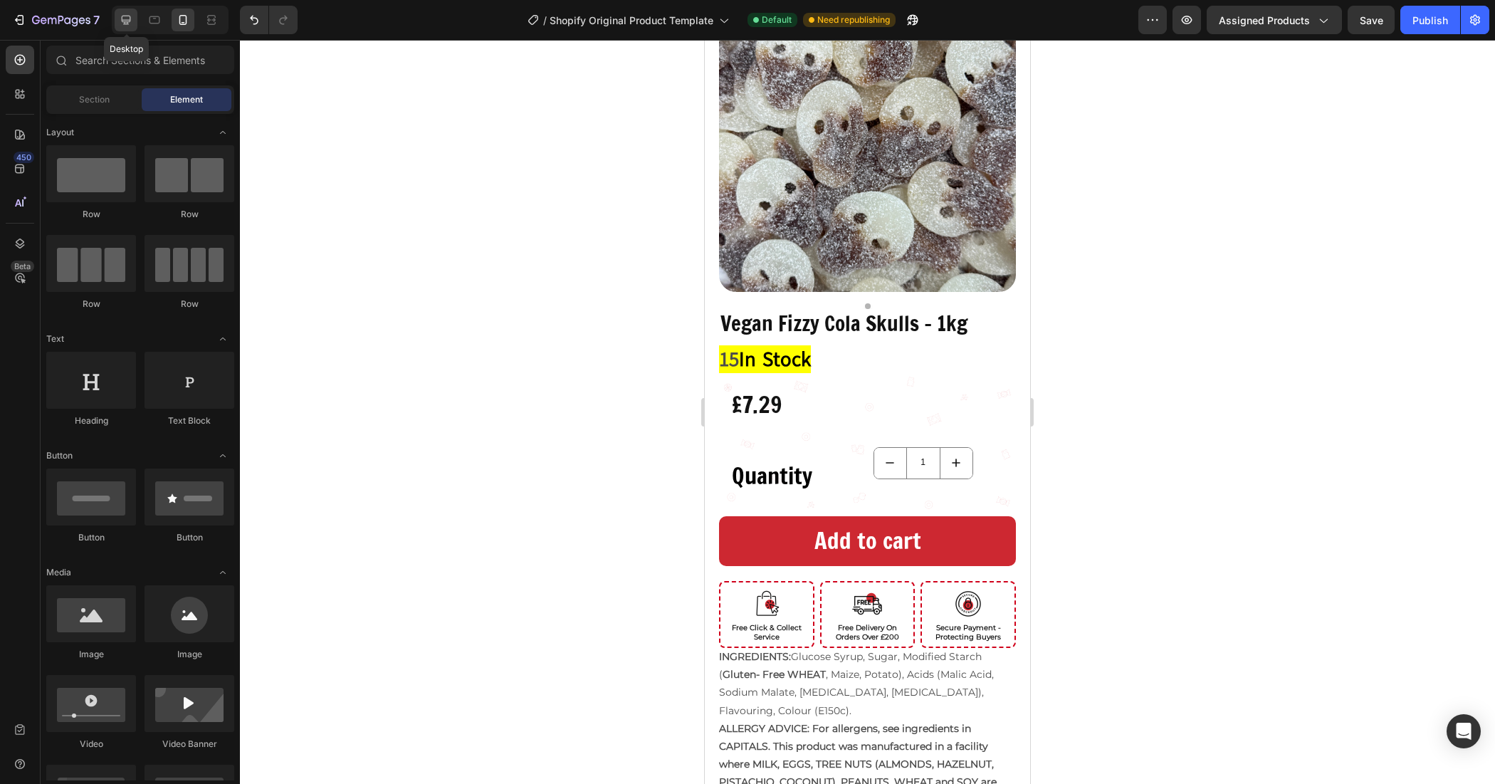
click at [120, 18] on icon at bounding box center [126, 20] width 14 height 14
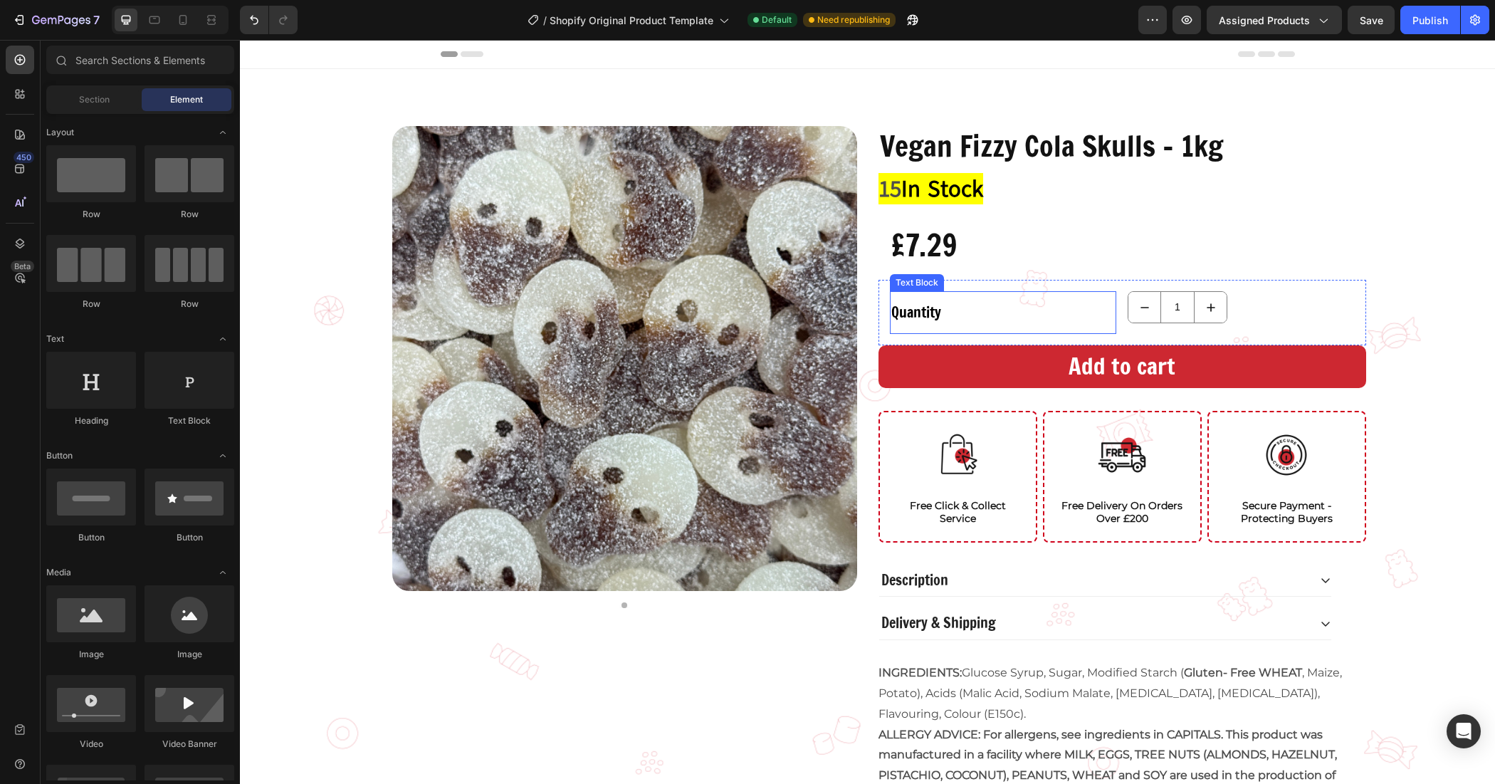
click at [963, 307] on div "Quantity" at bounding box center [1003, 312] width 227 height 28
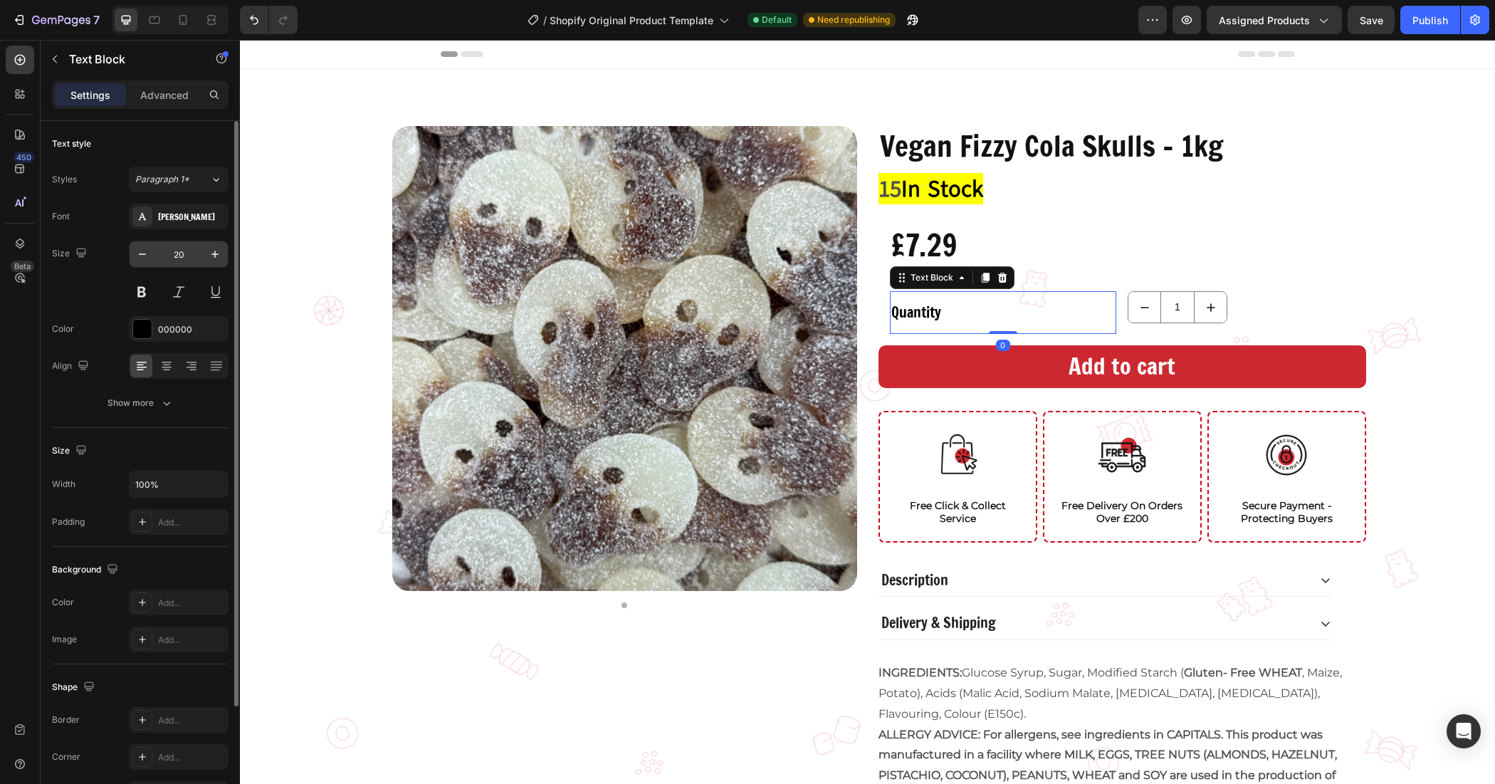
click at [182, 255] on input "20" at bounding box center [178, 254] width 47 height 26
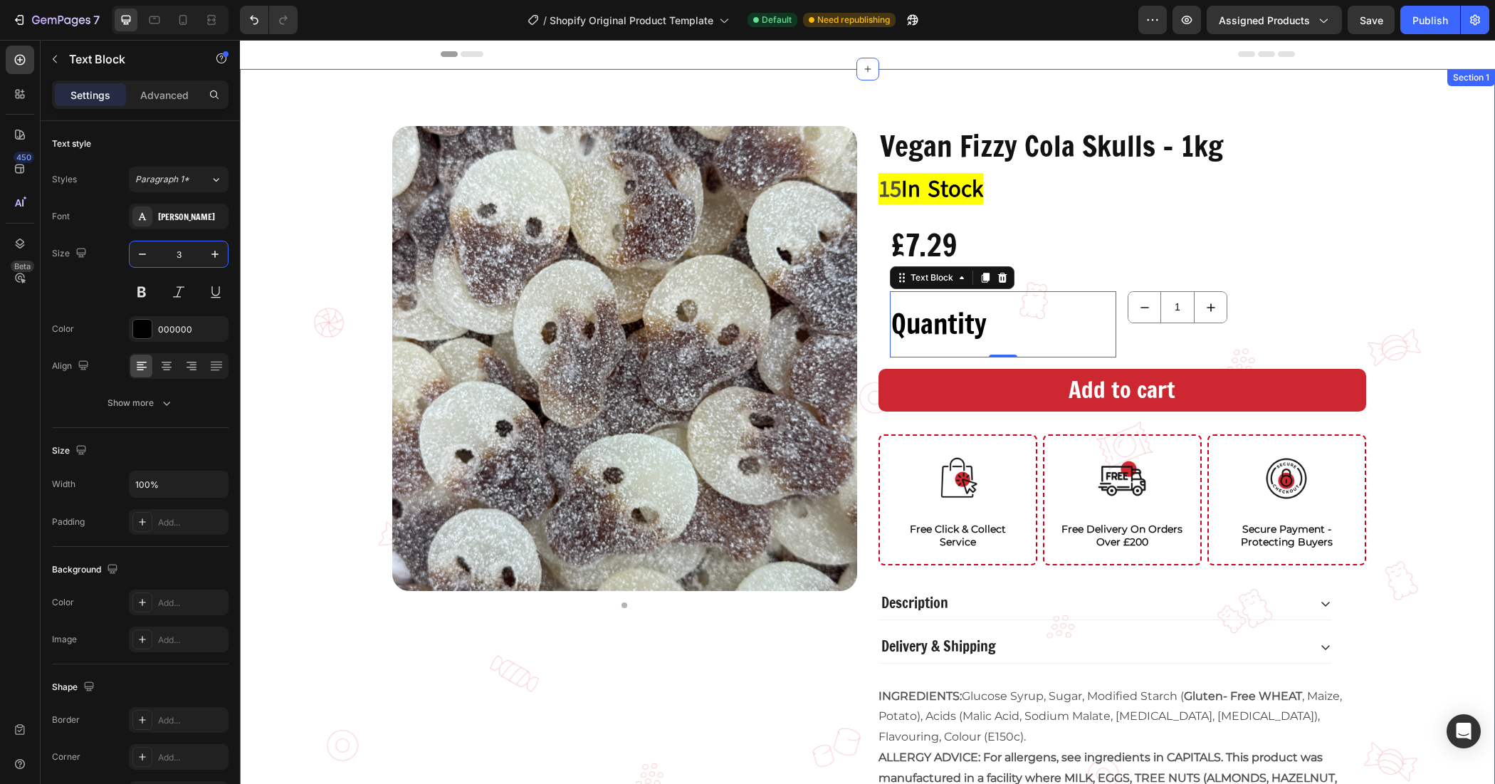
type input "36"
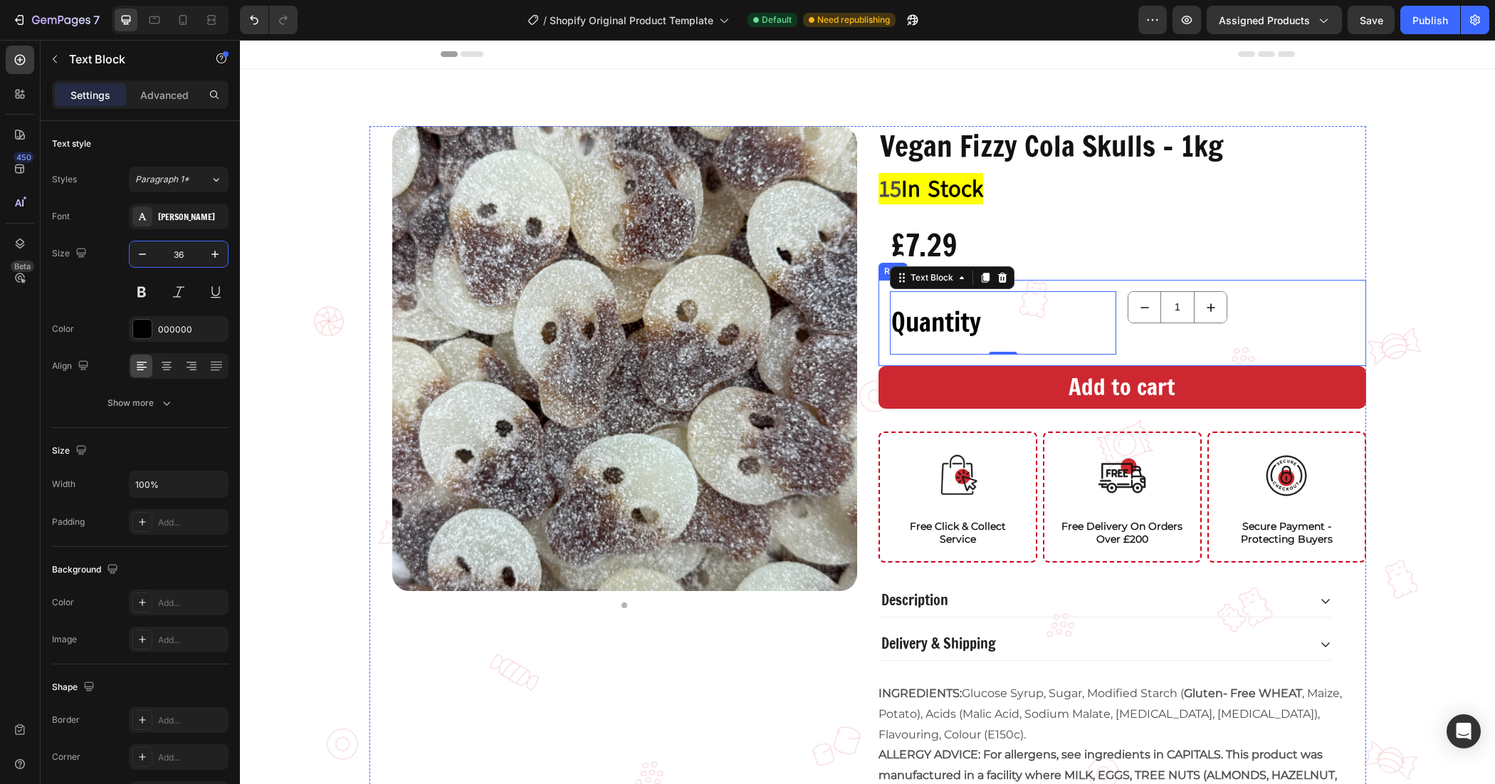
click at [1217, 325] on div "1 Product Quantity" at bounding box center [1241, 322] width 227 height 63
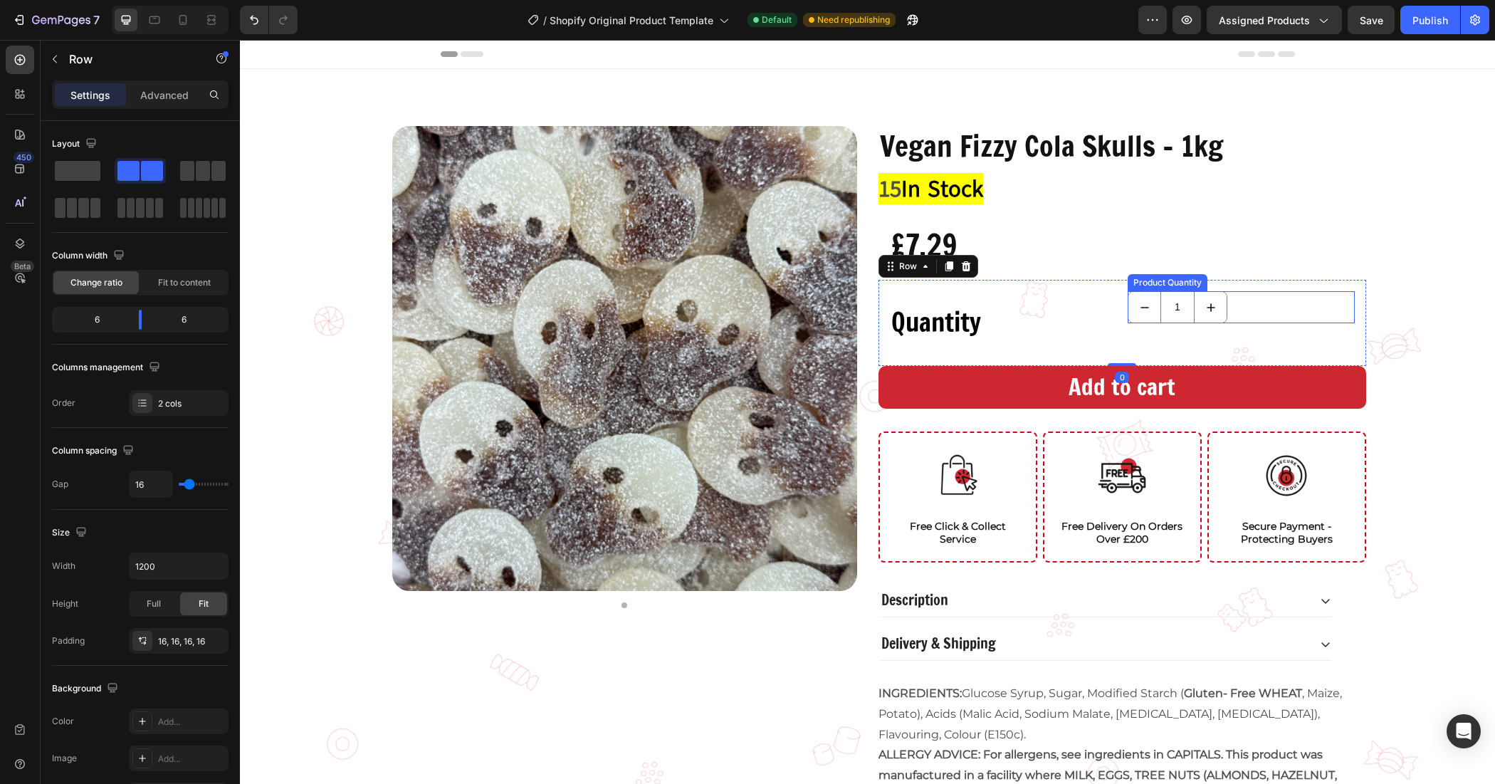
click at [1234, 305] on div "1" at bounding box center [1241, 307] width 227 height 32
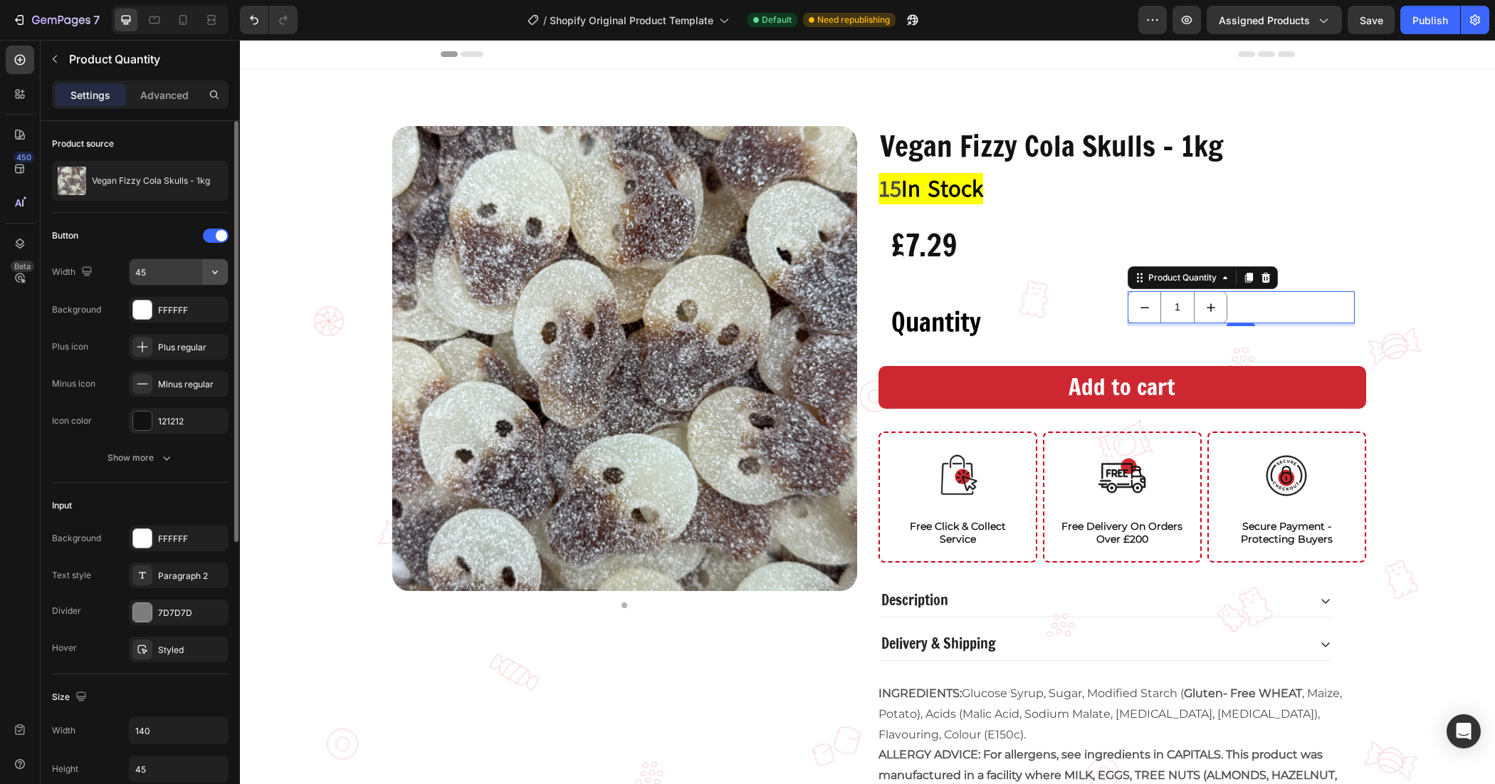
click at [204, 271] on button "button" at bounding box center [215, 272] width 26 height 26
click at [147, 303] on span "Full" at bounding box center [142, 309] width 14 height 13
type input "100%"
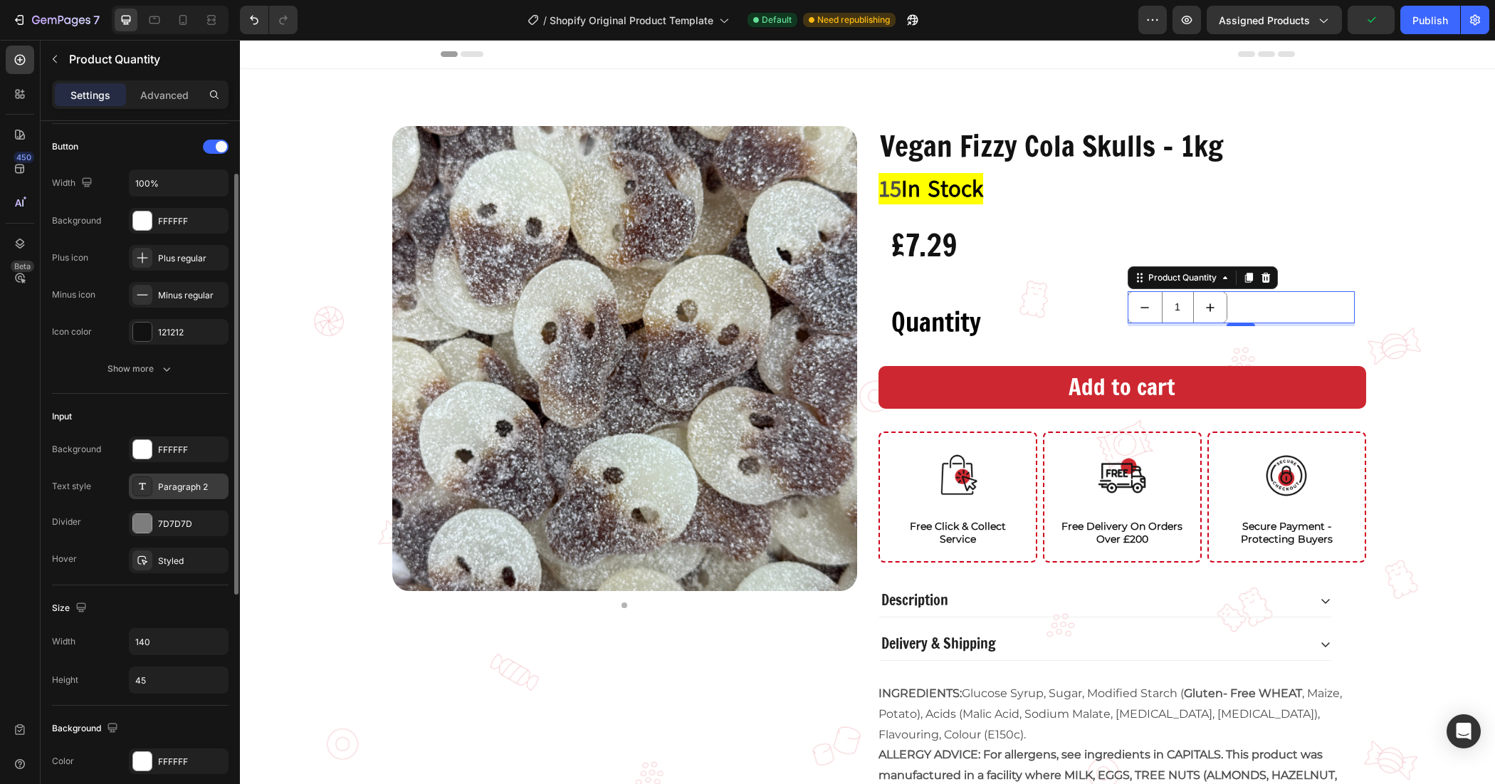
scroll to position [178, 0]
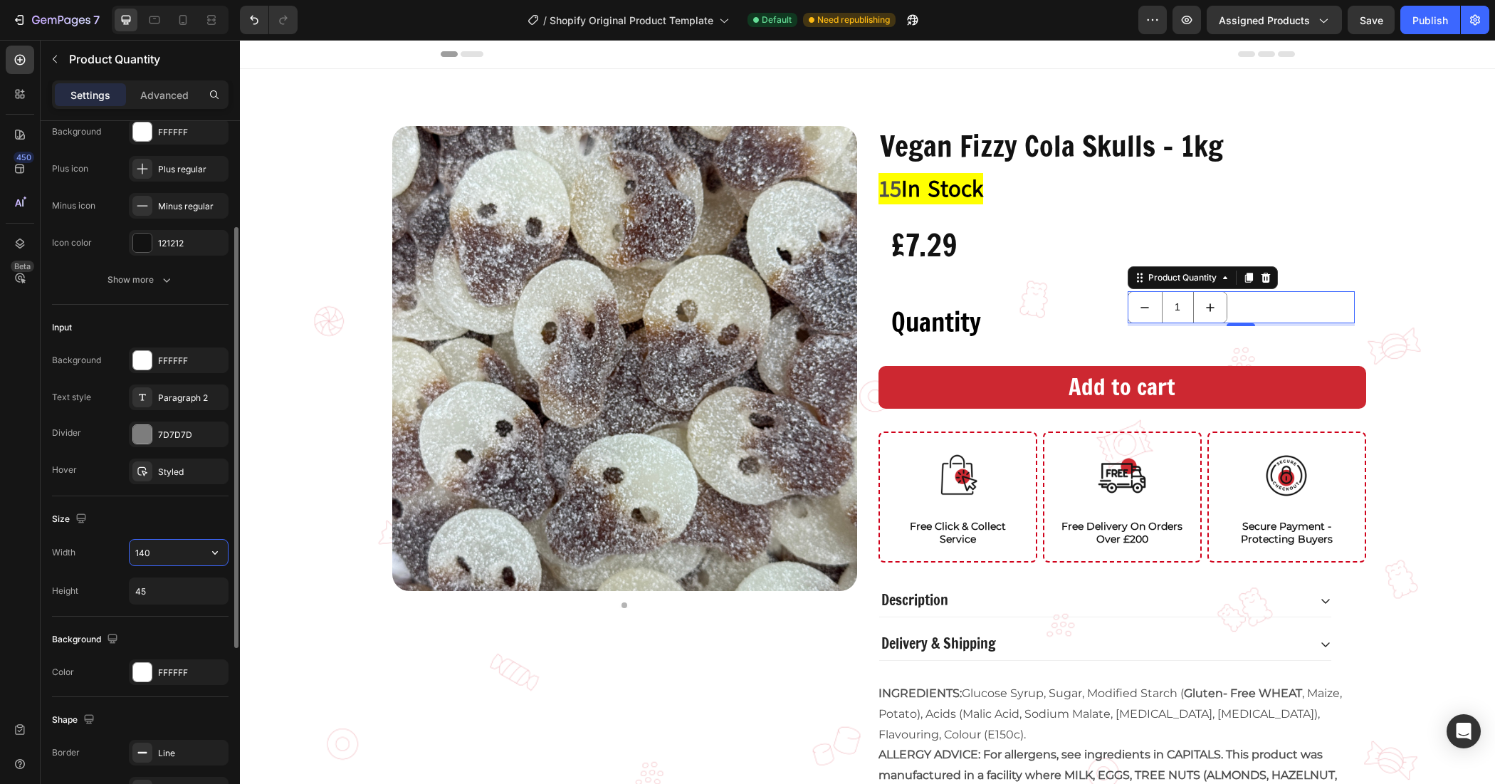
click at [151, 550] on input "140" at bounding box center [179, 553] width 98 height 26
type input "180"
click at [169, 591] on input "45" at bounding box center [179, 591] width 98 height 26
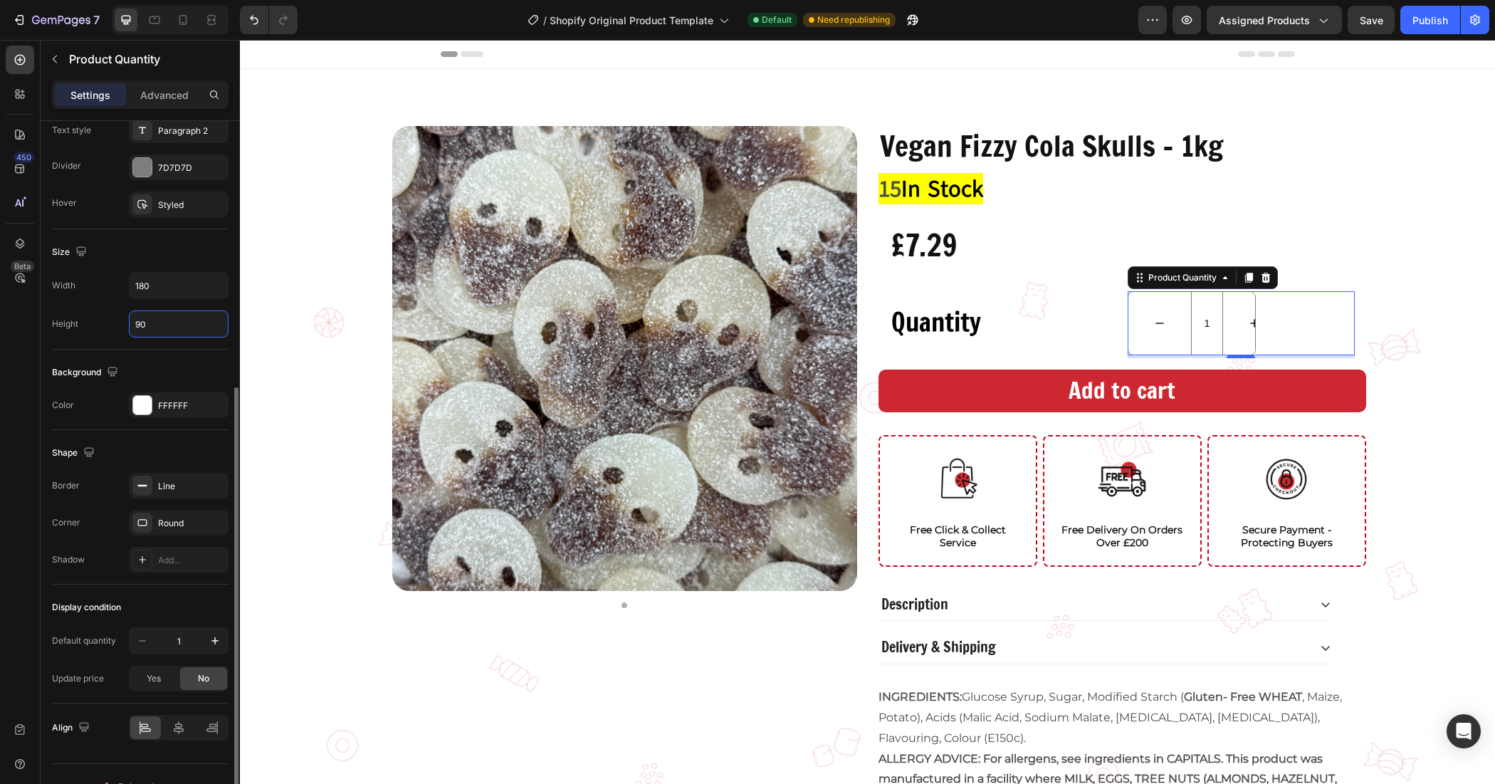
scroll to position [472, 0]
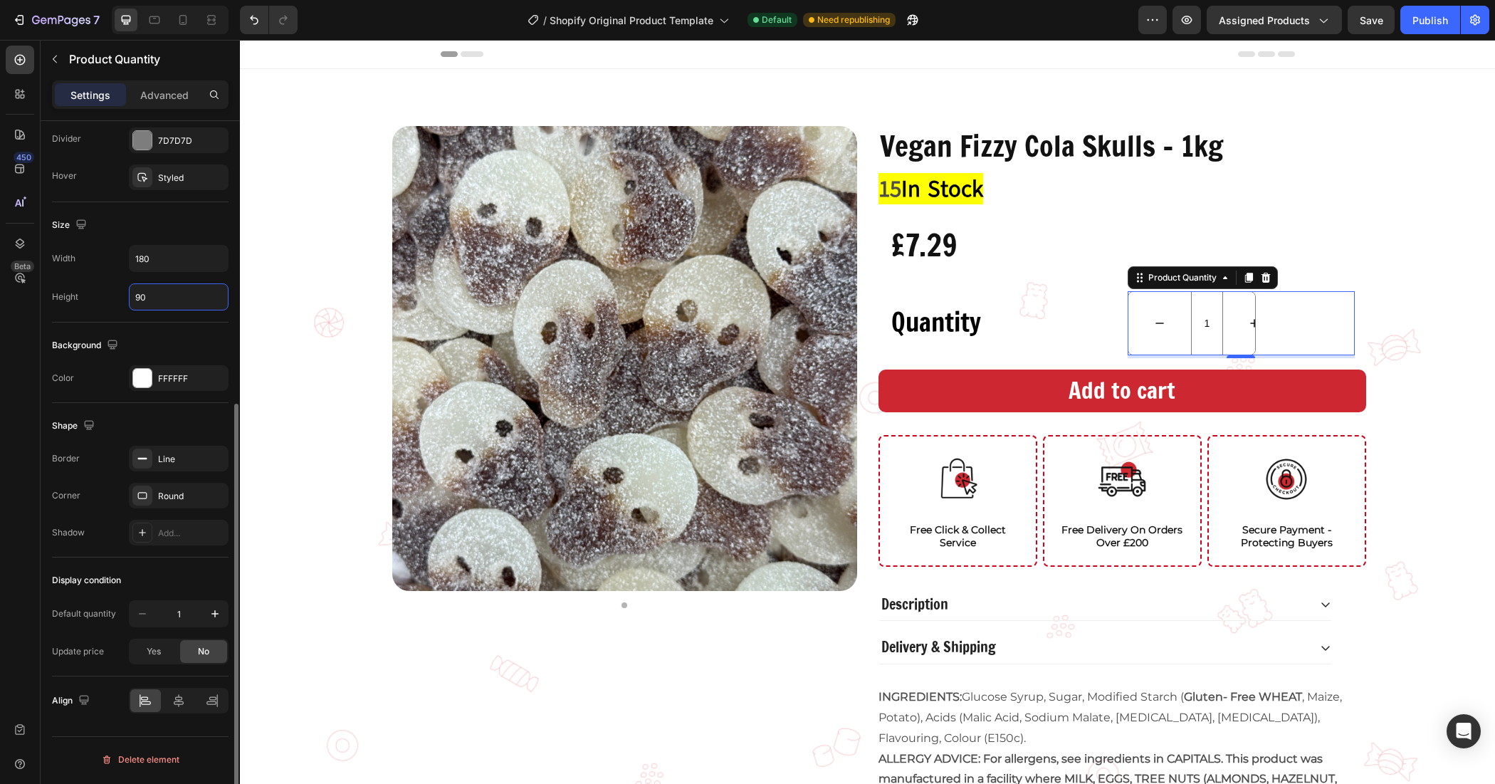
type input "90"
click at [189, 582] on div "Display condition" at bounding box center [140, 580] width 177 height 23
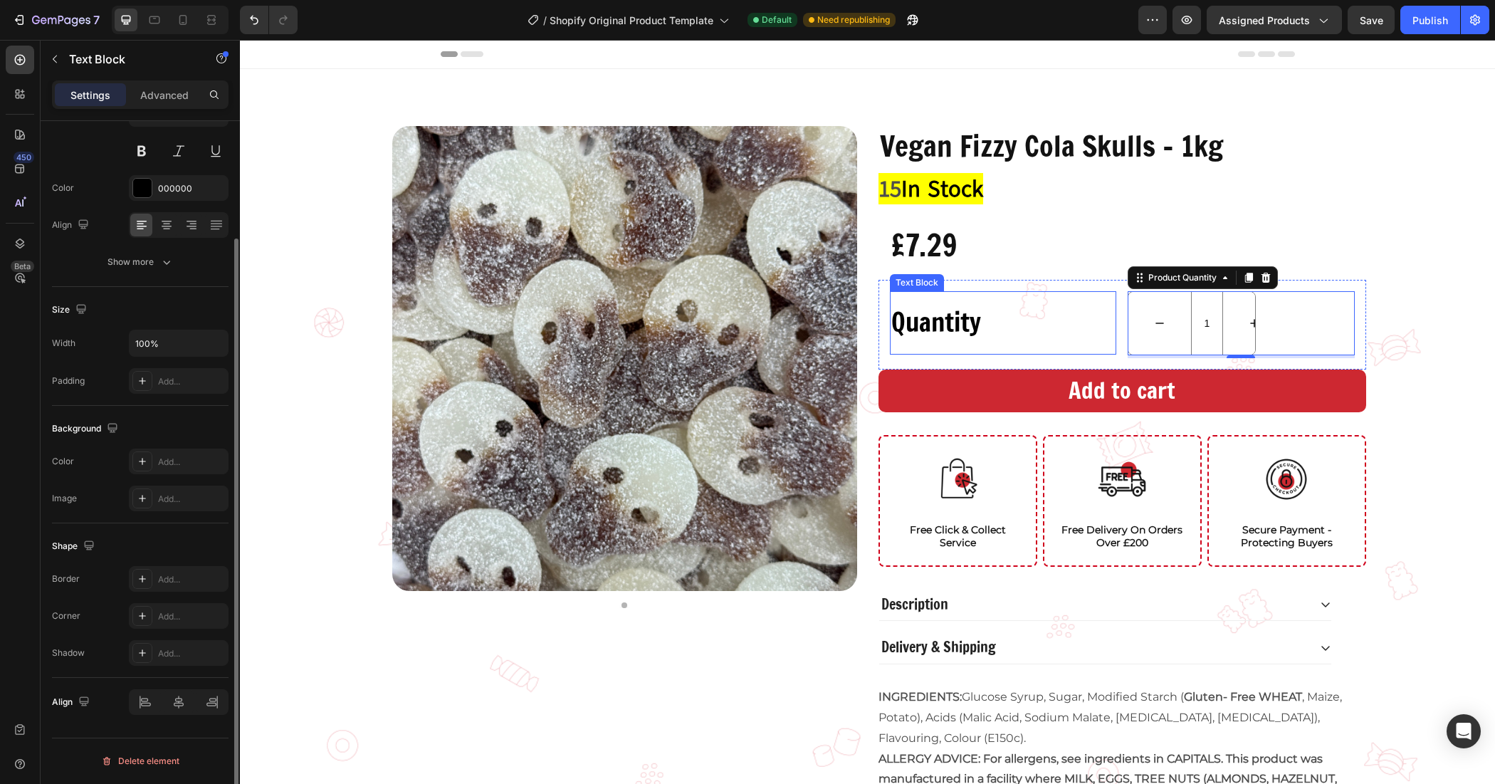
click at [1068, 332] on div "Quantity" at bounding box center [1003, 322] width 227 height 49
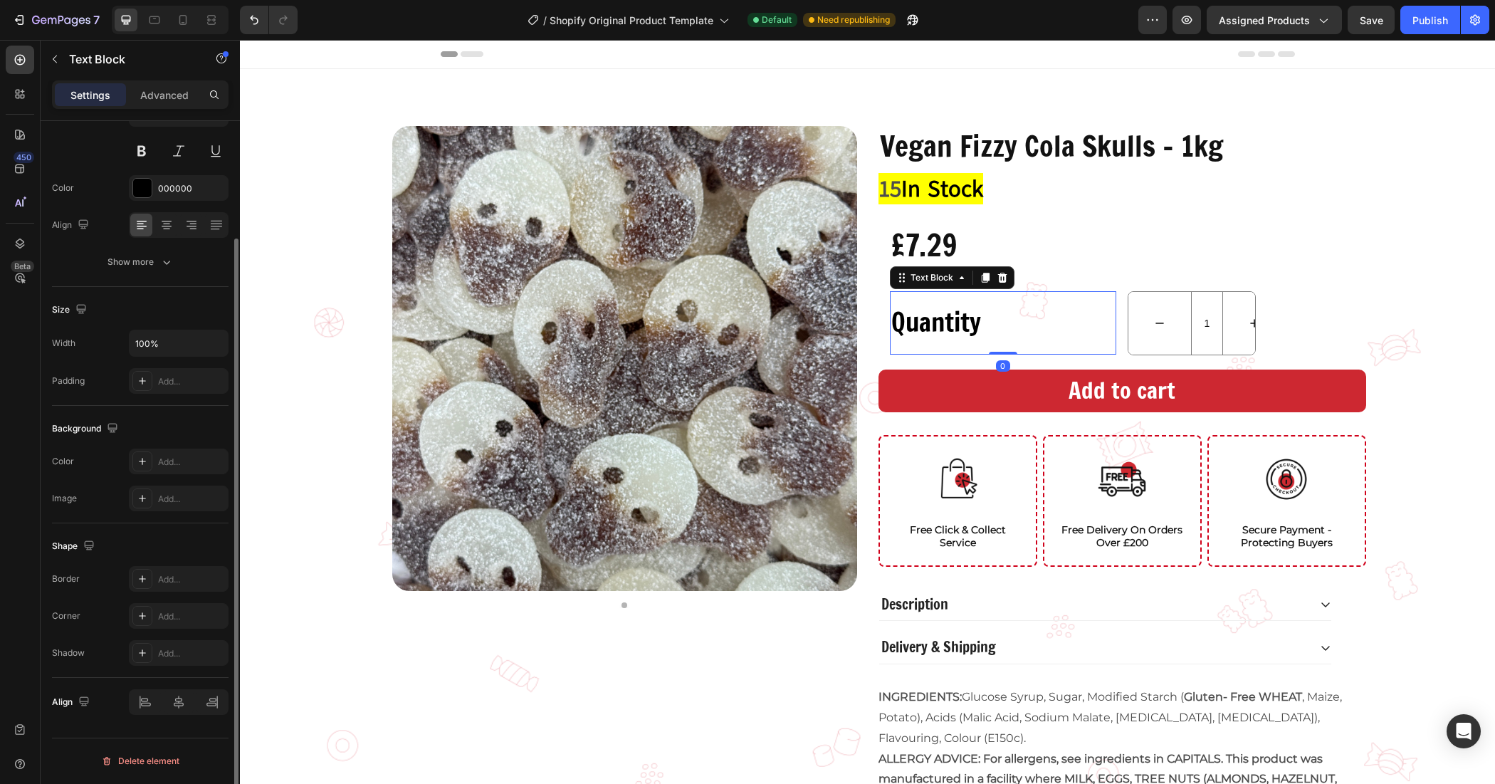
scroll to position [0, 0]
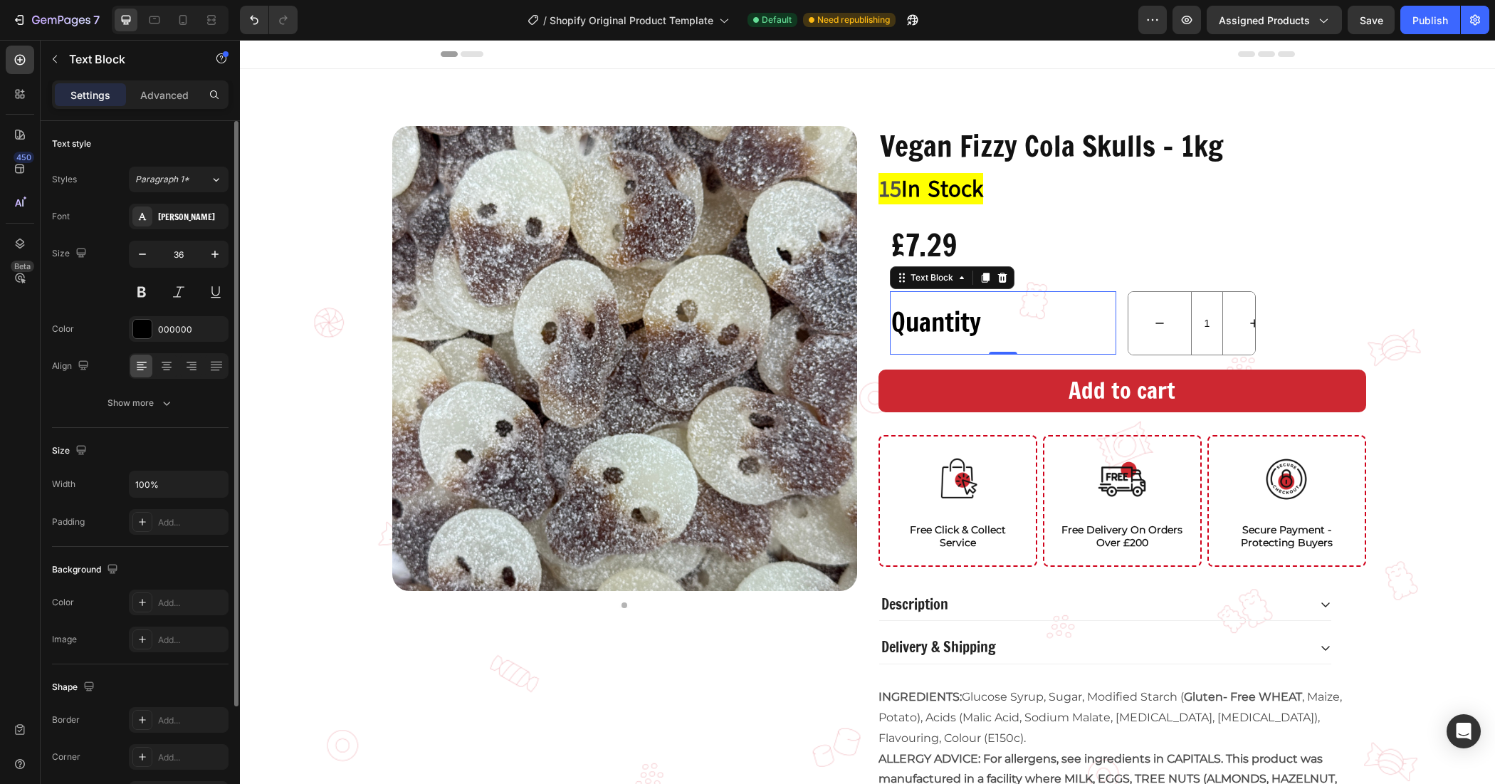
click at [1457, 189] on div "Vegan Fizzy Cola Skulls - 1kg Product Title 15 In Stock Stock Counter £7.29 Pro…" at bounding box center [867, 548] width 1255 height 844
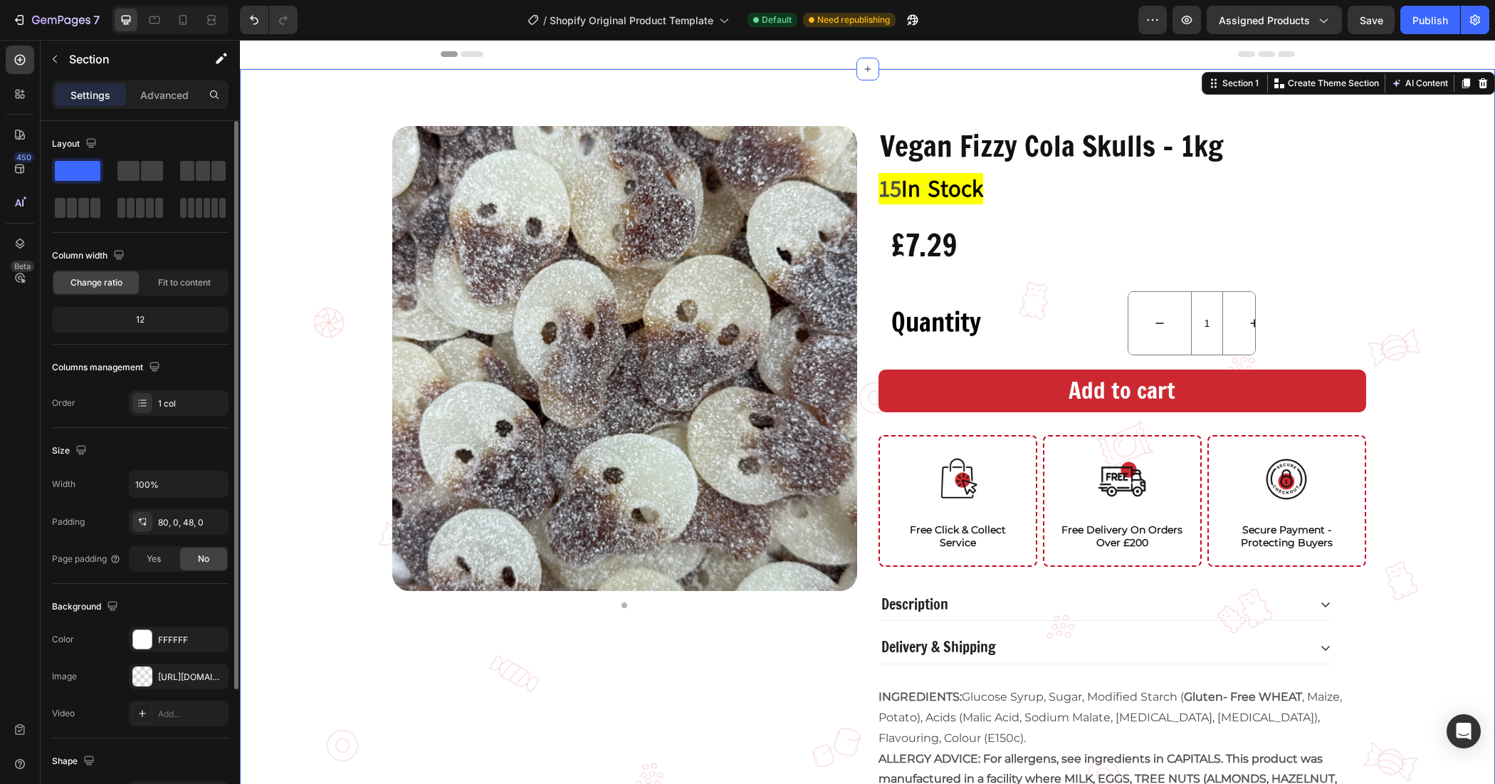
click at [1432, 200] on div "Vegan Fizzy Cola Skulls - 1kg Product Title 15 In Stock Stock Counter £7.29 Pro…" at bounding box center [867, 548] width 1255 height 844
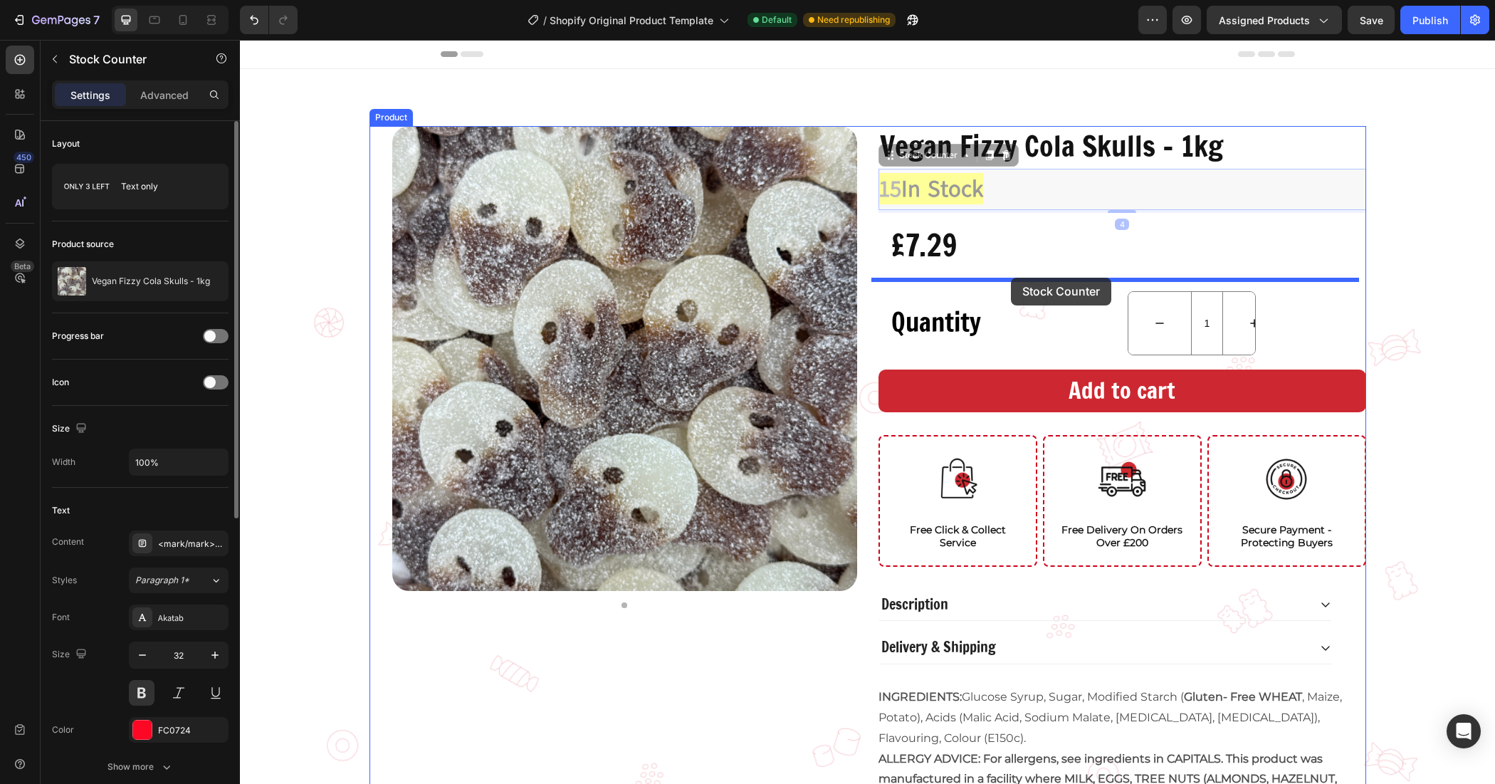
drag, startPoint x: 1029, startPoint y: 192, endPoint x: 1011, endPoint y: 278, distance: 87.3
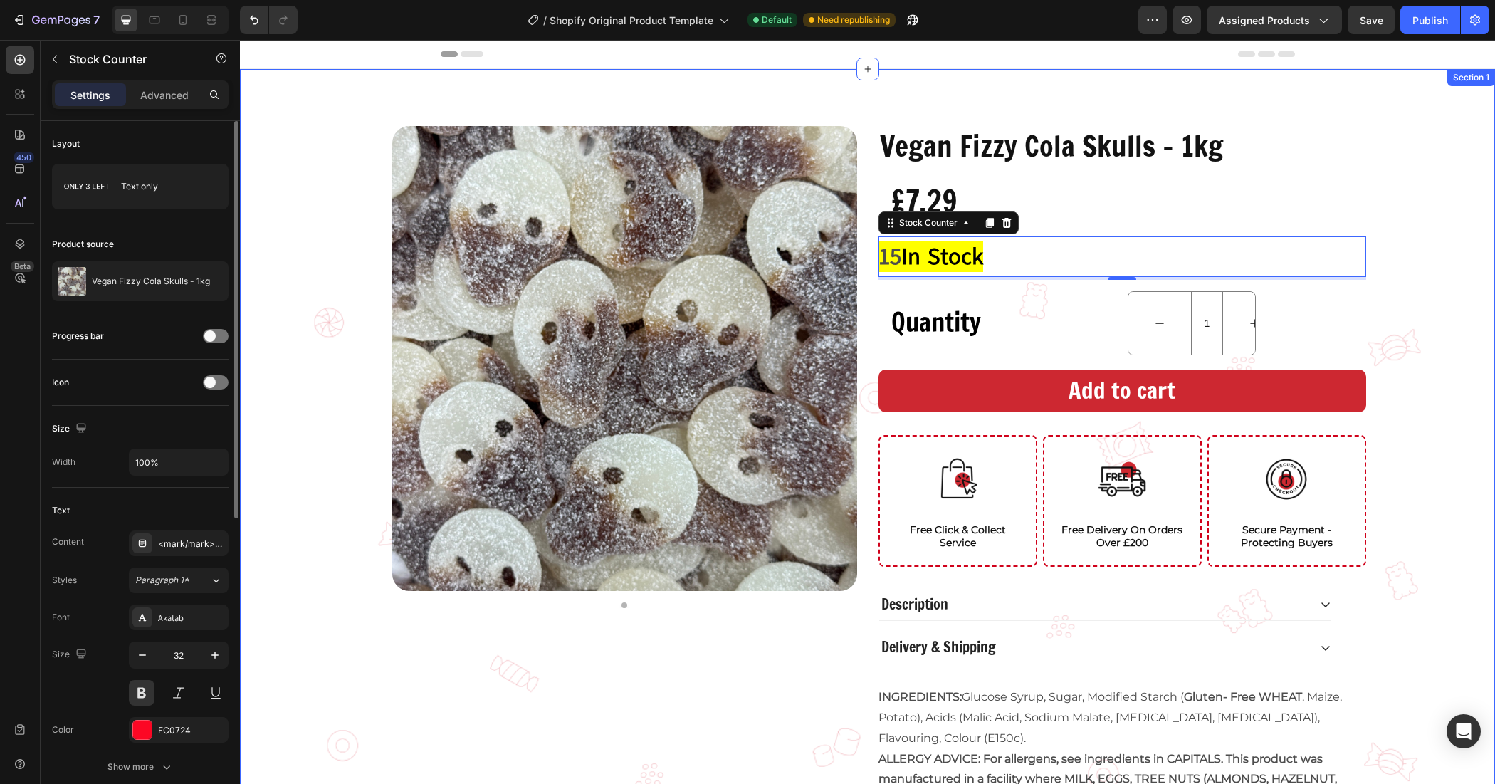
click at [1403, 200] on div "Vegan Fizzy Cola Skulls - 1kg Product Title £7.29 Product Price Product Price R…" at bounding box center [867, 548] width 1255 height 844
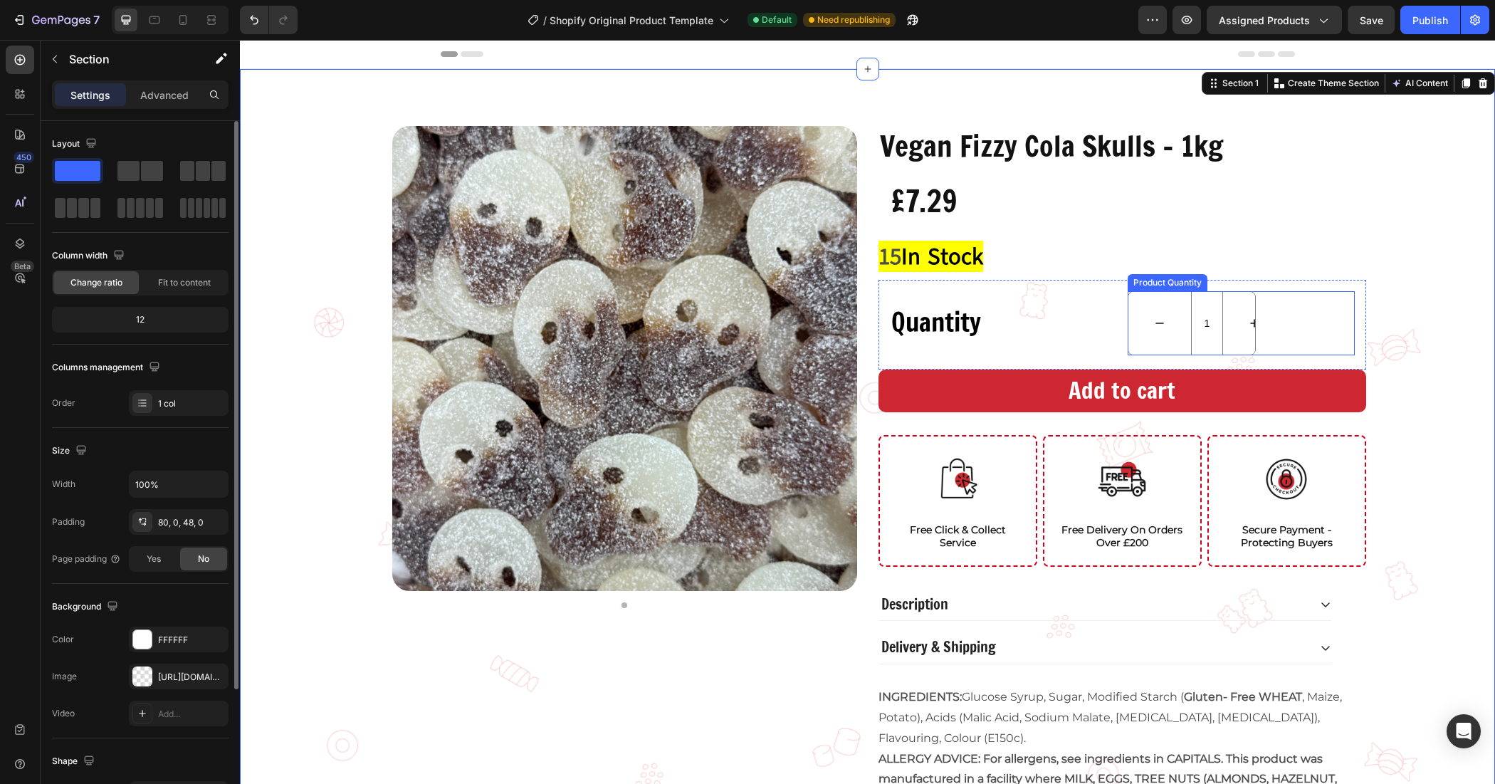
click at [1297, 320] on div "1" at bounding box center [1241, 323] width 227 height 64
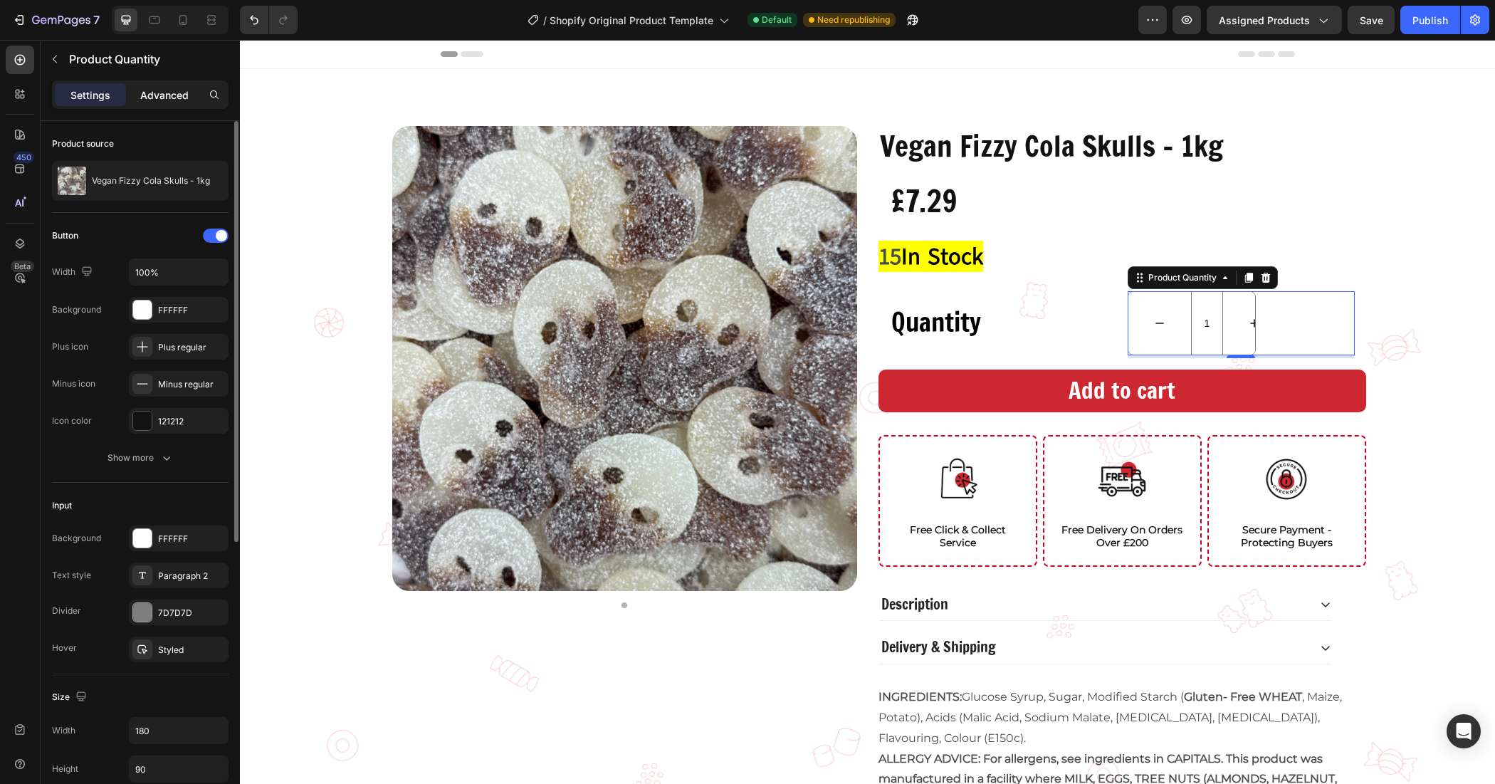
click at [148, 93] on p "Advanced" at bounding box center [164, 95] width 48 height 15
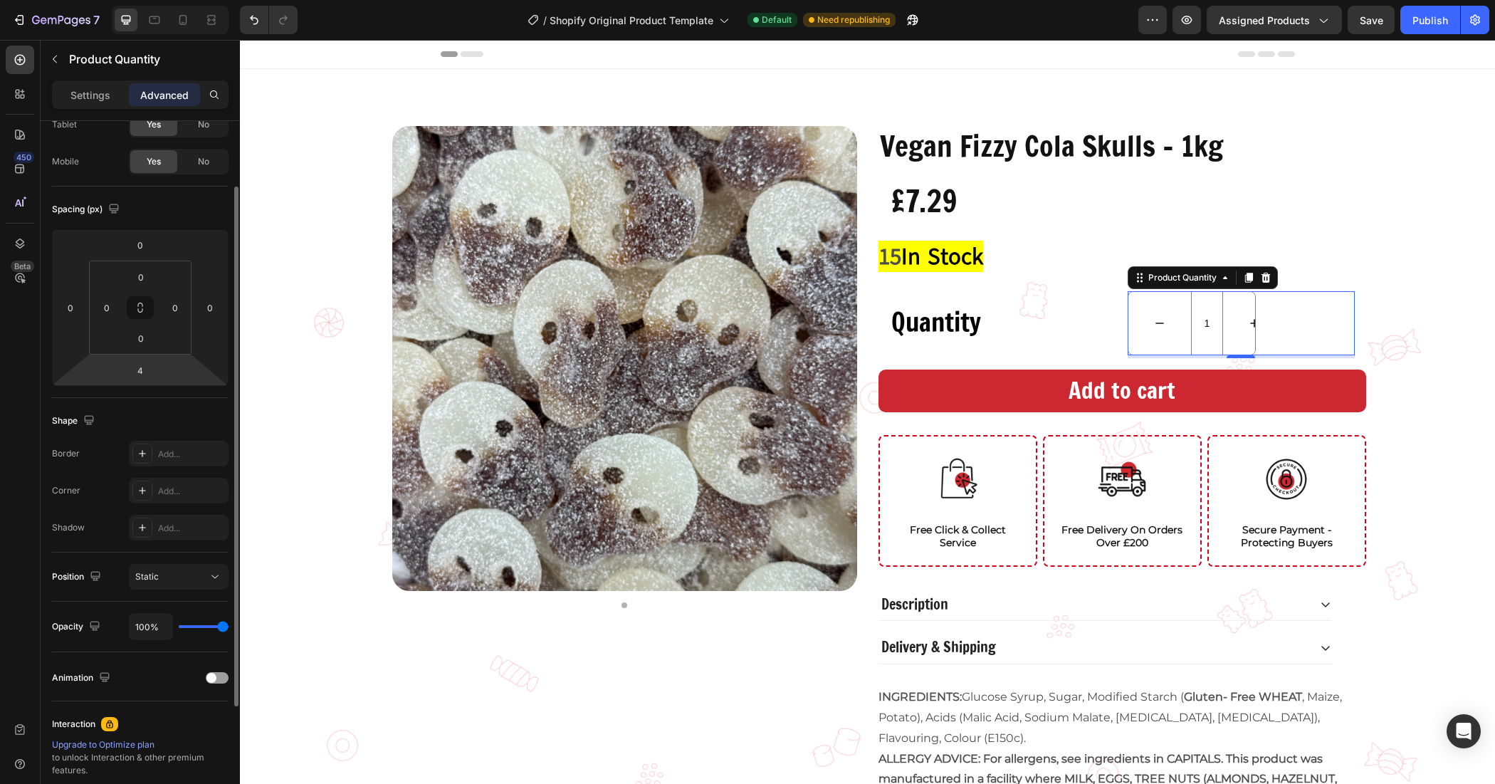
scroll to position [248, 0]
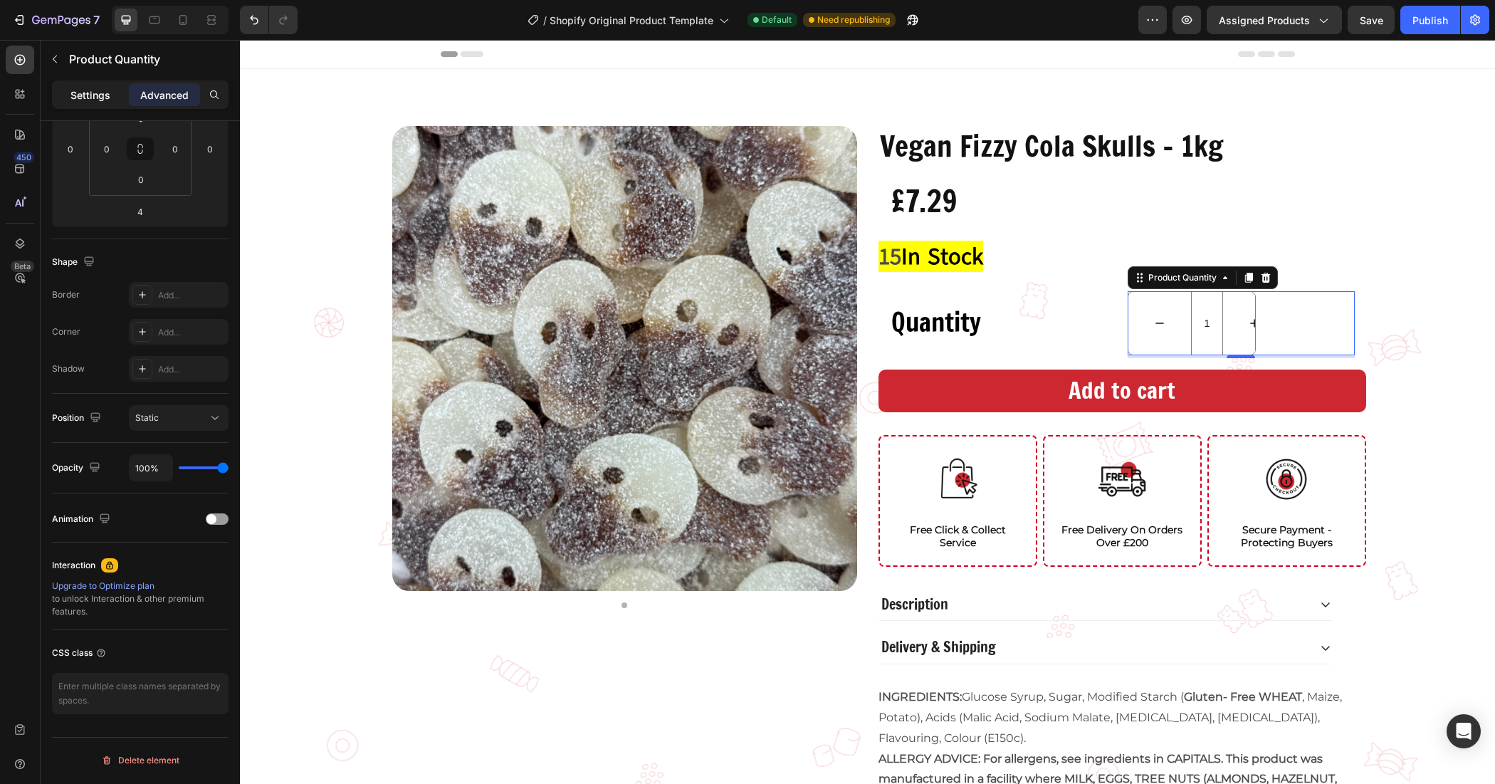
click at [107, 96] on p "Settings" at bounding box center [90, 95] width 40 height 15
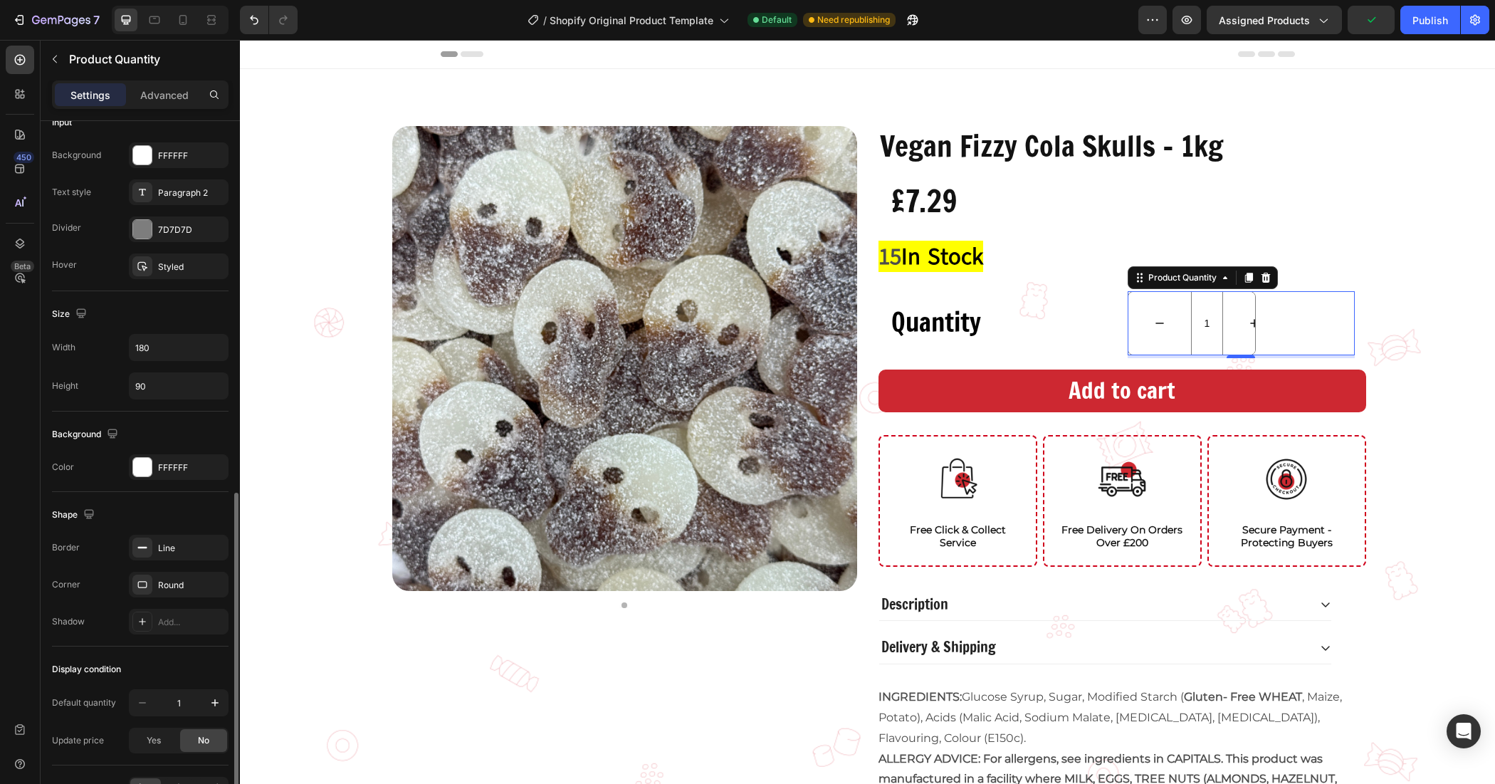
scroll to position [472, 0]
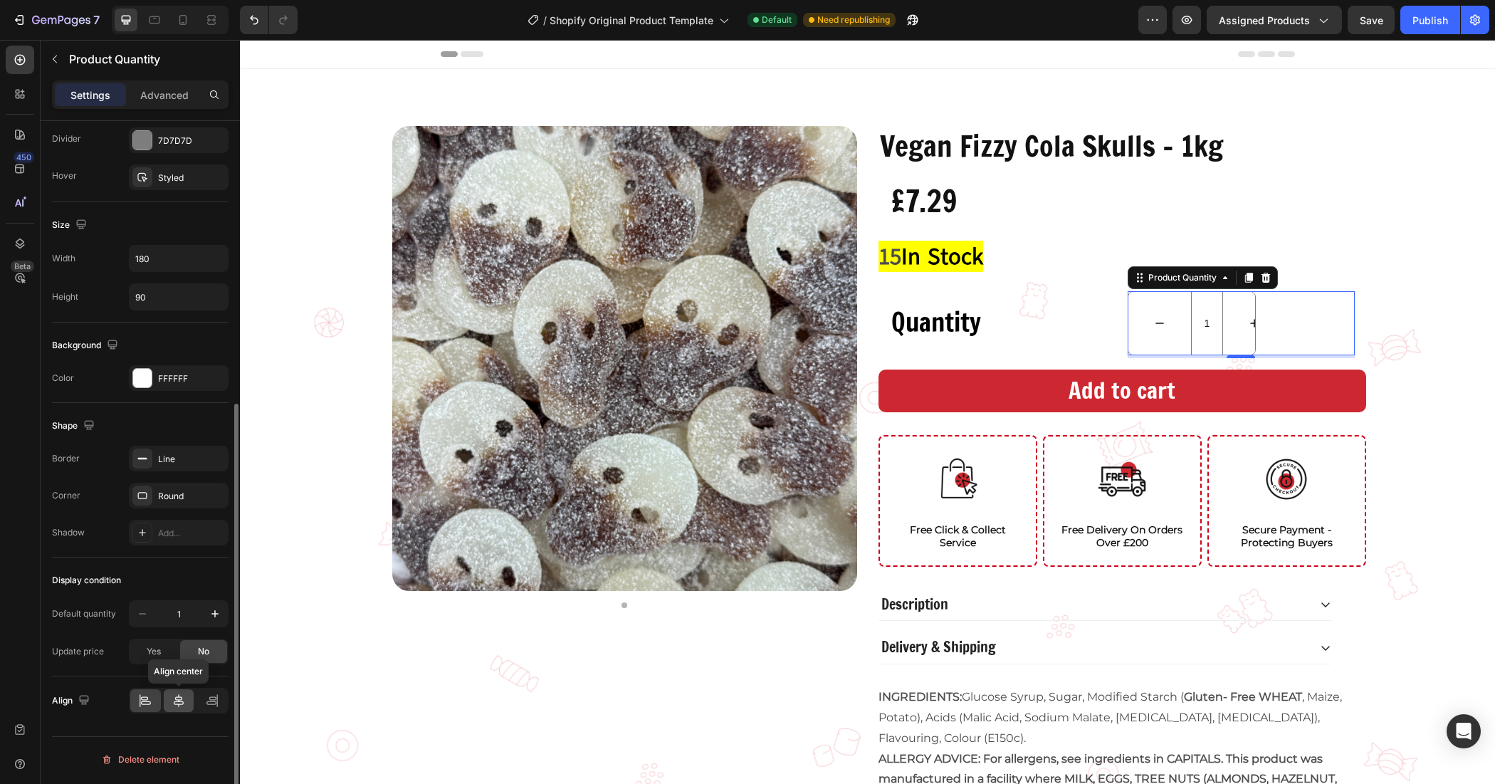
click at [178, 698] on icon at bounding box center [179, 700] width 14 height 14
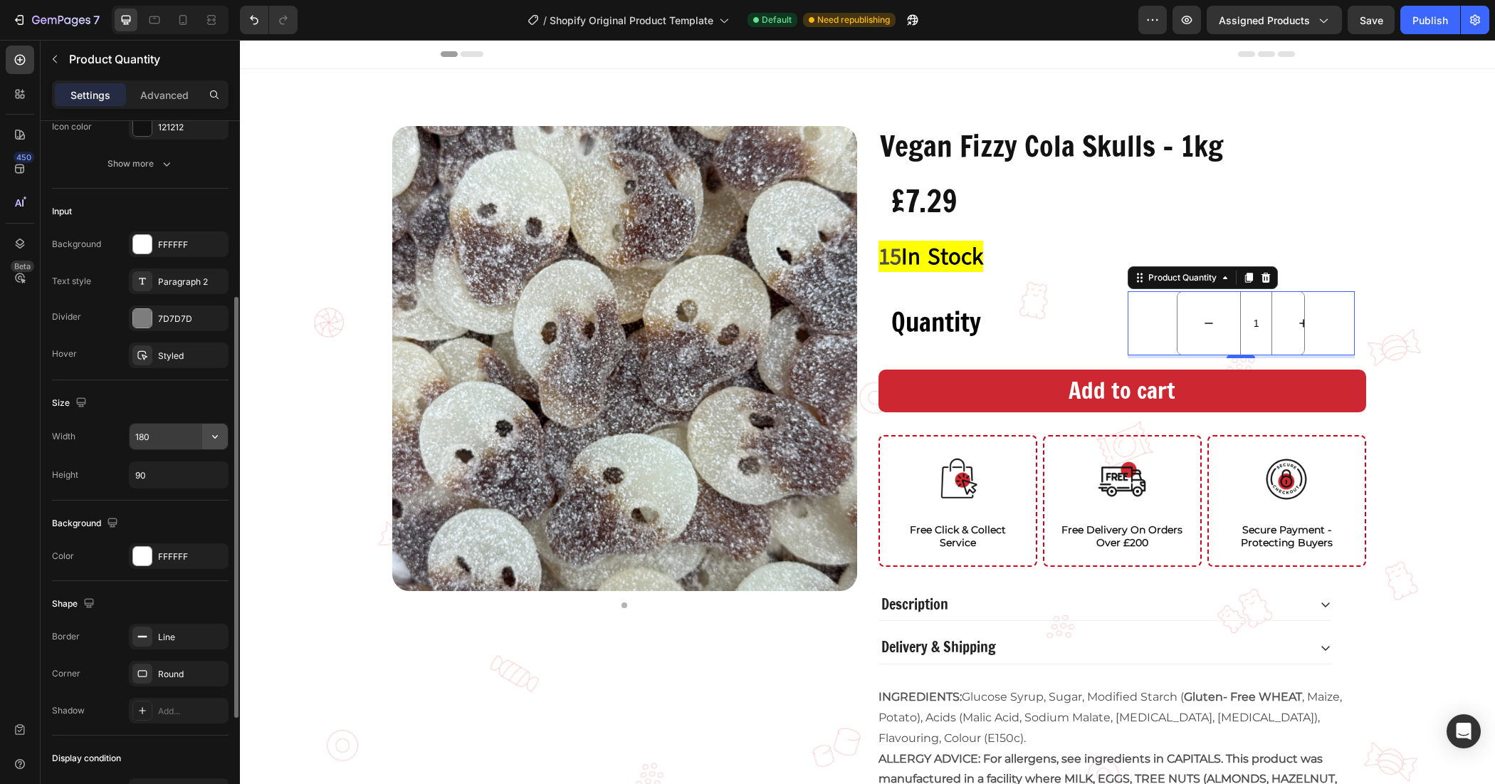
click at [221, 436] on icon "button" at bounding box center [215, 436] width 14 height 14
click at [164, 477] on p "Full 100%" at bounding box center [175, 473] width 81 height 13
type input "100%"
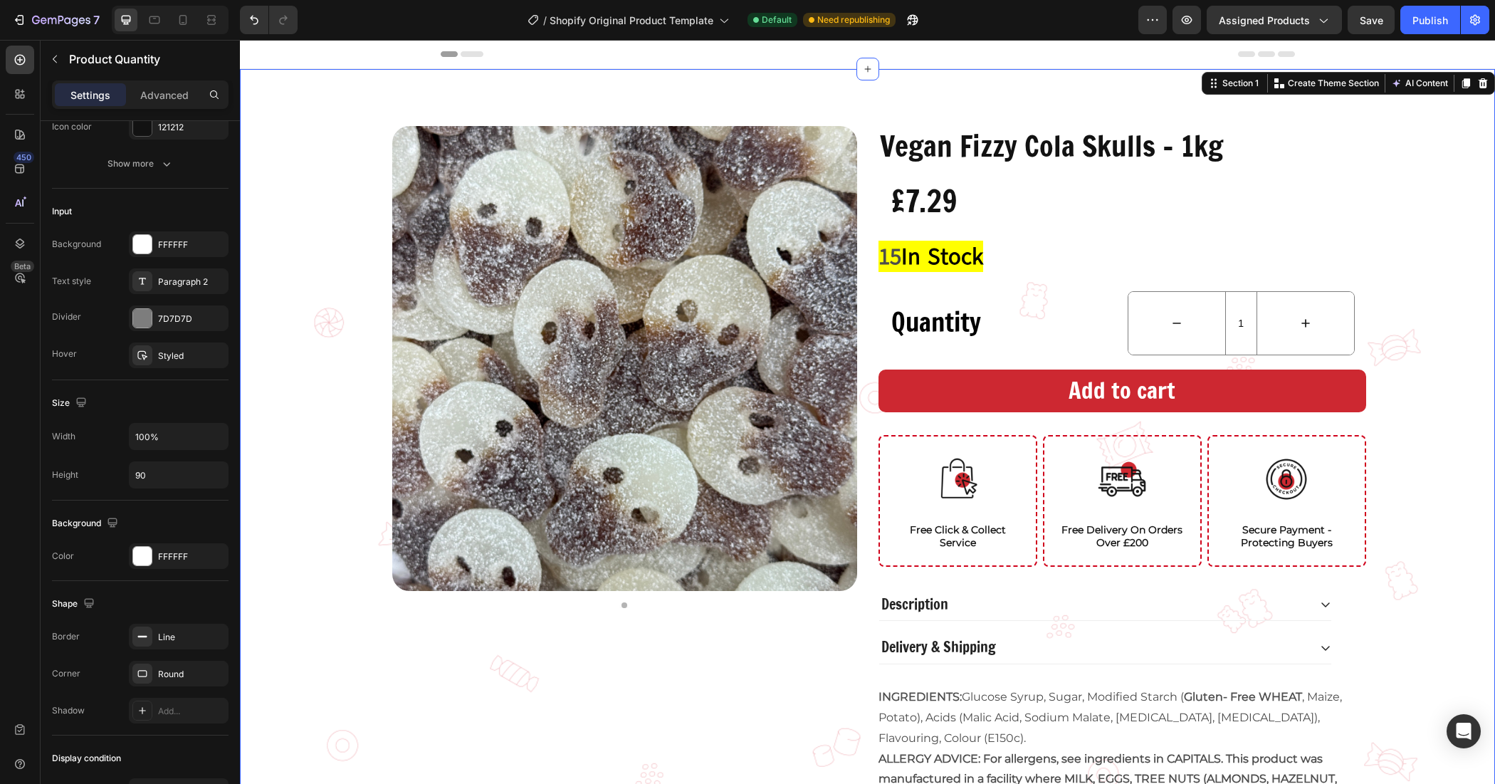
click at [1419, 326] on div "Vegan Fizzy Cola Skulls - 1kg Product Title £7.29 Product Price Product Price R…" at bounding box center [867, 548] width 1255 height 844
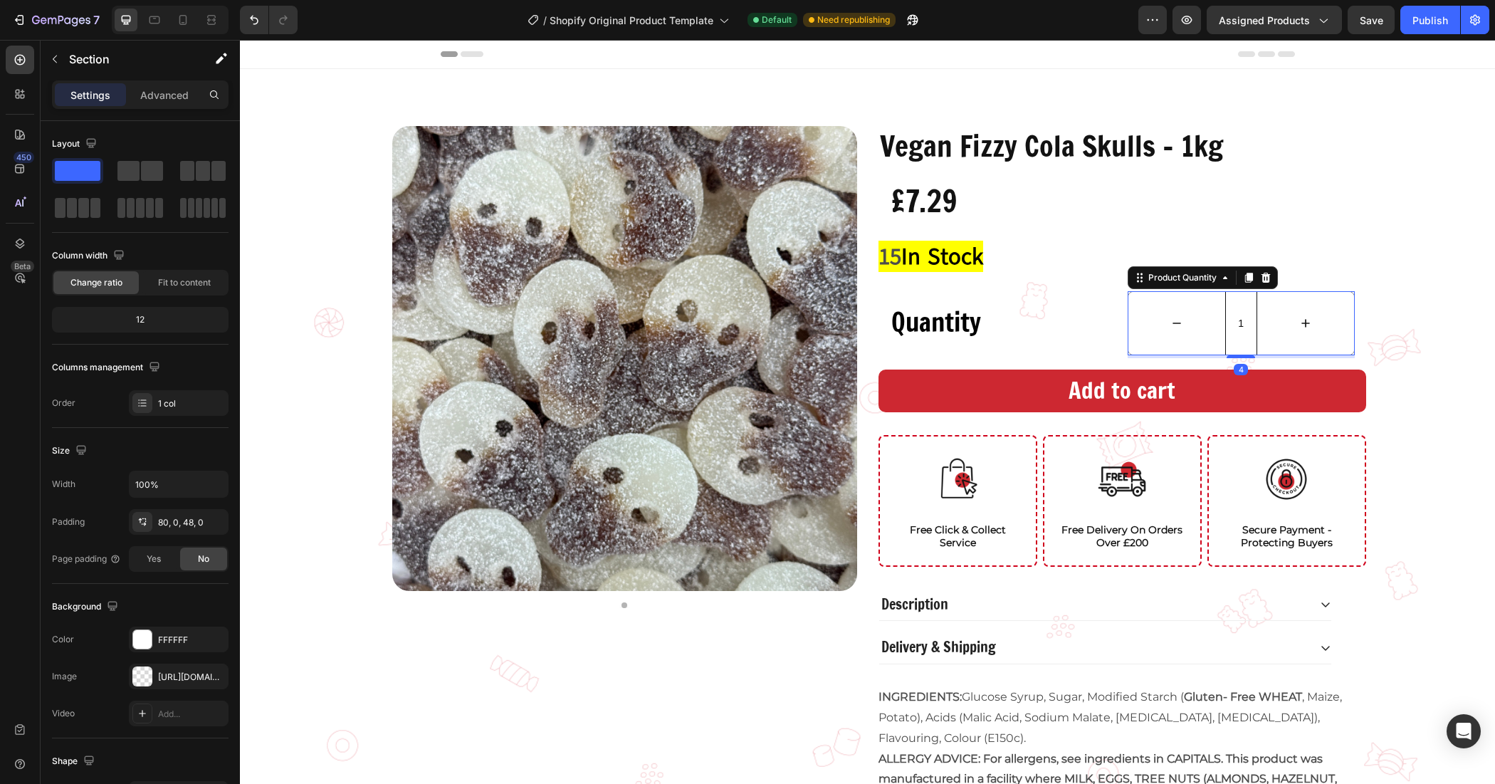
click at [1233, 343] on input "1" at bounding box center [1241, 323] width 32 height 63
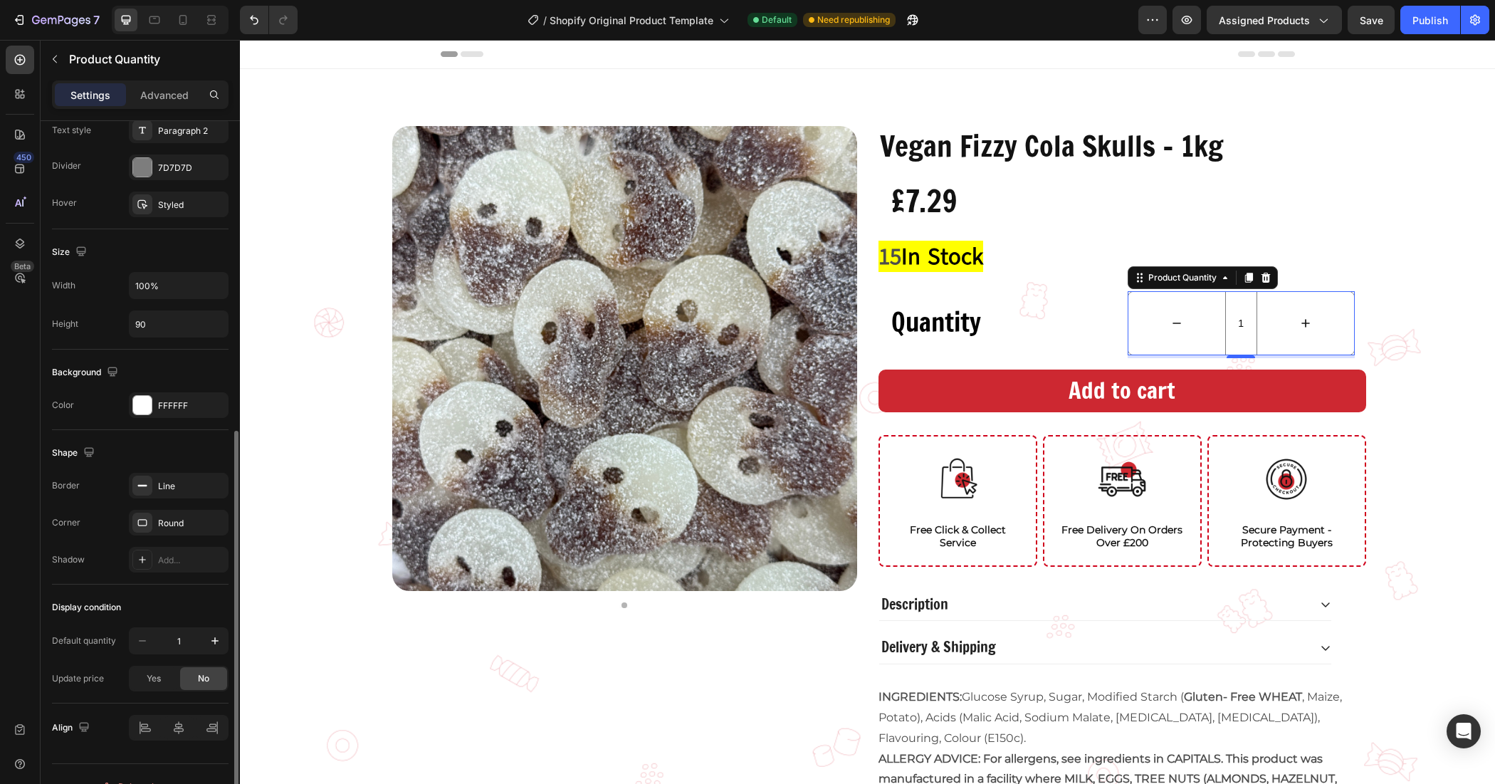
scroll to position [472, 0]
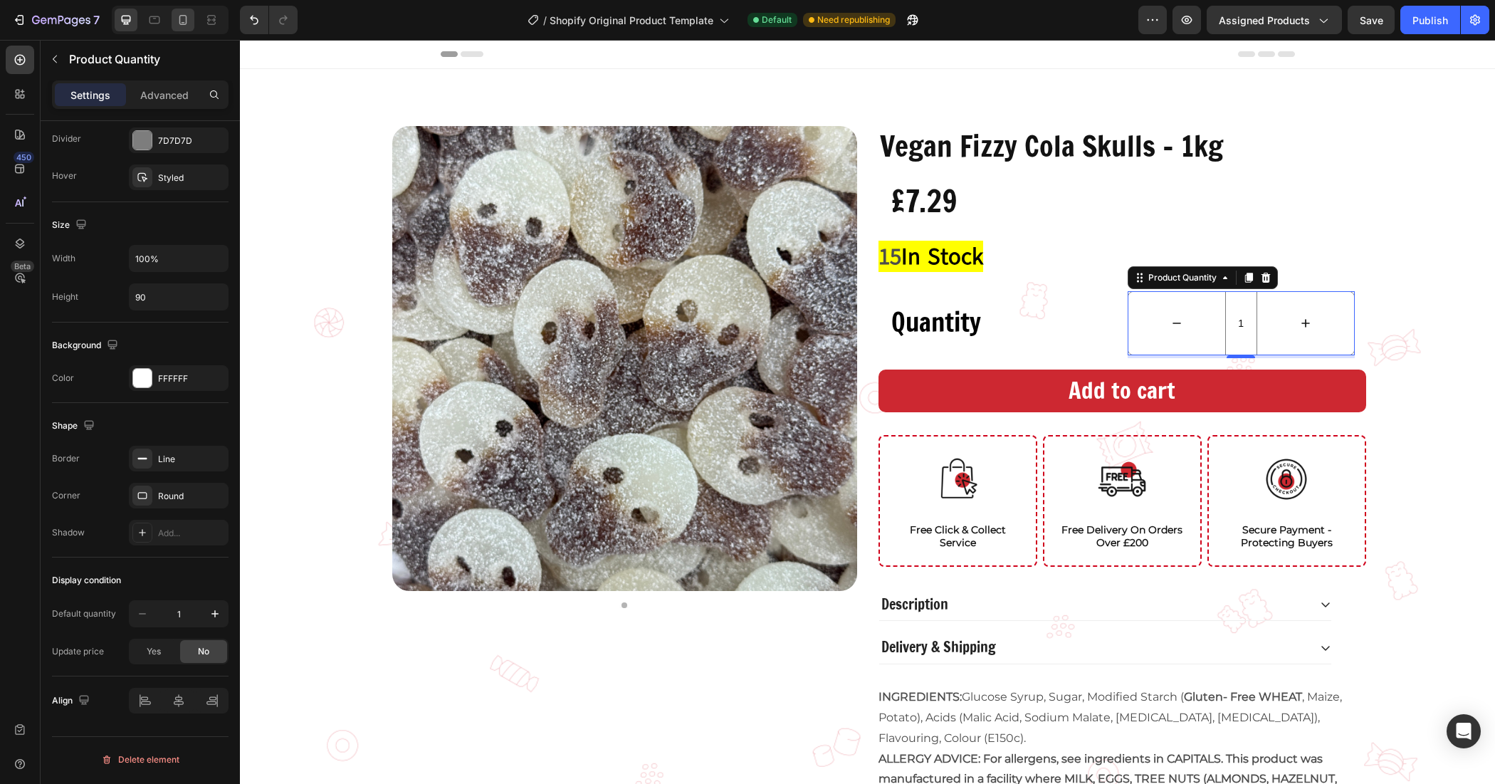
click at [174, 15] on div at bounding box center [183, 20] width 23 height 23
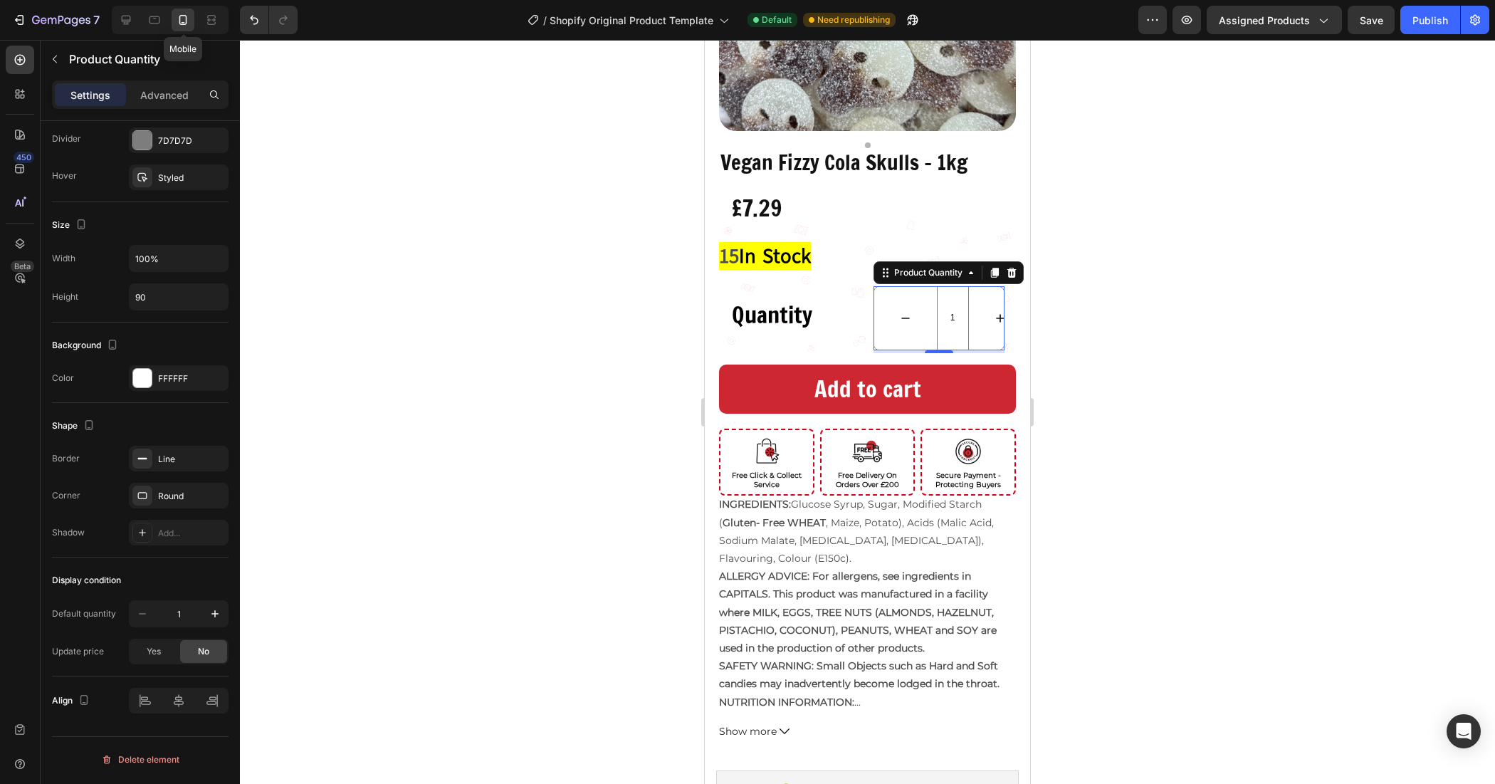
scroll to position [433, 0]
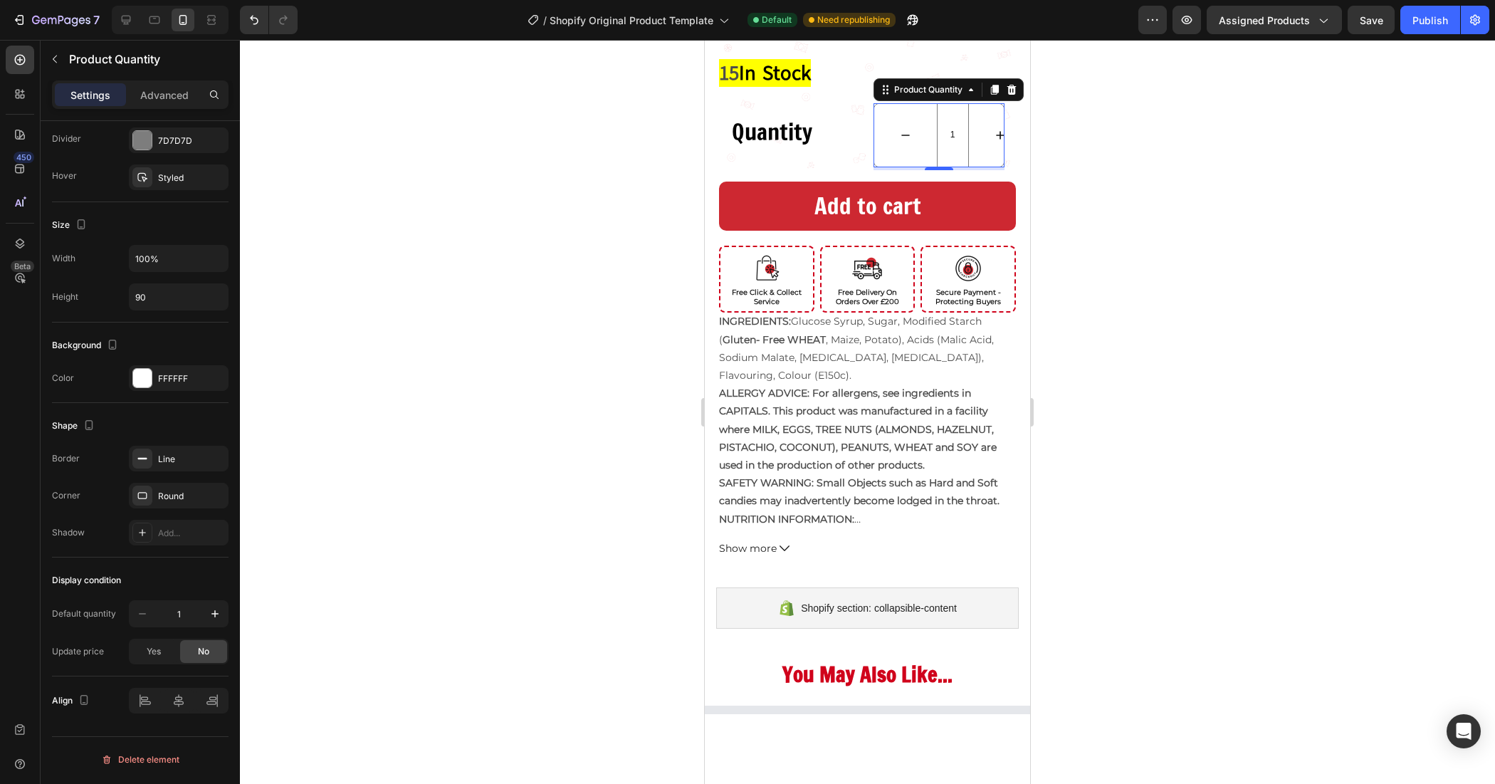
click at [1152, 295] on div at bounding box center [867, 412] width 1255 height 744
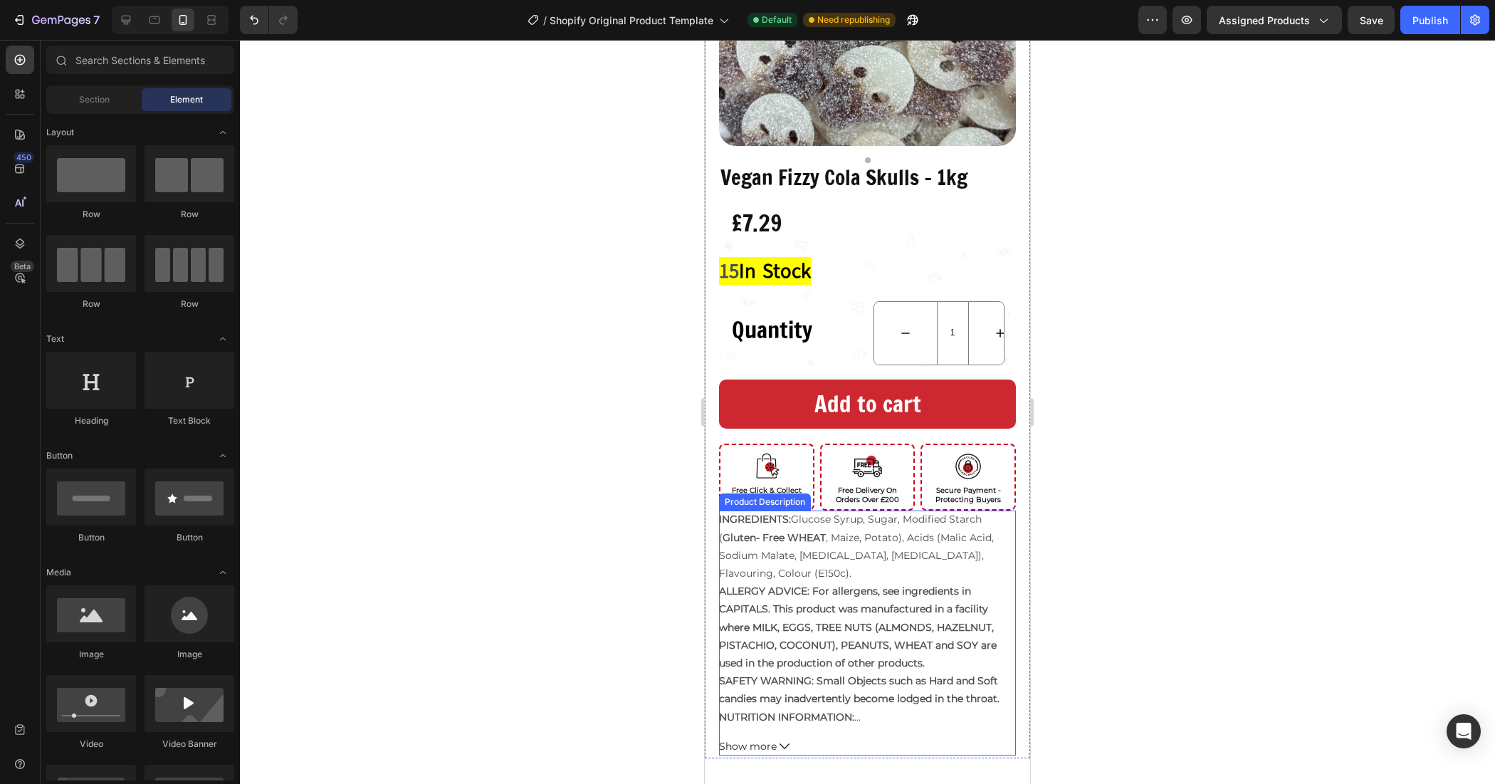
scroll to position [77, 0]
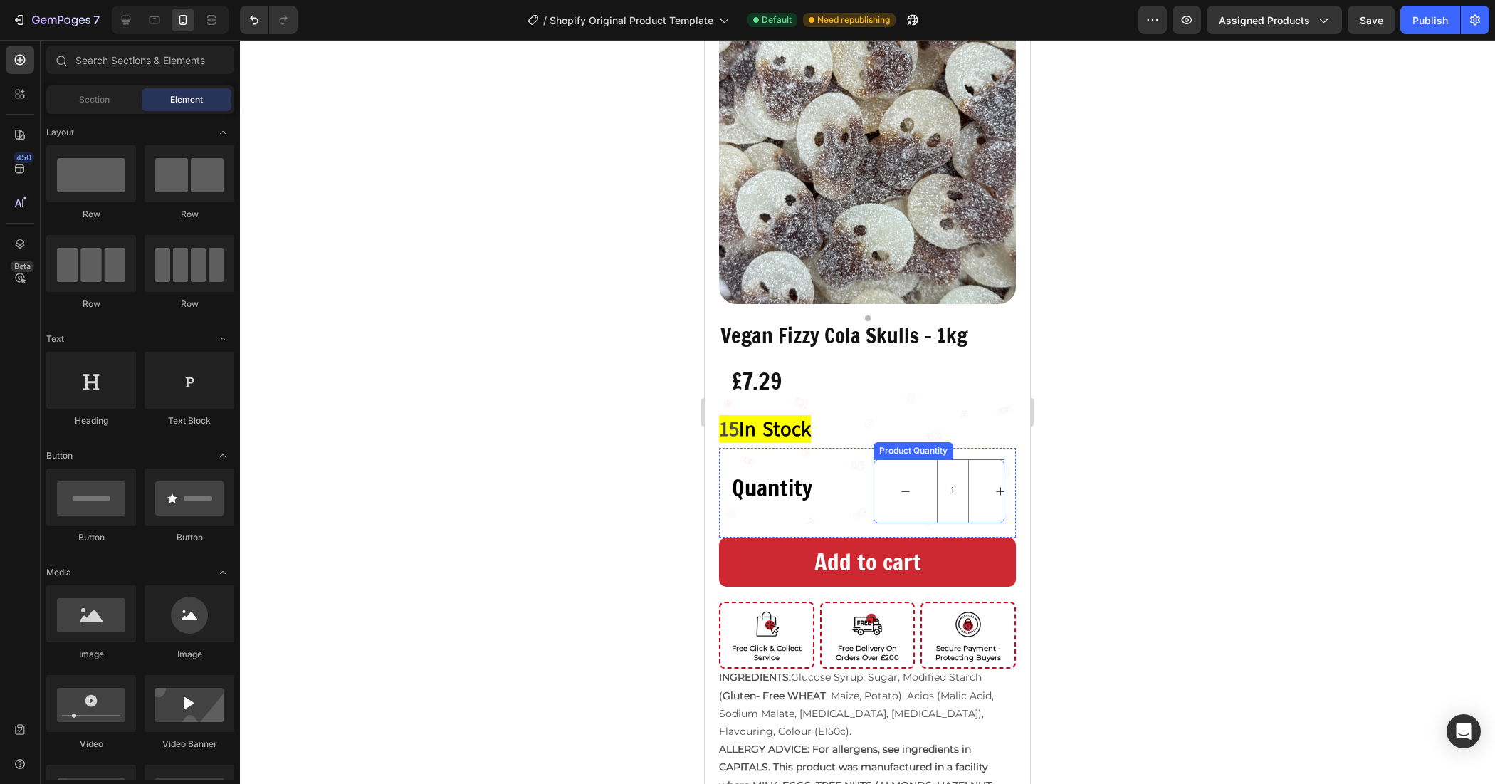
click at [958, 509] on div "1" at bounding box center [940, 491] width 132 height 64
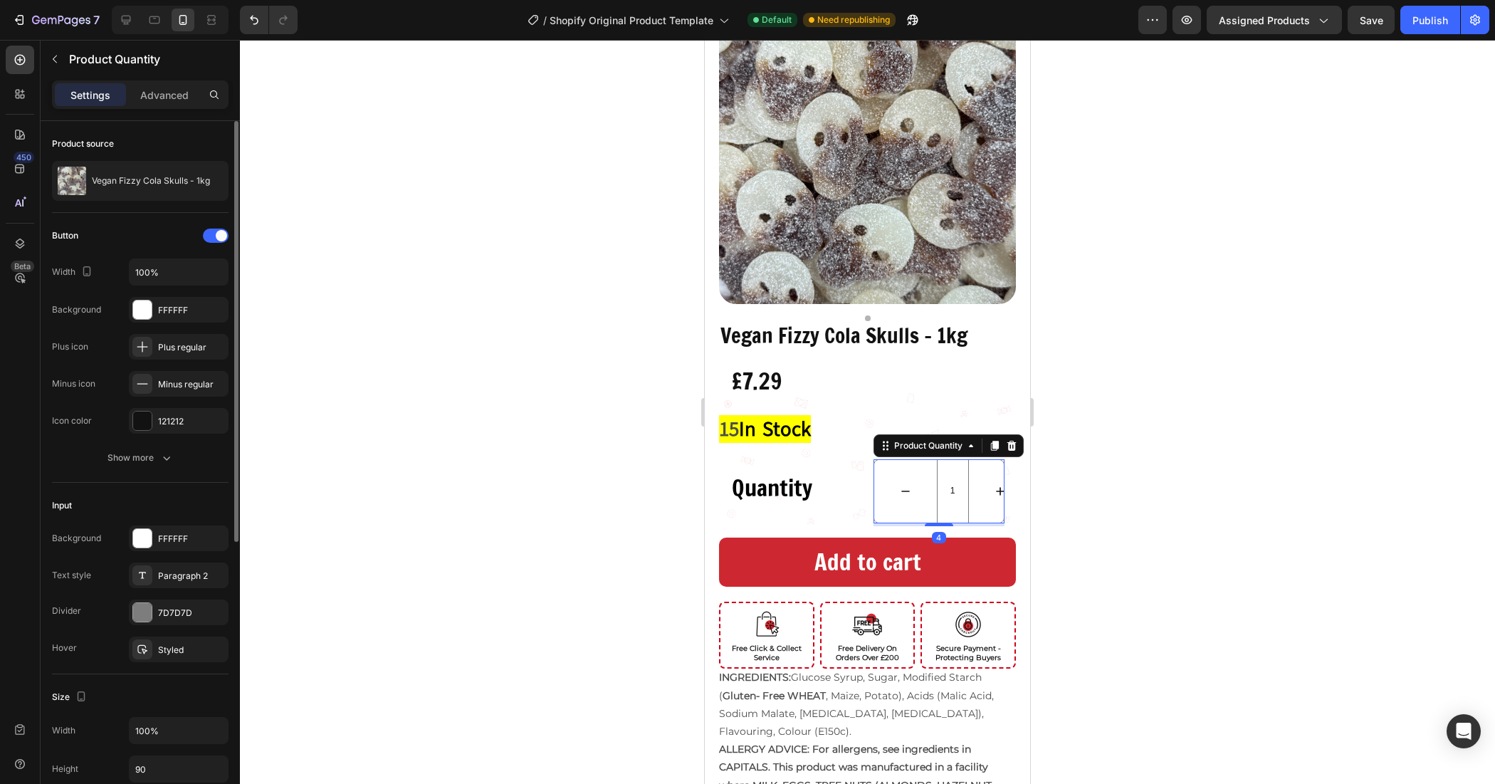
scroll to position [178, 0]
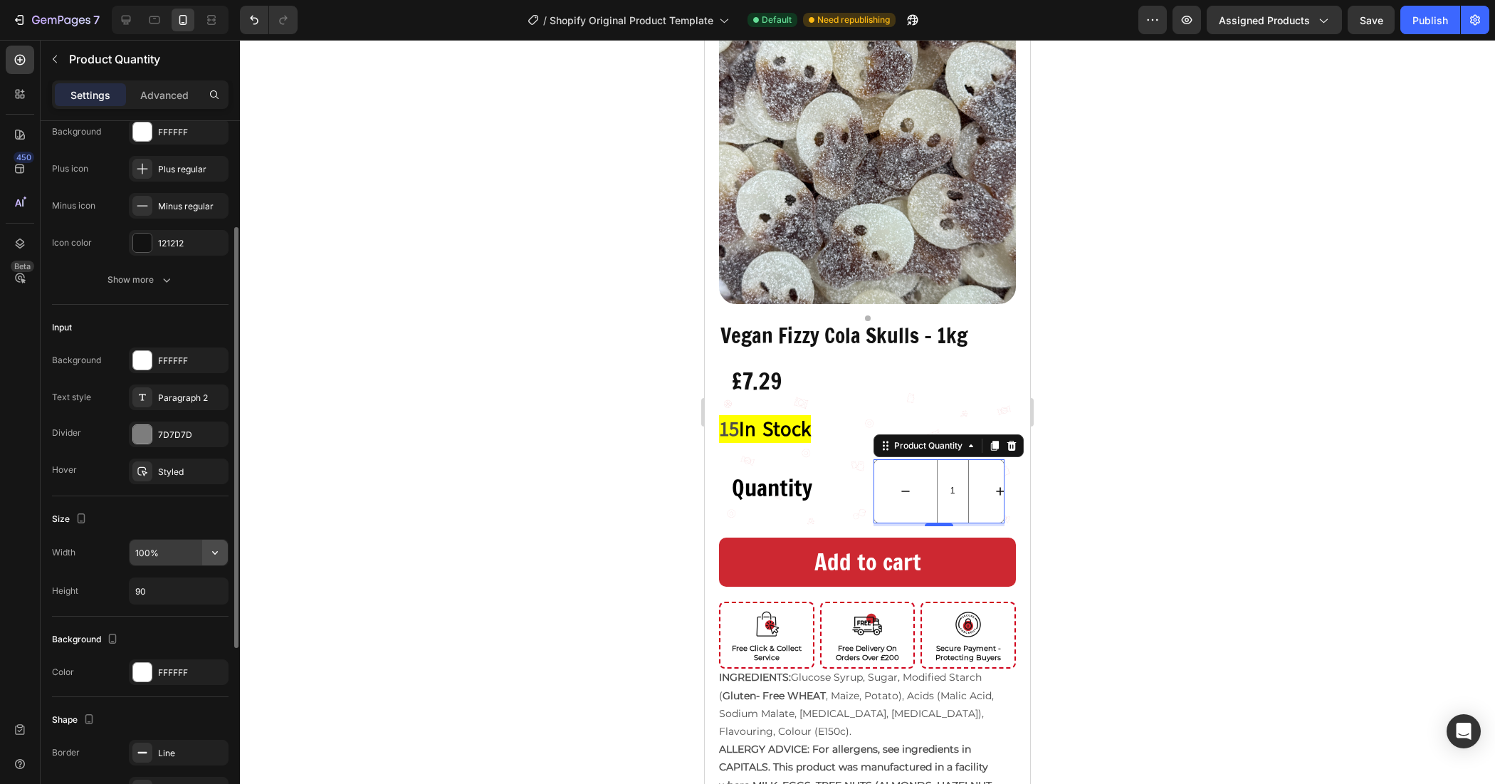
click at [210, 553] on icon "button" at bounding box center [215, 552] width 14 height 14
click at [172, 560] on input "100%" at bounding box center [179, 553] width 98 height 26
type input "100%"
click at [499, 442] on div at bounding box center [867, 412] width 1255 height 744
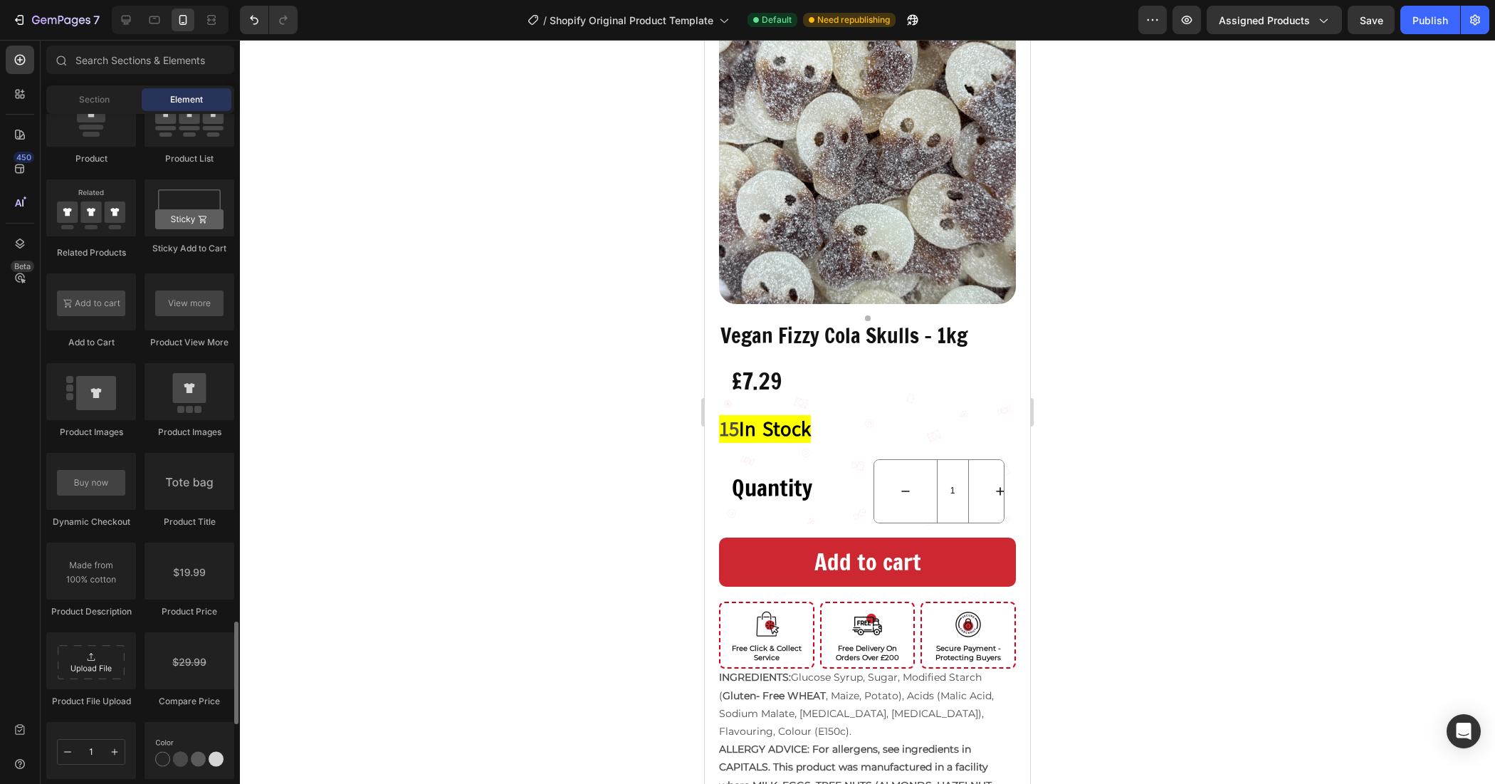
scroll to position [2136, 0]
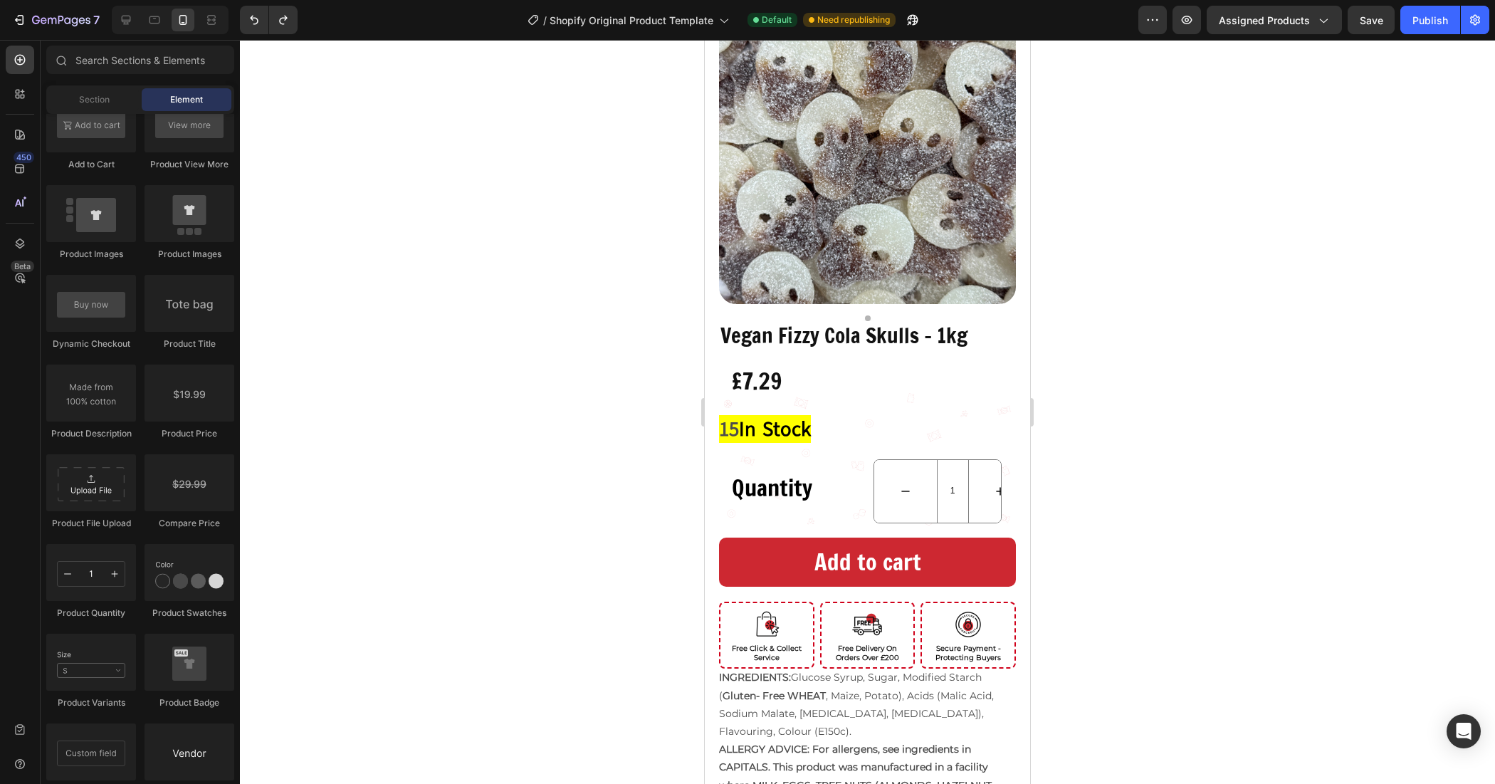
click at [1133, 402] on div at bounding box center [867, 412] width 1255 height 744
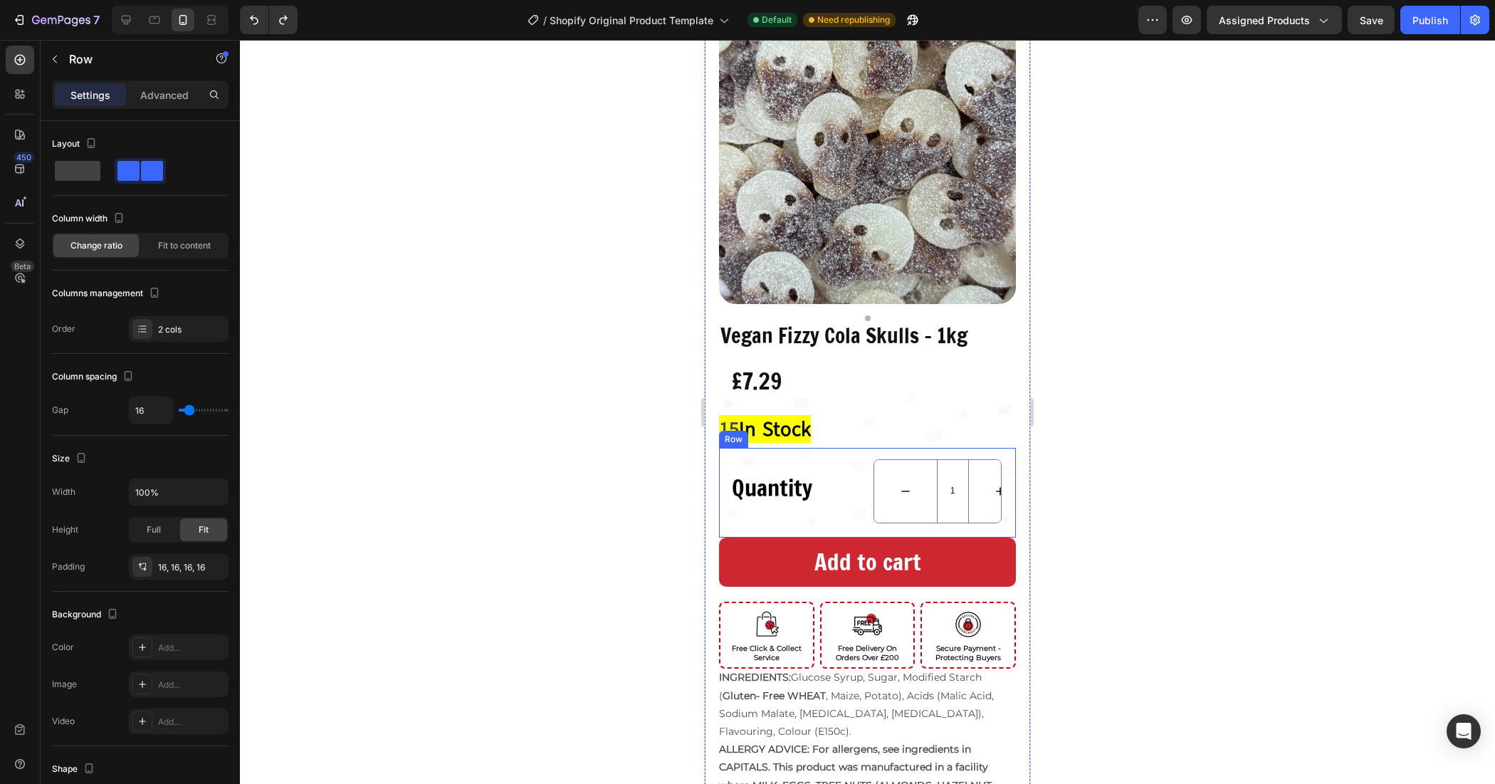
click at [856, 471] on div "Quantity Text Block 1 Product Quantity Row" at bounding box center [867, 493] width 297 height 90
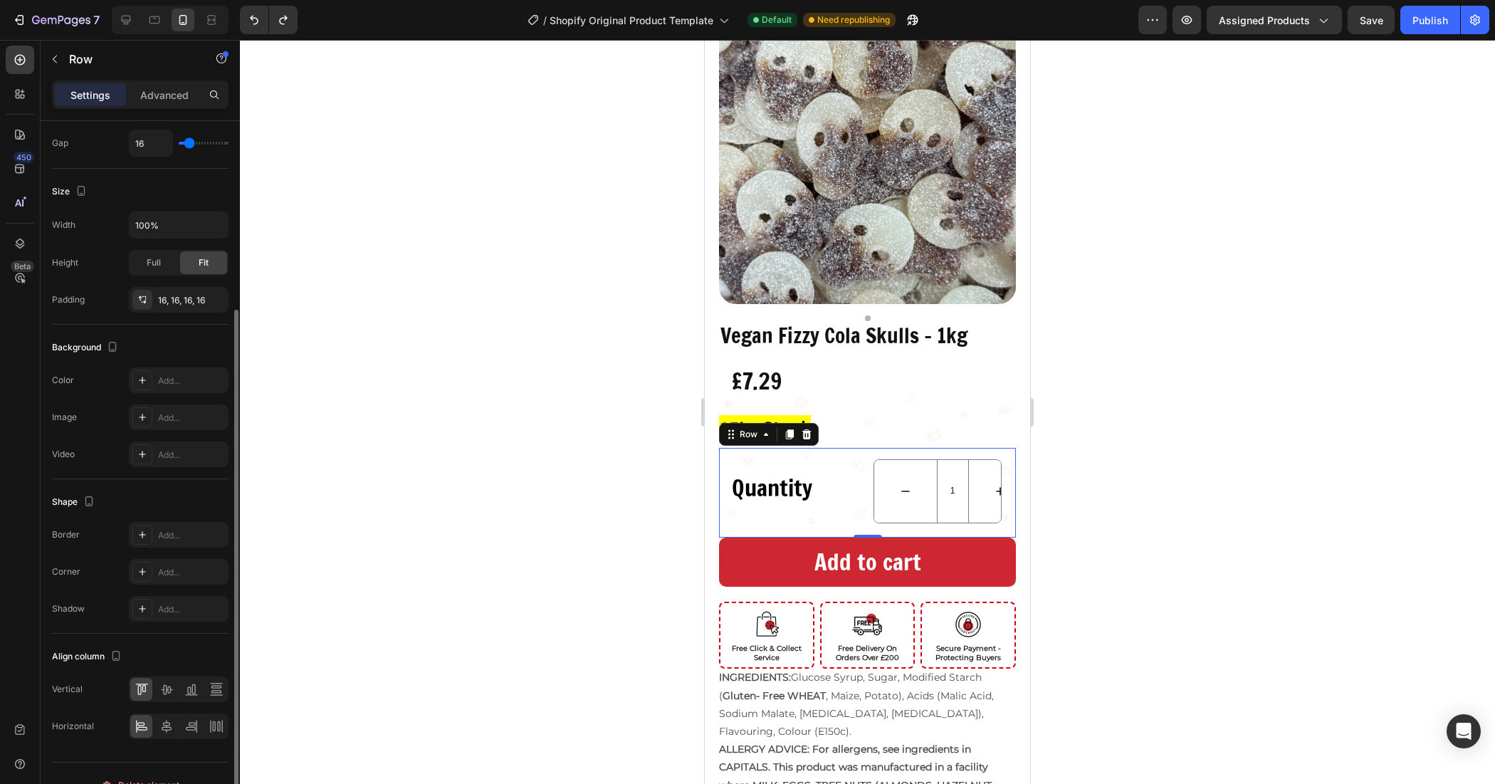
scroll to position [0, 0]
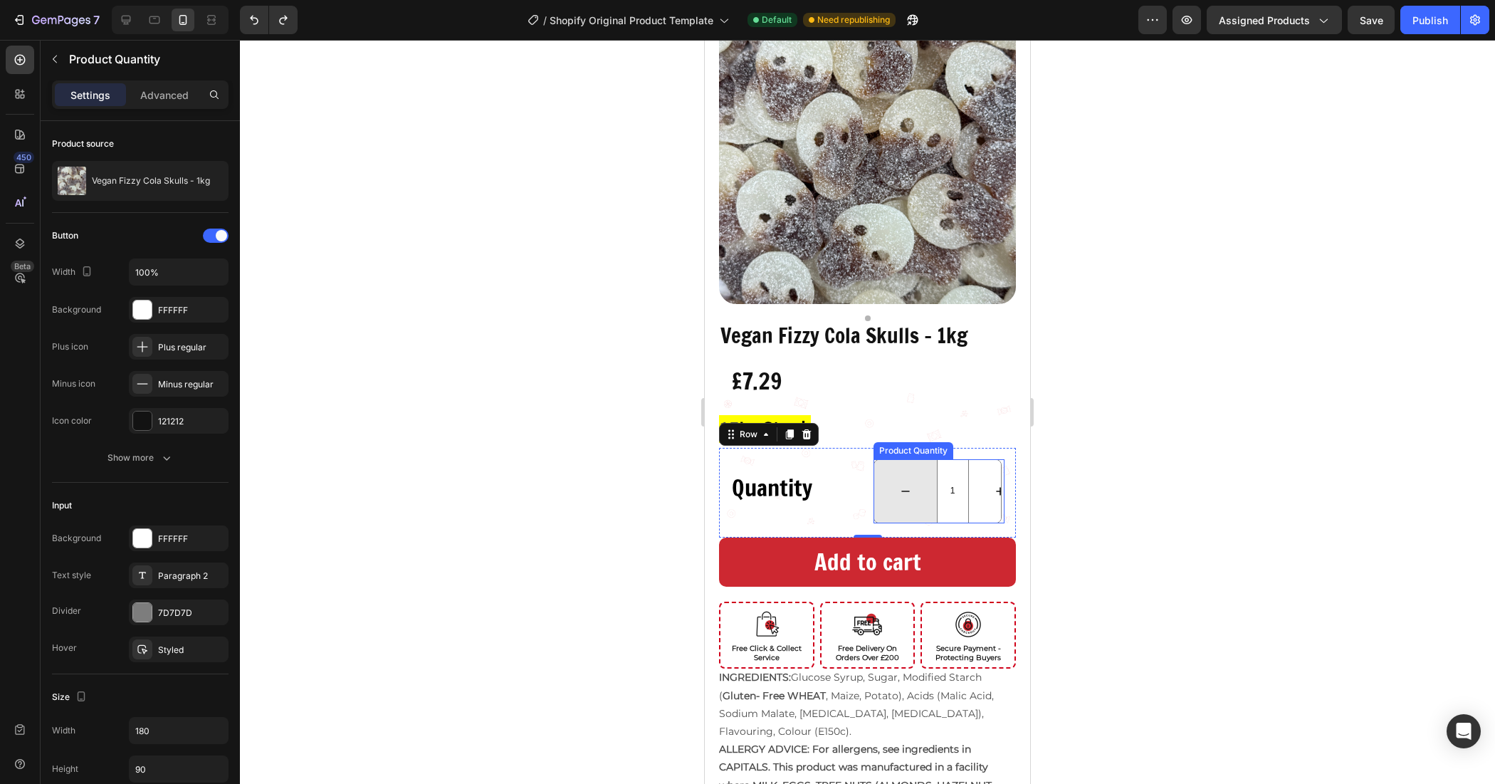
click at [921, 490] on button "decrement" at bounding box center [905, 491] width 63 height 63
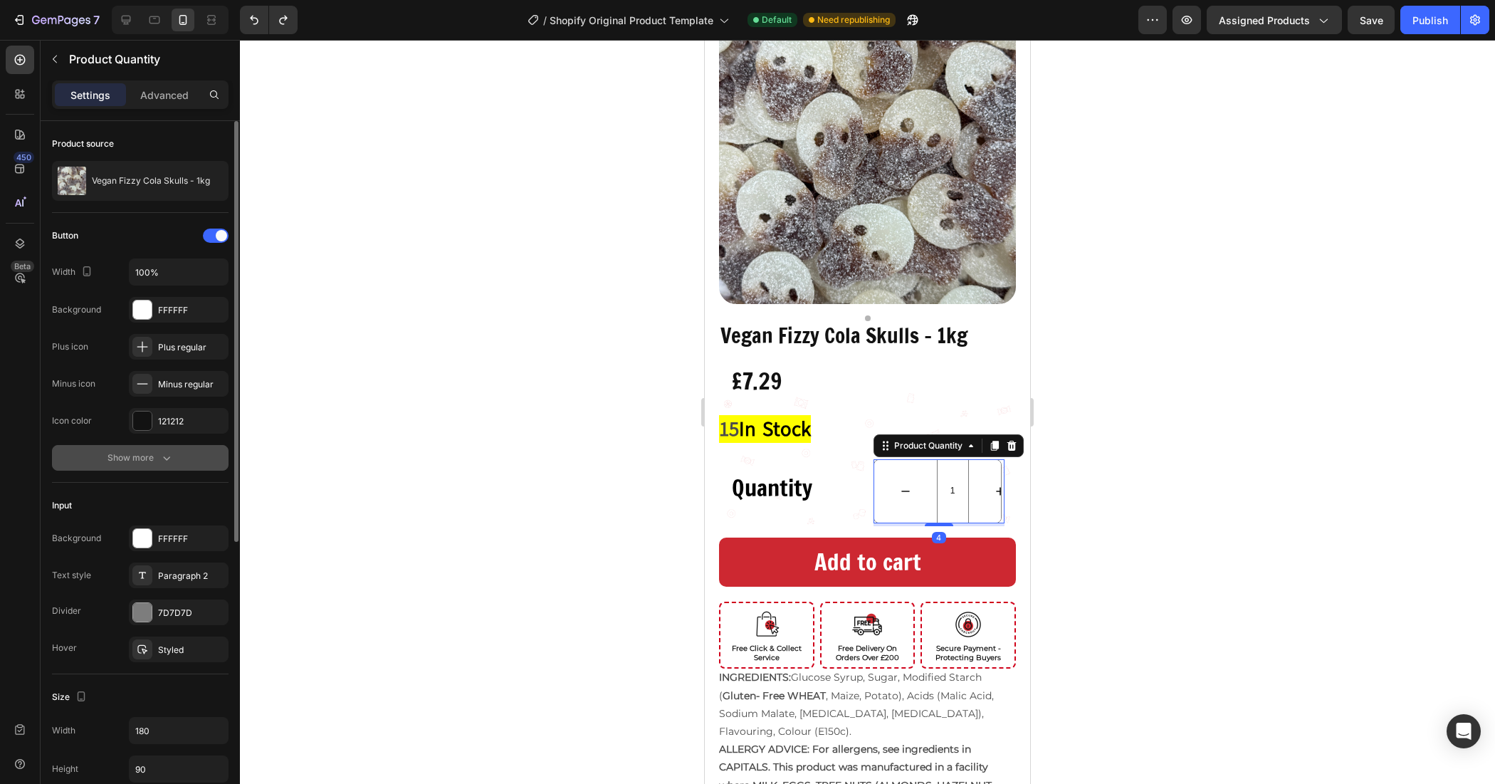
click at [147, 461] on div "Show more" at bounding box center [141, 458] width 66 height 14
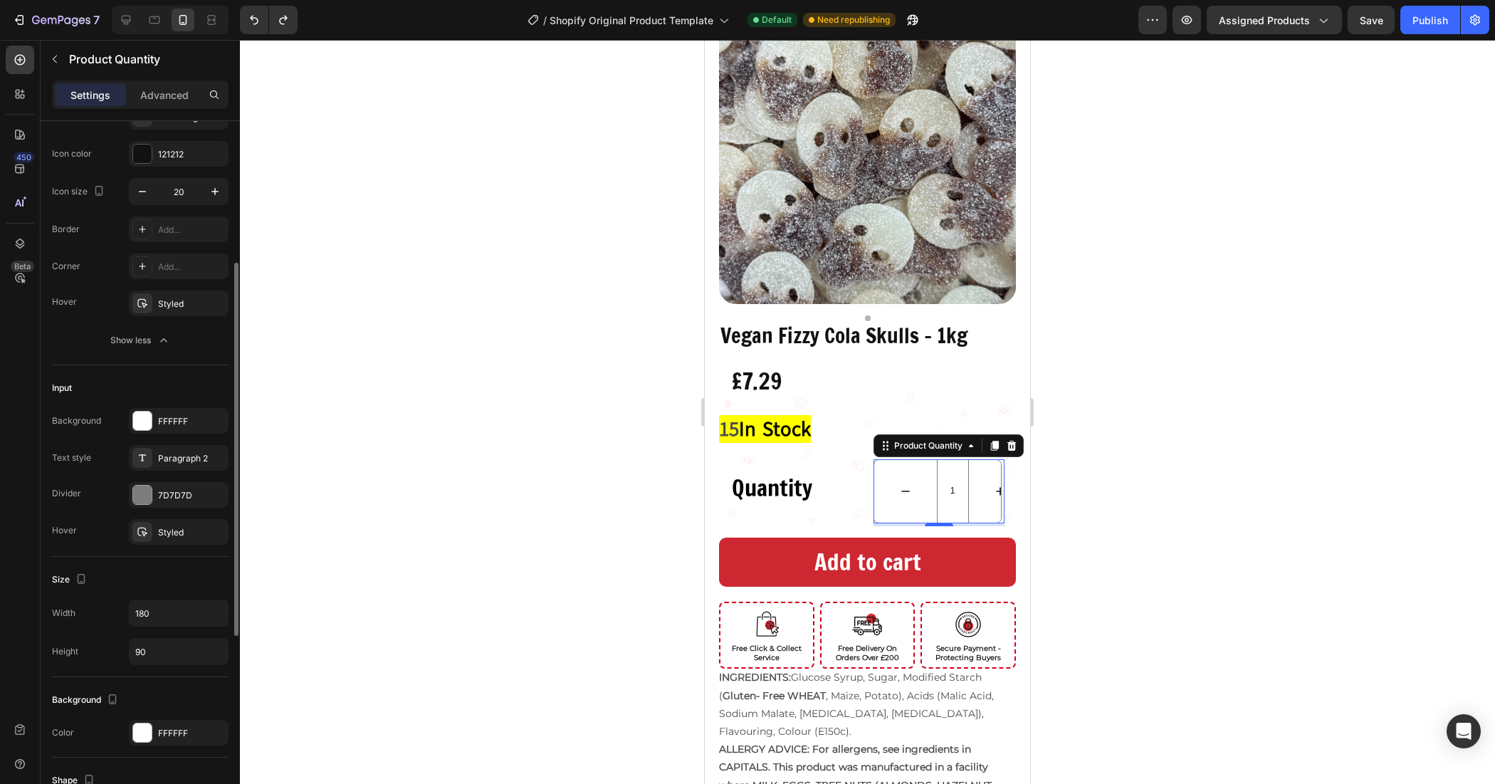
scroll to position [356, 0]
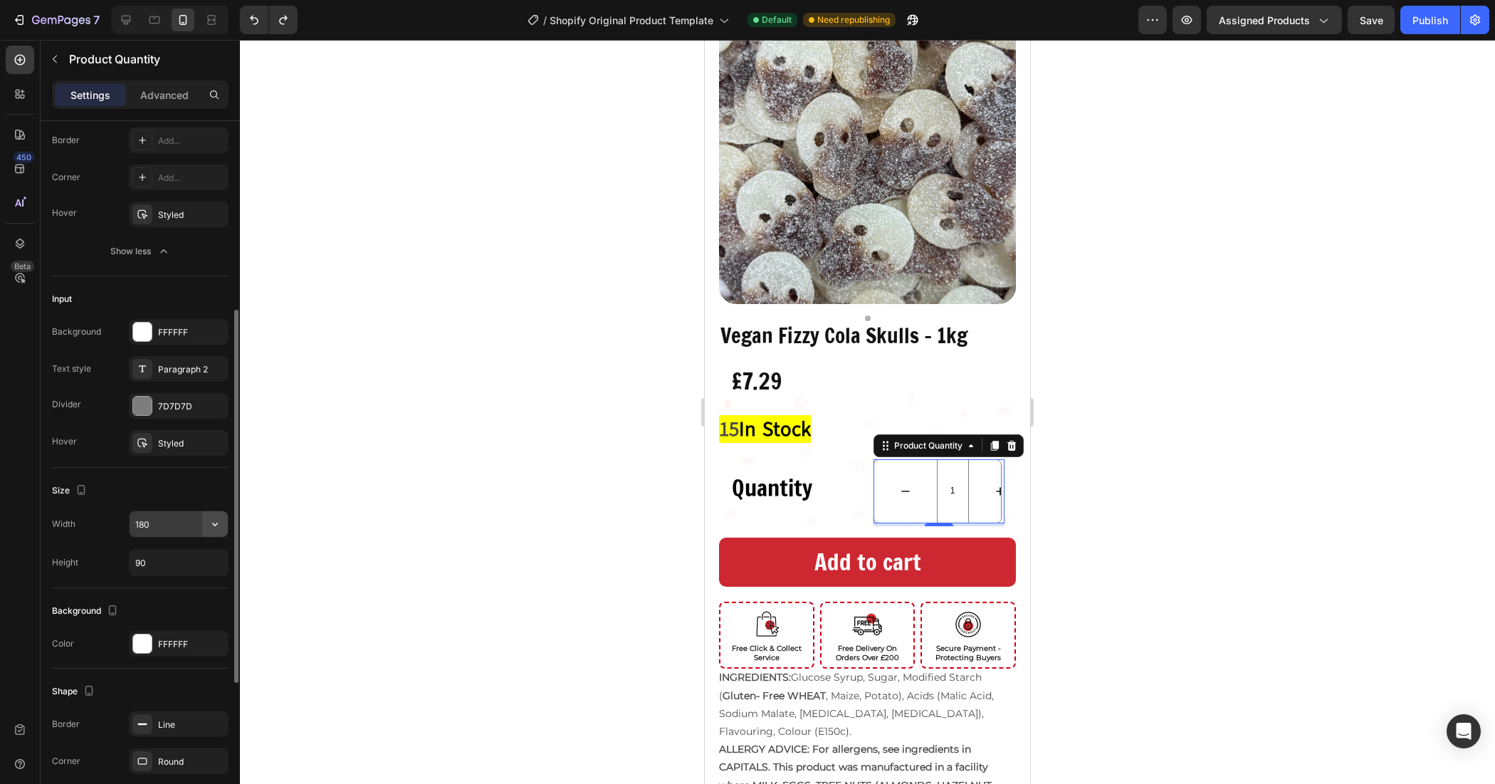
click at [215, 525] on icon "button" at bounding box center [215, 525] width 6 height 4
click at [168, 528] on input "180" at bounding box center [179, 524] width 98 height 26
type input "9"
type input "1"
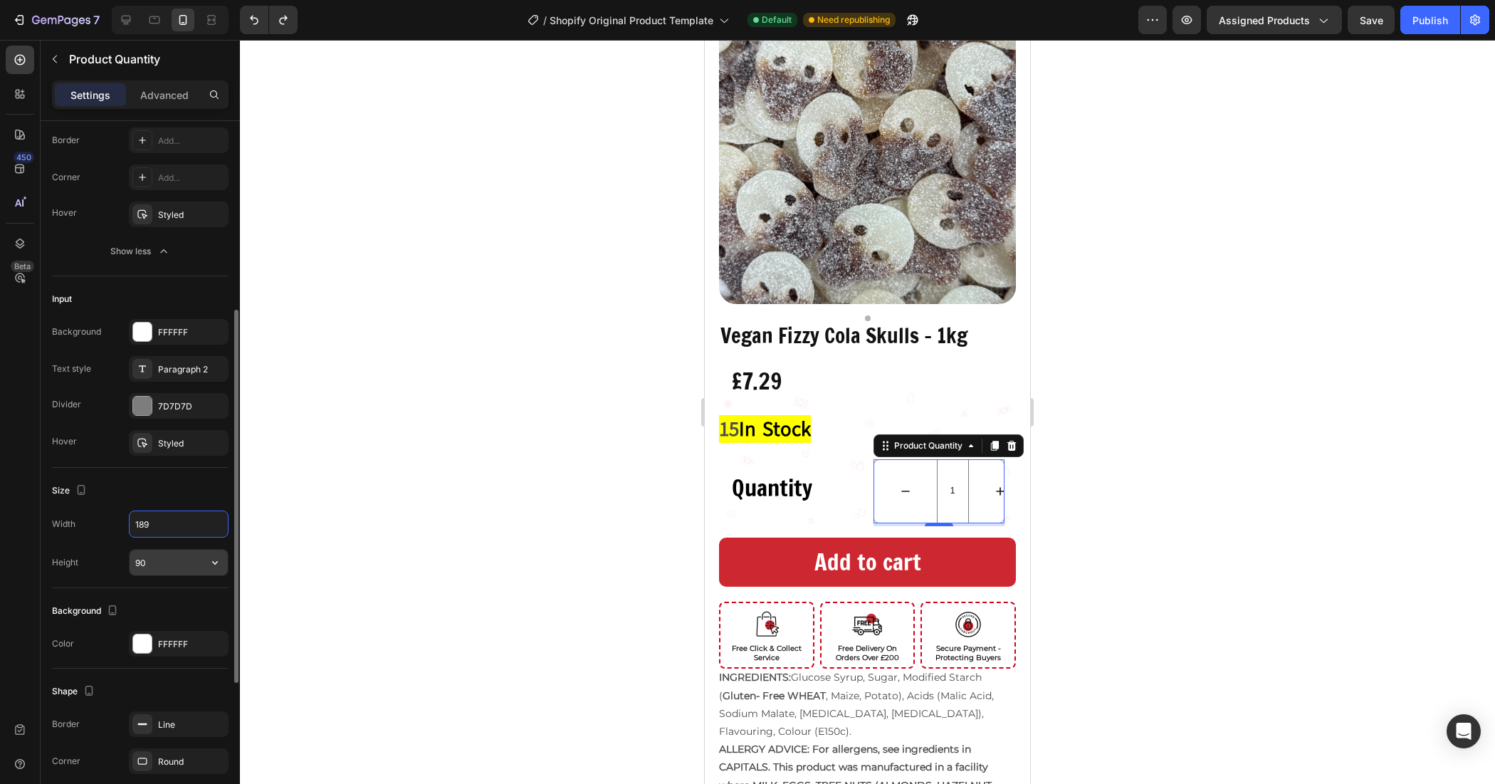
type input "189"
click at [211, 561] on icon "button" at bounding box center [215, 562] width 14 height 14
click at [182, 550] on input "90" at bounding box center [179, 563] width 98 height 26
click at [308, 516] on div at bounding box center [867, 412] width 1255 height 744
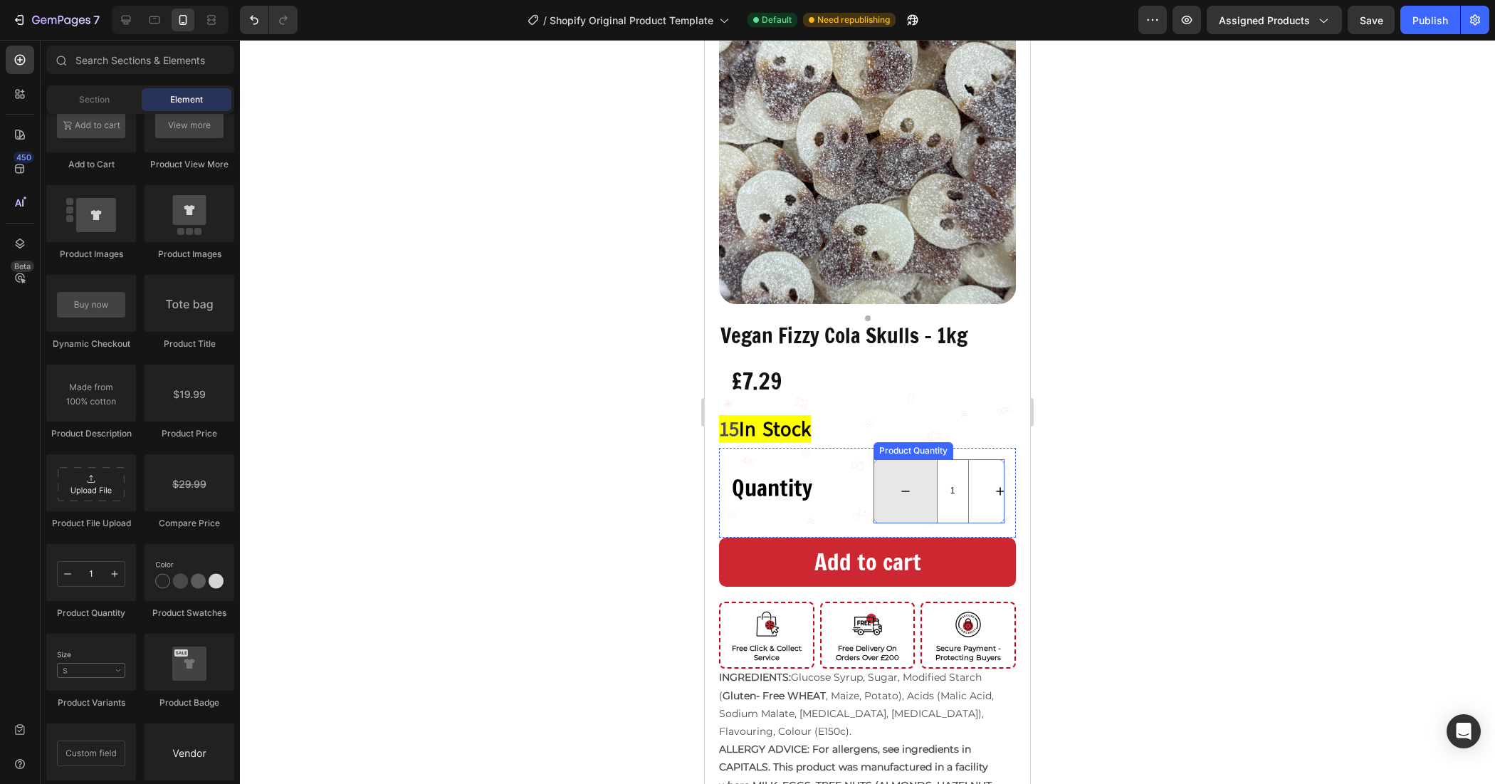
click at [894, 492] on button "decrement" at bounding box center [905, 491] width 63 height 63
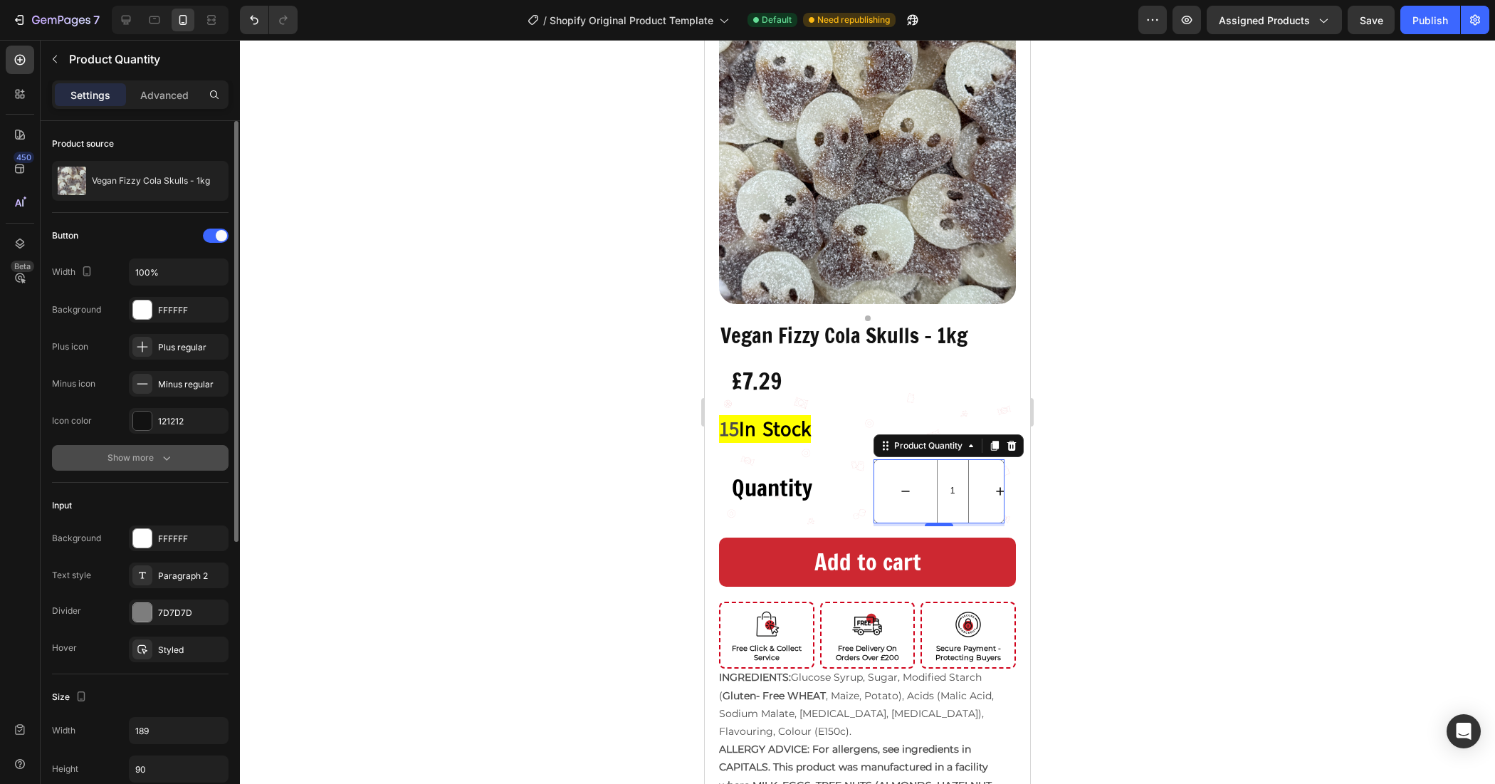
click at [157, 456] on div "Show more" at bounding box center [141, 458] width 66 height 14
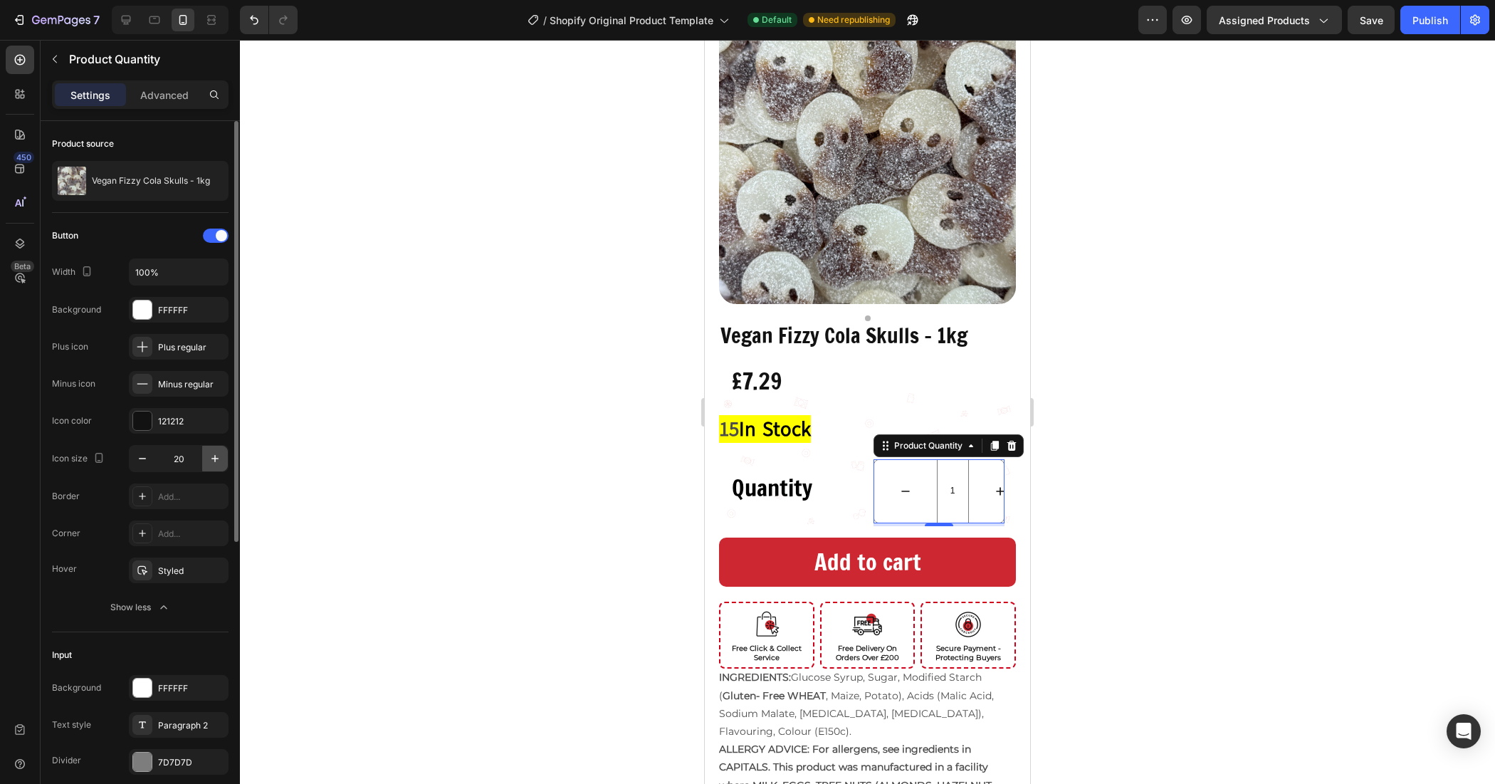
click at [216, 459] on icon "button" at bounding box center [214, 458] width 7 height 7
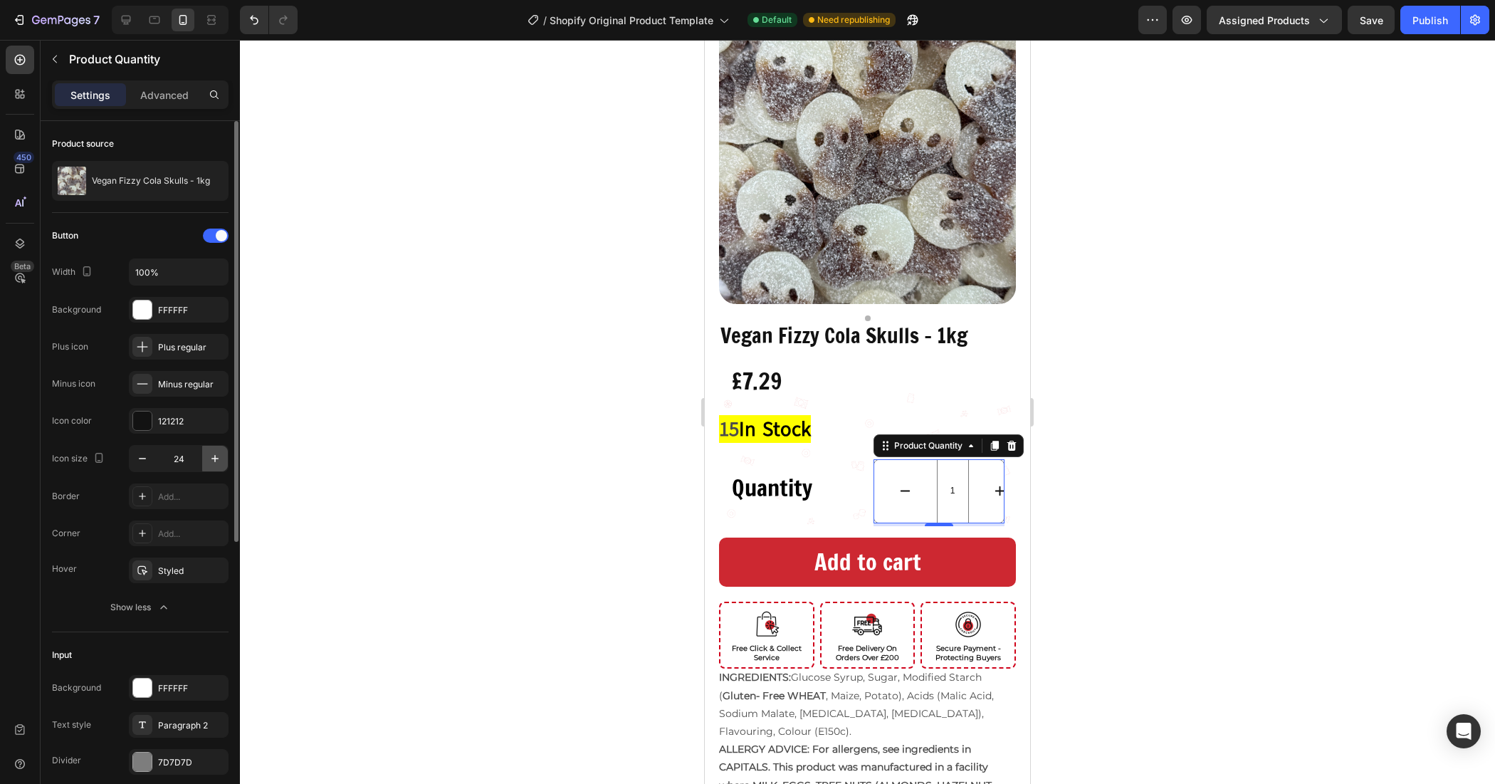
click at [216, 459] on icon "button" at bounding box center [214, 458] width 7 height 7
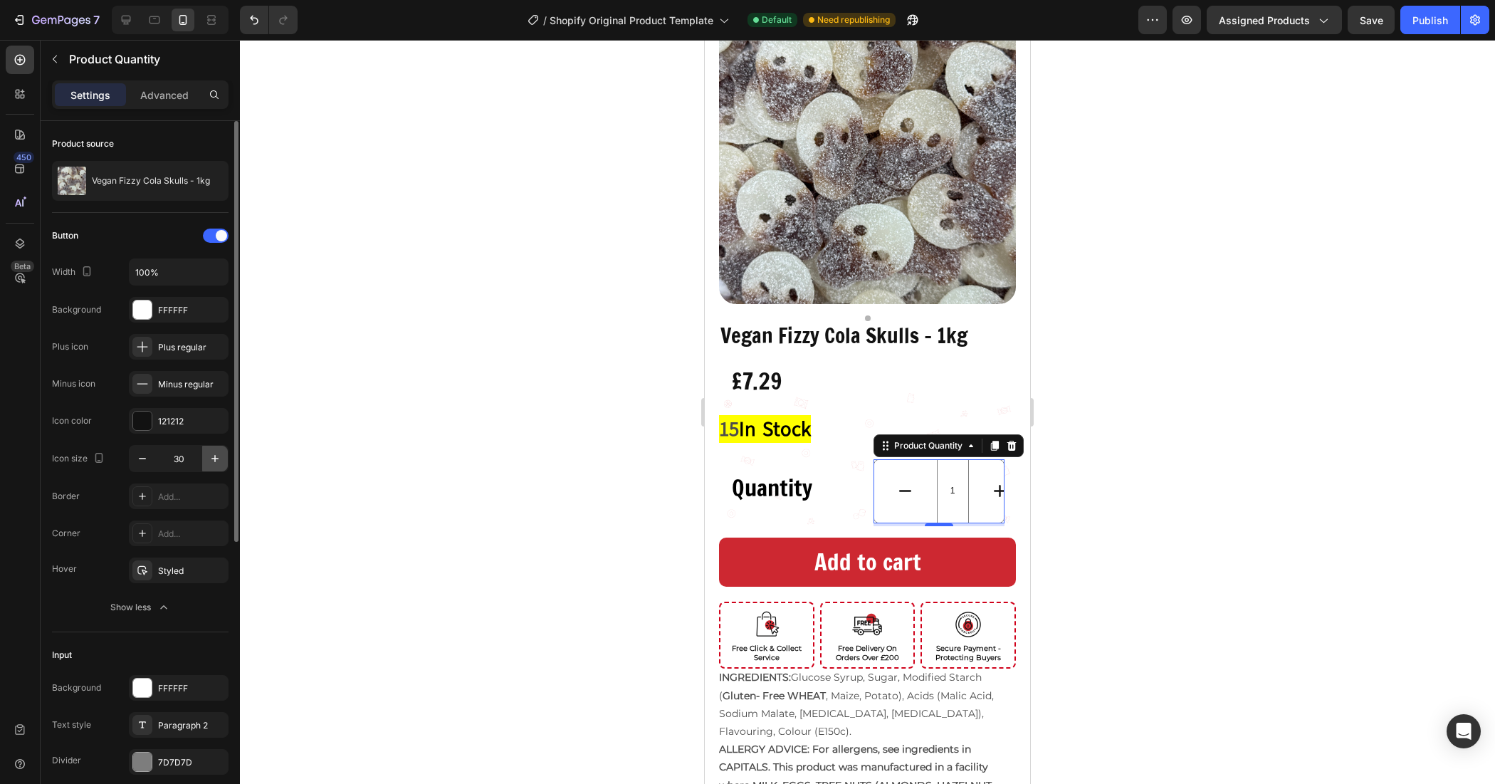
click at [216, 459] on icon "button" at bounding box center [214, 458] width 7 height 7
type input "34"
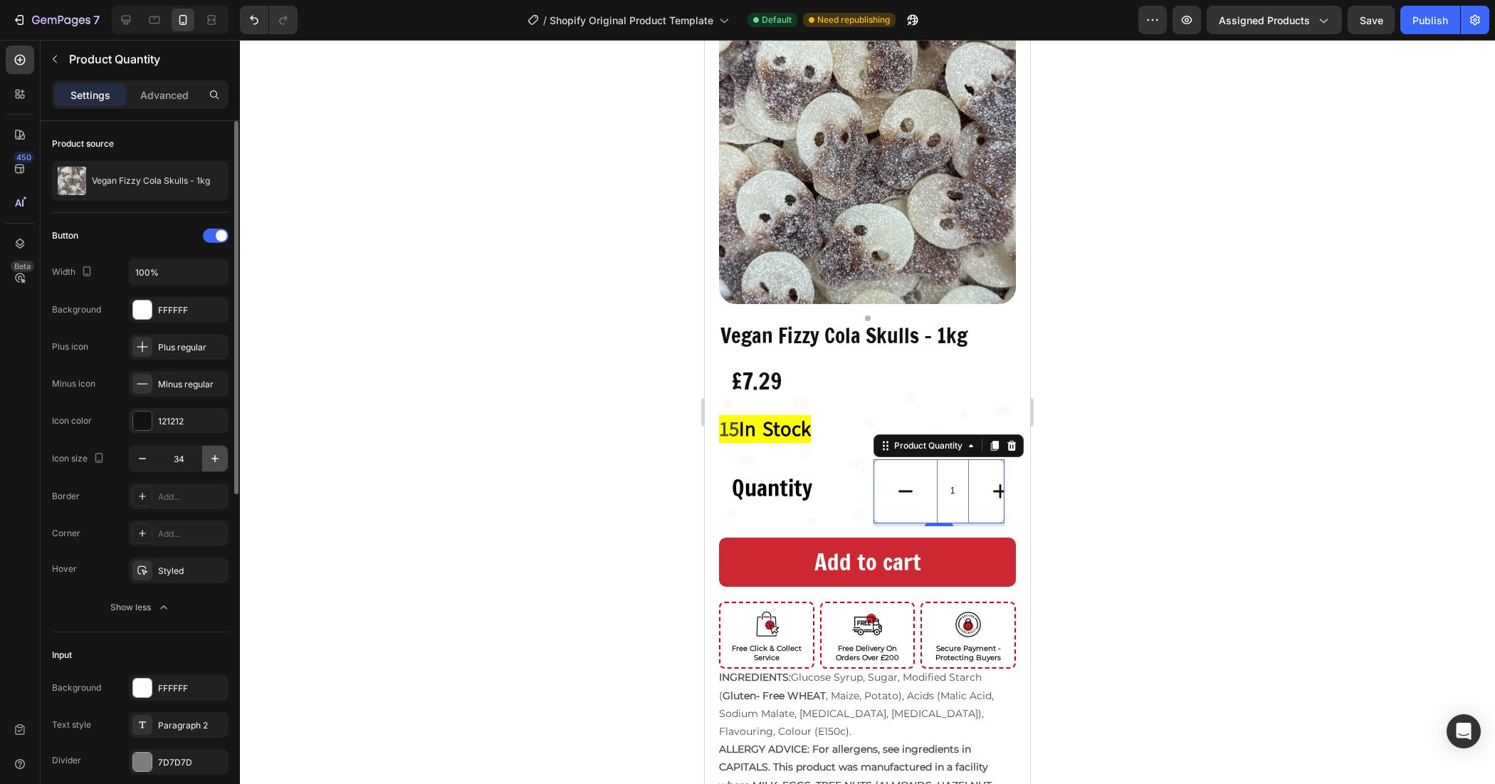
type input "20"
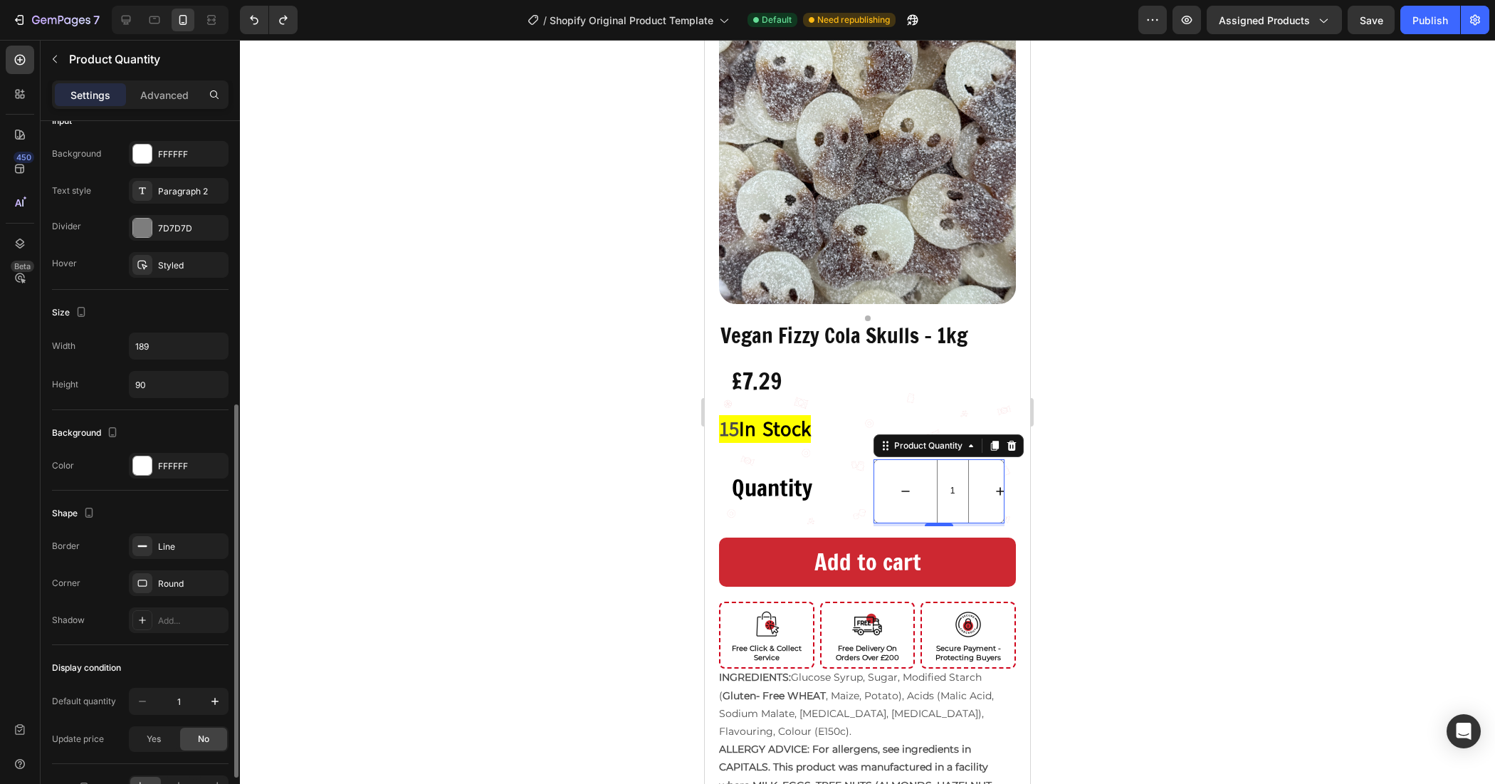
scroll to position [445, 0]
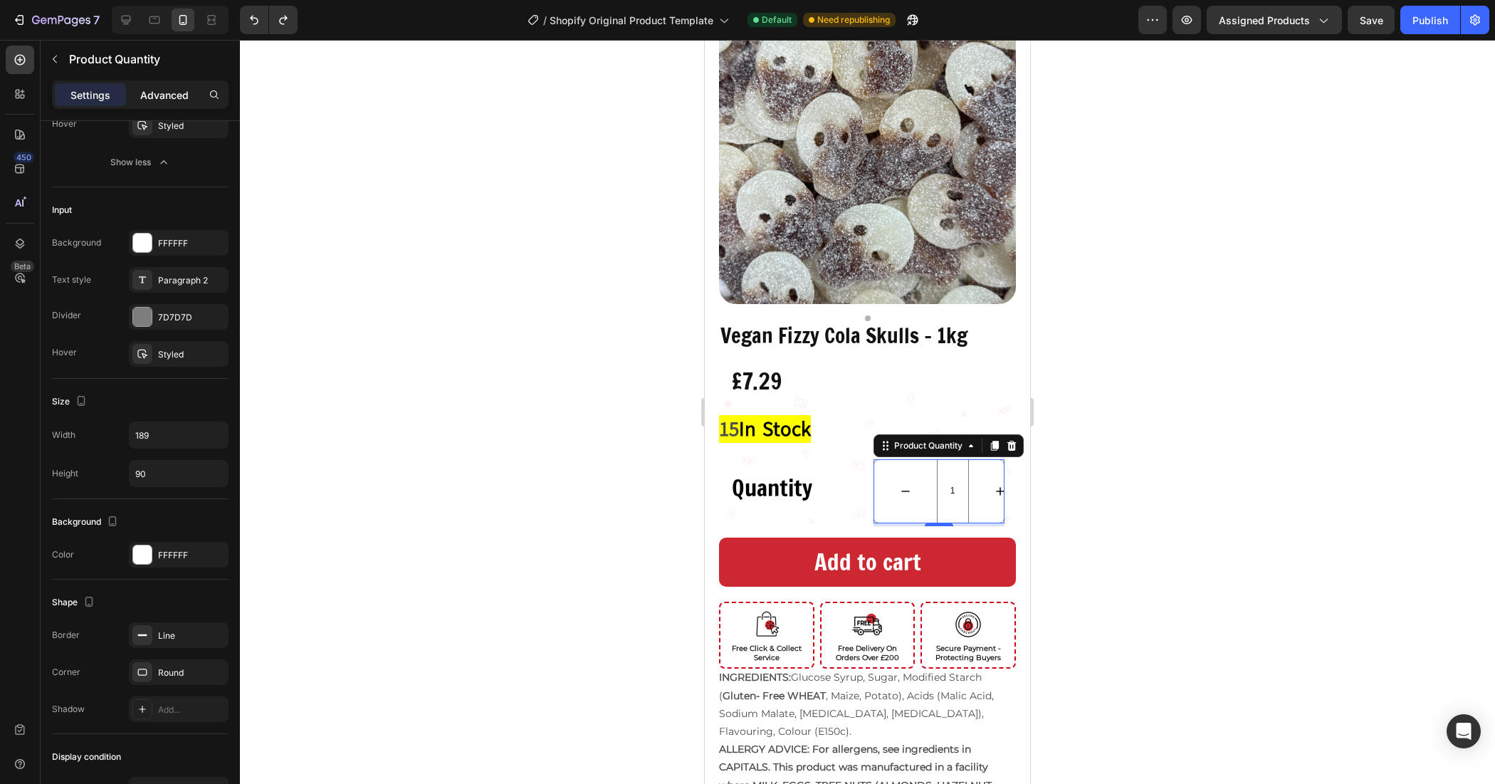
click at [150, 102] on div "Advanced" at bounding box center [164, 94] width 71 height 23
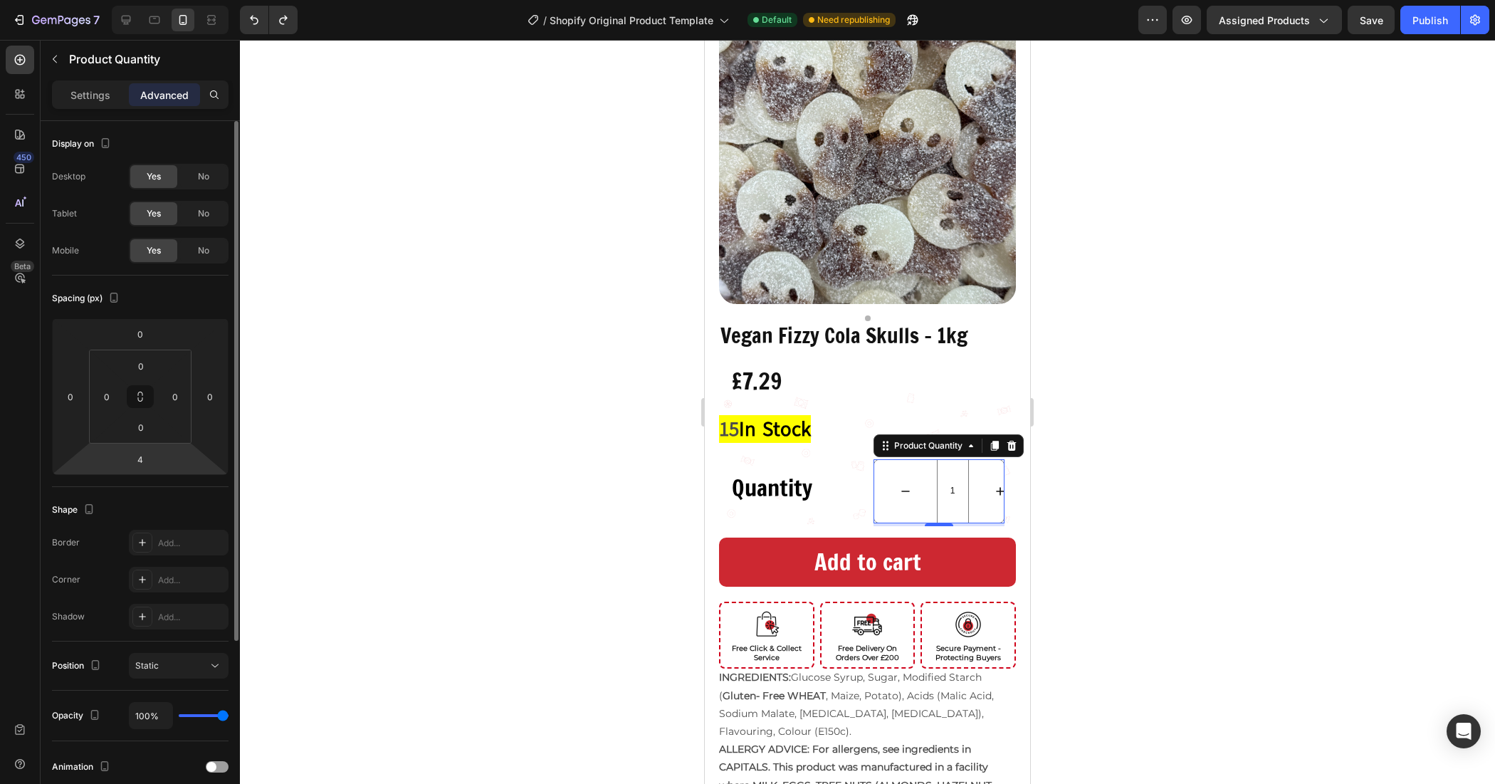
scroll to position [248, 0]
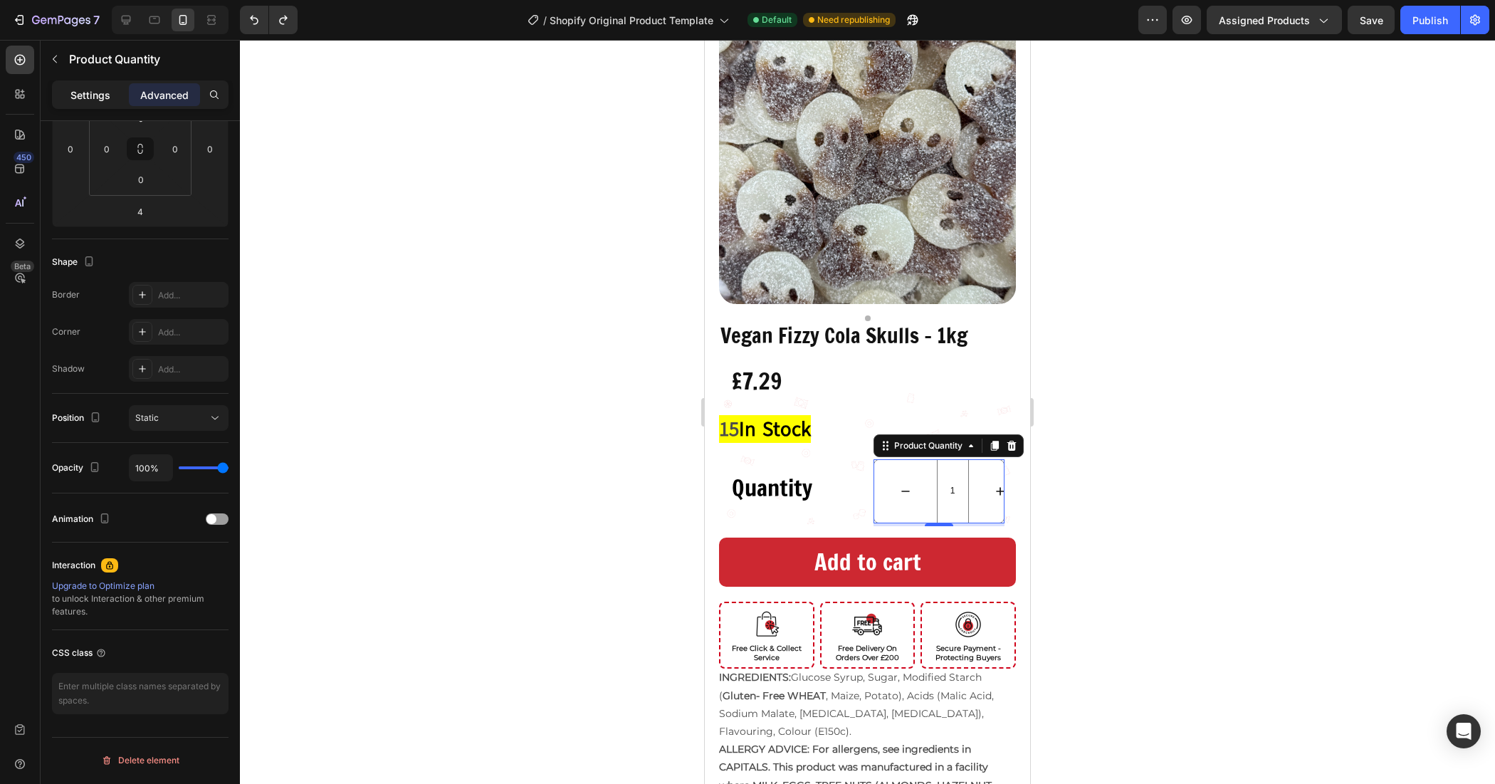
click at [94, 96] on p "Settings" at bounding box center [90, 95] width 40 height 15
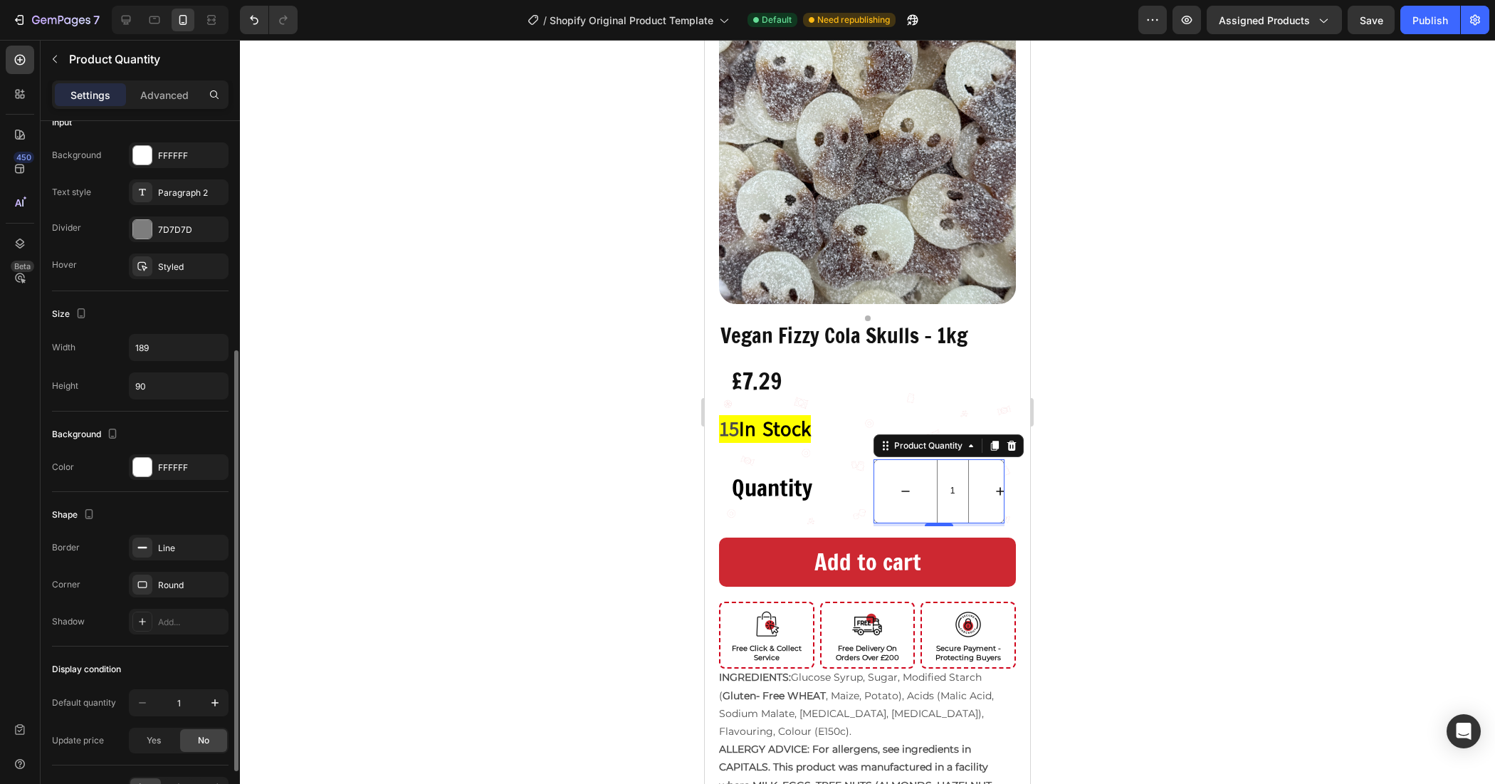
scroll to position [294, 0]
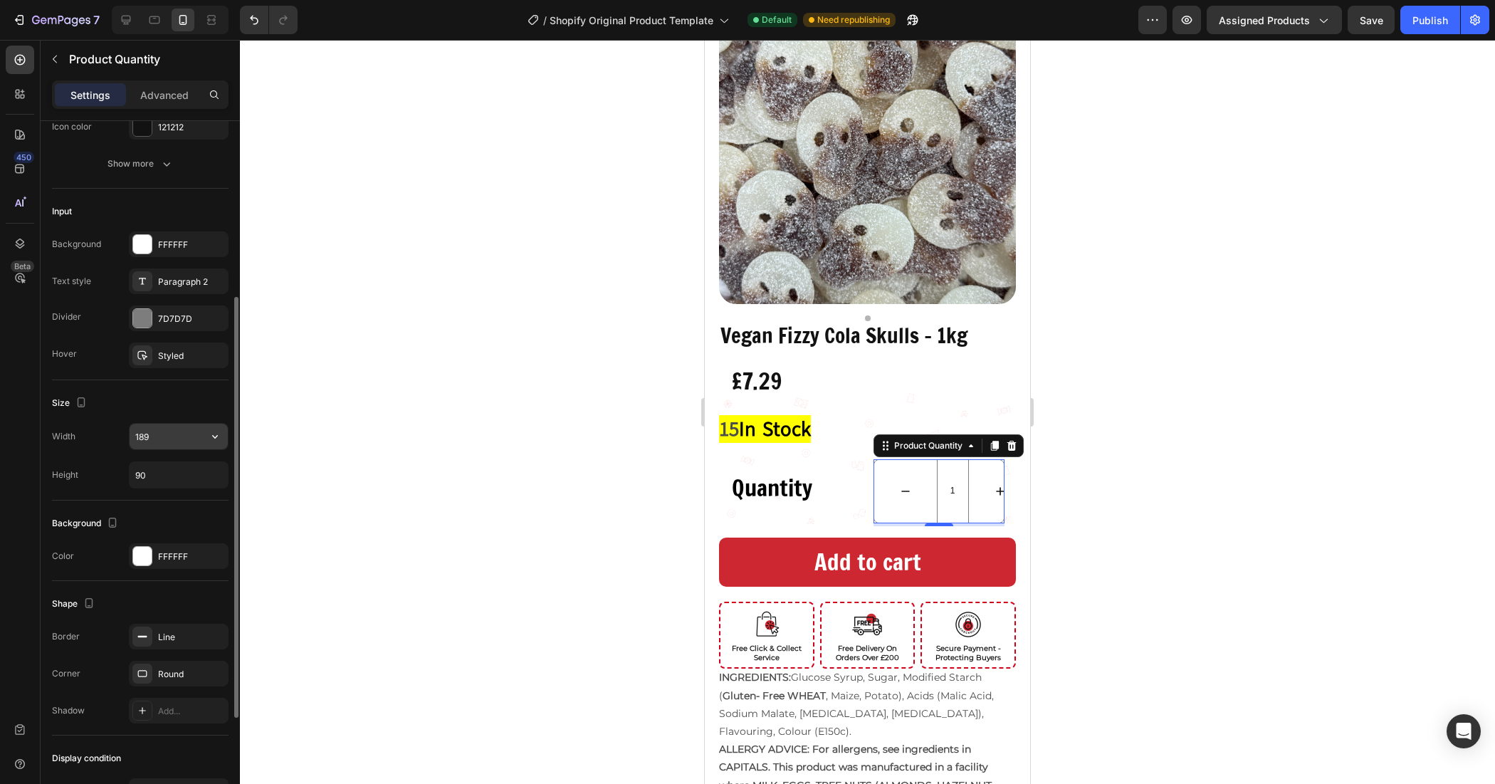
click at [161, 439] on input "189" at bounding box center [179, 437] width 98 height 26
type input "2"
type input "180"
click at [404, 488] on div at bounding box center [867, 412] width 1255 height 744
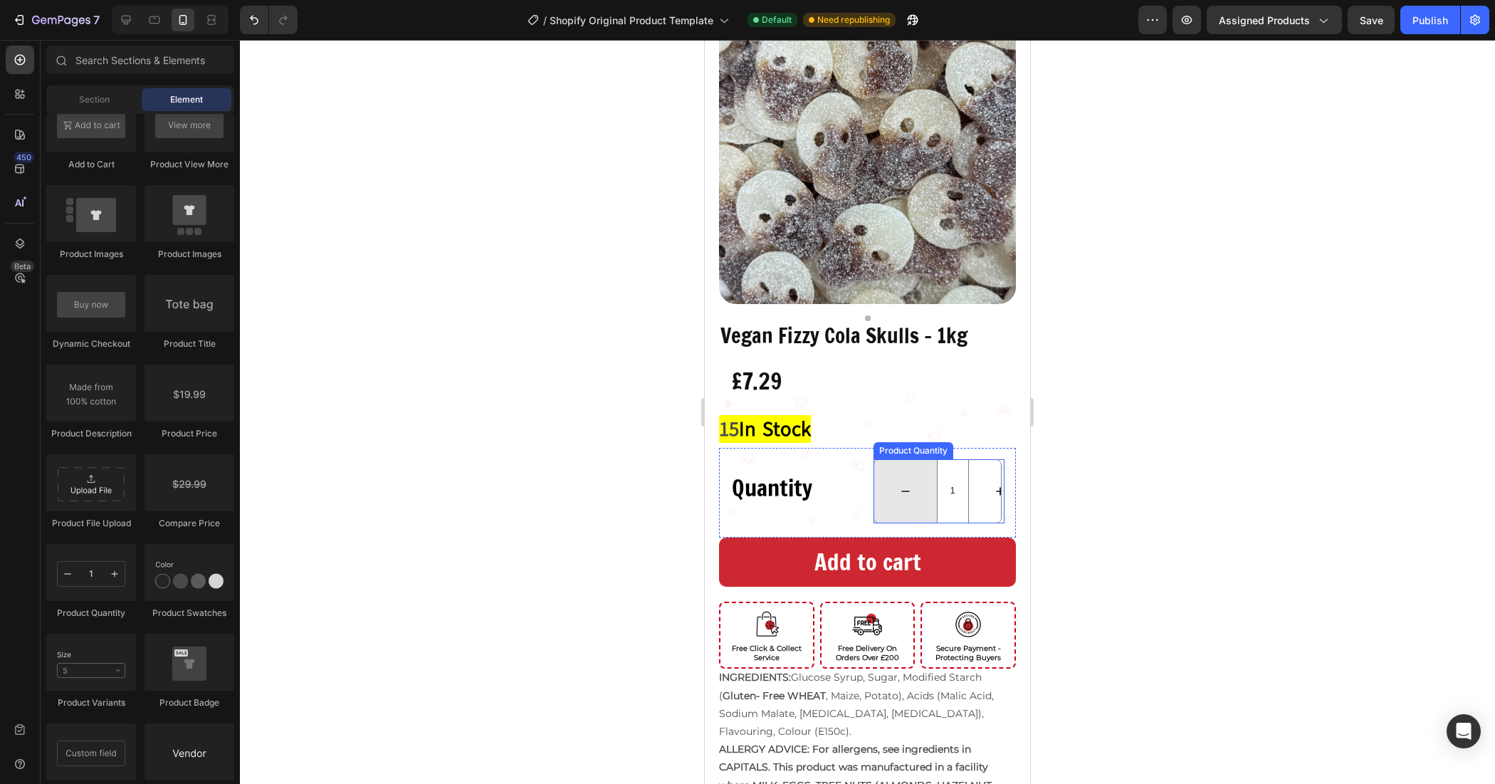
click at [901, 496] on button "decrement" at bounding box center [905, 491] width 63 height 63
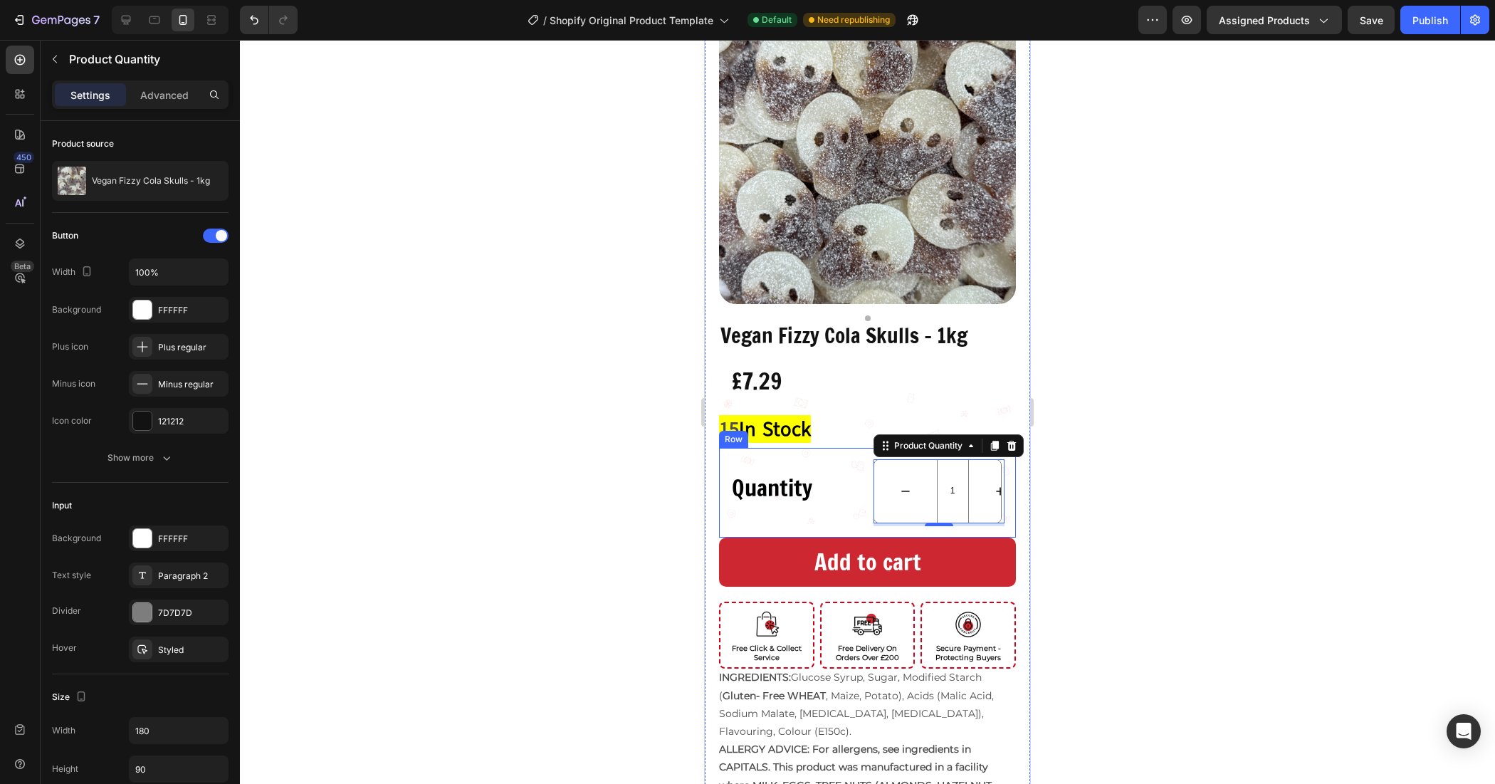
scroll to position [0, 0]
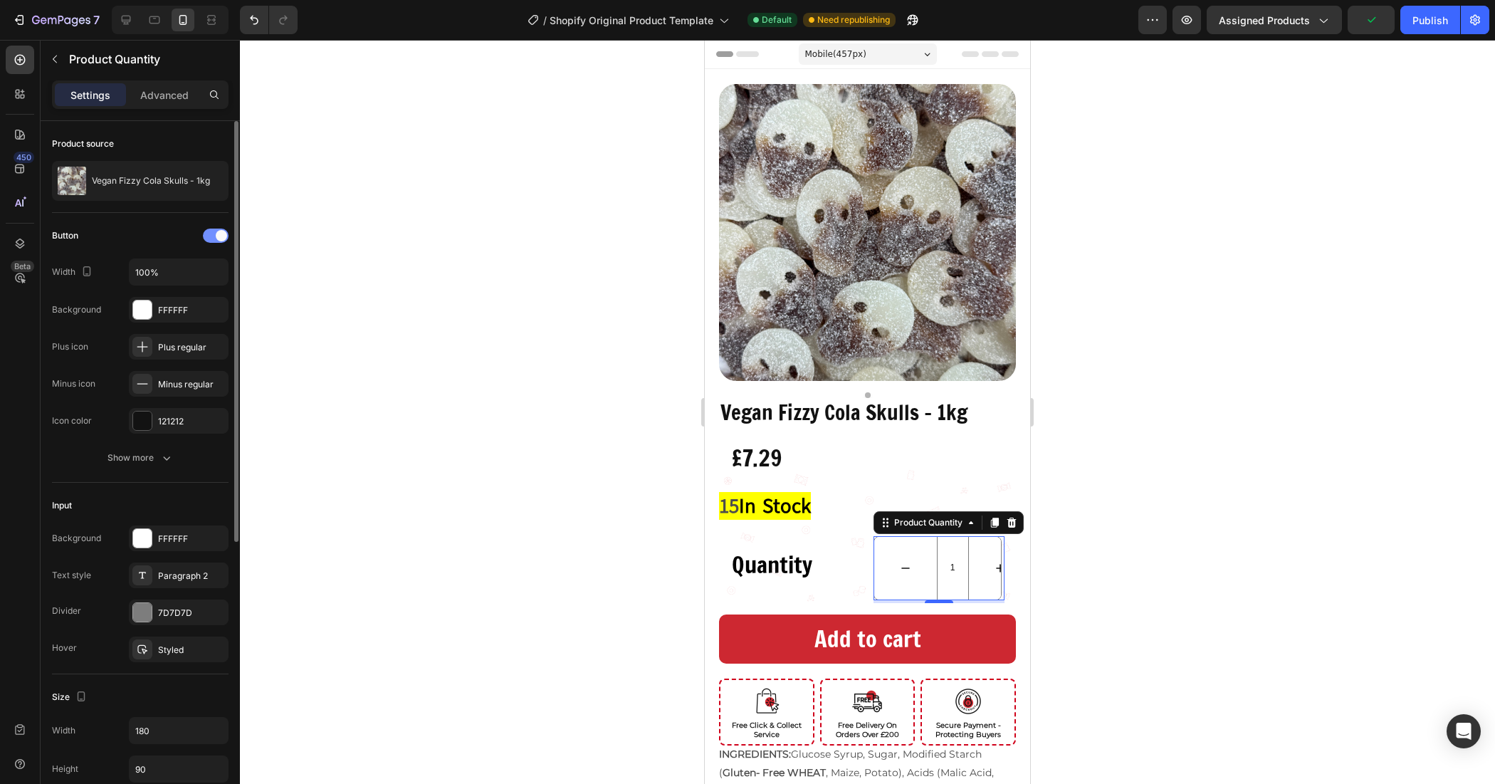
click at [218, 235] on span at bounding box center [221, 235] width 11 height 11
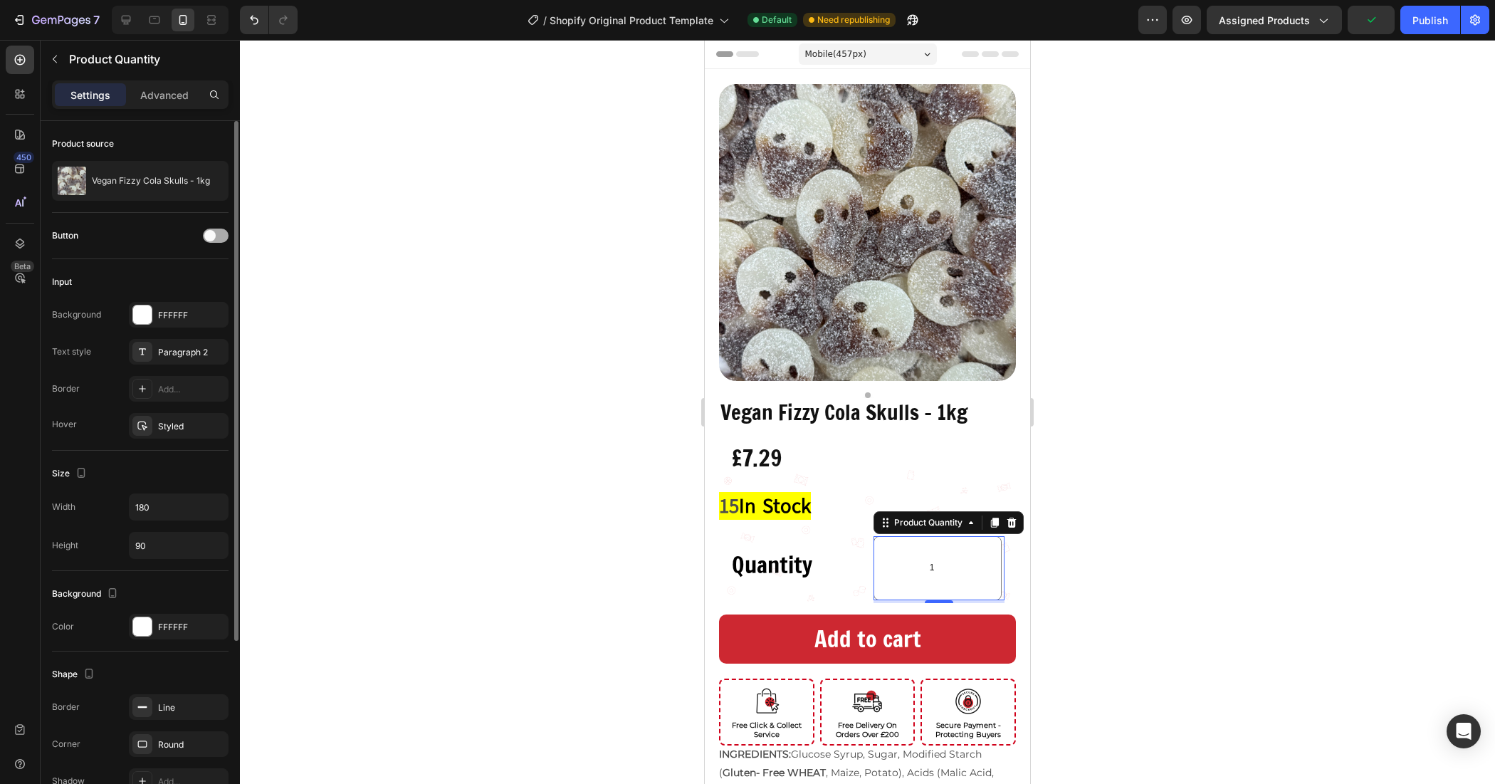
click at [218, 235] on div at bounding box center [216, 236] width 26 height 14
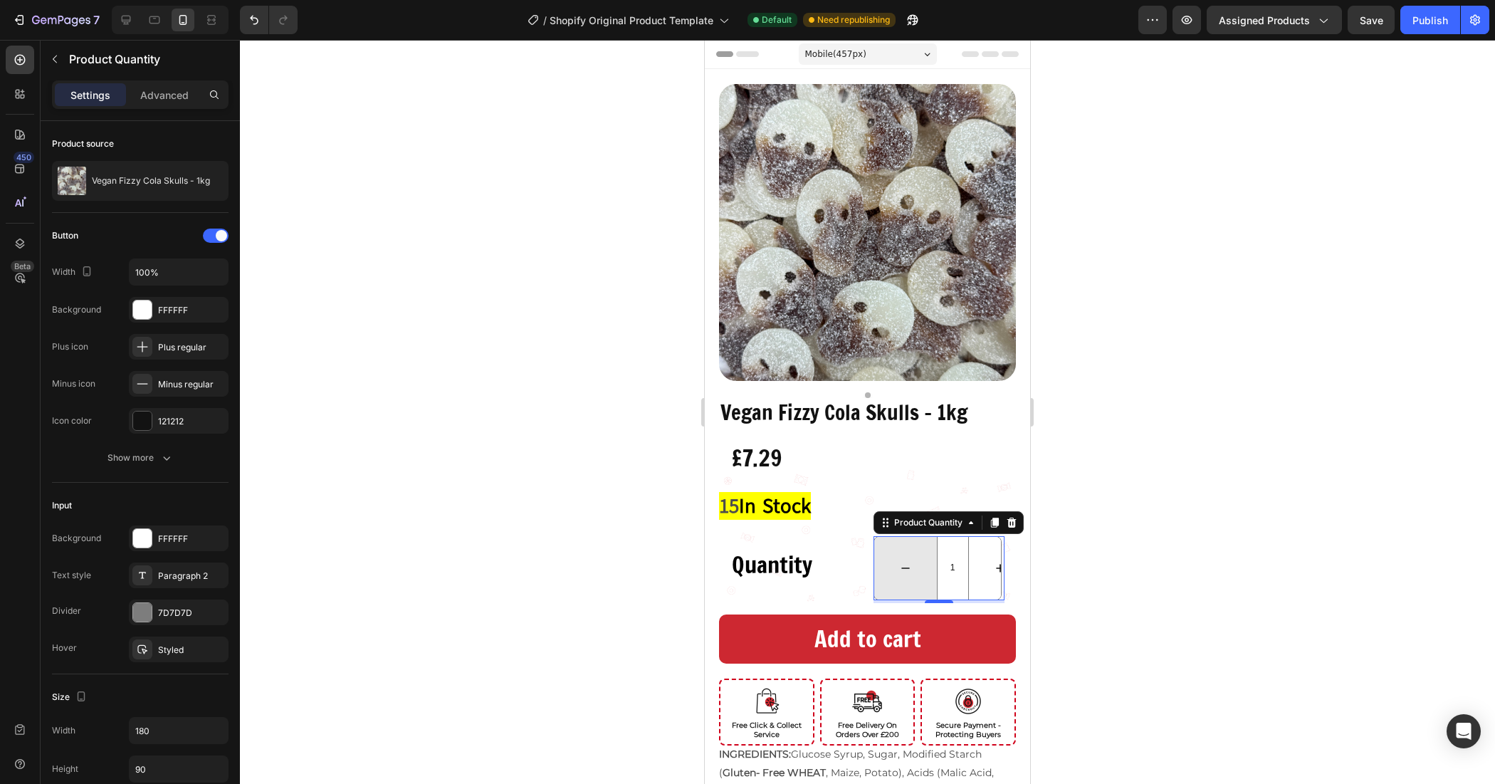
click at [896, 567] on button "decrement" at bounding box center [905, 568] width 63 height 63
click at [903, 570] on button "decrement" at bounding box center [905, 568] width 63 height 63
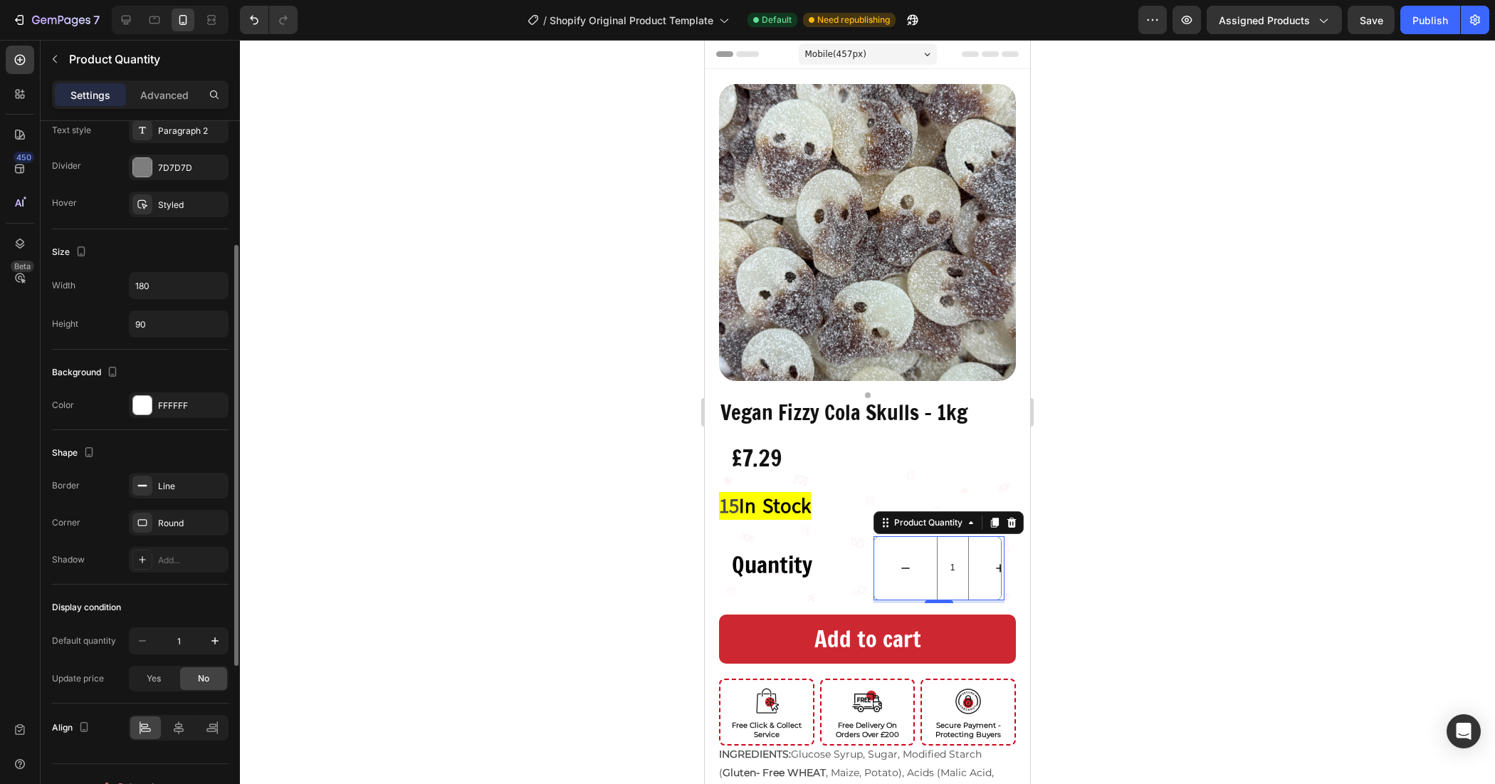
scroll to position [356, 0]
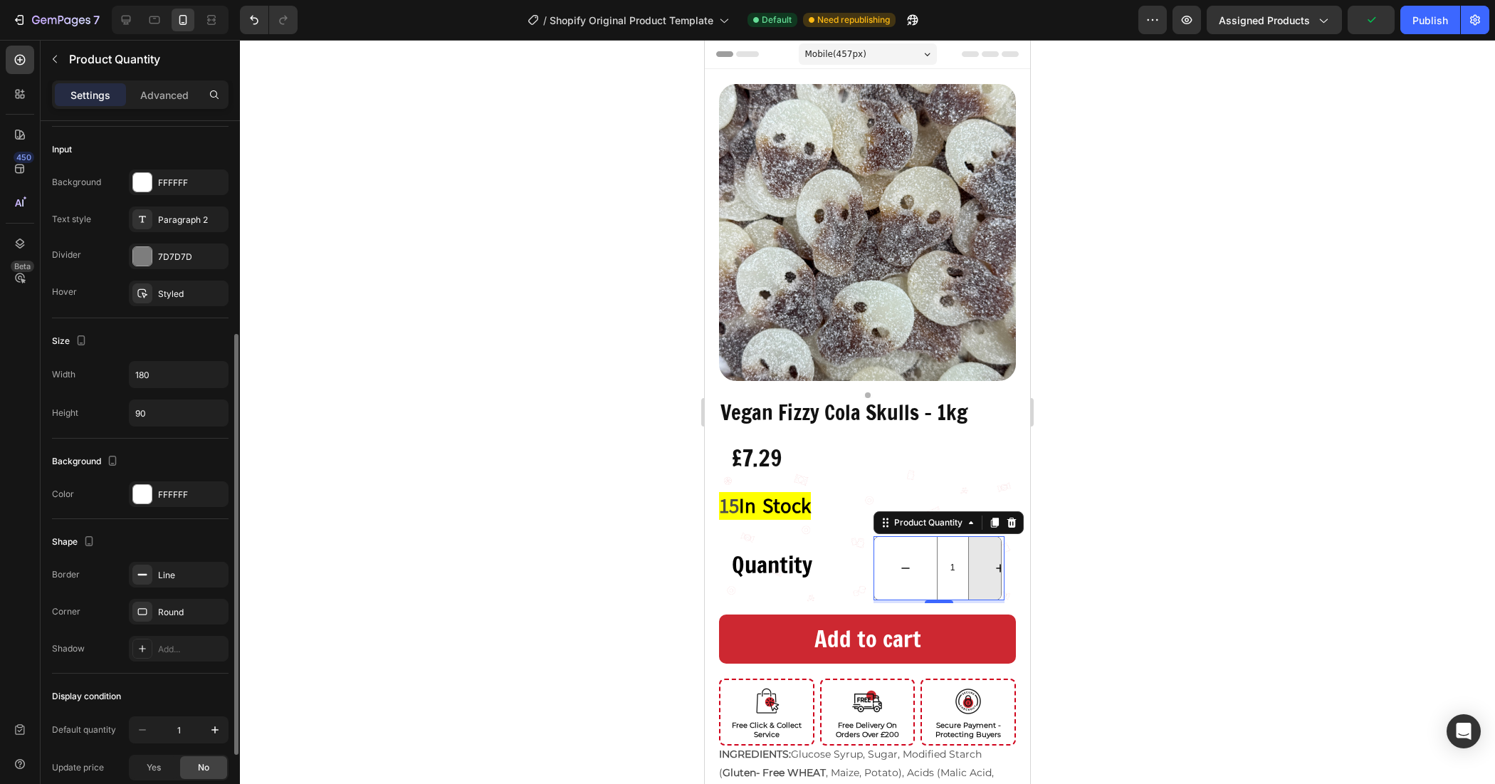
click at [979, 560] on button "increment" at bounding box center [1000, 568] width 63 height 63
click at [909, 557] on button "decrement" at bounding box center [905, 568] width 63 height 63
type input "1"
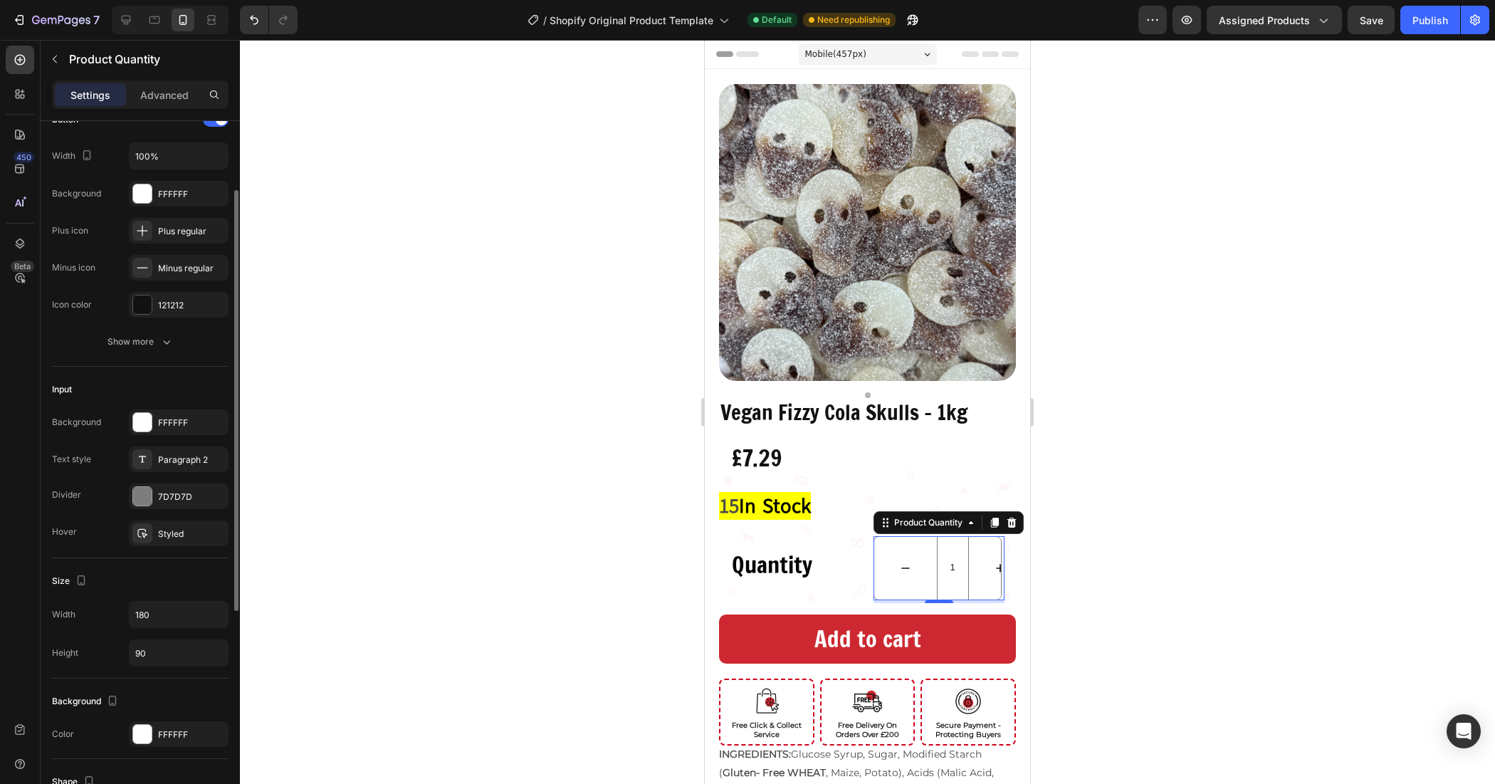
scroll to position [27, 0]
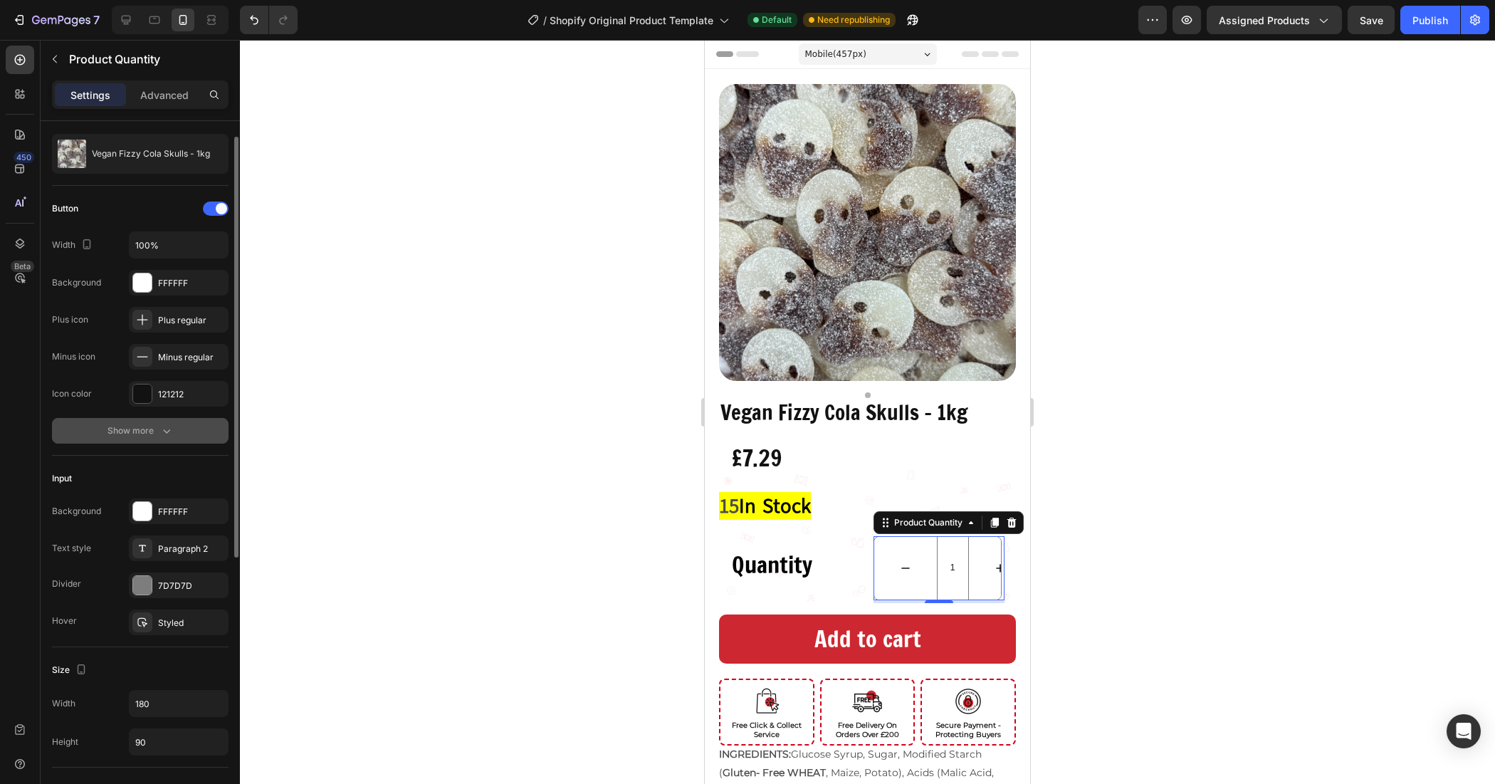
click at [136, 438] on div "Show more" at bounding box center [141, 431] width 66 height 14
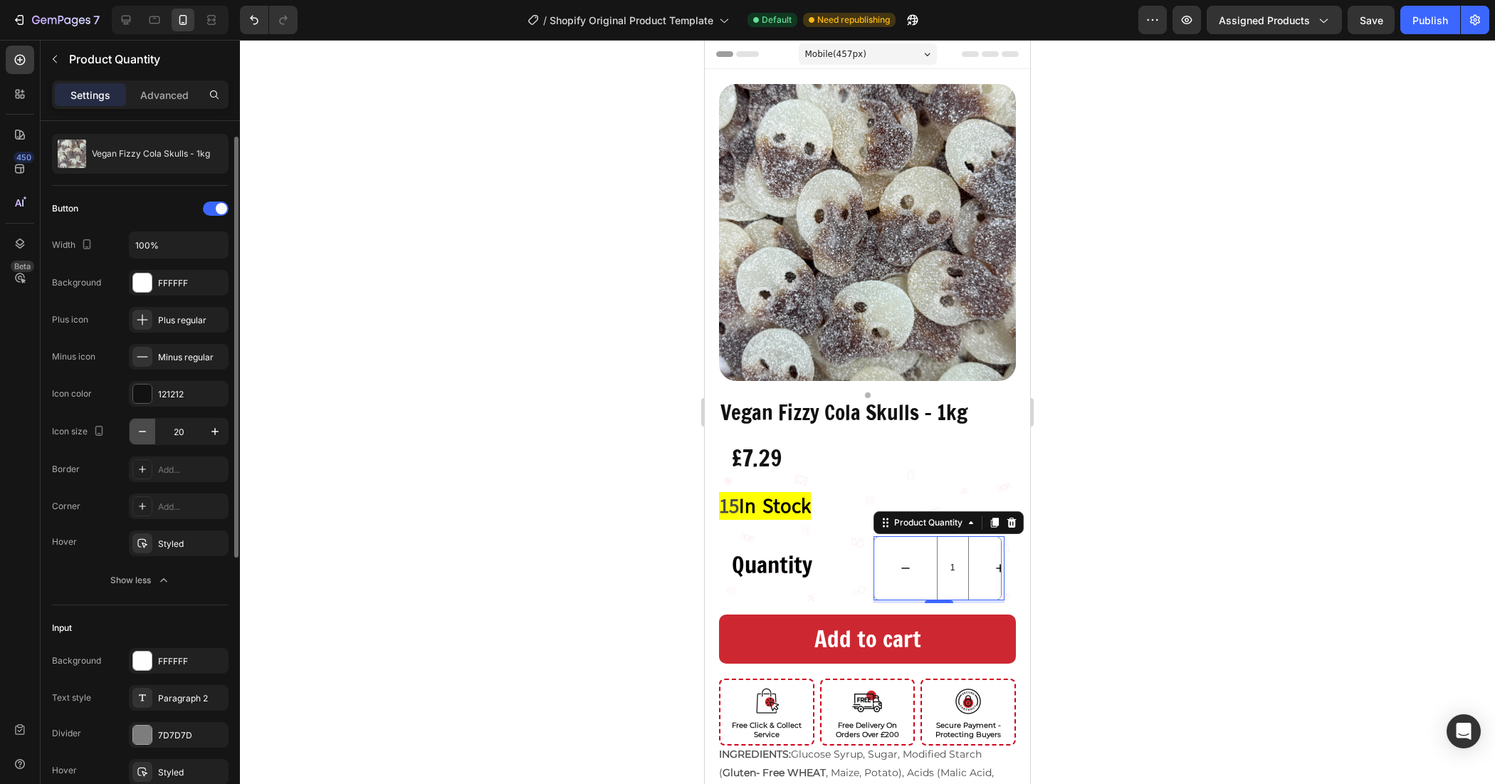
click at [141, 432] on icon "button" at bounding box center [142, 431] width 14 height 14
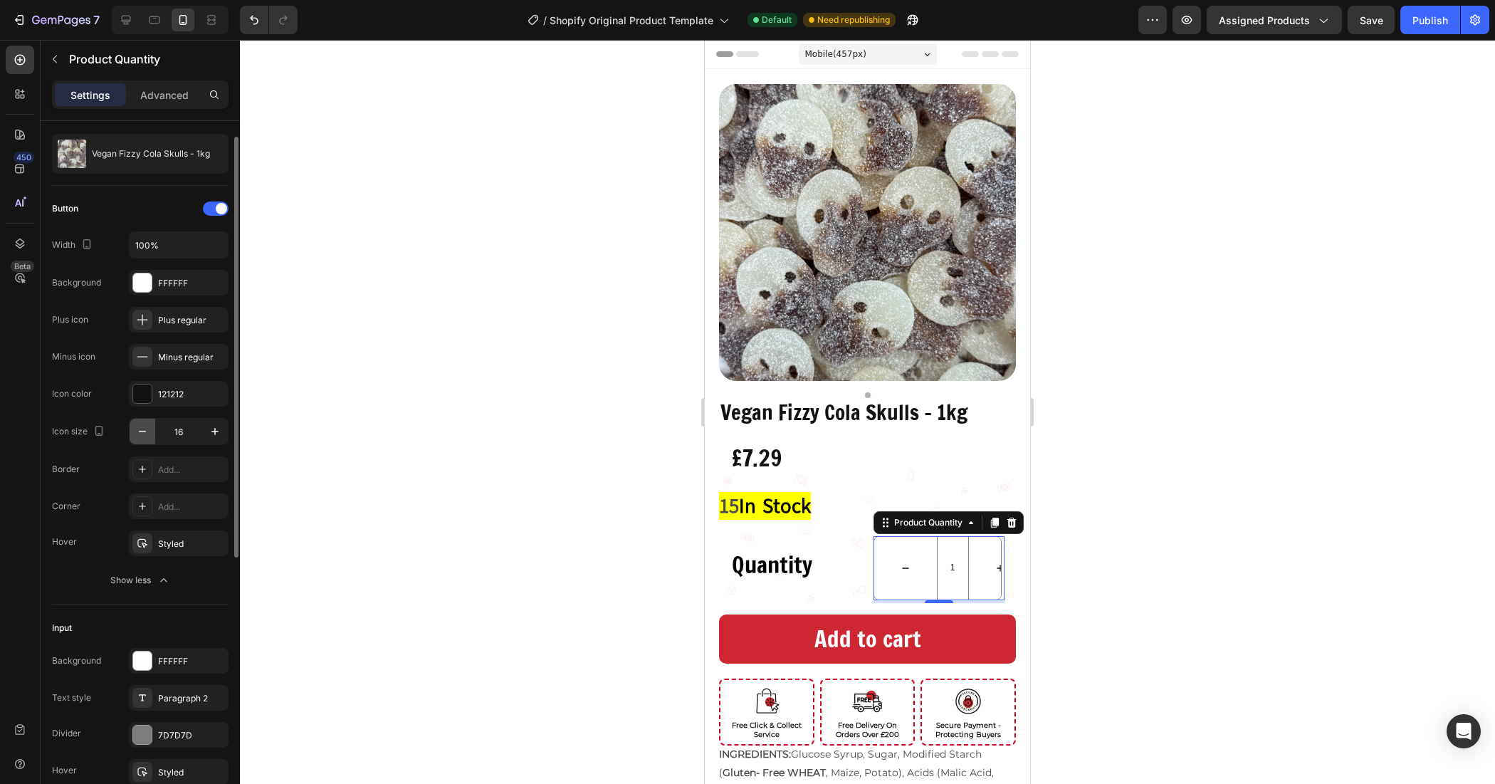
click at [141, 432] on icon "button" at bounding box center [142, 431] width 14 height 14
click at [192, 427] on input "13" at bounding box center [178, 432] width 47 height 26
type input "20"
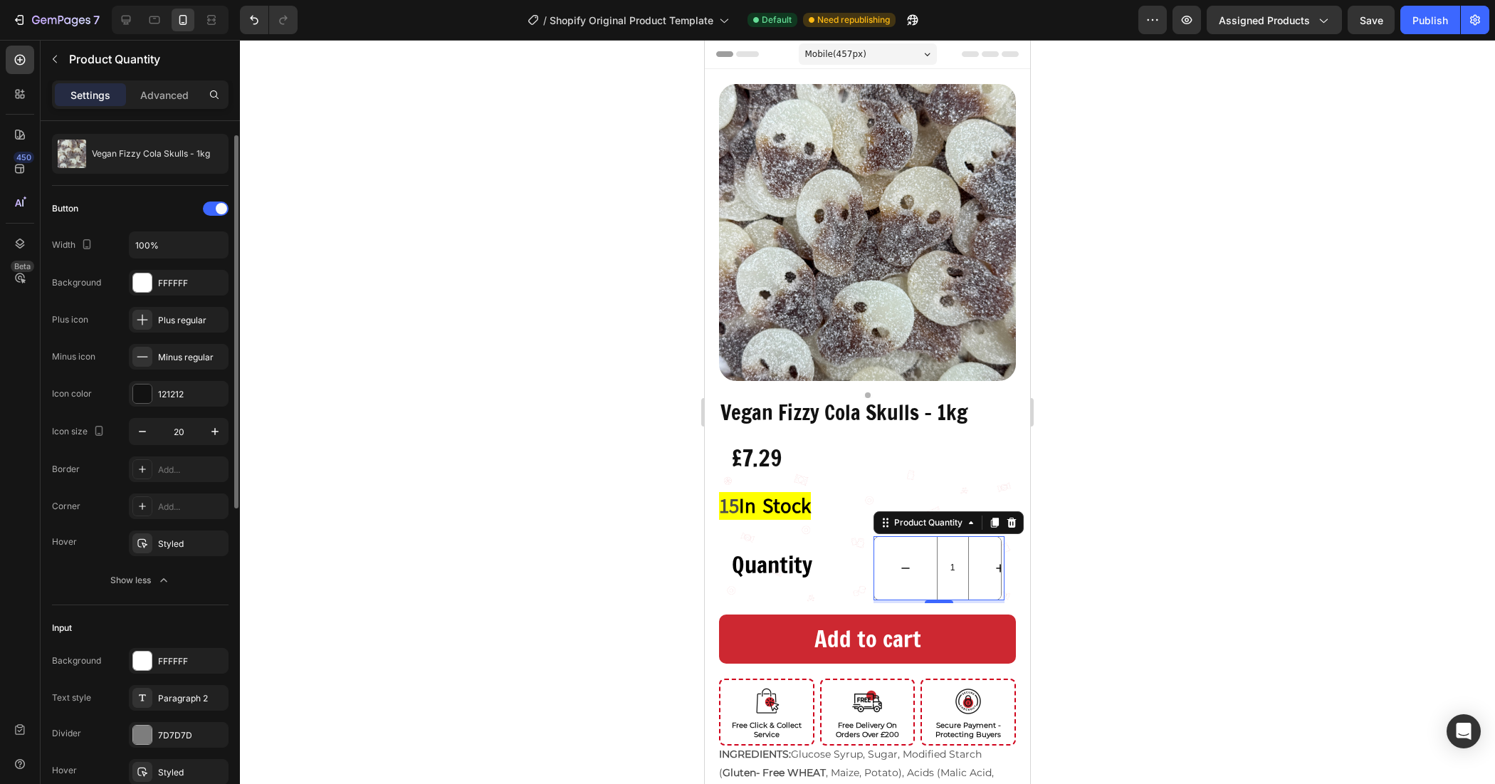
click at [93, 412] on div "Button Width 100% Background FFFFFF Plus icon Plus regular Minus icon Minus reg…" at bounding box center [140, 395] width 177 height 396
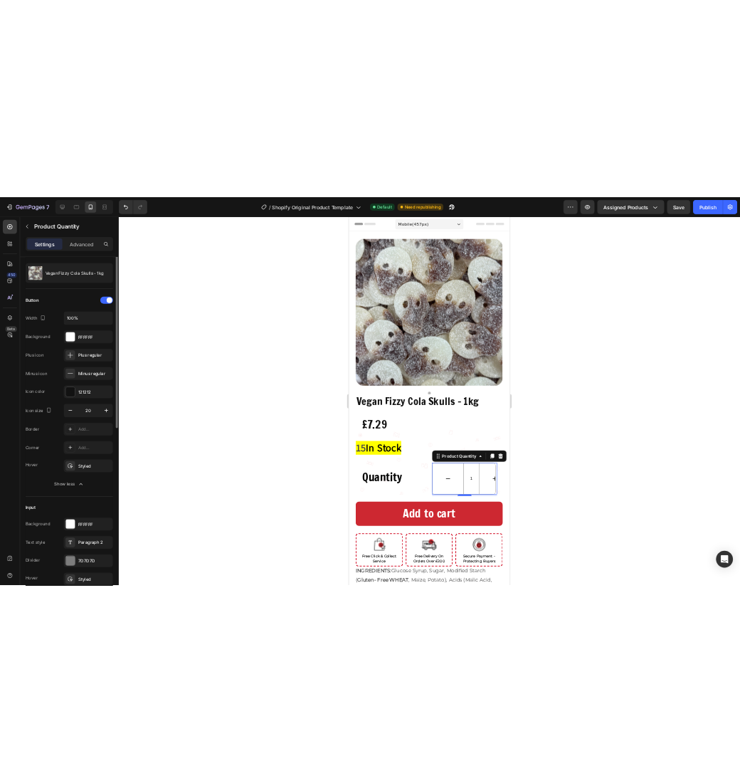
scroll to position [0, 0]
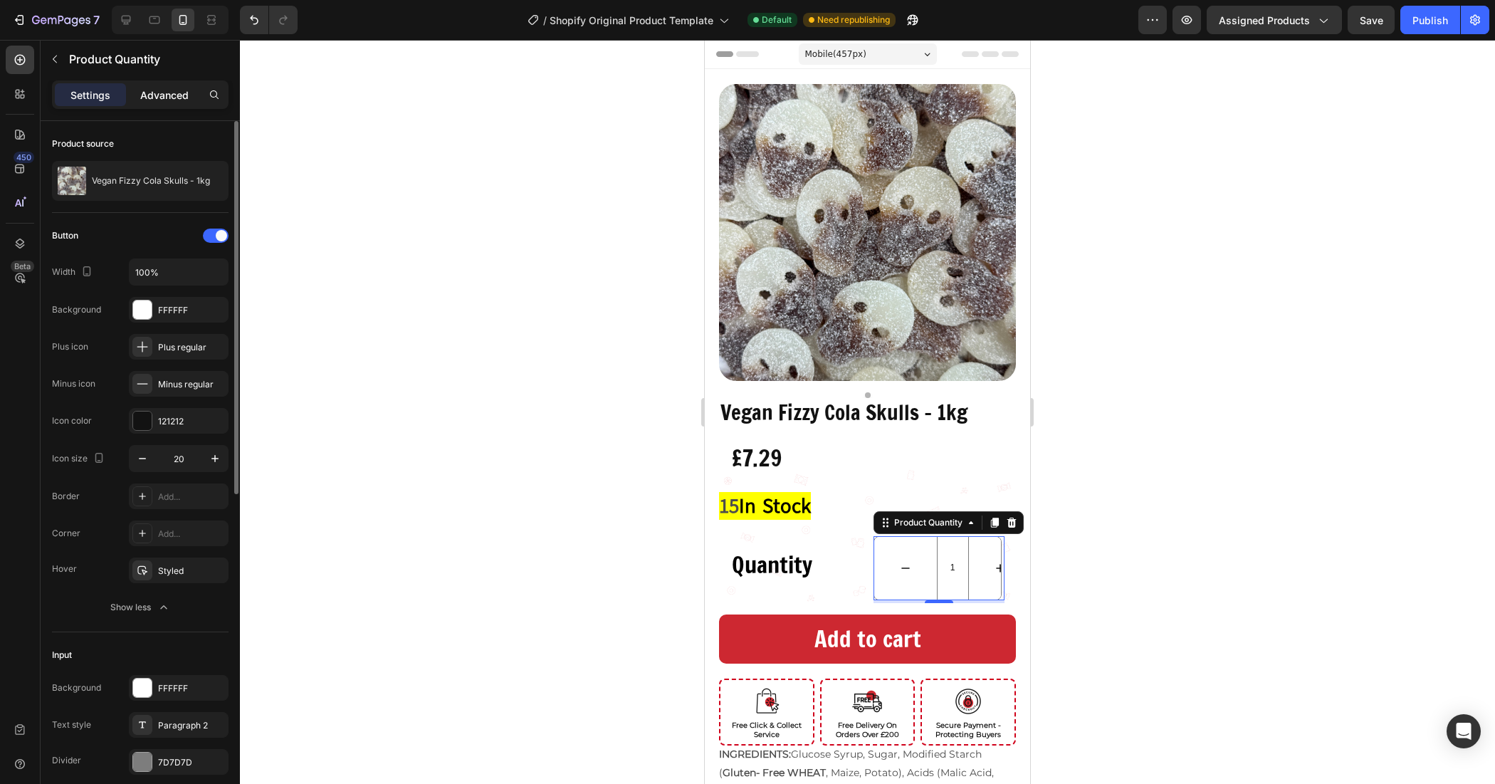
click at [158, 95] on p "Advanced" at bounding box center [164, 95] width 48 height 15
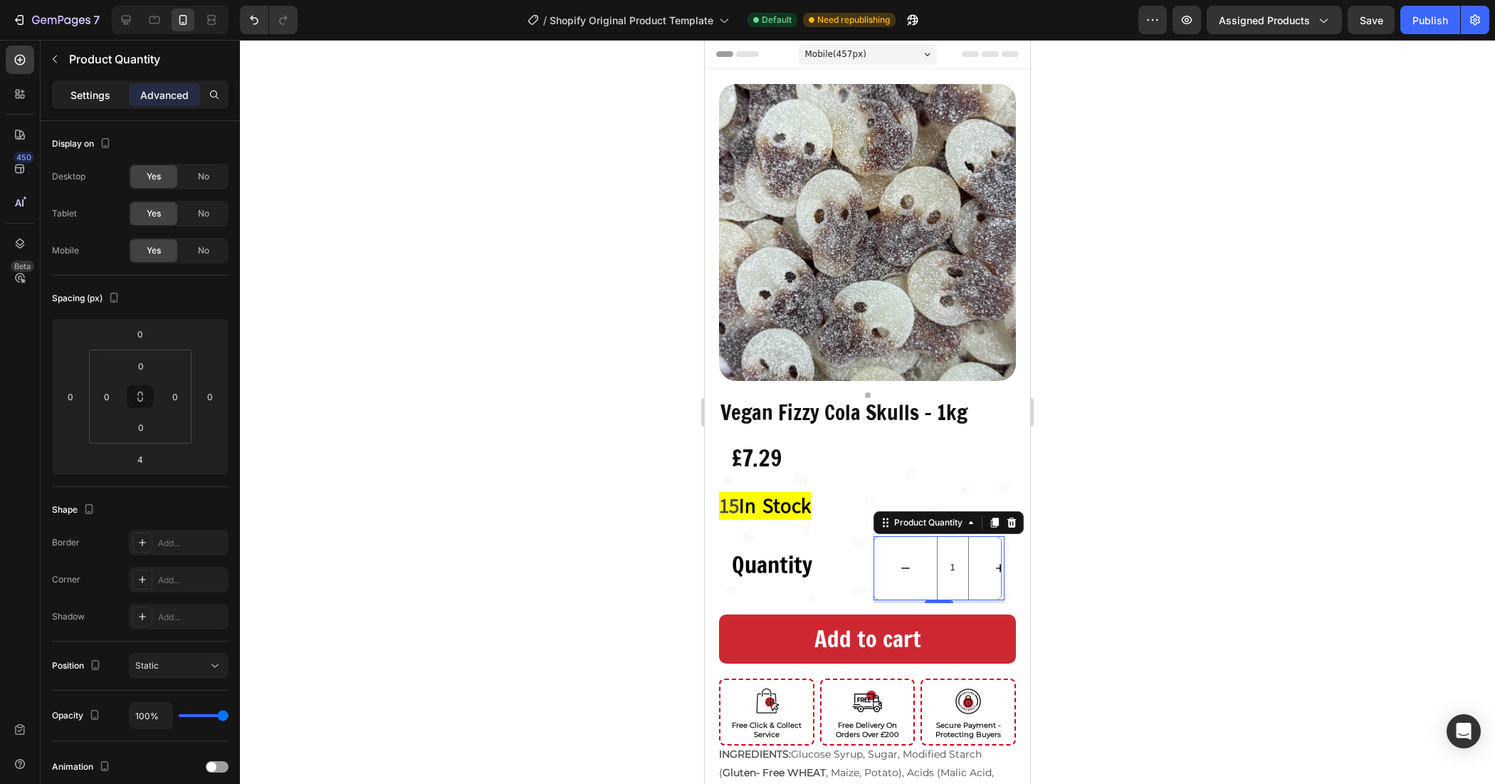
click at [83, 100] on p "Settings" at bounding box center [90, 95] width 40 height 15
